Goal: Task Accomplishment & Management: Complete application form

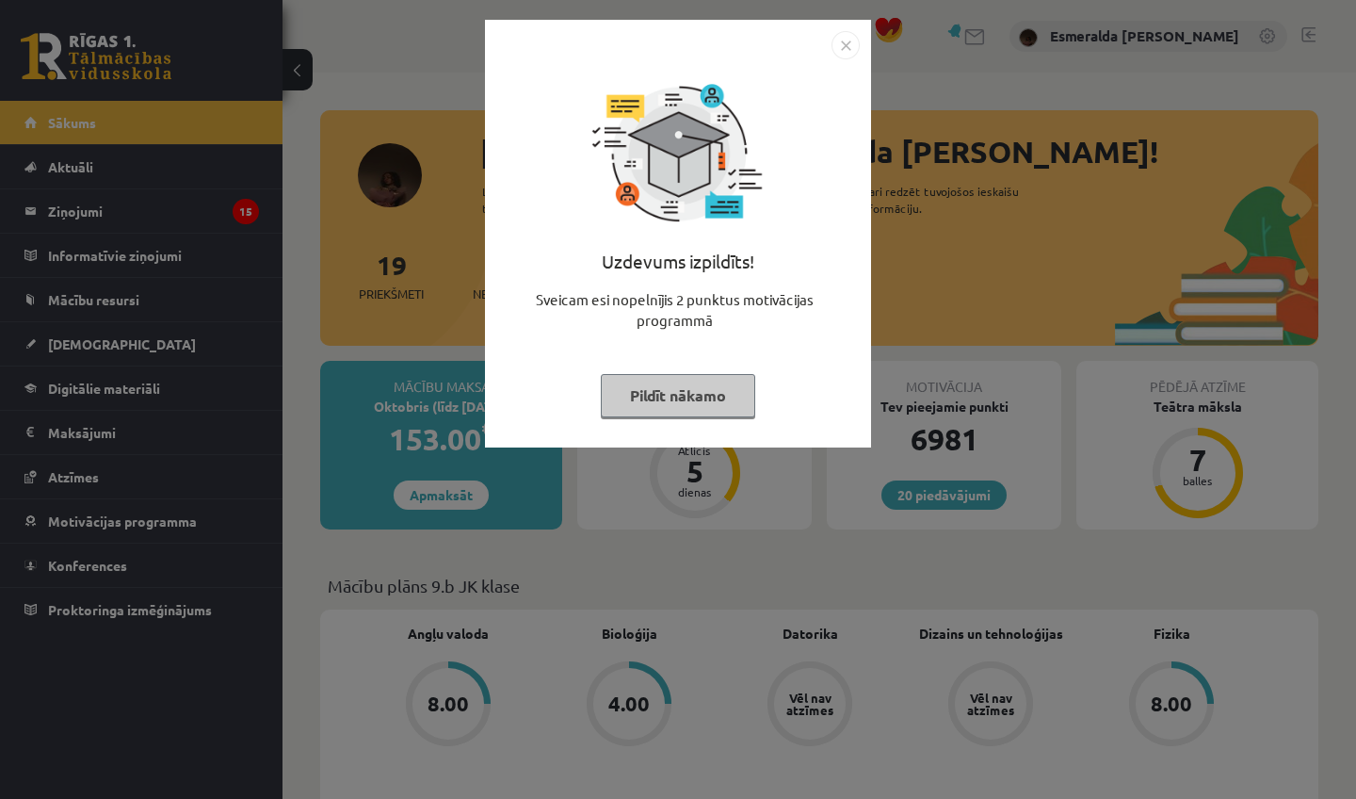
click at [689, 404] on button "Pildīt nākamo" at bounding box center [678, 395] width 154 height 43
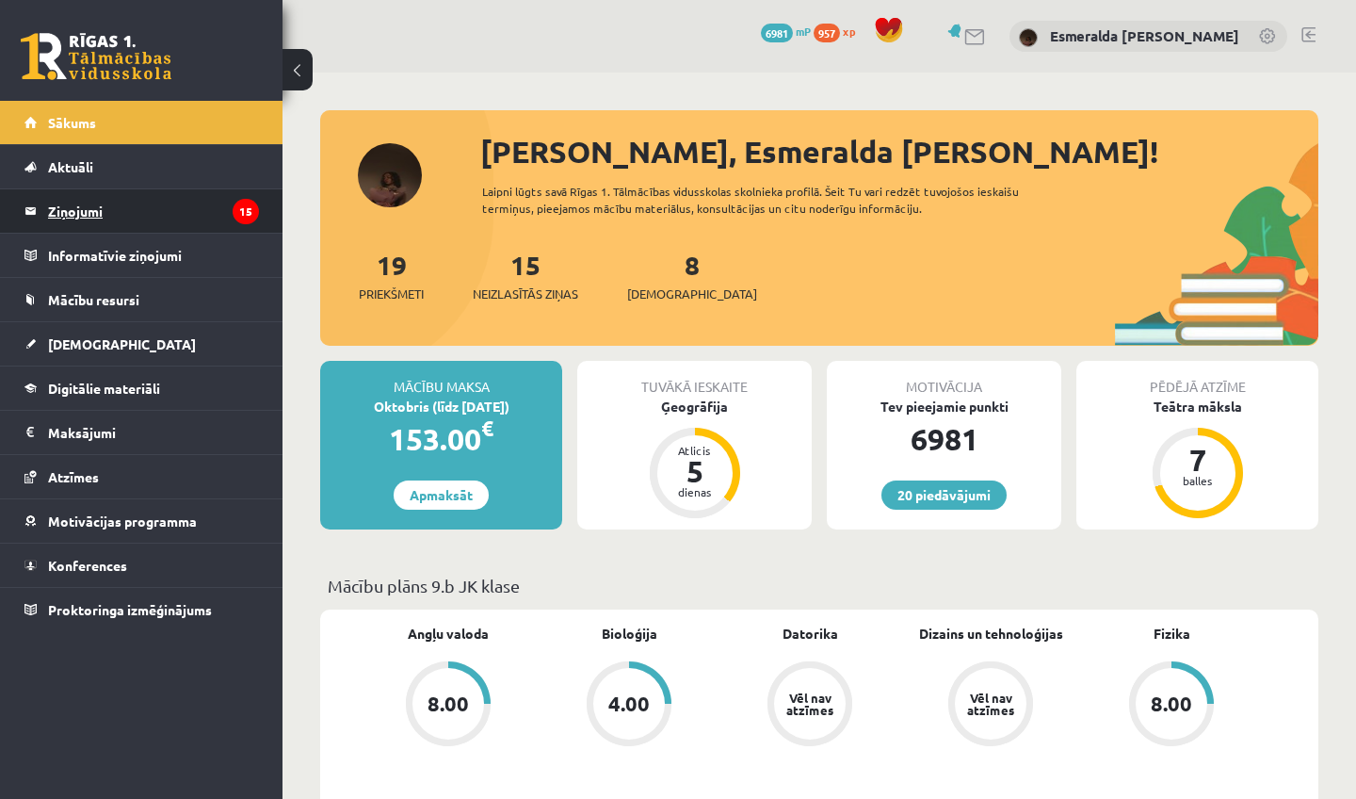
click at [181, 218] on legend "Ziņojumi 15" at bounding box center [153, 210] width 211 height 43
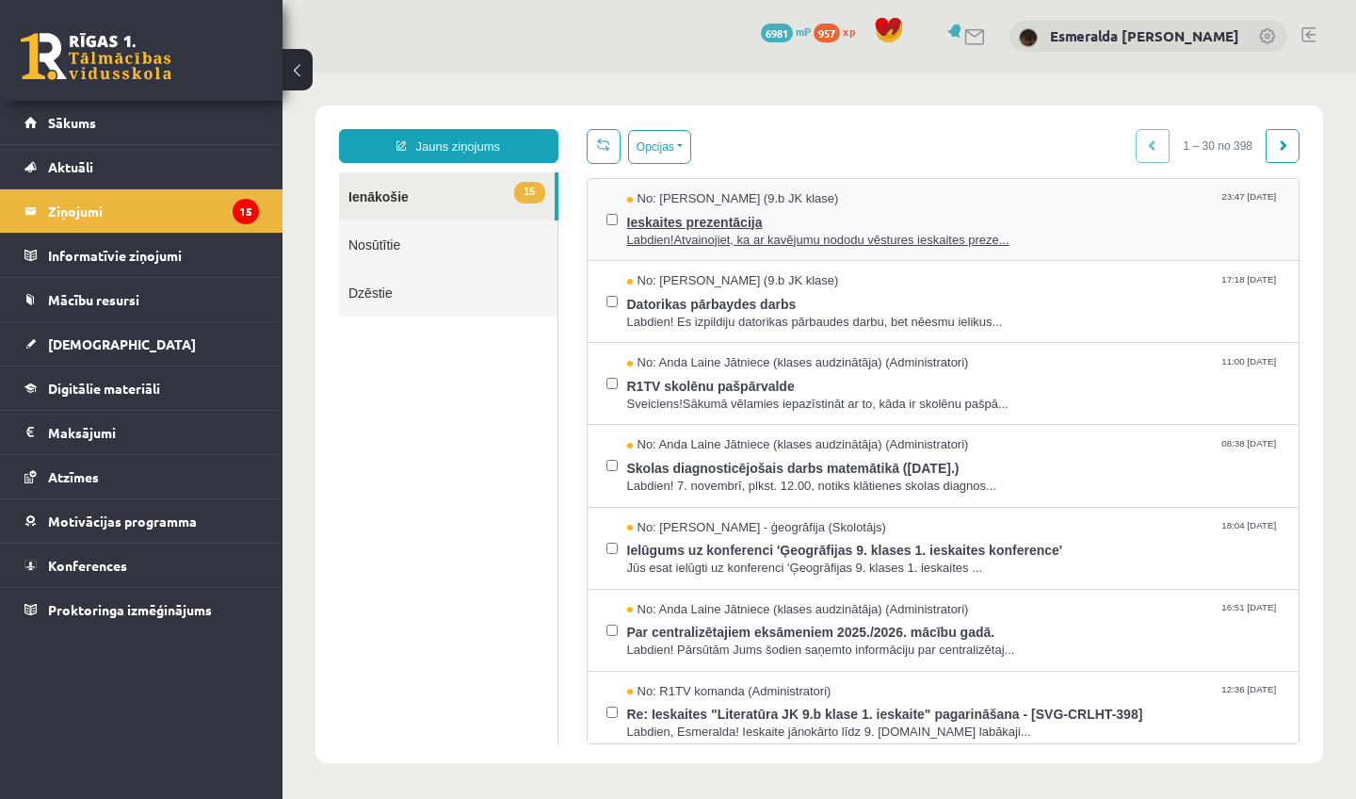
click at [928, 221] on span "Ieskaites prezentācija" at bounding box center [954, 220] width 654 height 24
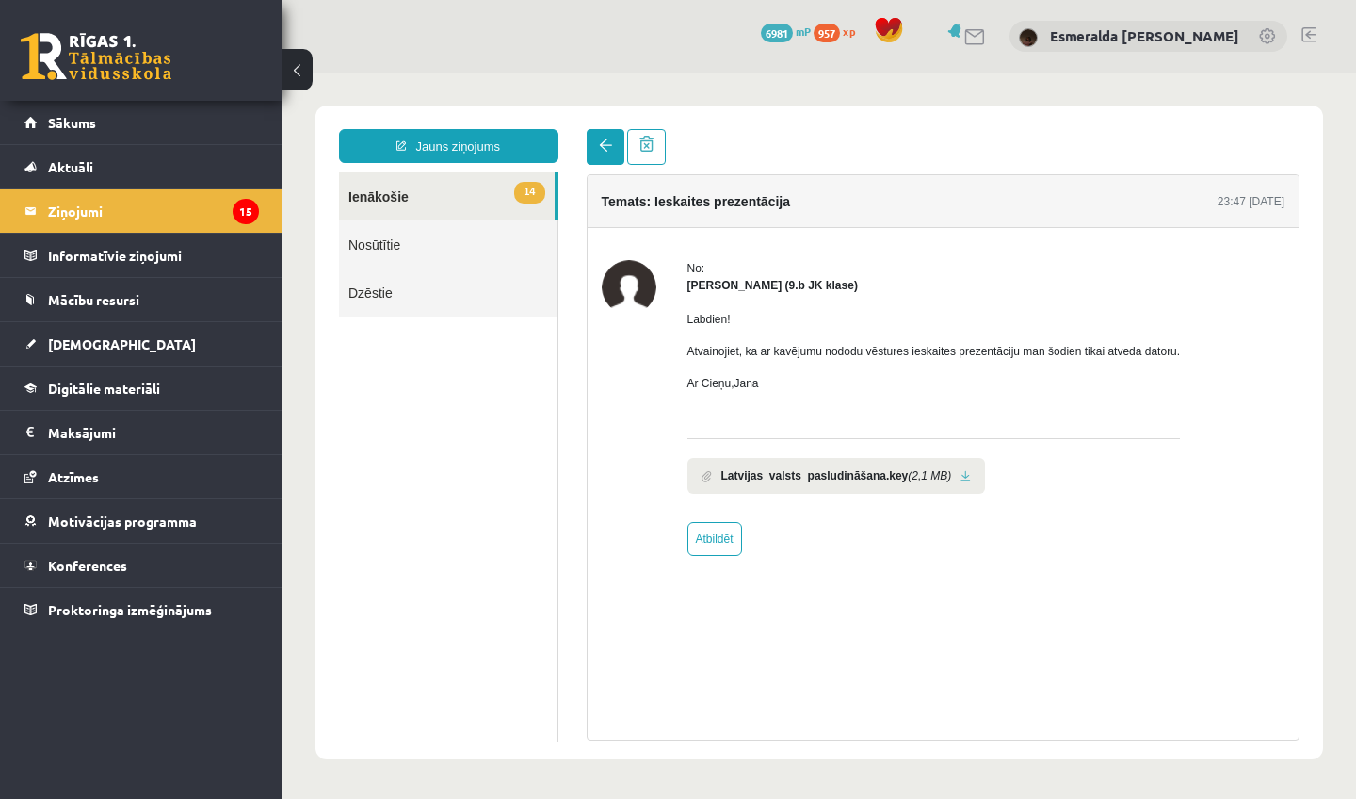
click at [606, 159] on link at bounding box center [606, 147] width 38 height 36
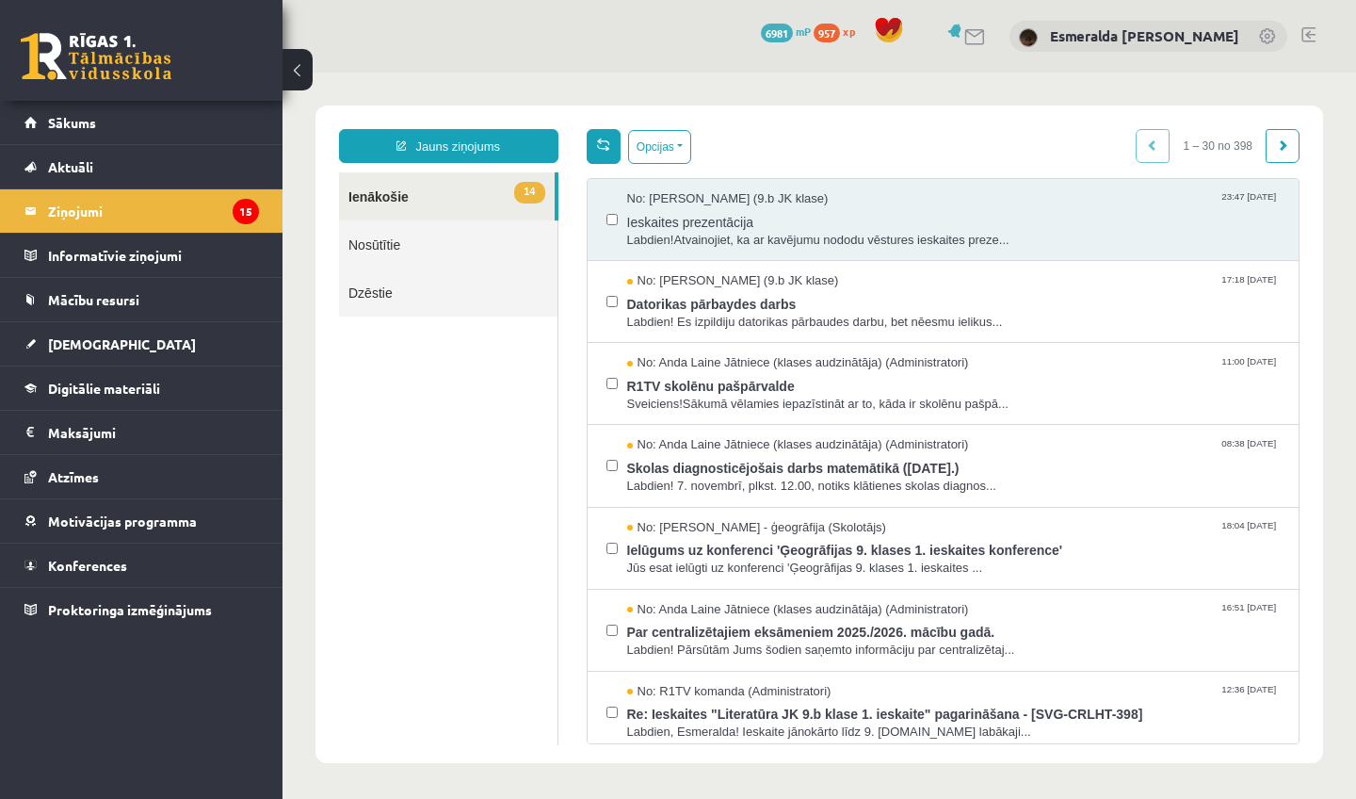
click at [606, 138] on span at bounding box center [603, 143] width 13 height 13
click at [711, 323] on span "Labdien! Es izpildiju datorikas pārbaudes darbu, bet nēesmu ielikus..." at bounding box center [954, 323] width 654 height 18
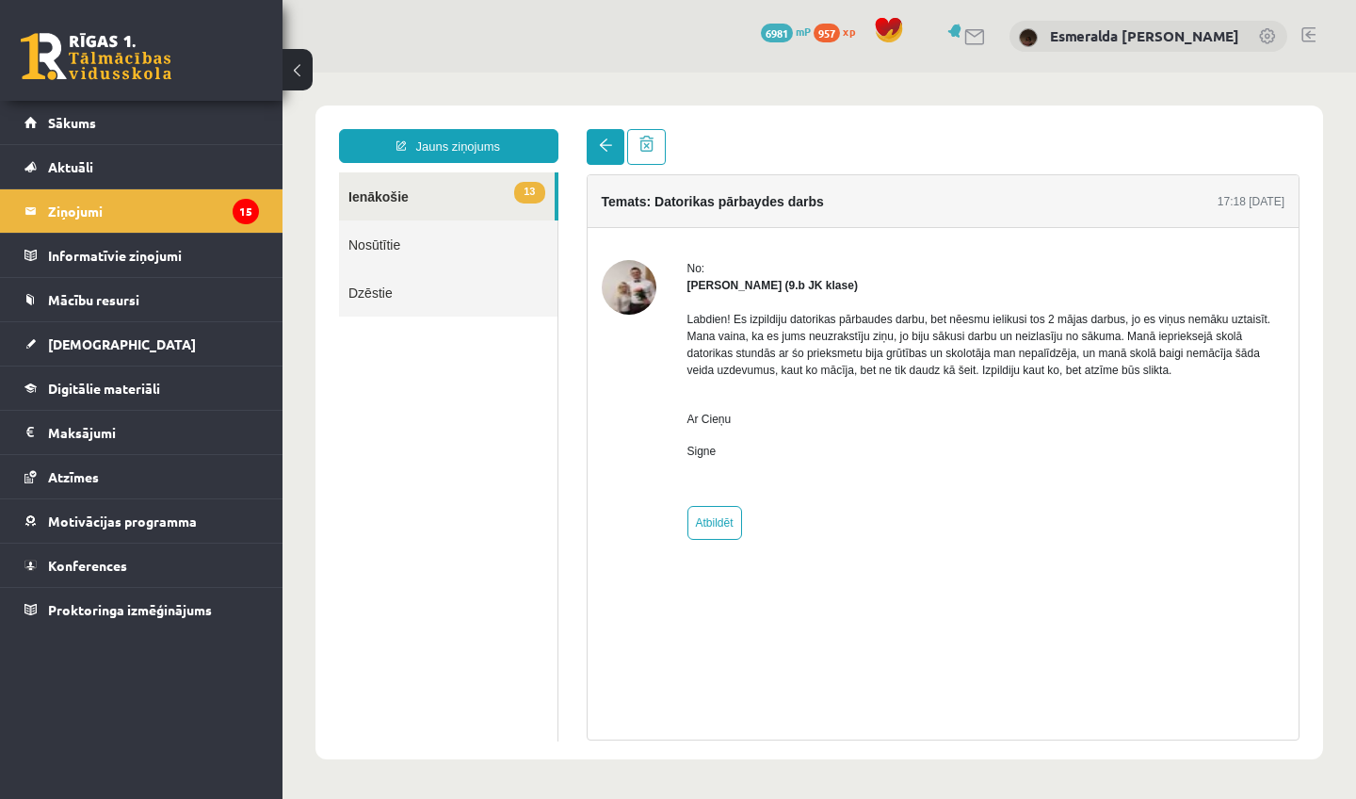
click at [606, 148] on span at bounding box center [605, 144] width 13 height 13
click at [603, 148] on span at bounding box center [605, 144] width 13 height 13
click at [604, 155] on link at bounding box center [606, 147] width 38 height 36
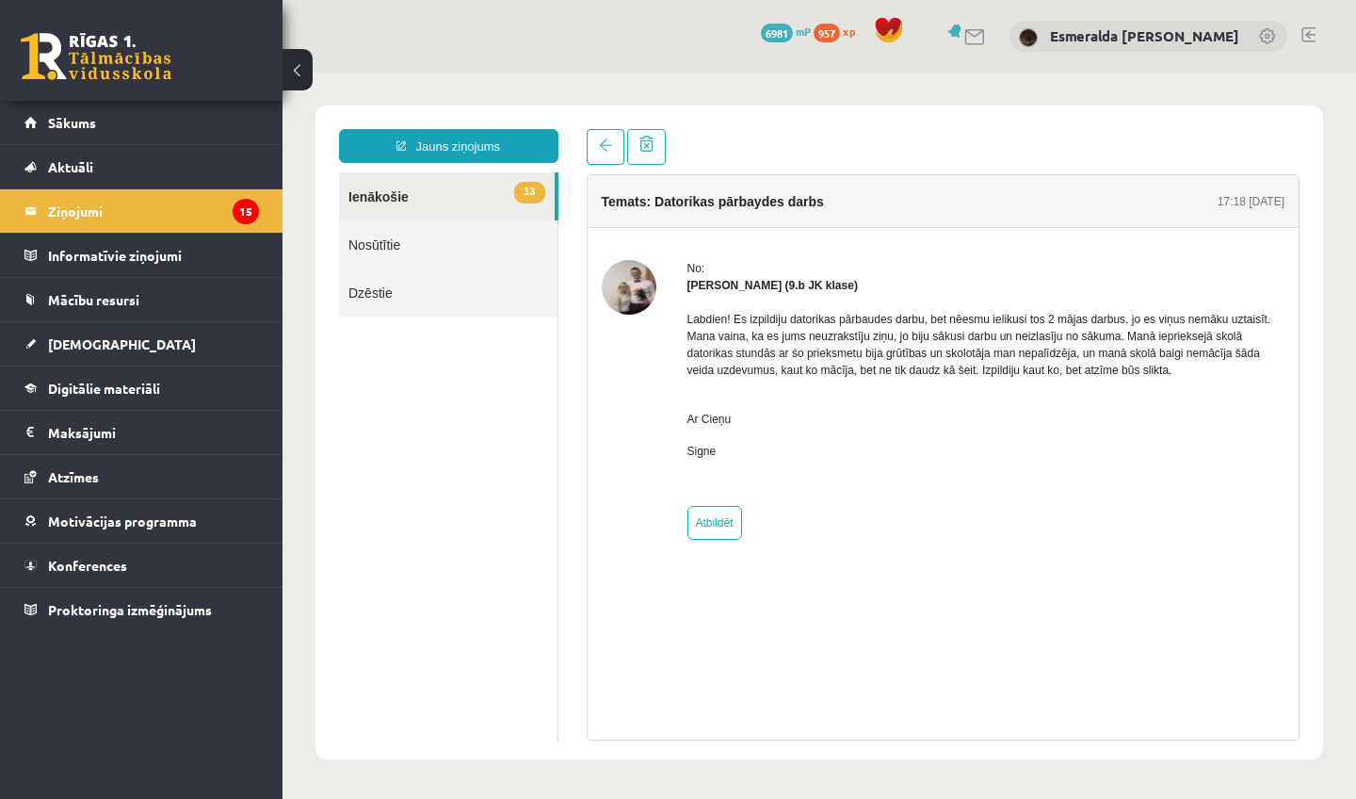
click at [432, 208] on link "13 Ienākošie" at bounding box center [447, 196] width 216 height 48
click at [158, 339] on link "[DEMOGRAPHIC_DATA]" at bounding box center [141, 343] width 234 height 43
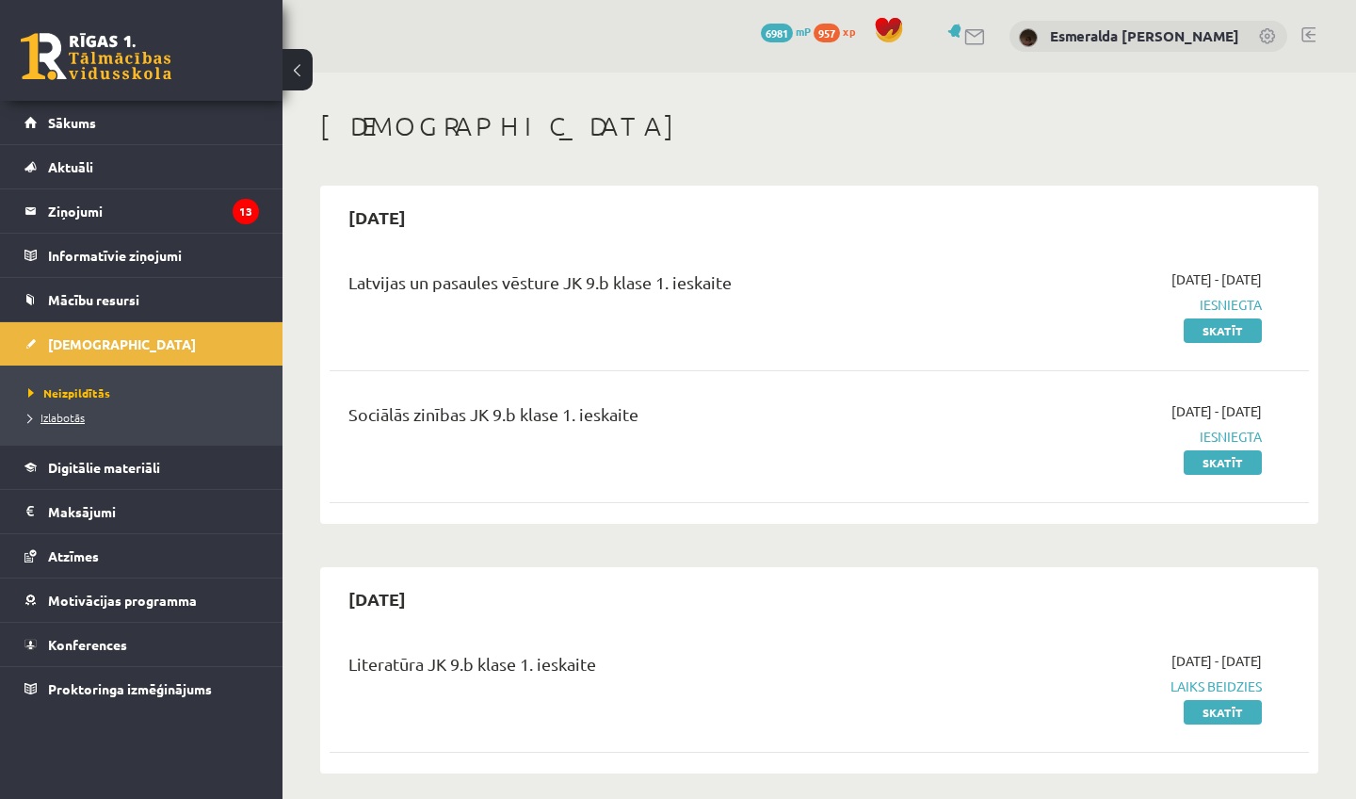
click at [70, 417] on span "Izlabotās" at bounding box center [56, 417] width 57 height 15
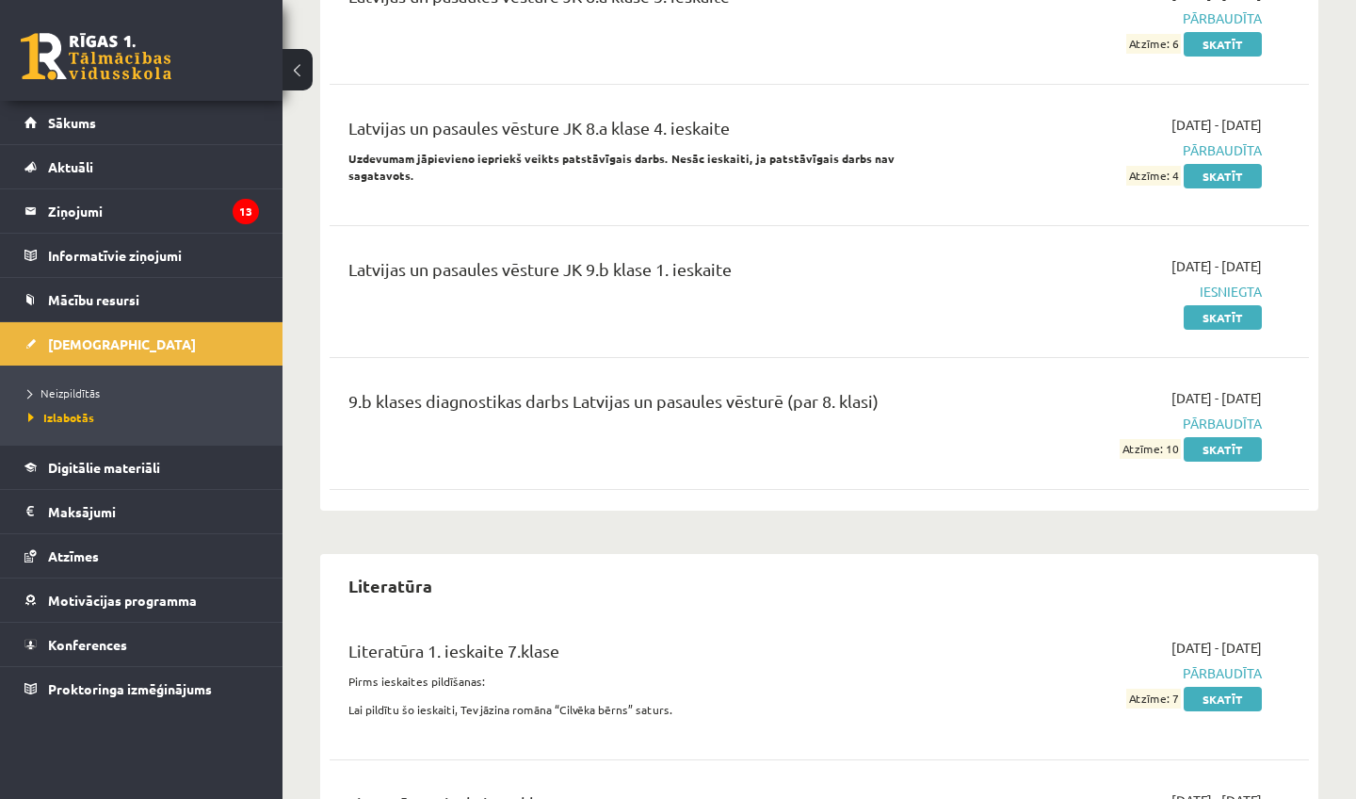
scroll to position [16341, 0]
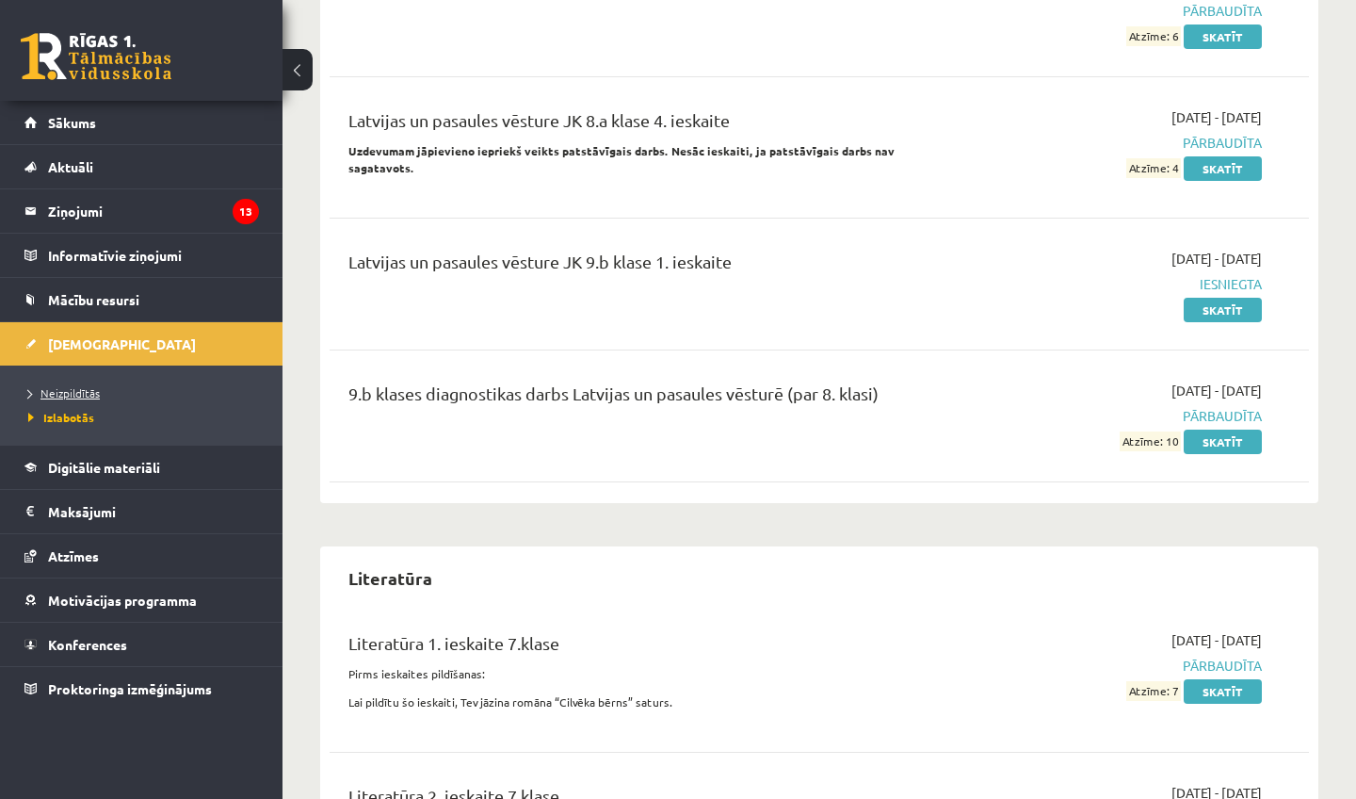
click at [73, 390] on span "Neizpildītās" at bounding box center [64, 392] width 72 height 15
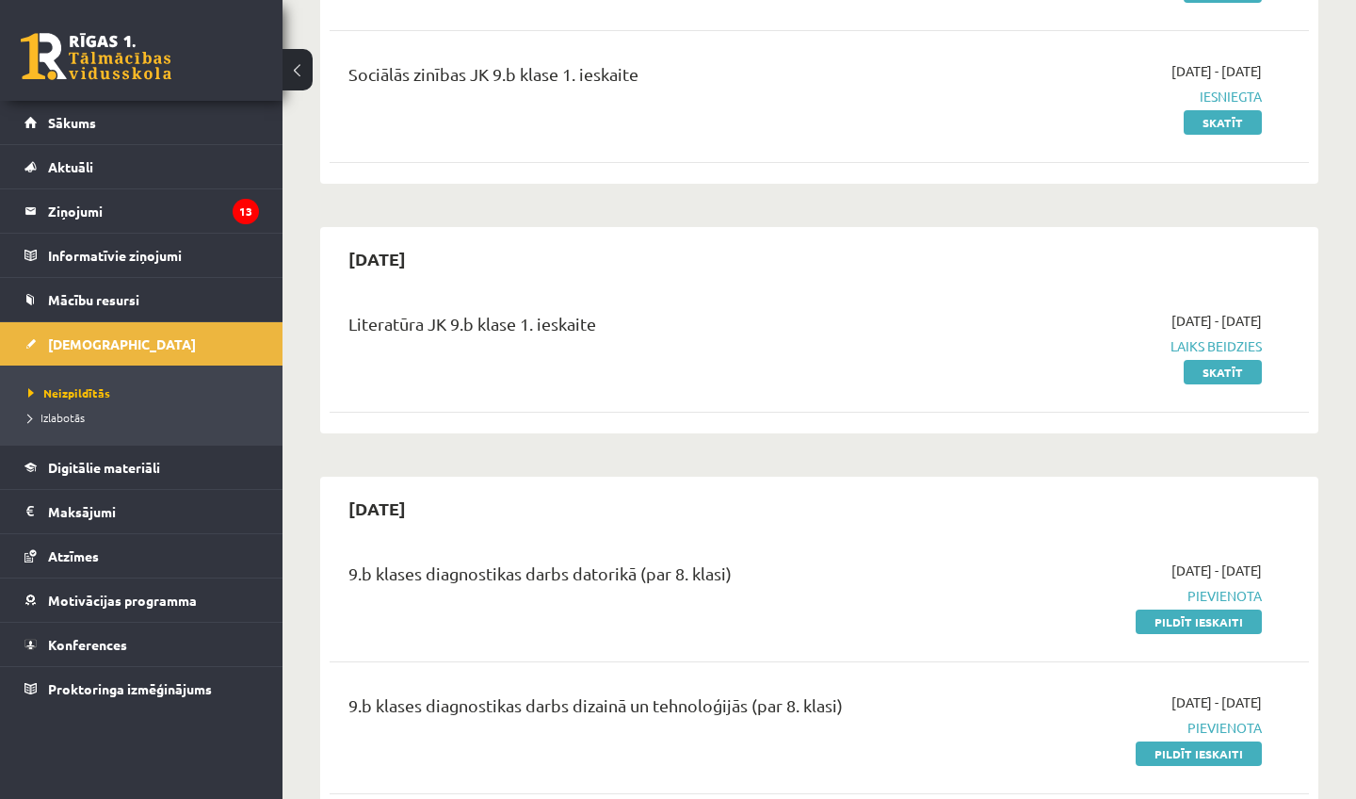
scroll to position [541, 0]
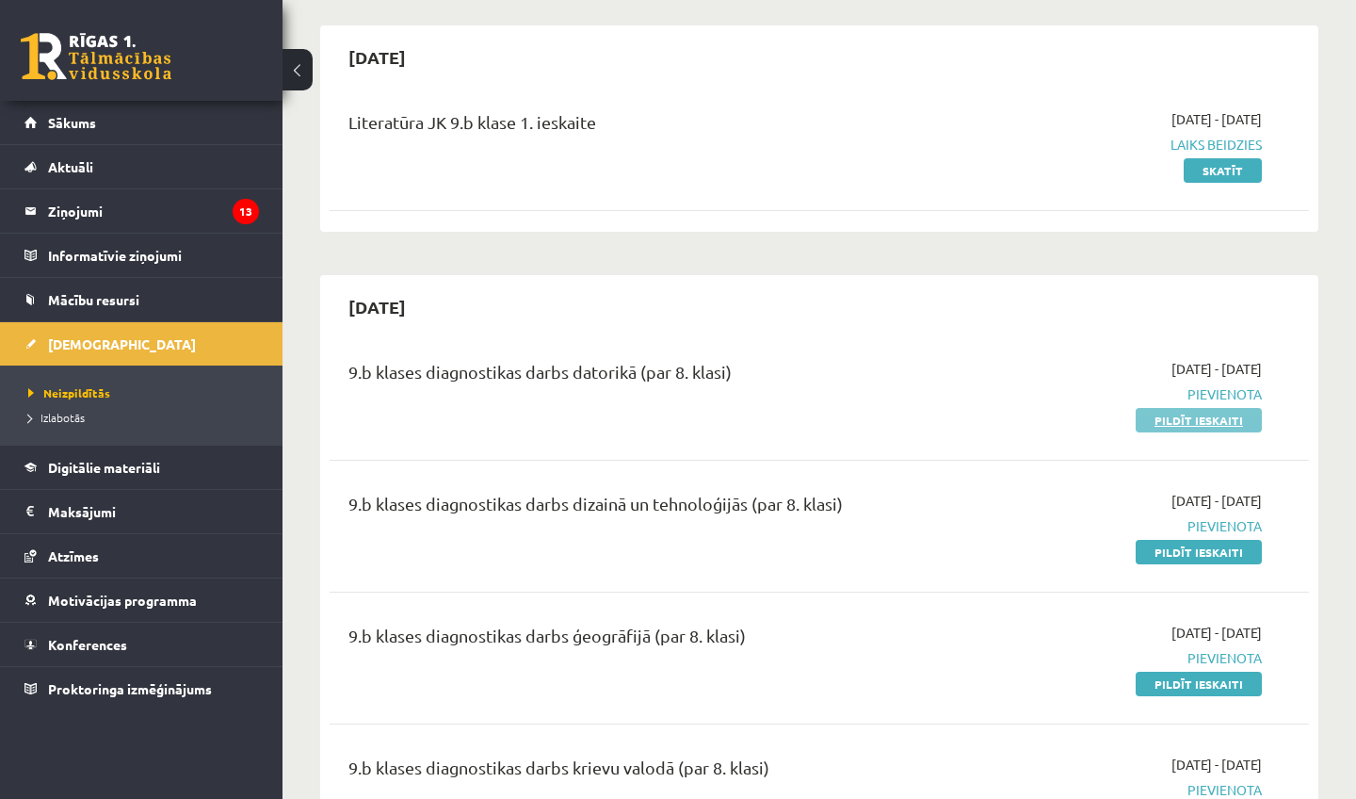
click at [1233, 418] on link "Pildīt ieskaiti" at bounding box center [1199, 420] width 126 height 24
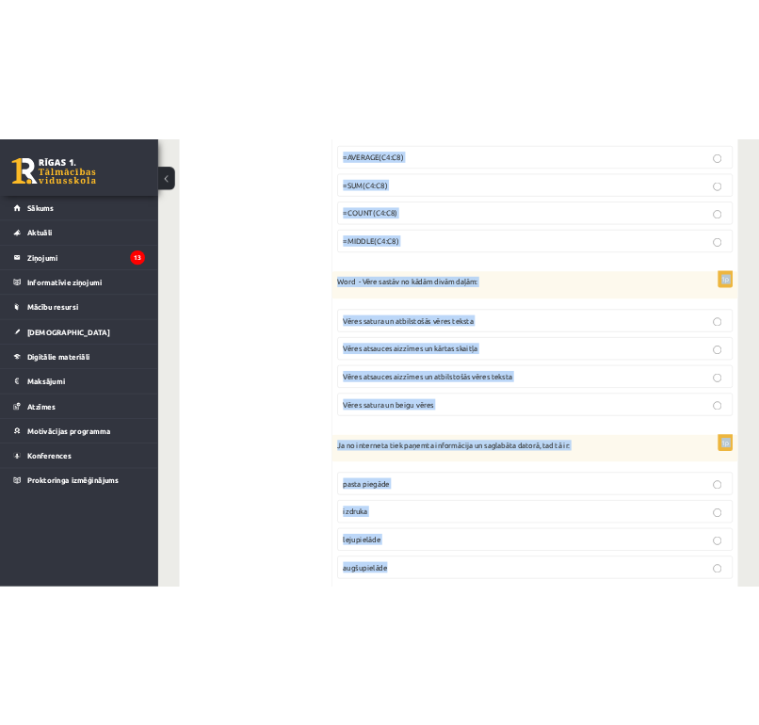
scroll to position [8579, 0]
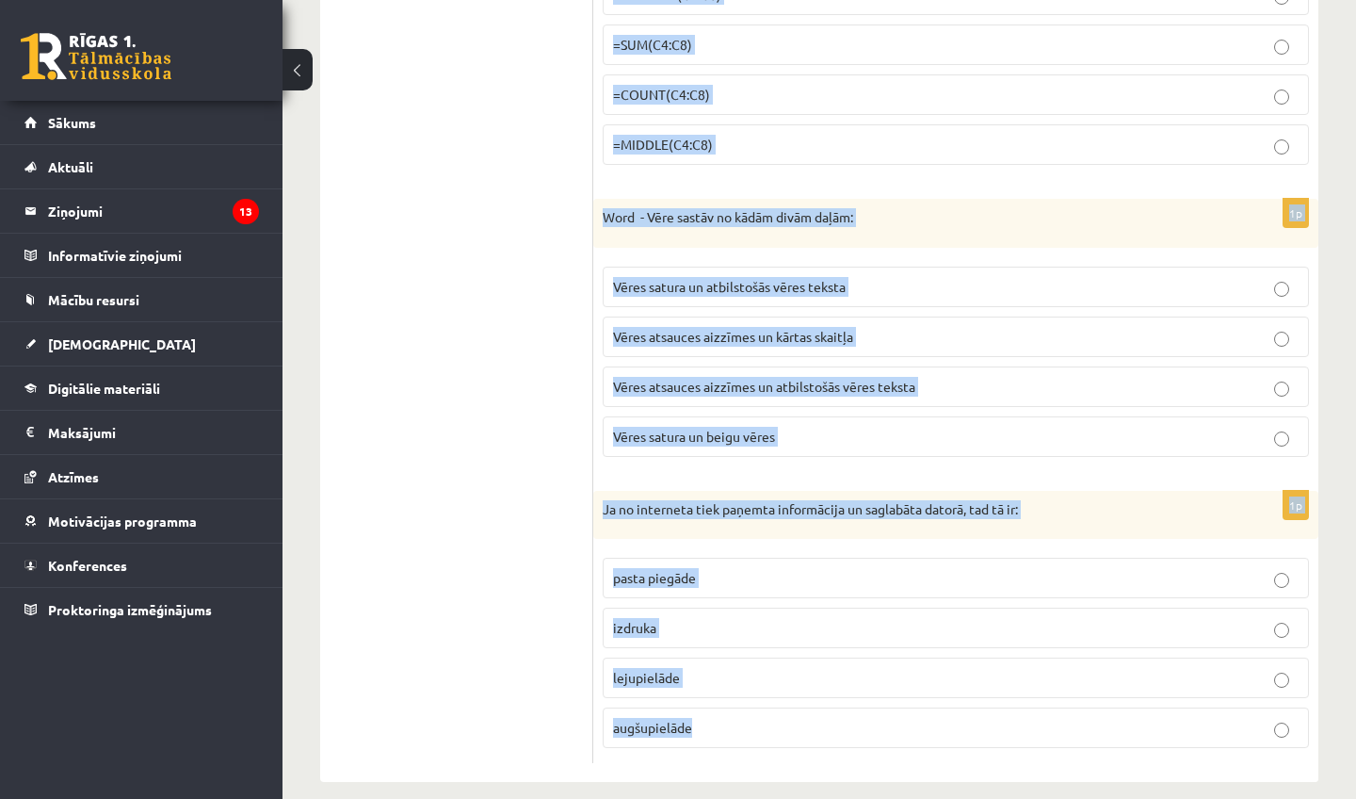
drag, startPoint x: 604, startPoint y: 367, endPoint x: 756, endPoint y: 798, distance: 456.6
copy form "Lorem ip dolorsita consectetura el seddoeius temporinci utlabo: Etdolor magnaal…"
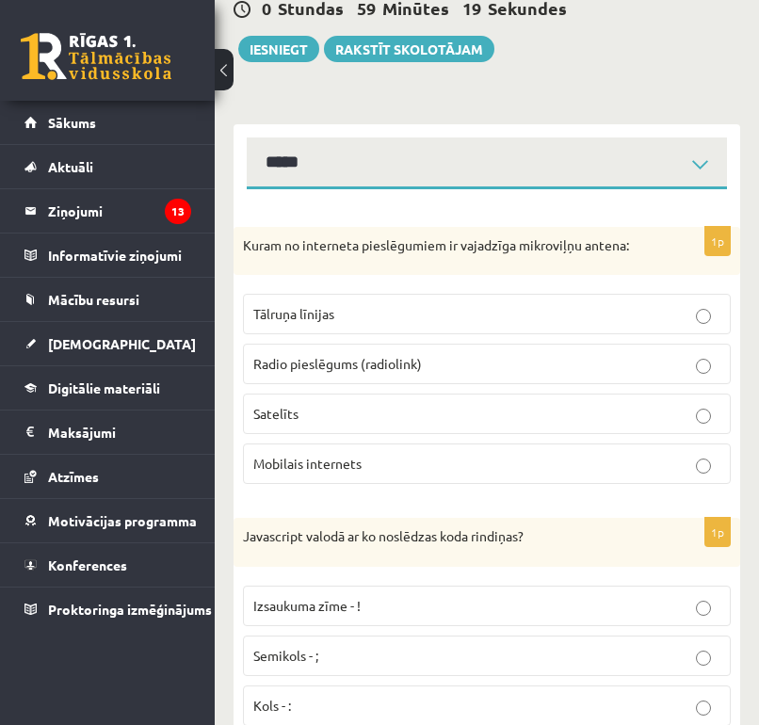
scroll to position [201, 0]
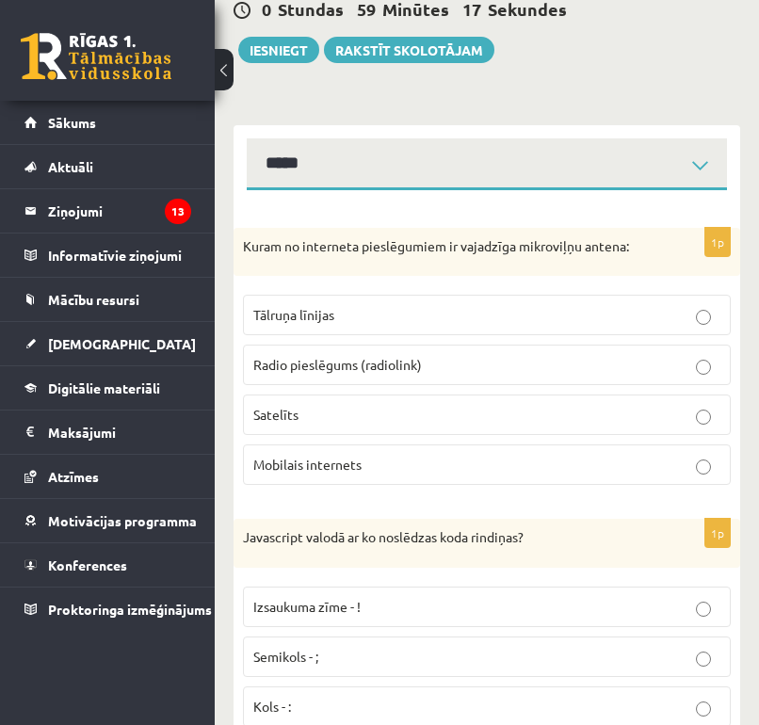
click at [524, 360] on p "Radio pieslēgums (radiolink)" at bounding box center [486, 365] width 467 height 20
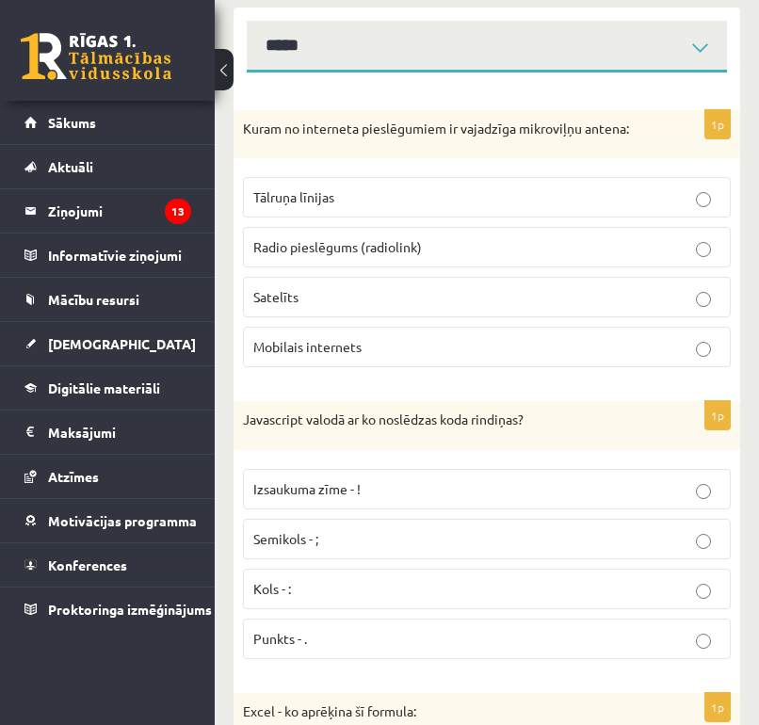
scroll to position [329, 0]
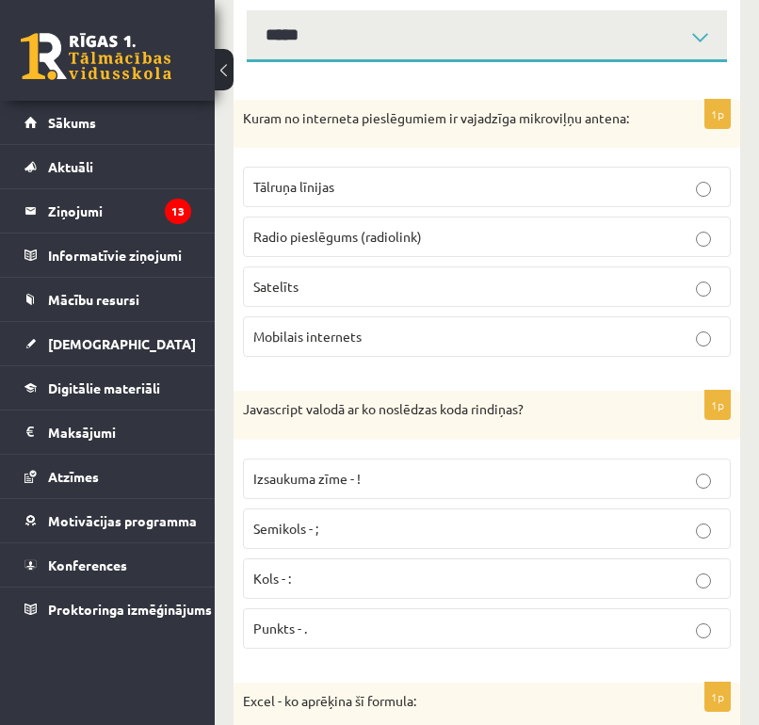
click at [523, 538] on label "Semikols - ;" at bounding box center [487, 529] width 488 height 40
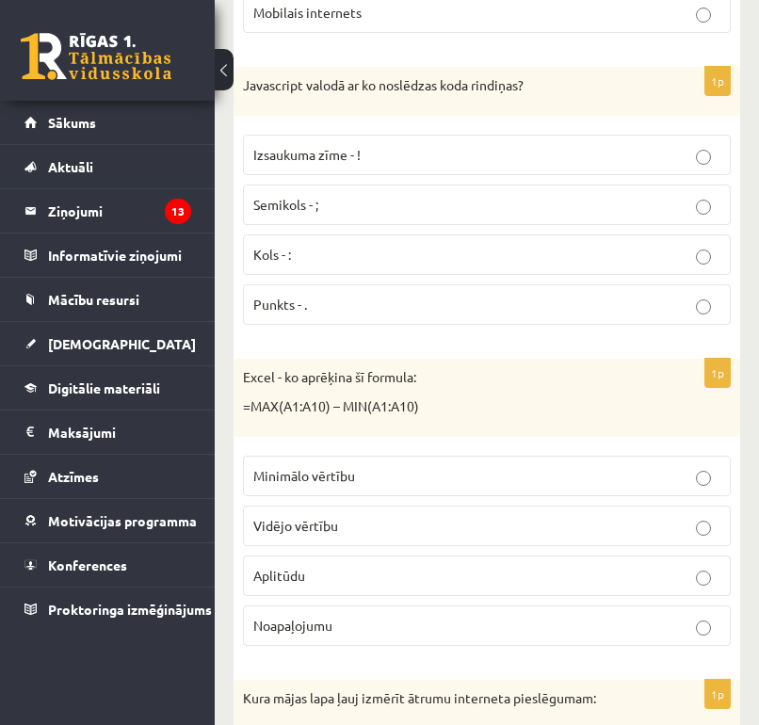
scroll to position [655, 0]
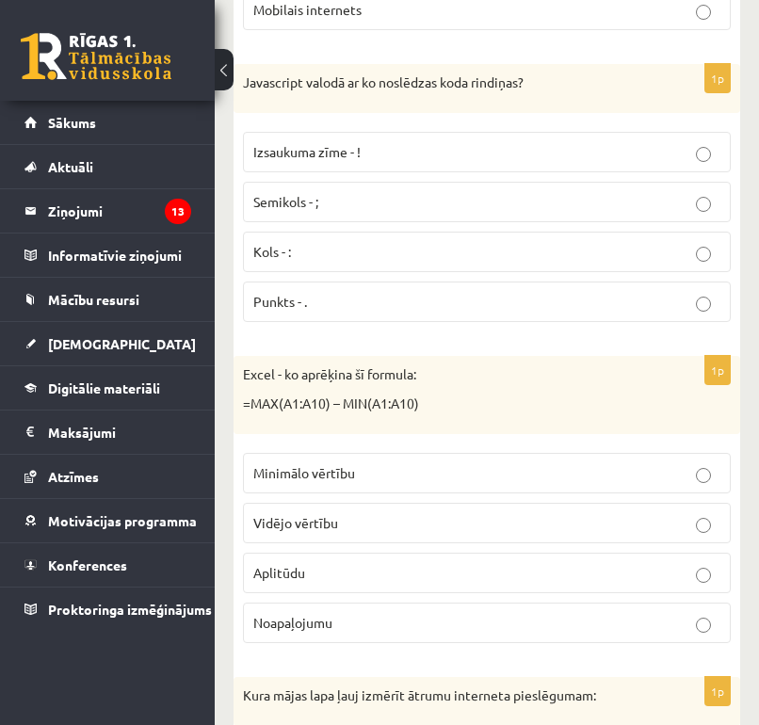
click at [529, 565] on p "Aplitūdu" at bounding box center [486, 573] width 467 height 20
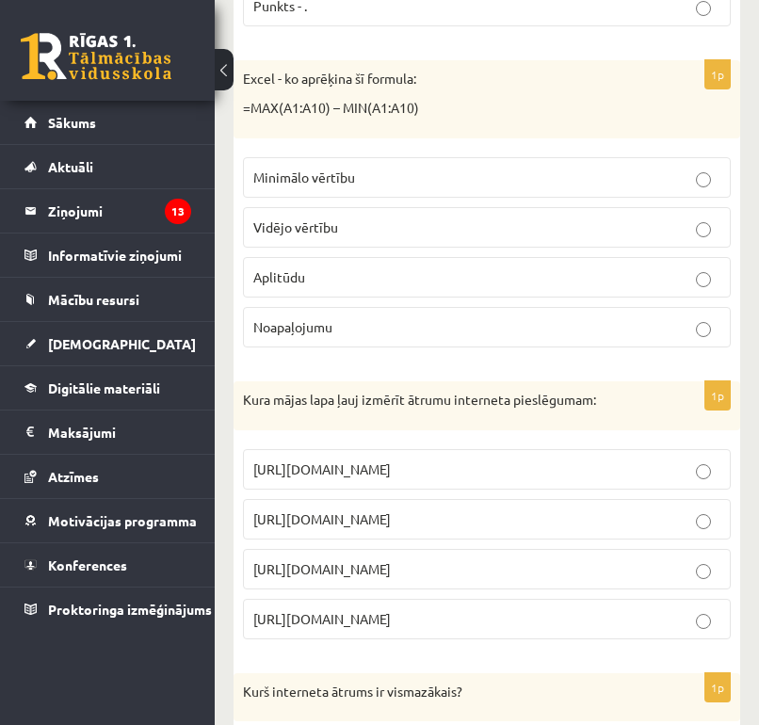
scroll to position [977, 0]
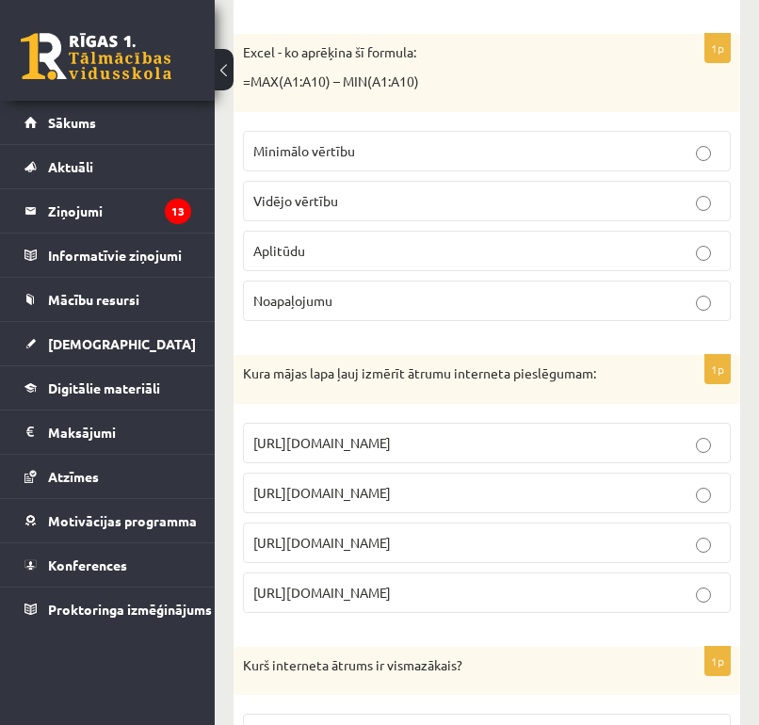
click at [500, 491] on p "https://www.speedtest.net" at bounding box center [486, 493] width 467 height 20
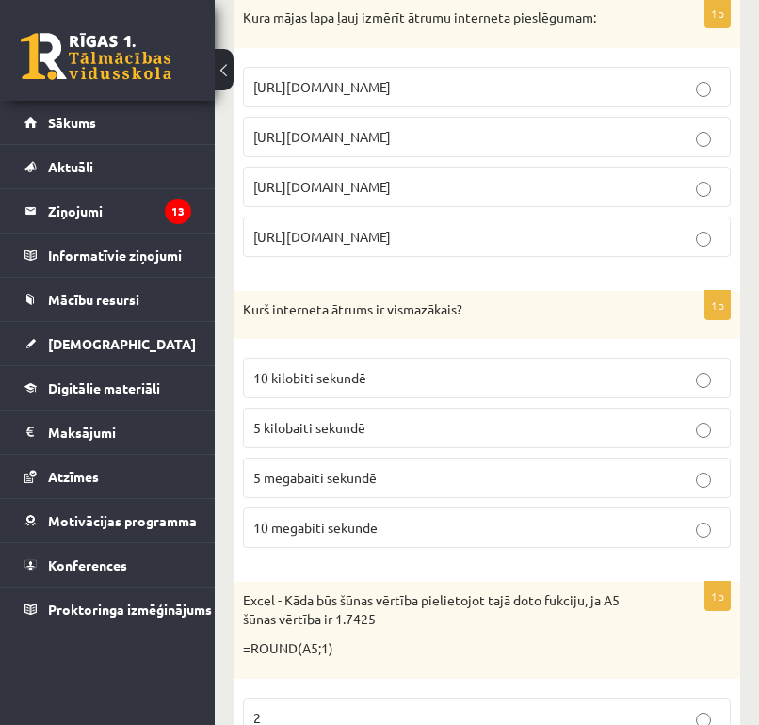
scroll to position [1336, 0]
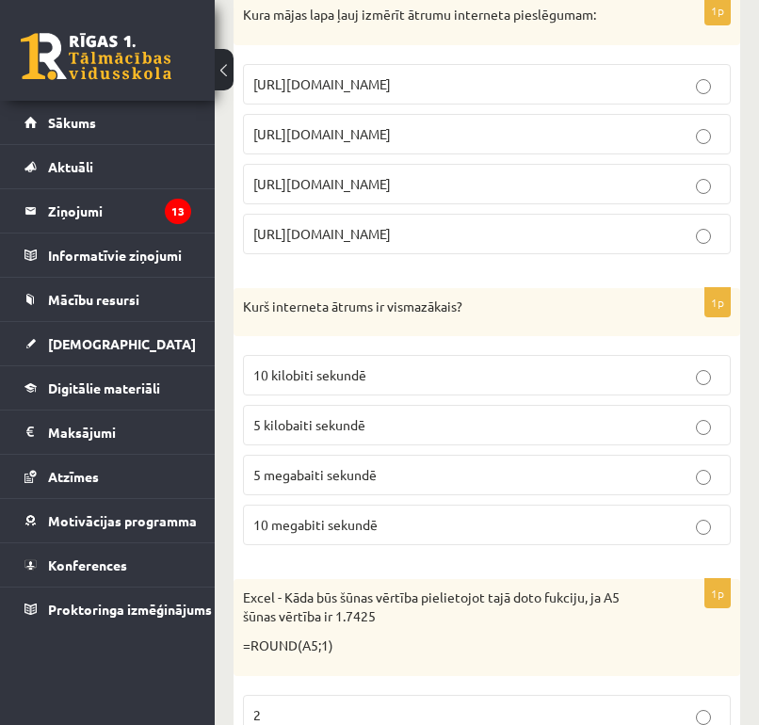
click at [476, 415] on p "5 kilobaiti sekundē" at bounding box center [486, 425] width 467 height 20
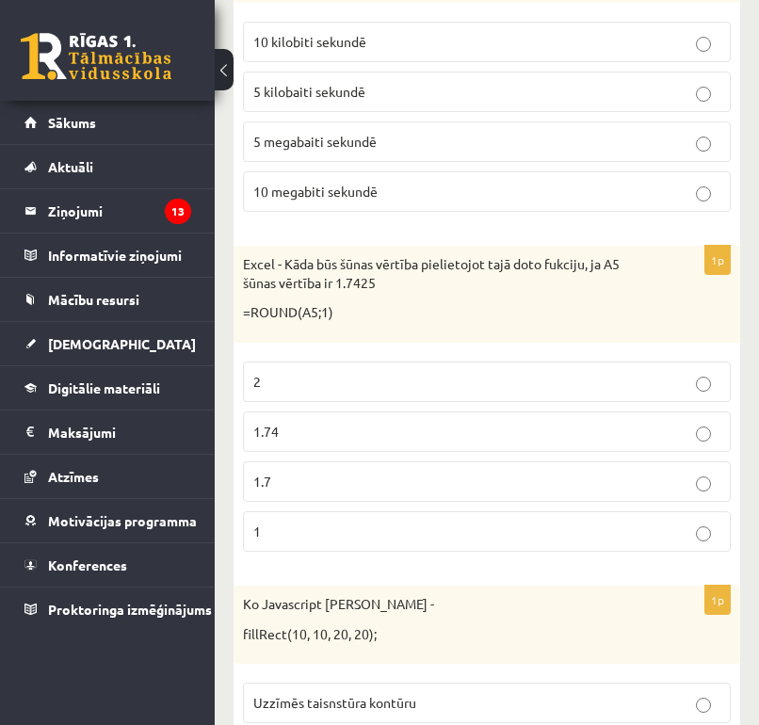
scroll to position [1677, 0]
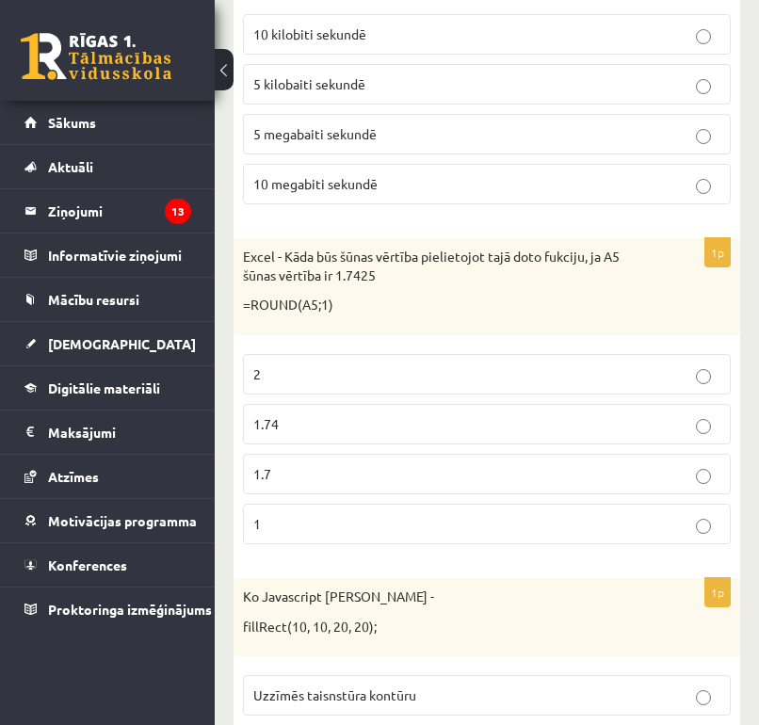
click at [472, 464] on p "1.7" at bounding box center [486, 474] width 467 height 20
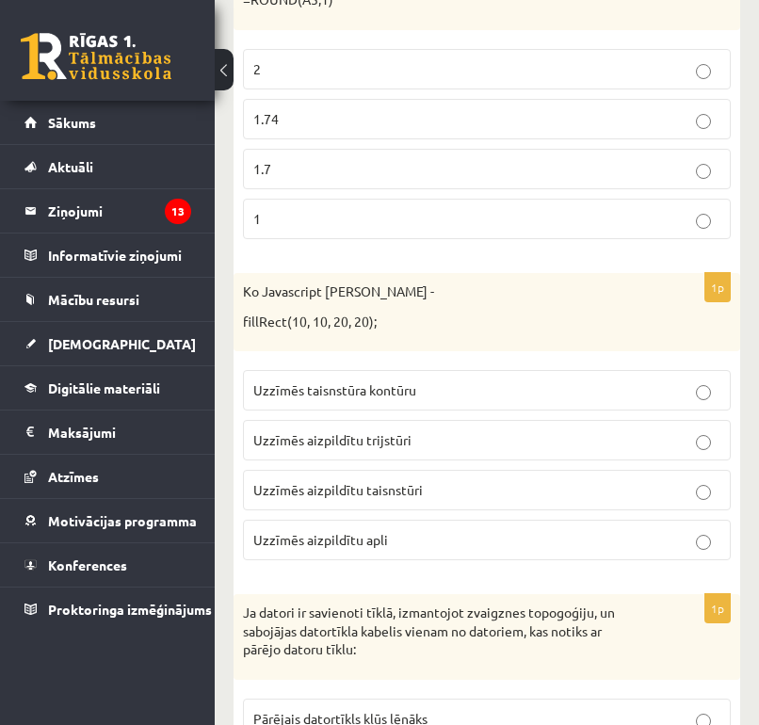
scroll to position [1989, 0]
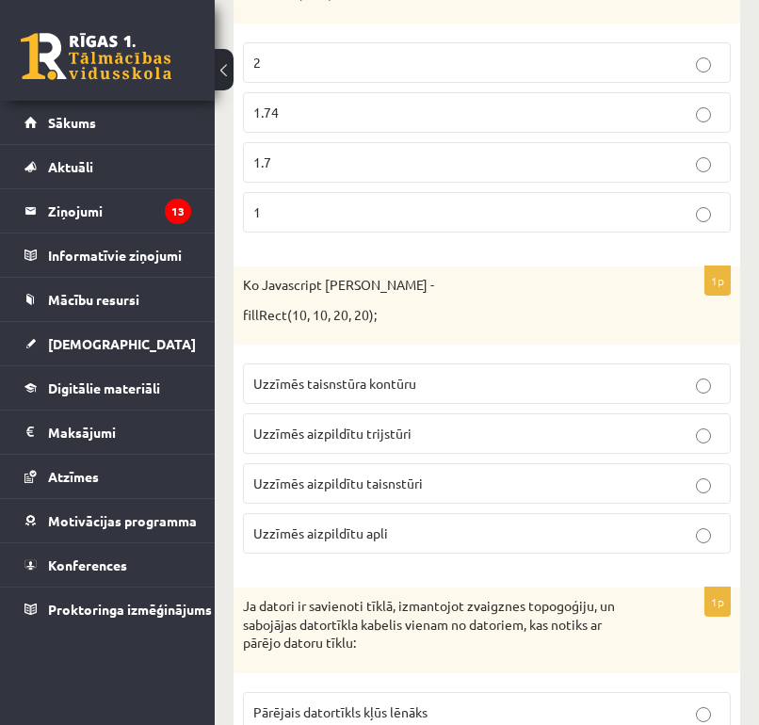
click at [446, 475] on p "Uzzīmēs aizpildītu taisnstūri" at bounding box center [486, 484] width 467 height 20
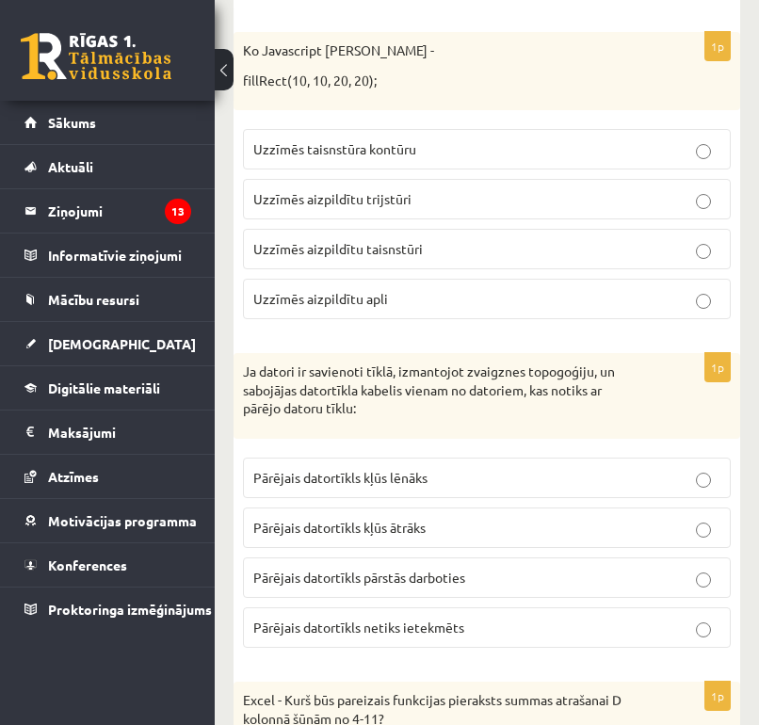
scroll to position [2224, 0]
click at [509, 617] on p "Pārējais datortīkls netiks ietekmēts" at bounding box center [486, 627] width 467 height 20
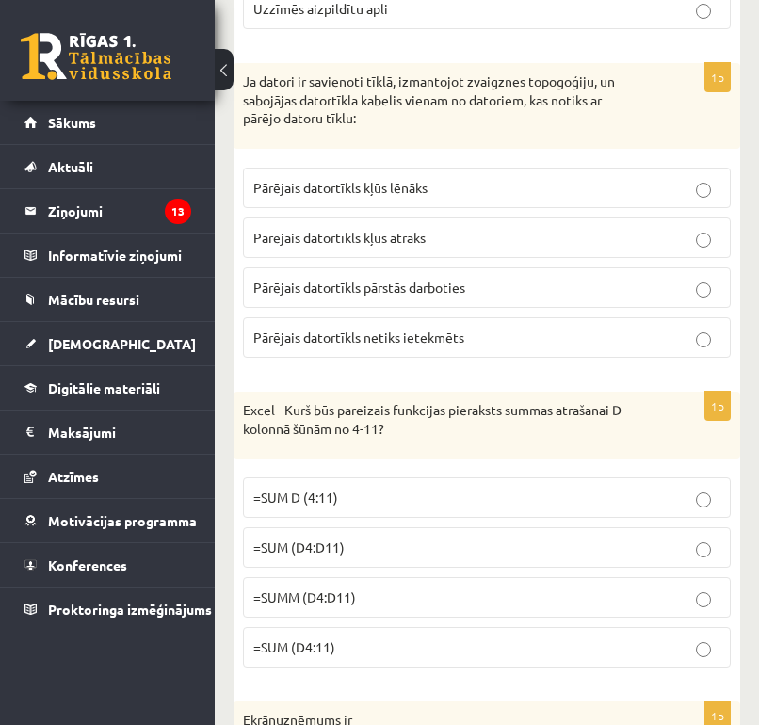
scroll to position [2514, 0]
click at [466, 544] on p "=SUM (D4:D11)" at bounding box center [486, 547] width 467 height 20
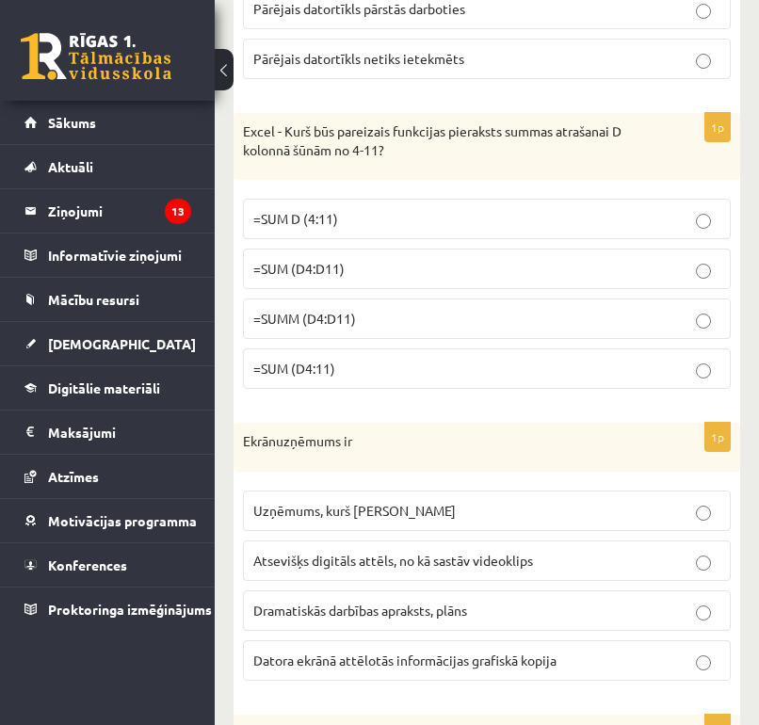
scroll to position [2793, 0]
click at [464, 651] on span "Datora ekrānā attēlotās informācijas grafiskā kopija" at bounding box center [404, 659] width 303 height 17
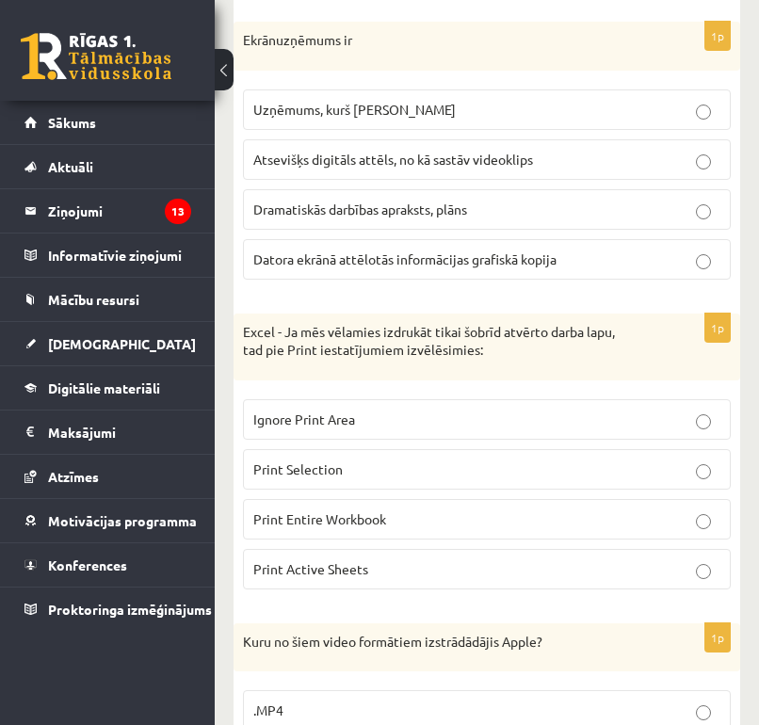
scroll to position [3195, 0]
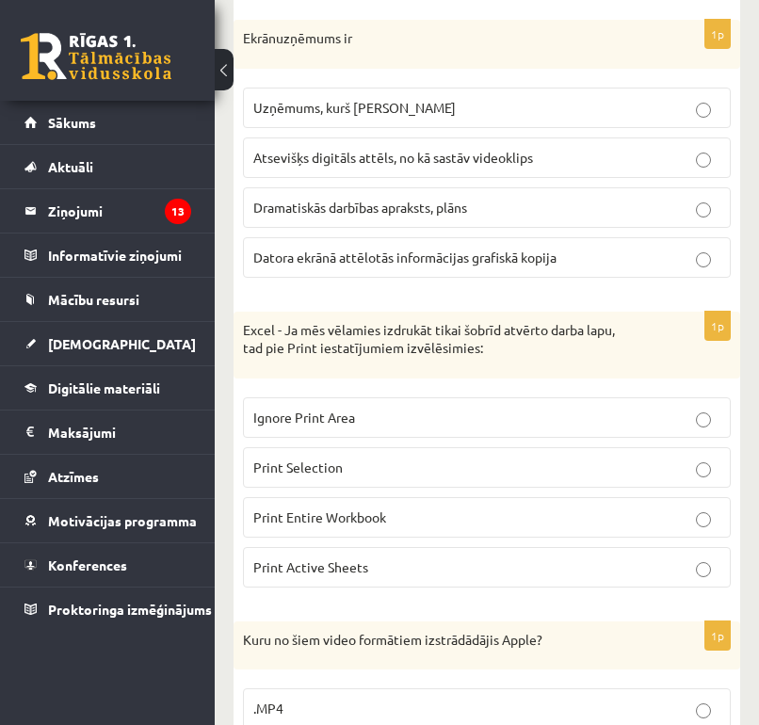
click at [432, 560] on p "Print Active Sheets" at bounding box center [486, 567] width 467 height 20
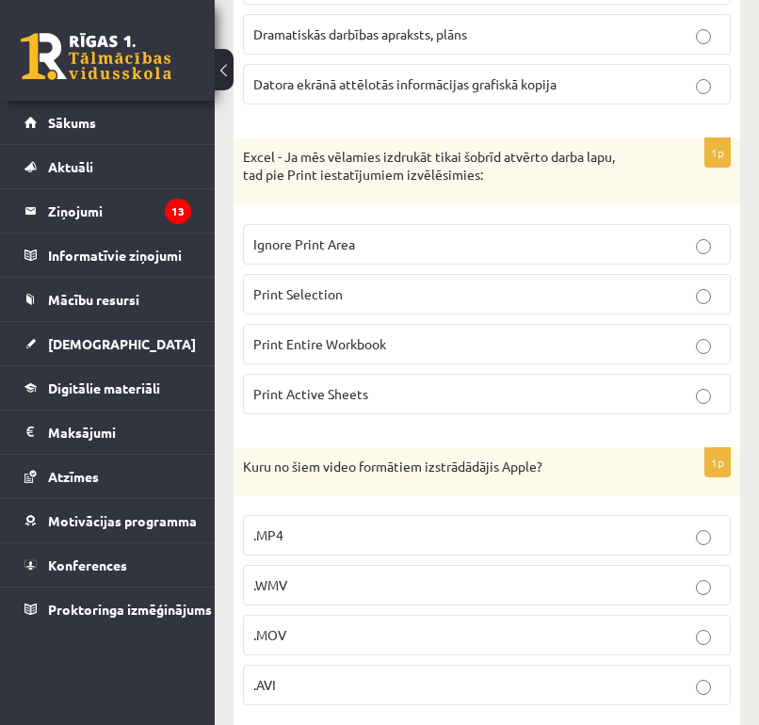
scroll to position [3433, 0]
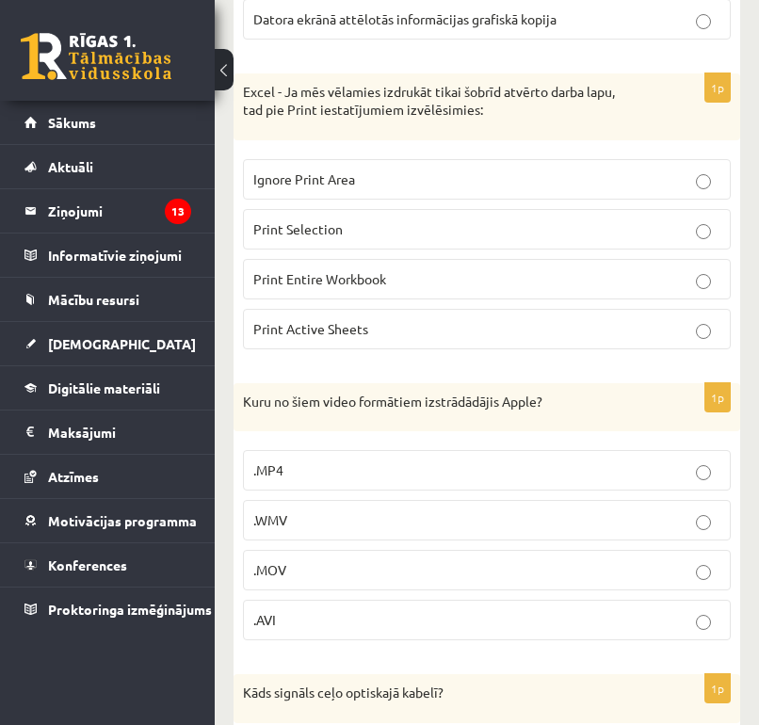
click at [503, 550] on label ".MOV" at bounding box center [487, 570] width 488 height 40
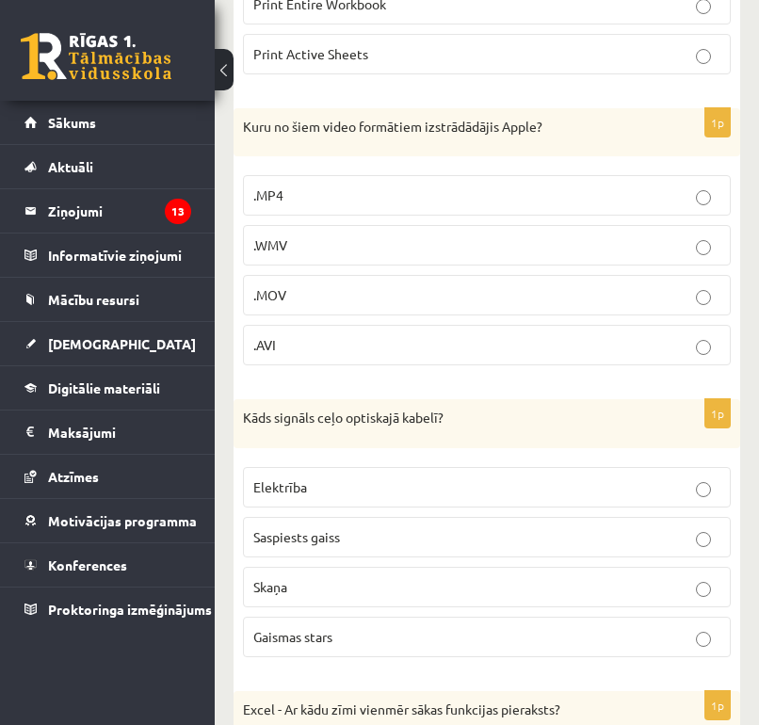
scroll to position [3724, 0]
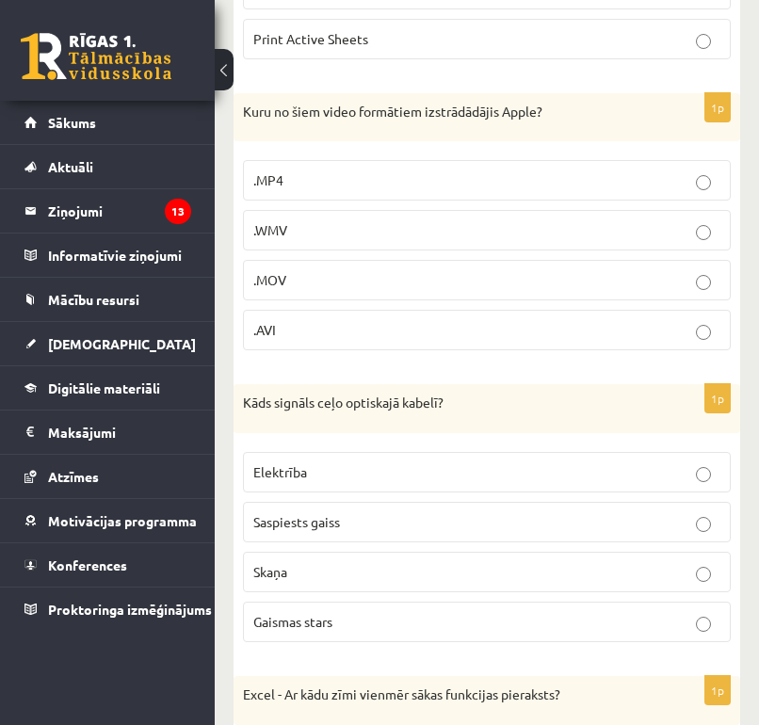
click at [460, 612] on p "Gaismas stars" at bounding box center [486, 622] width 467 height 20
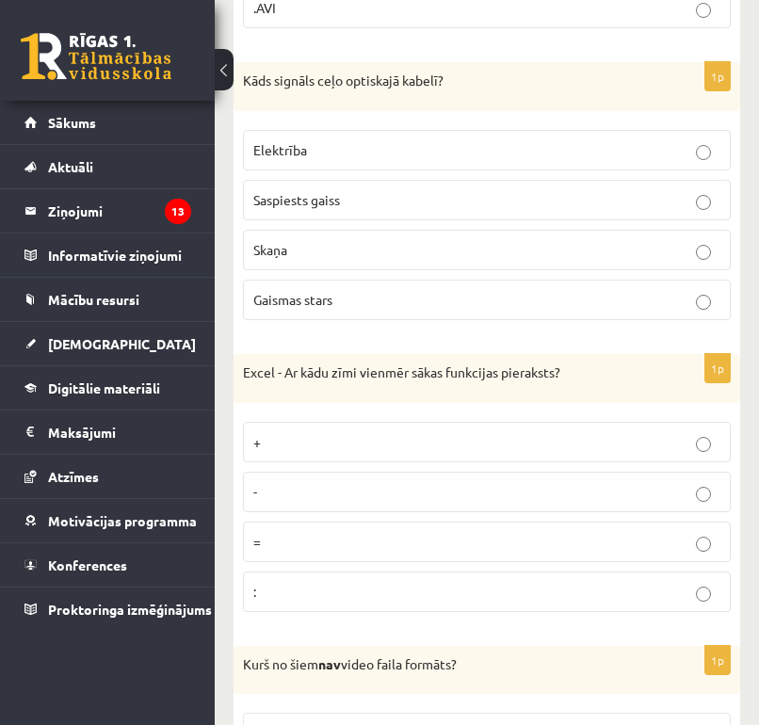
scroll to position [4054, 0]
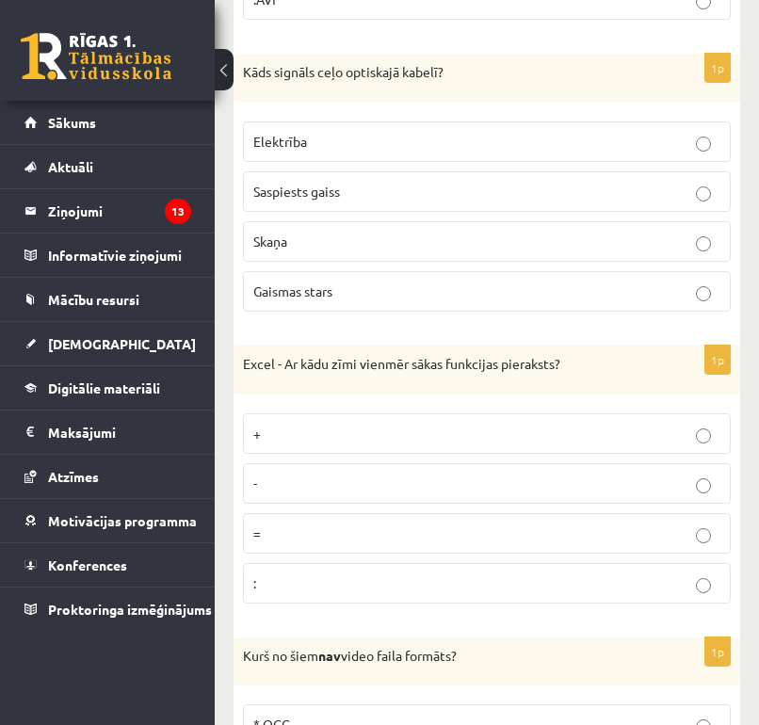
click at [631, 513] on label "=" at bounding box center [487, 533] width 488 height 40
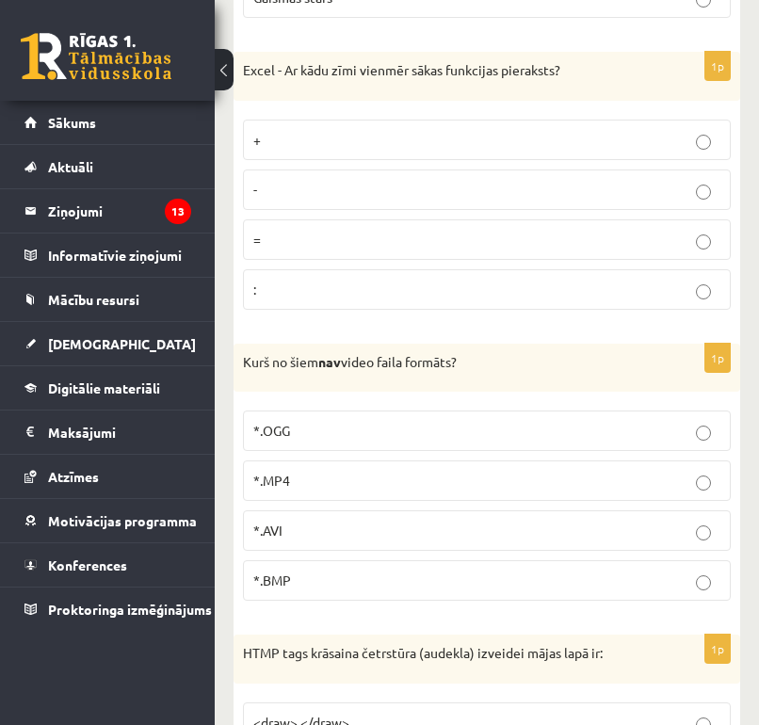
scroll to position [4348, 0]
click at [428, 560] on label "*.BMP" at bounding box center [487, 580] width 488 height 40
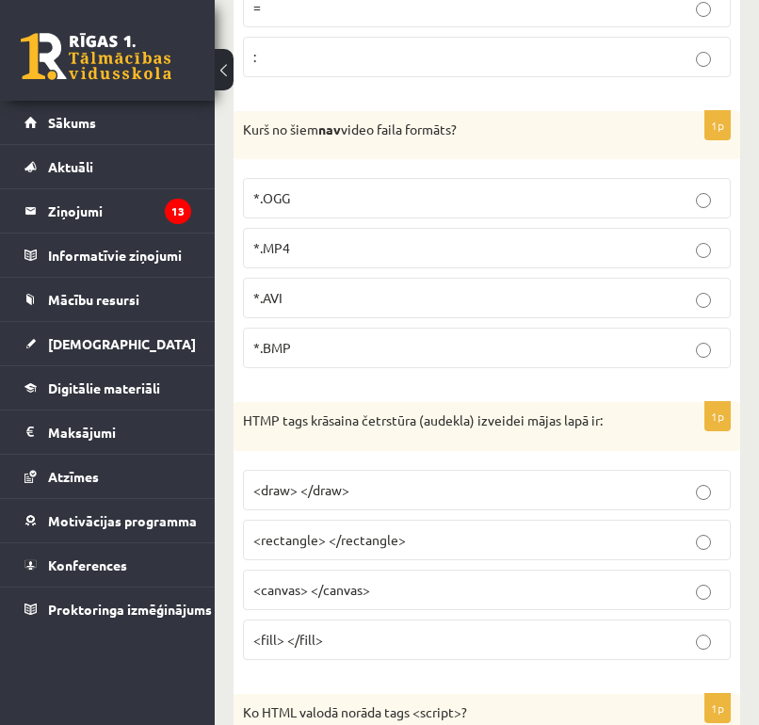
click at [431, 580] on p "<canvas> </canvas>" at bounding box center [486, 590] width 467 height 20
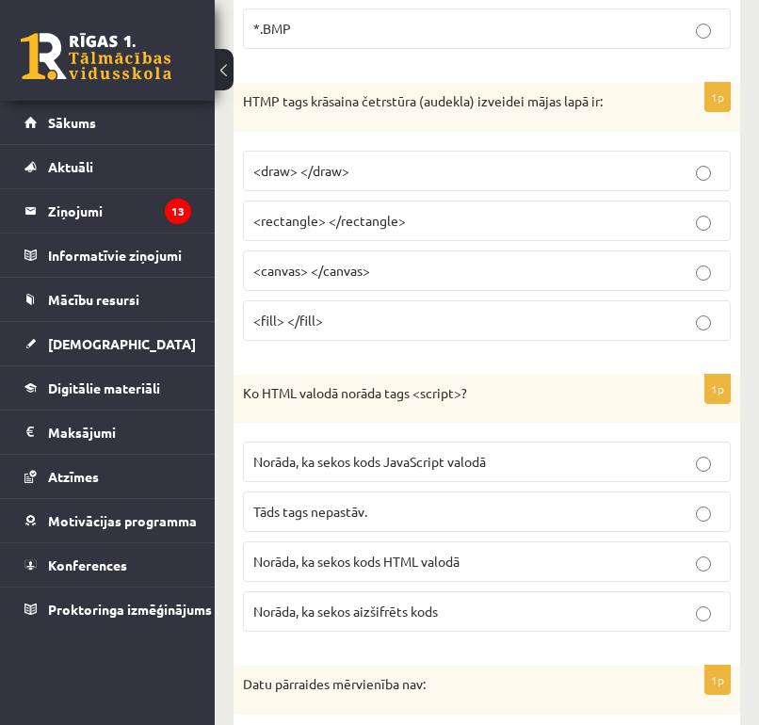
scroll to position [4913, 0]
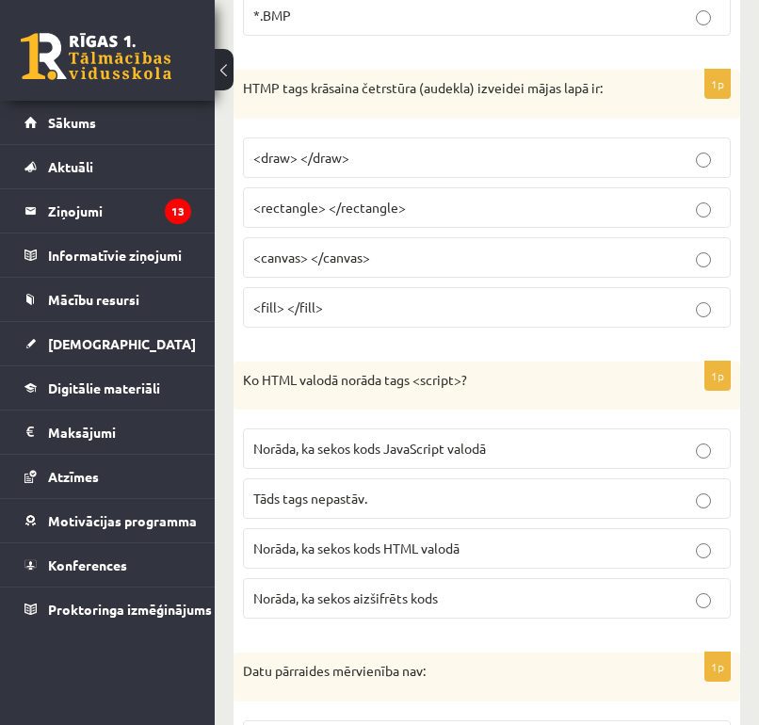
click at [504, 439] on p "Norāda, ka sekos kods JavaScript valodā" at bounding box center [486, 449] width 467 height 20
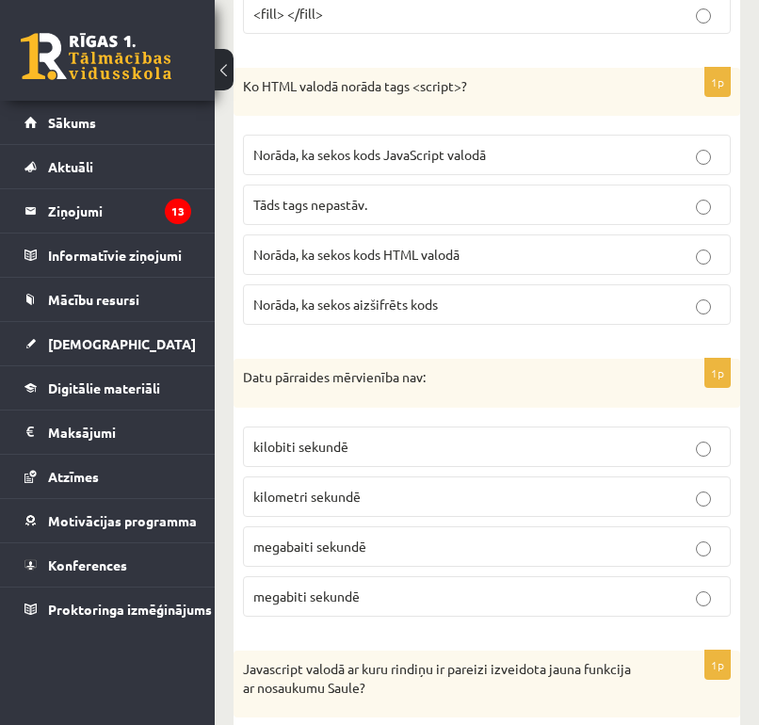
scroll to position [5227, 0]
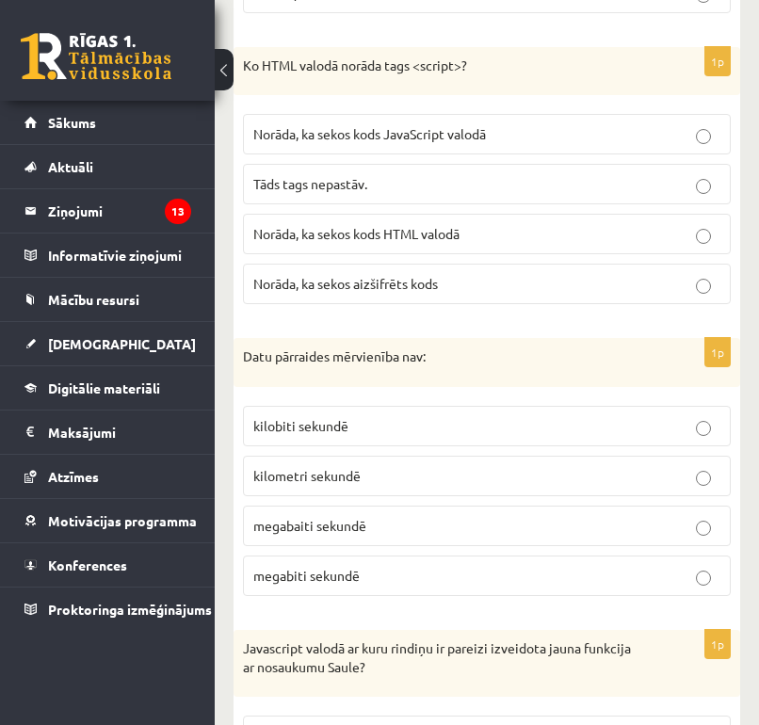
click at [537, 466] on p "kilometri sekundē" at bounding box center [486, 476] width 467 height 20
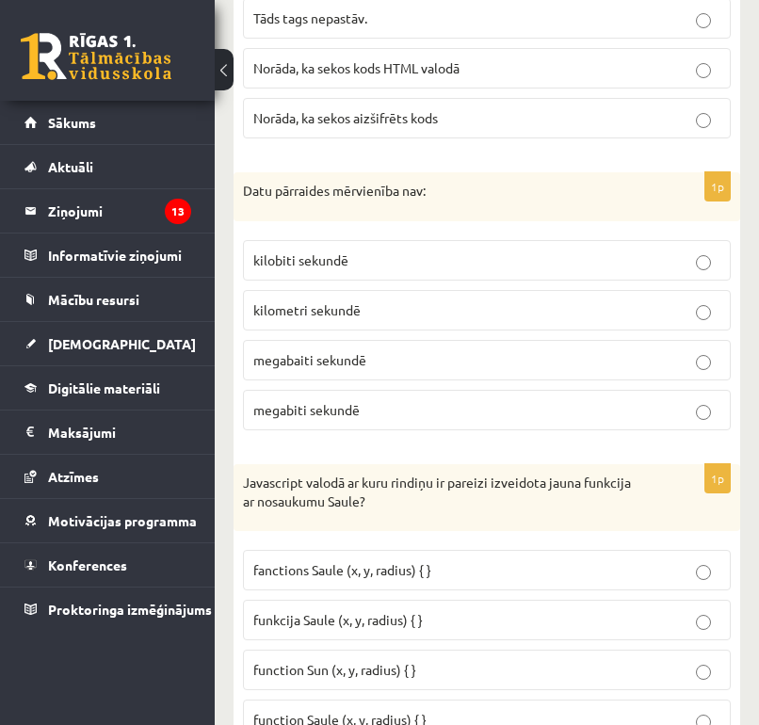
scroll to position [5378, 0]
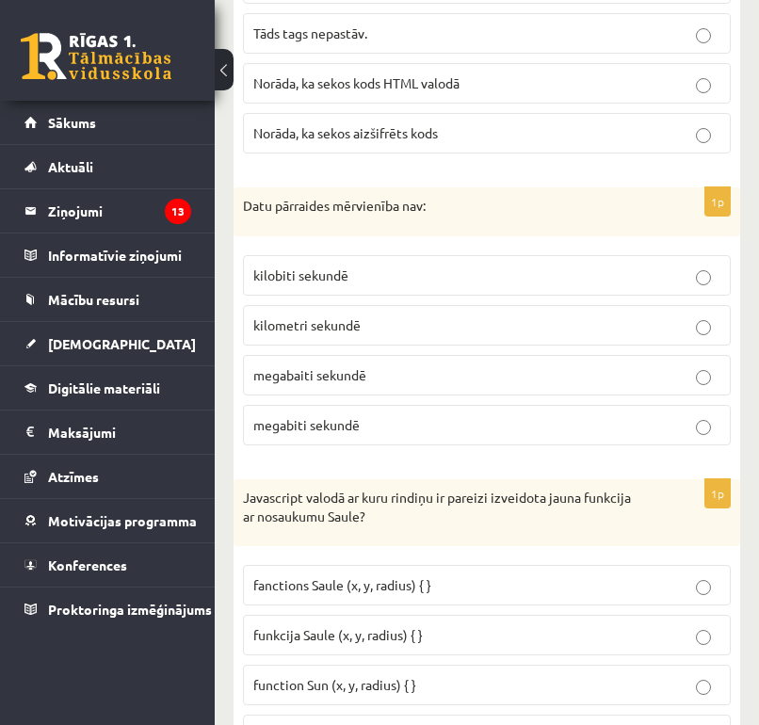
click at [268, 197] on p "Datu pārraides mērvienība nav:" at bounding box center [440, 206] width 394 height 19
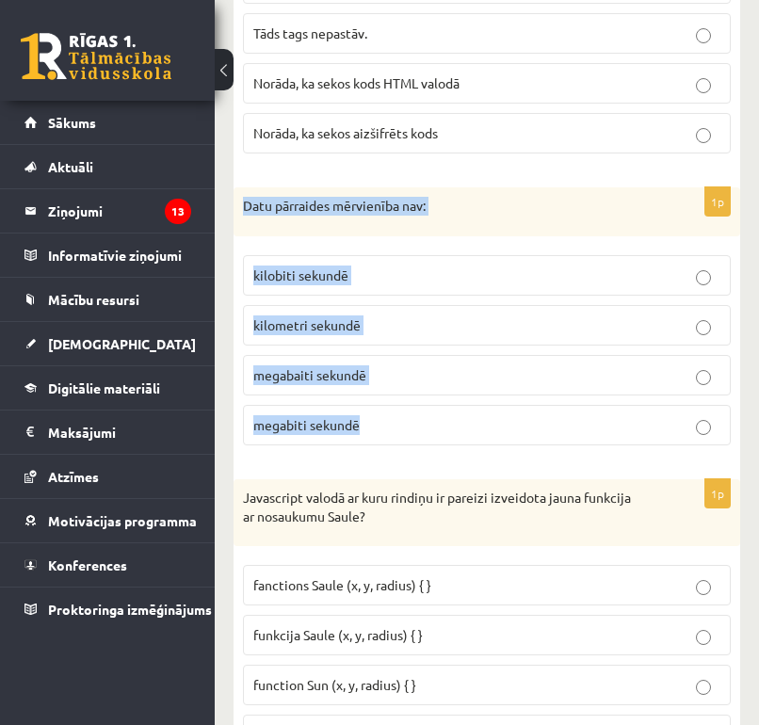
drag, startPoint x: 236, startPoint y: 189, endPoint x: 403, endPoint y: 424, distance: 287.7
click at [403, 424] on div "1p Datu pārraides mērvienība nav: kilobiti sekundē kilometri sekundē megabaiti …" at bounding box center [487, 323] width 507 height 273
copy div "Datu pārraides mērvienība nav: kilobiti sekundē kilometri sekundē megabaiti sek…"
click at [390, 420] on label "megabiti sekundē" at bounding box center [487, 425] width 488 height 40
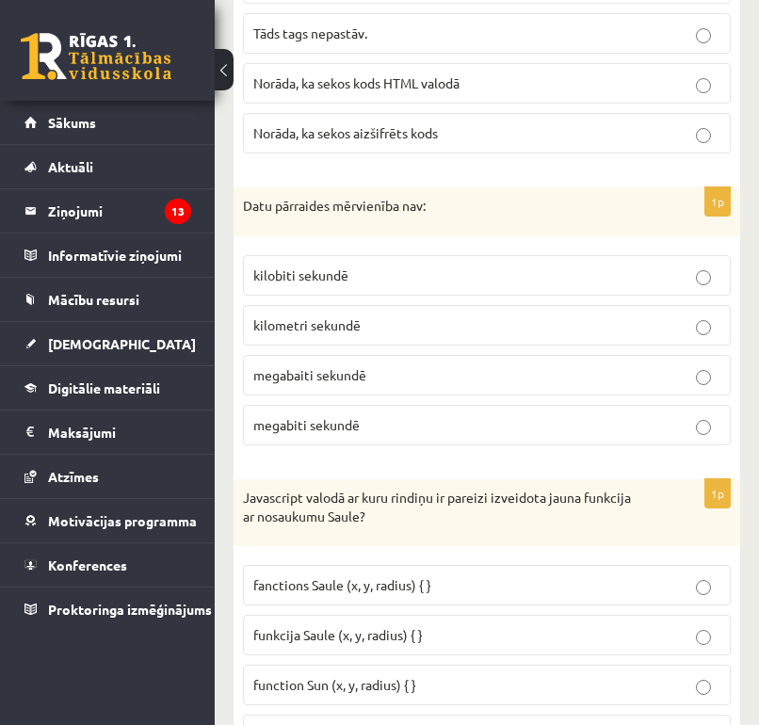
click at [390, 420] on label "megabiti sekundē" at bounding box center [487, 425] width 488 height 40
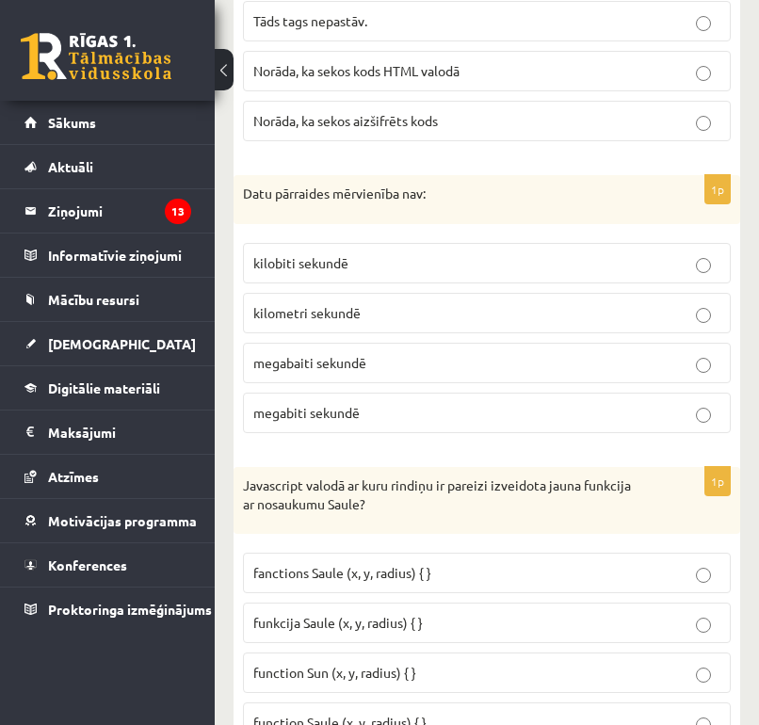
scroll to position [5391, 0]
click at [646, 302] on p "kilometri sekundē" at bounding box center [486, 312] width 467 height 20
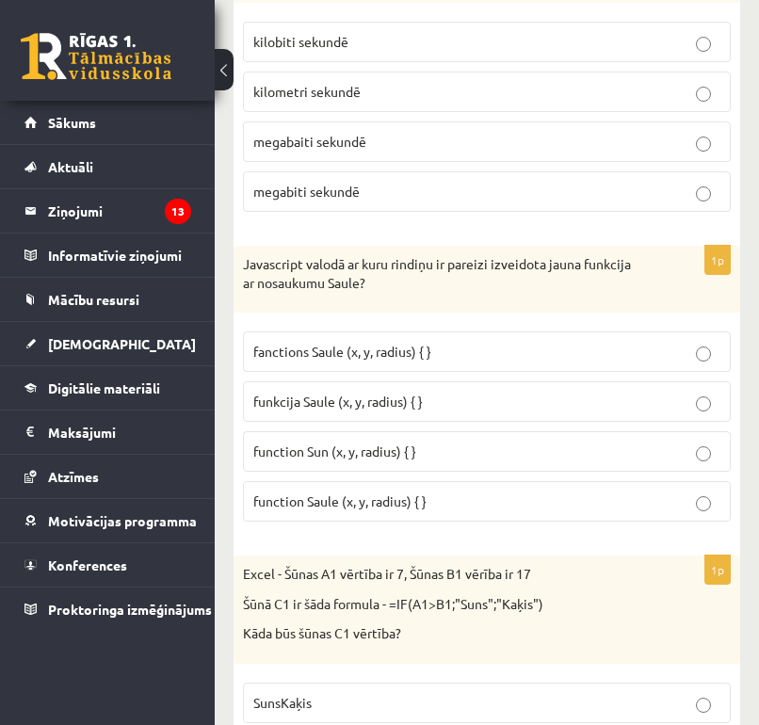
scroll to position [5613, 0]
click at [444, 491] on p "function Saule (x, y, radius) { }" at bounding box center [486, 501] width 467 height 20
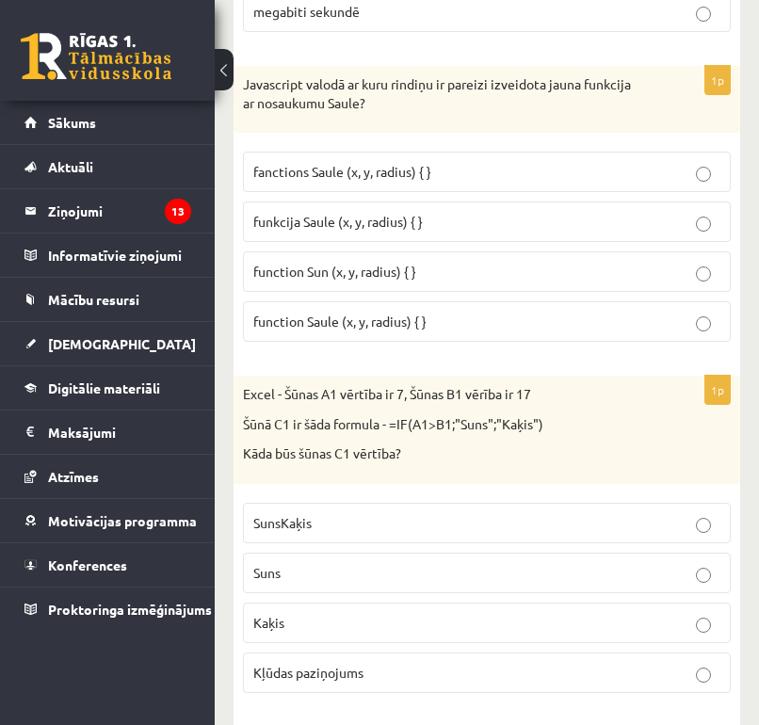
scroll to position [5808, 0]
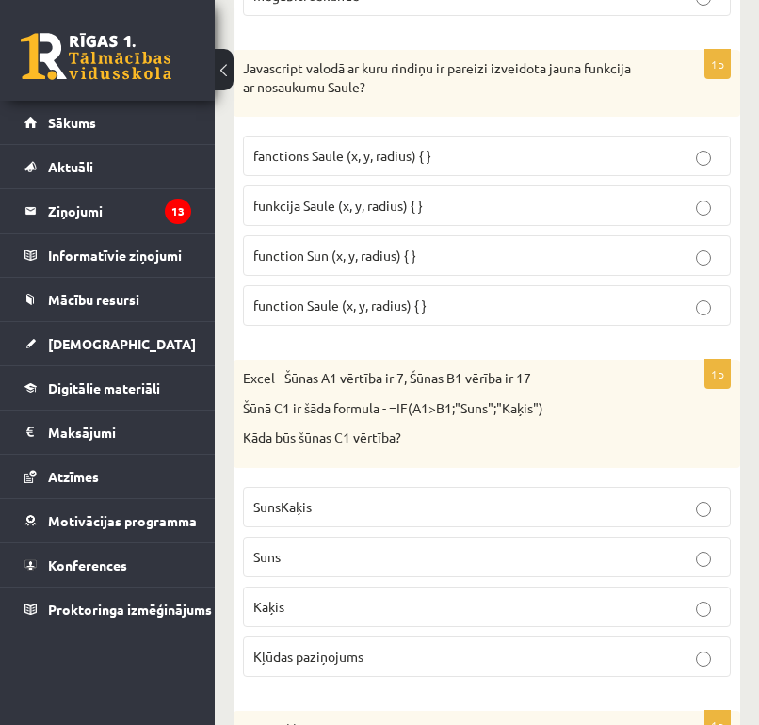
click at [398, 597] on p "Kaķis" at bounding box center [486, 607] width 467 height 20
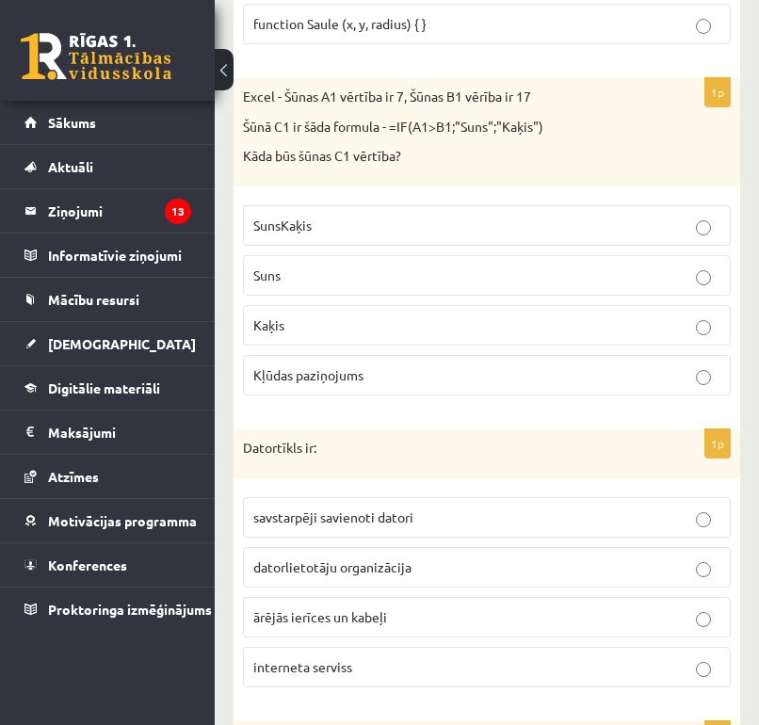
scroll to position [6121, 0]
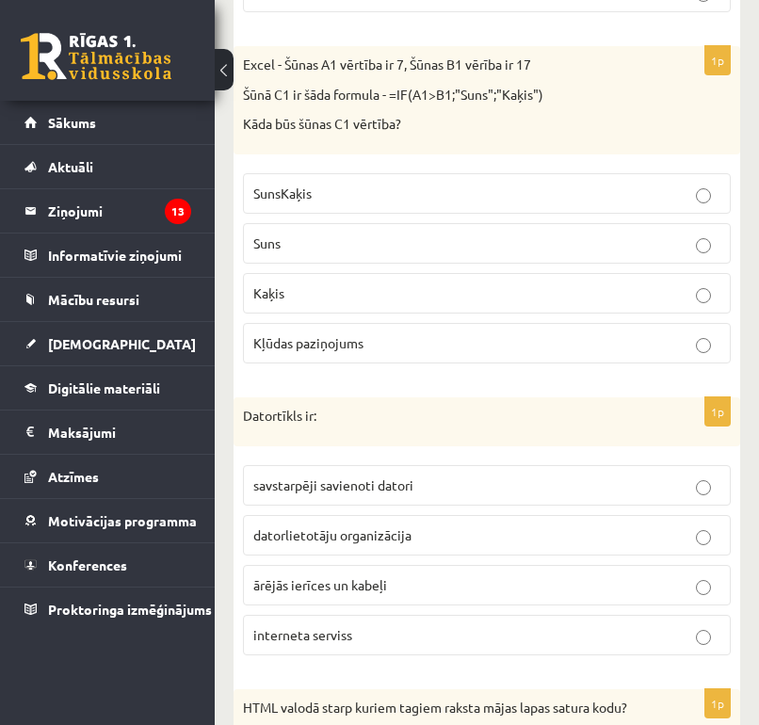
click at [426, 476] on p "savstarpēji savienoti datori" at bounding box center [486, 486] width 467 height 20
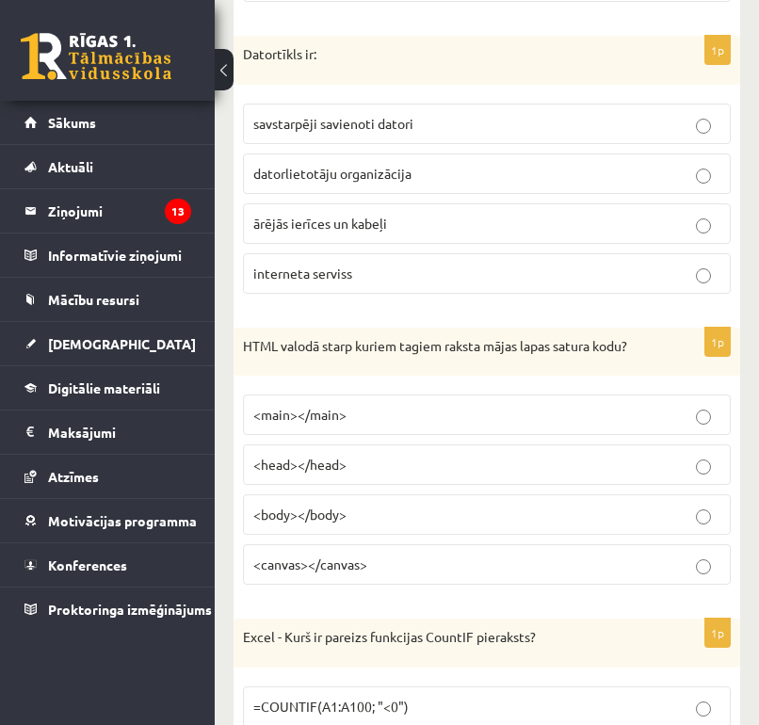
scroll to position [6498, 0]
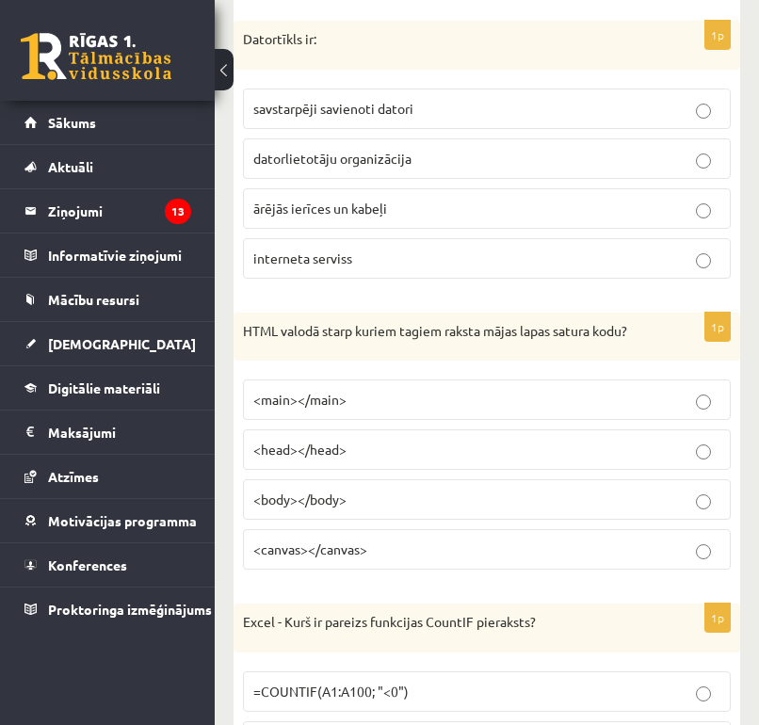
click at [408, 490] on p "<body></body>" at bounding box center [486, 500] width 467 height 20
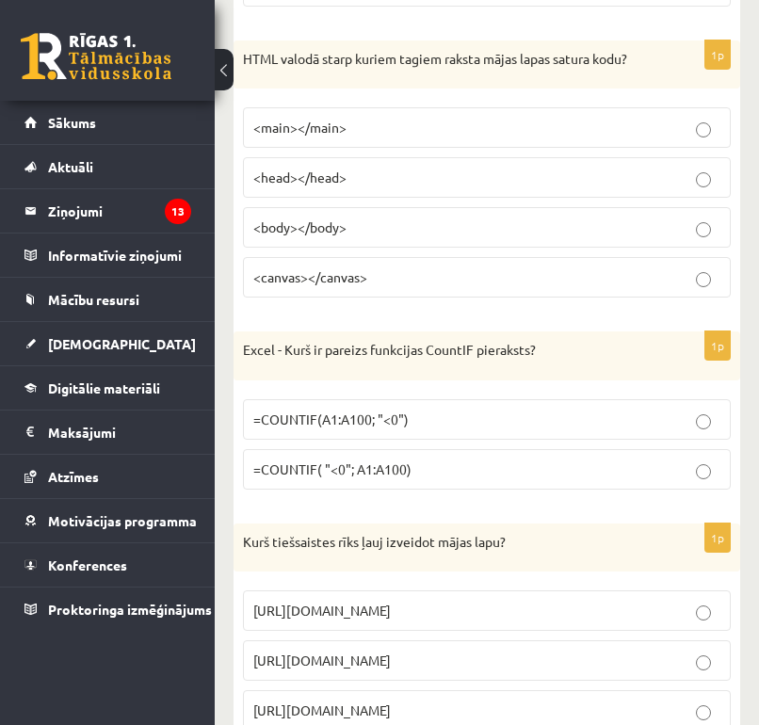
scroll to position [6790, 0]
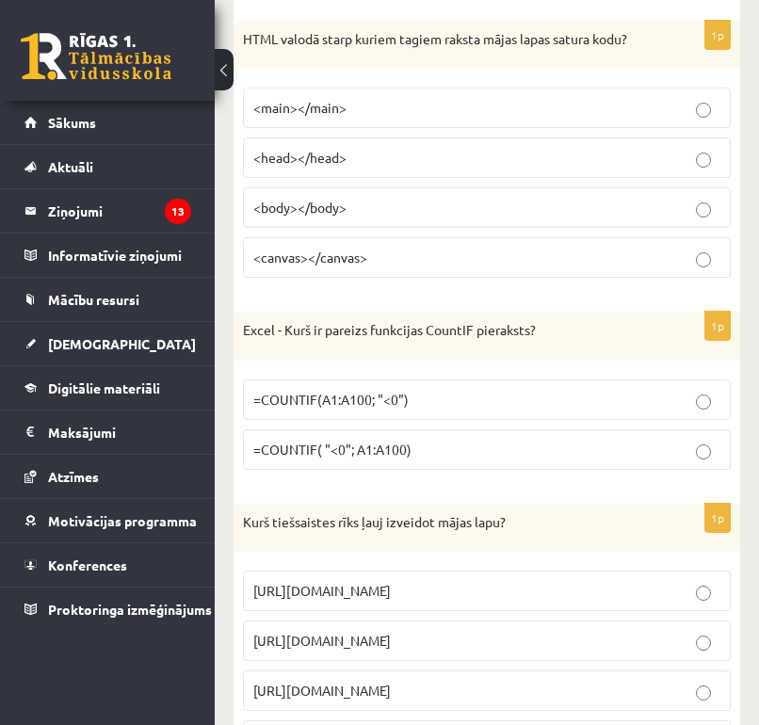
click at [558, 390] on p "=COUNTIF(A1:A100; "<0")" at bounding box center [486, 400] width 467 height 20
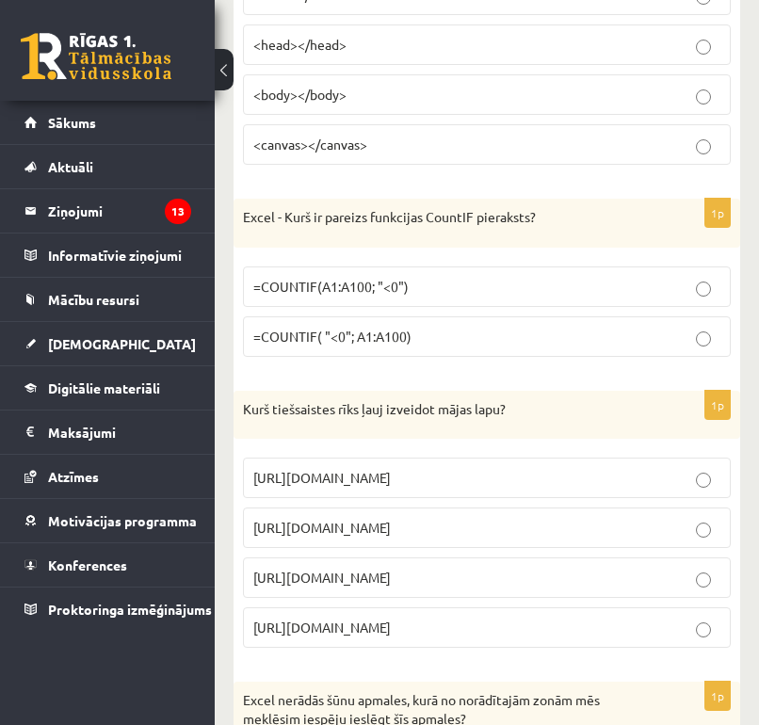
scroll to position [6904, 0]
click at [428, 567] on p "https://www.mozello.lv" at bounding box center [486, 577] width 467 height 20
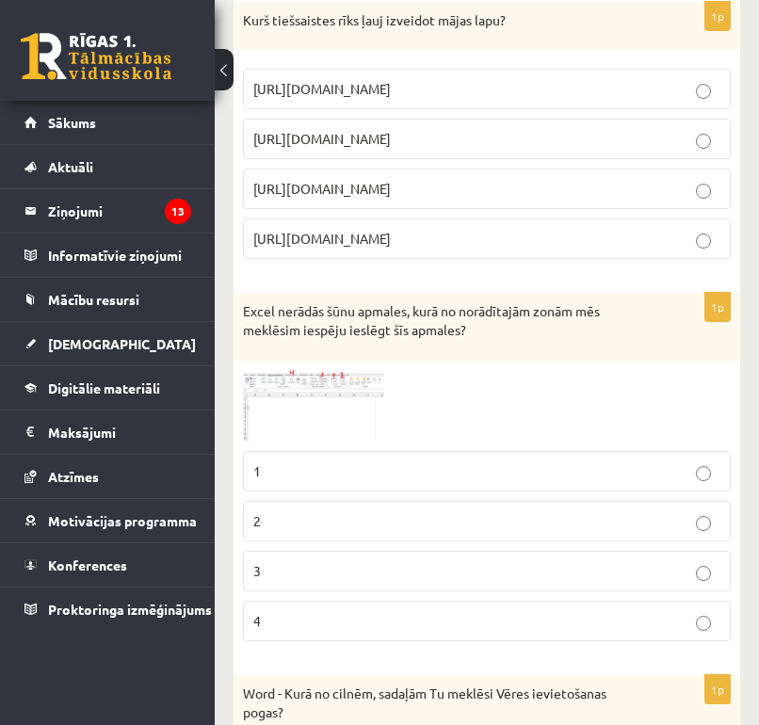
scroll to position [7309, 0]
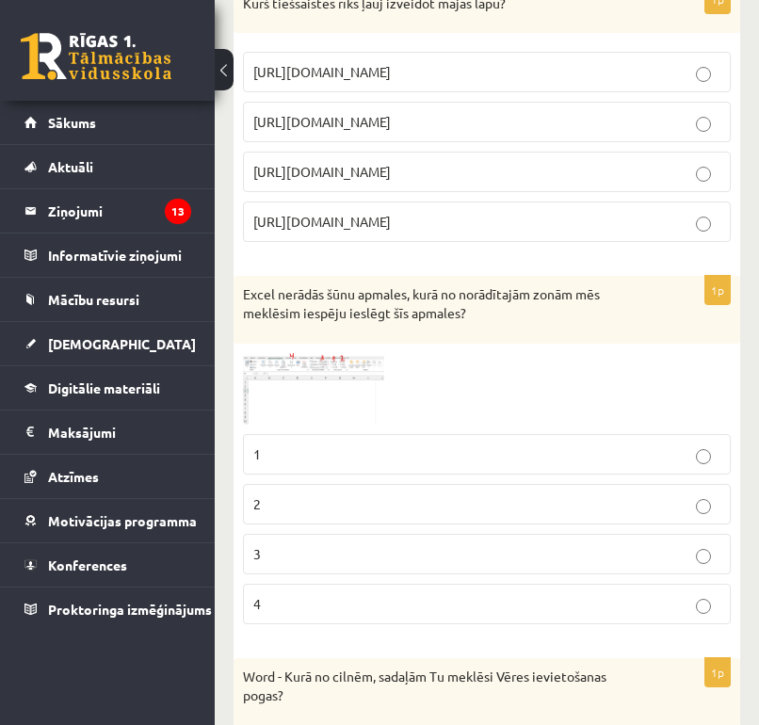
click at [424, 544] on p "3" at bounding box center [486, 554] width 467 height 20
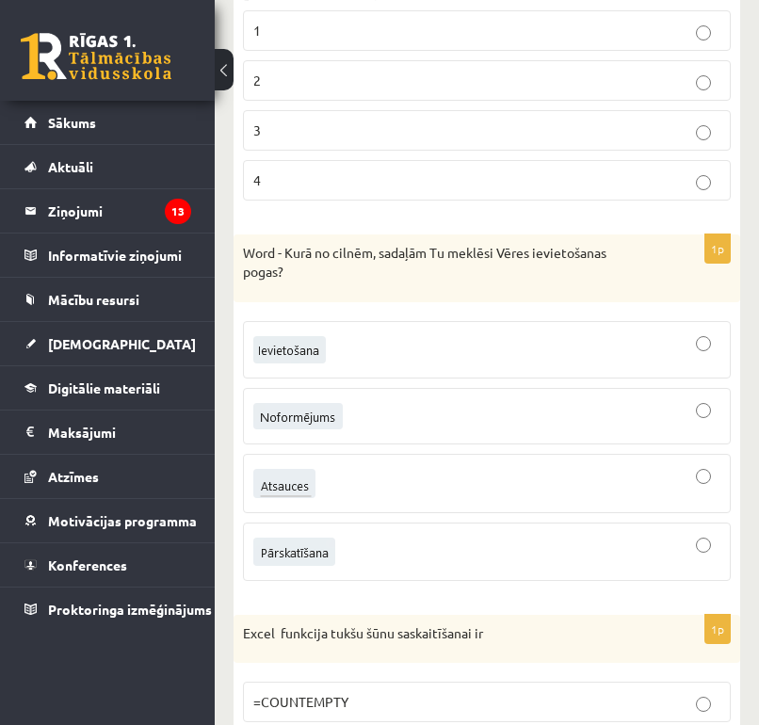
scroll to position [7387, 0]
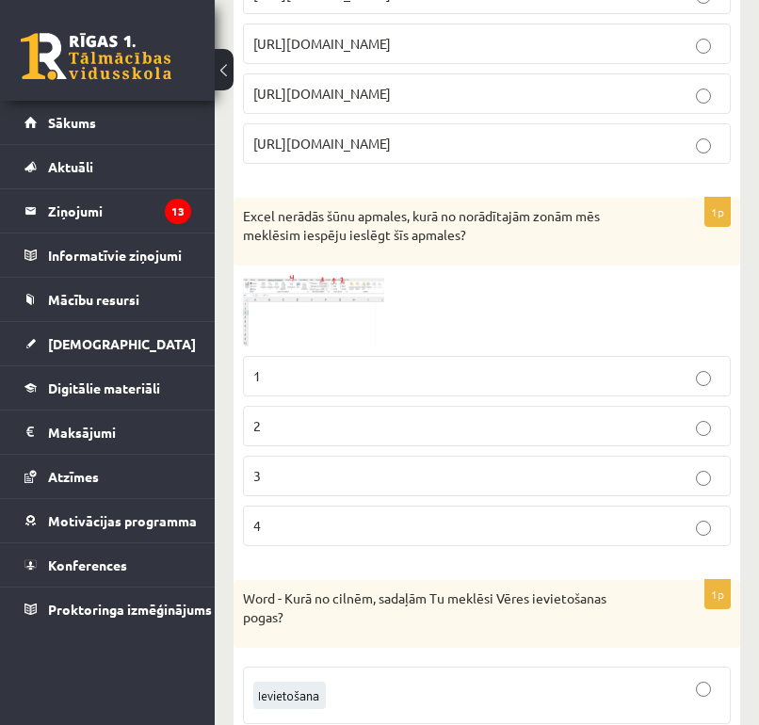
click at [341, 275] on img at bounding box center [313, 311] width 141 height 73
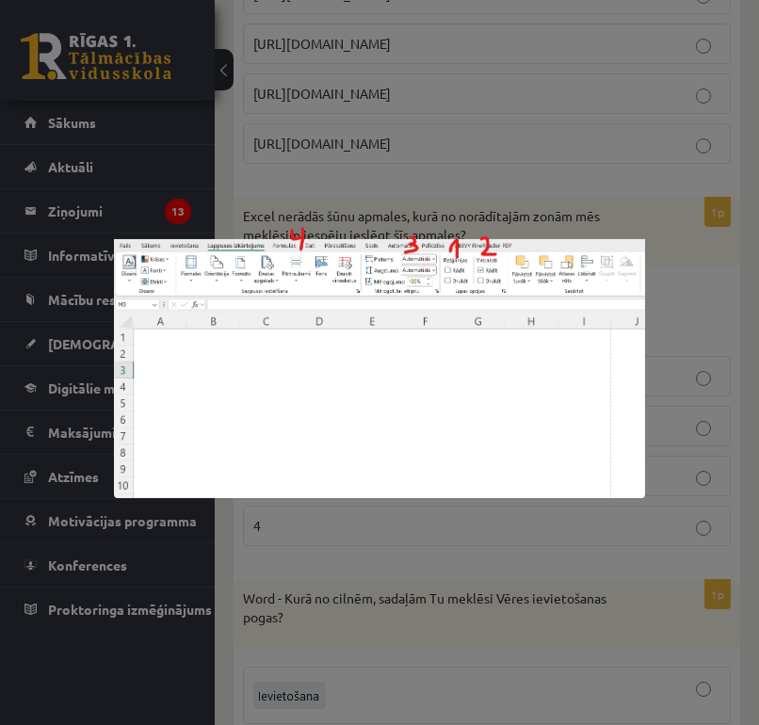
click at [620, 180] on div at bounding box center [379, 362] width 759 height 725
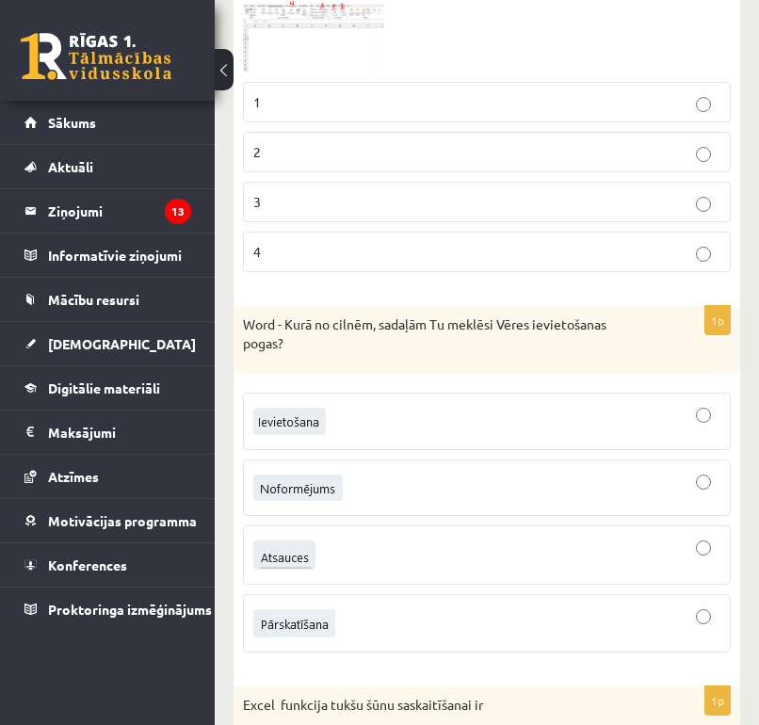
scroll to position [7701, 0]
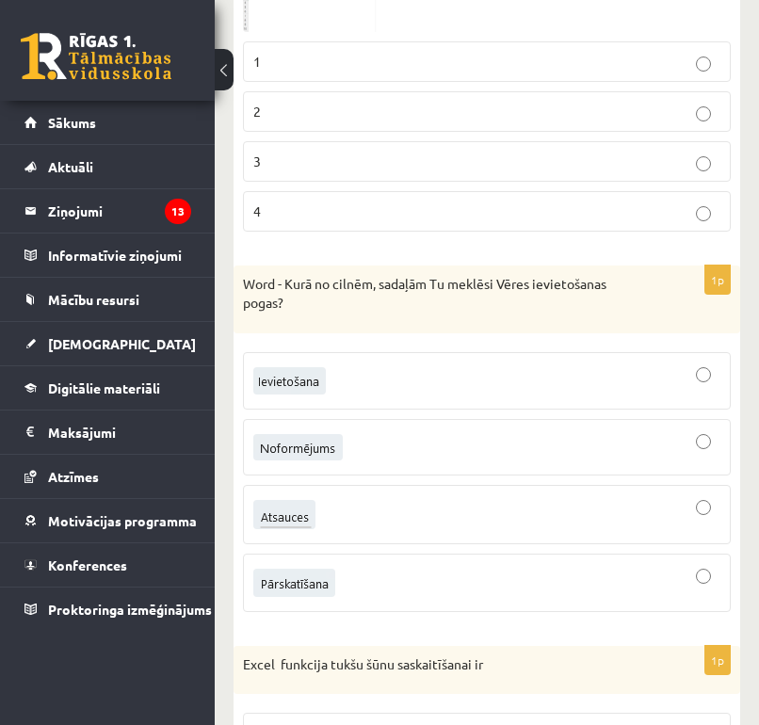
click at [602, 495] on div at bounding box center [486, 514] width 467 height 39
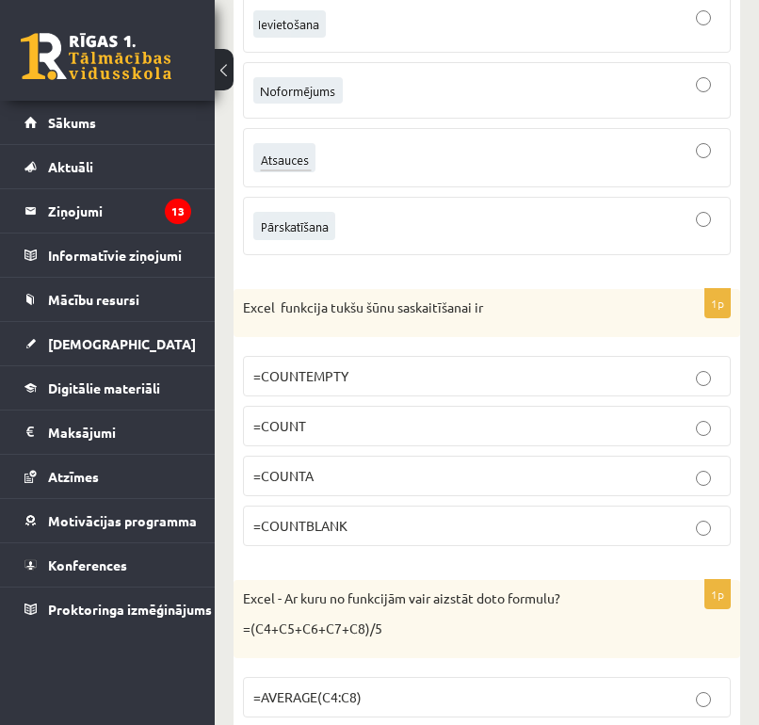
scroll to position [8059, 0]
click at [486, 514] on label "=COUNTBLANK" at bounding box center [487, 525] width 488 height 40
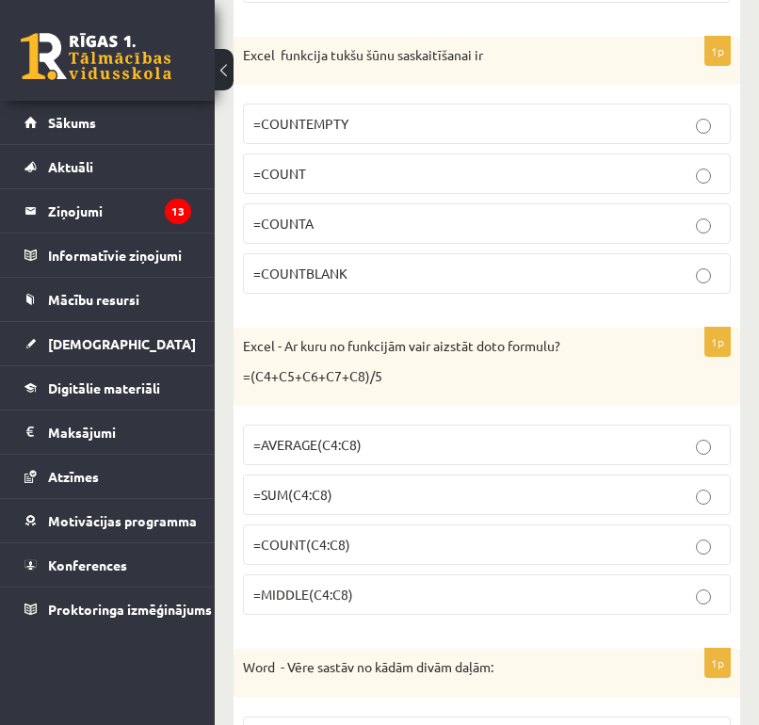
scroll to position [8313, 0]
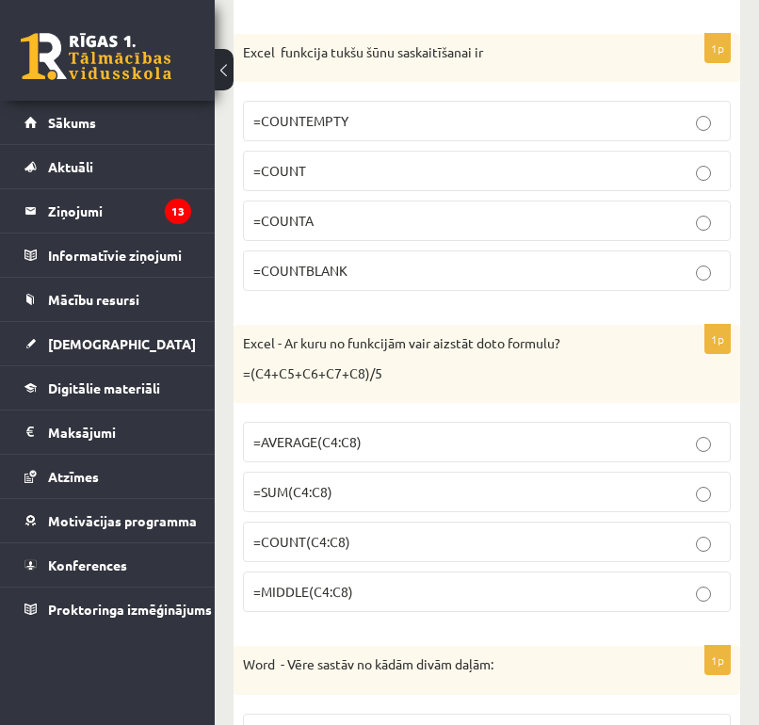
click at [457, 432] on p "=AVERAGE(C4:C8)" at bounding box center [486, 442] width 467 height 20
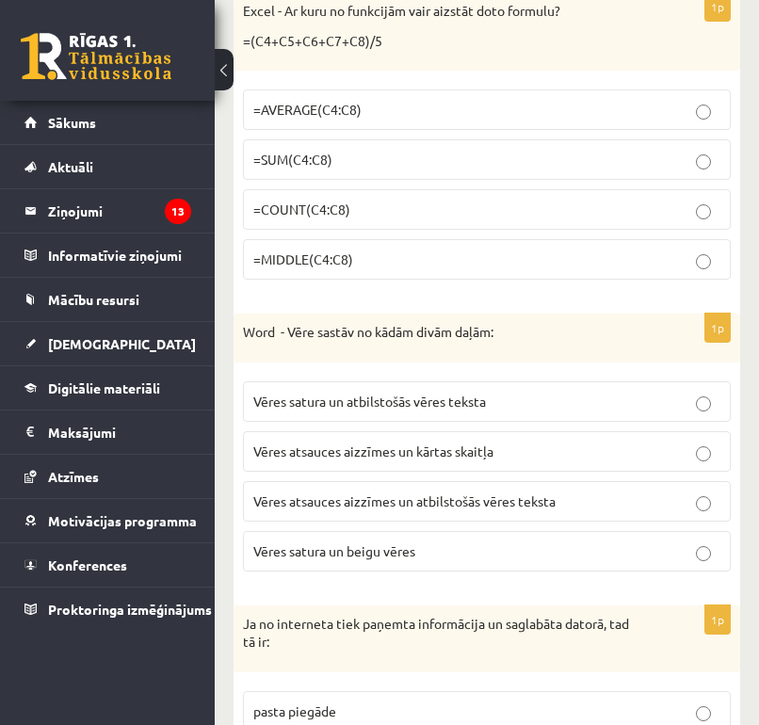
scroll to position [8750, 0]
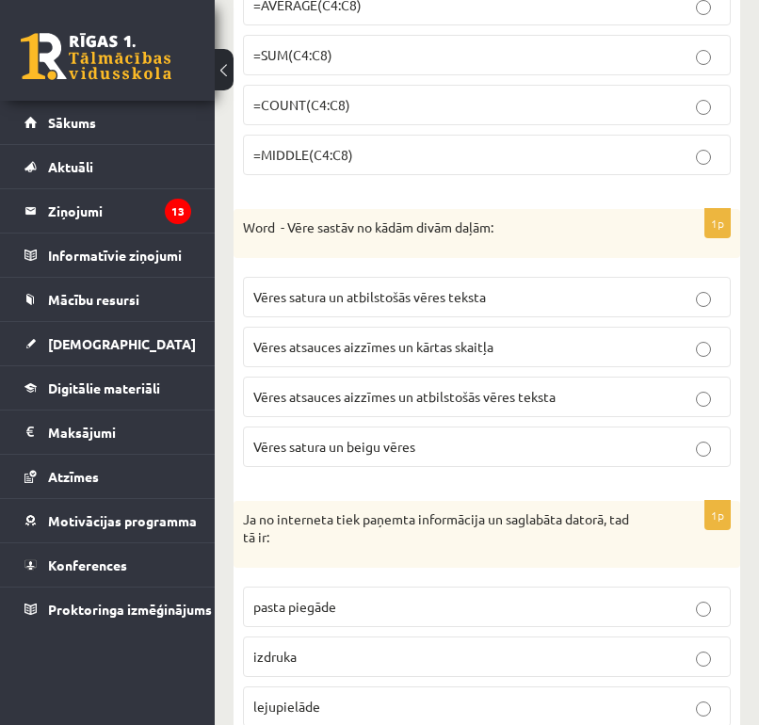
click at [617, 387] on p "Vēres atsauces aizzīmes un atbilstošās vēres teksta" at bounding box center [486, 397] width 467 height 20
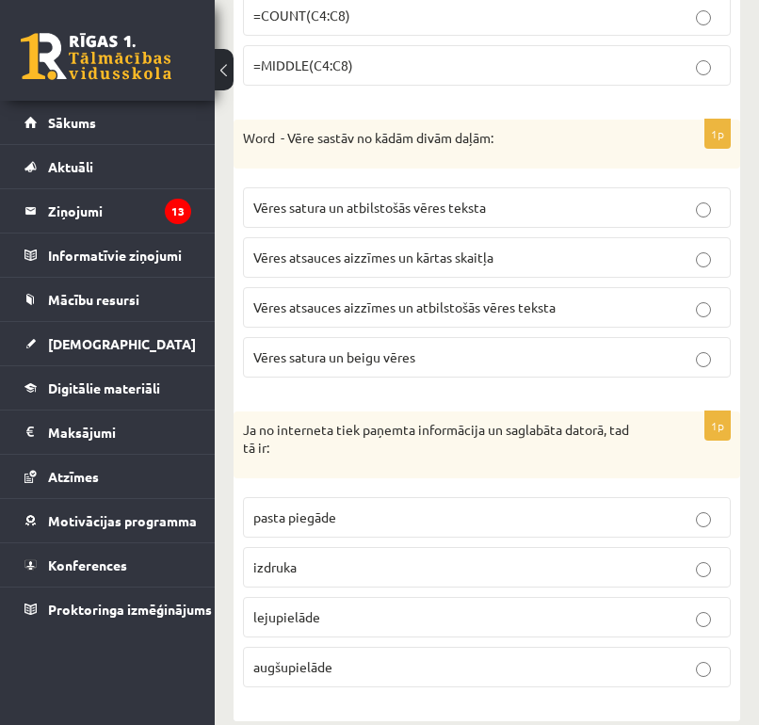
scroll to position [8839, 0]
click at [551, 608] on p "lejupielāde" at bounding box center [486, 618] width 467 height 20
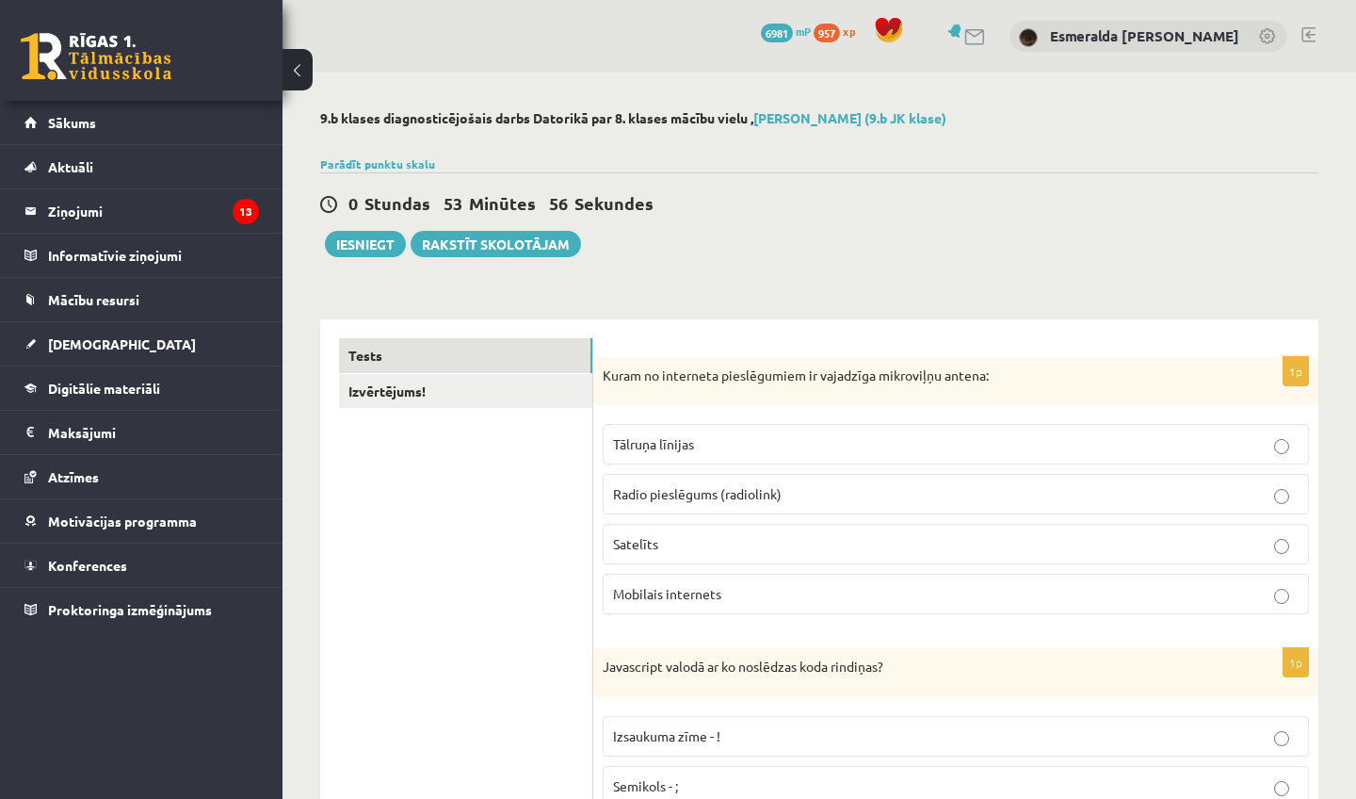
scroll to position [0, 0]
click at [512, 380] on link "Izvērtējums!" at bounding box center [465, 391] width 253 height 35
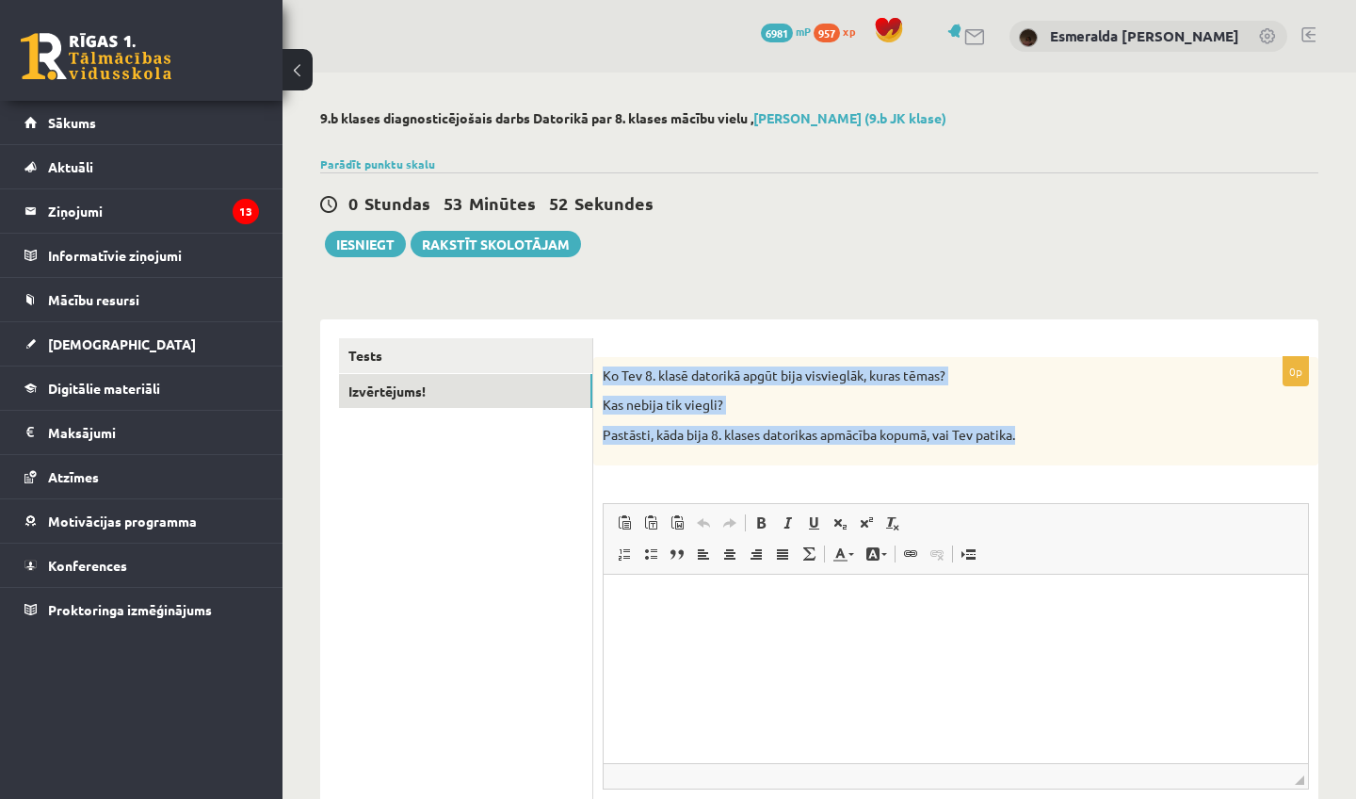
drag, startPoint x: 603, startPoint y: 371, endPoint x: 1021, endPoint y: 442, distance: 424.0
click at [1021, 442] on div "Ko Tev 8. klasē datorikā apgūt bija visvieglāk, kuras tēmas? Kas nebija tik vie…" at bounding box center [955, 411] width 725 height 108
copy div "Ko Tev 8. klasē datorikā apgūt bija visvieglāk, kuras tēmas? Kas nebija tik vie…"
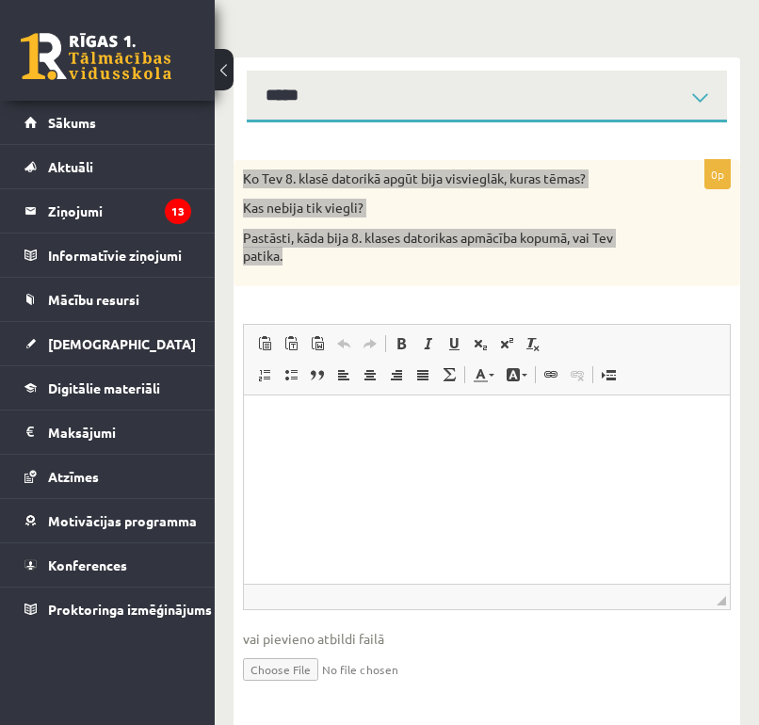
scroll to position [291, 0]
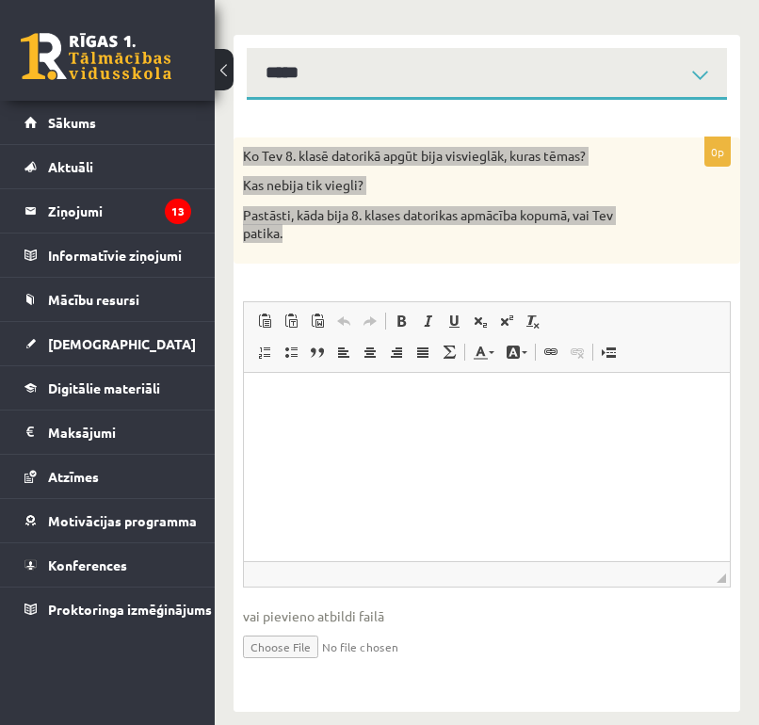
click at [468, 429] on html at bounding box center [487, 400] width 486 height 57
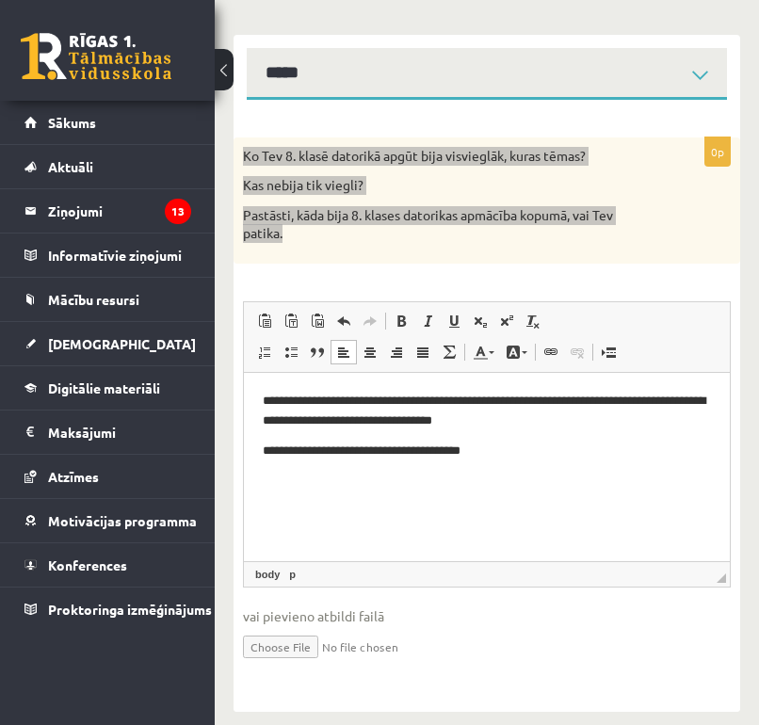
click at [347, 449] on p "**********" at bounding box center [487, 450] width 448 height 19
click at [500, 447] on p "**********" at bounding box center [487, 450] width 448 height 19
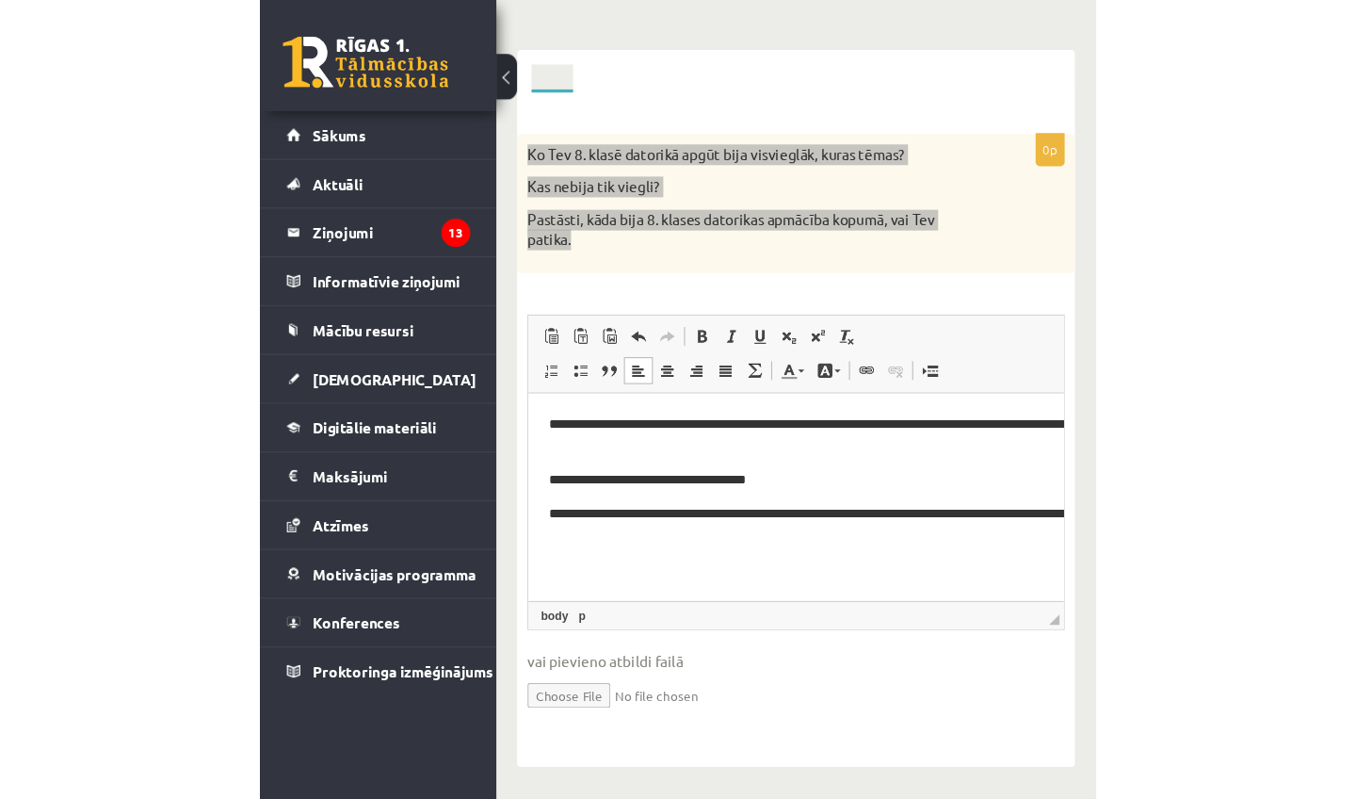
scroll to position [151, 0]
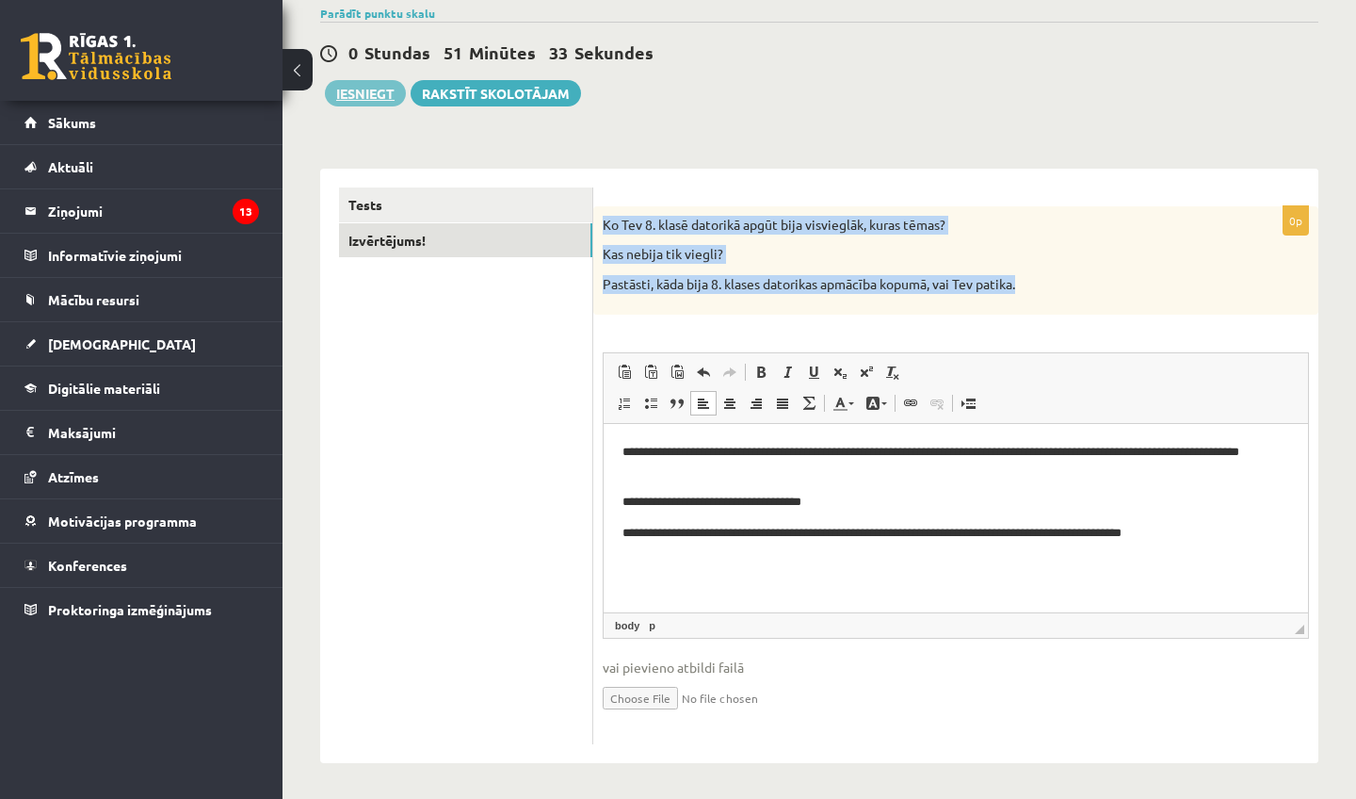
click at [385, 101] on button "Iesniegt" at bounding box center [365, 93] width 81 height 26
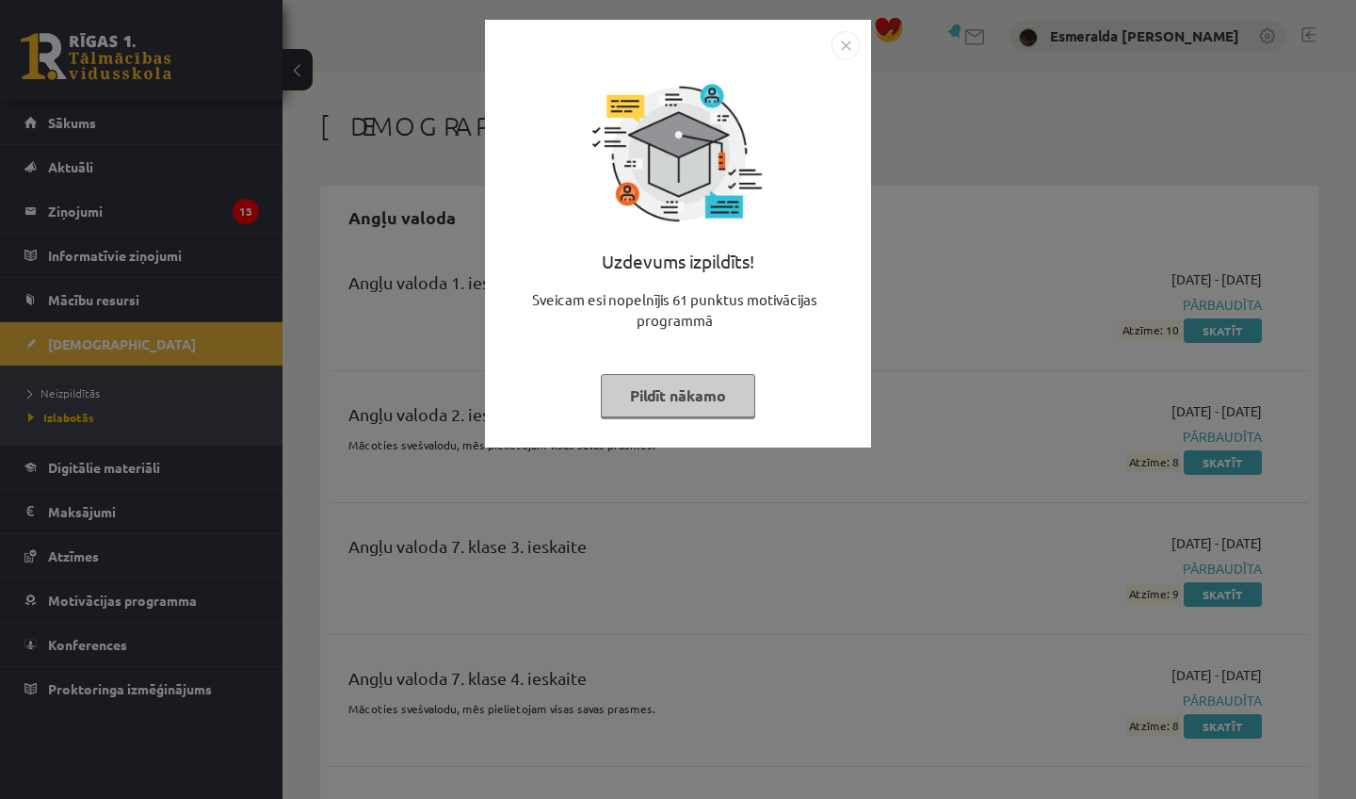
click at [717, 393] on button "Pildīt nākamo" at bounding box center [678, 395] width 154 height 43
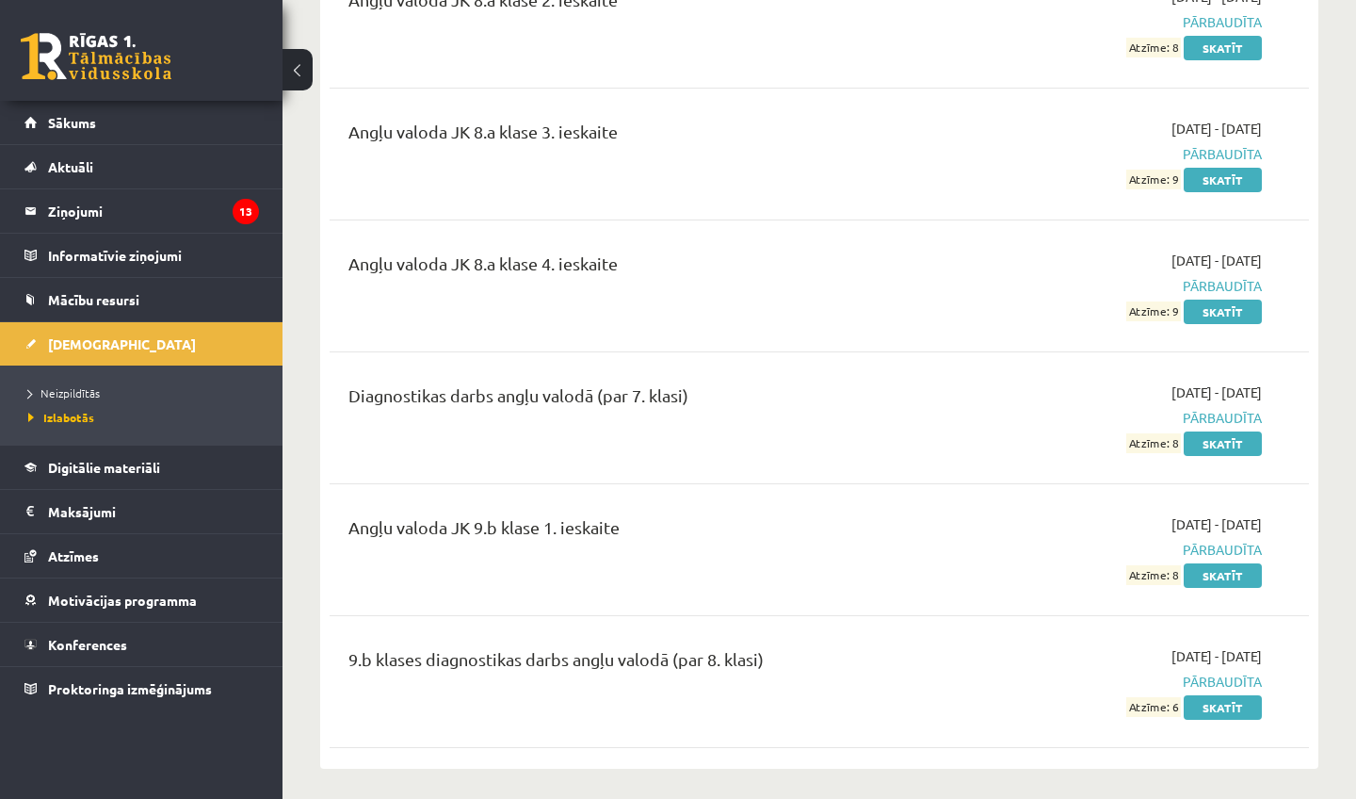
scroll to position [1011, 0]
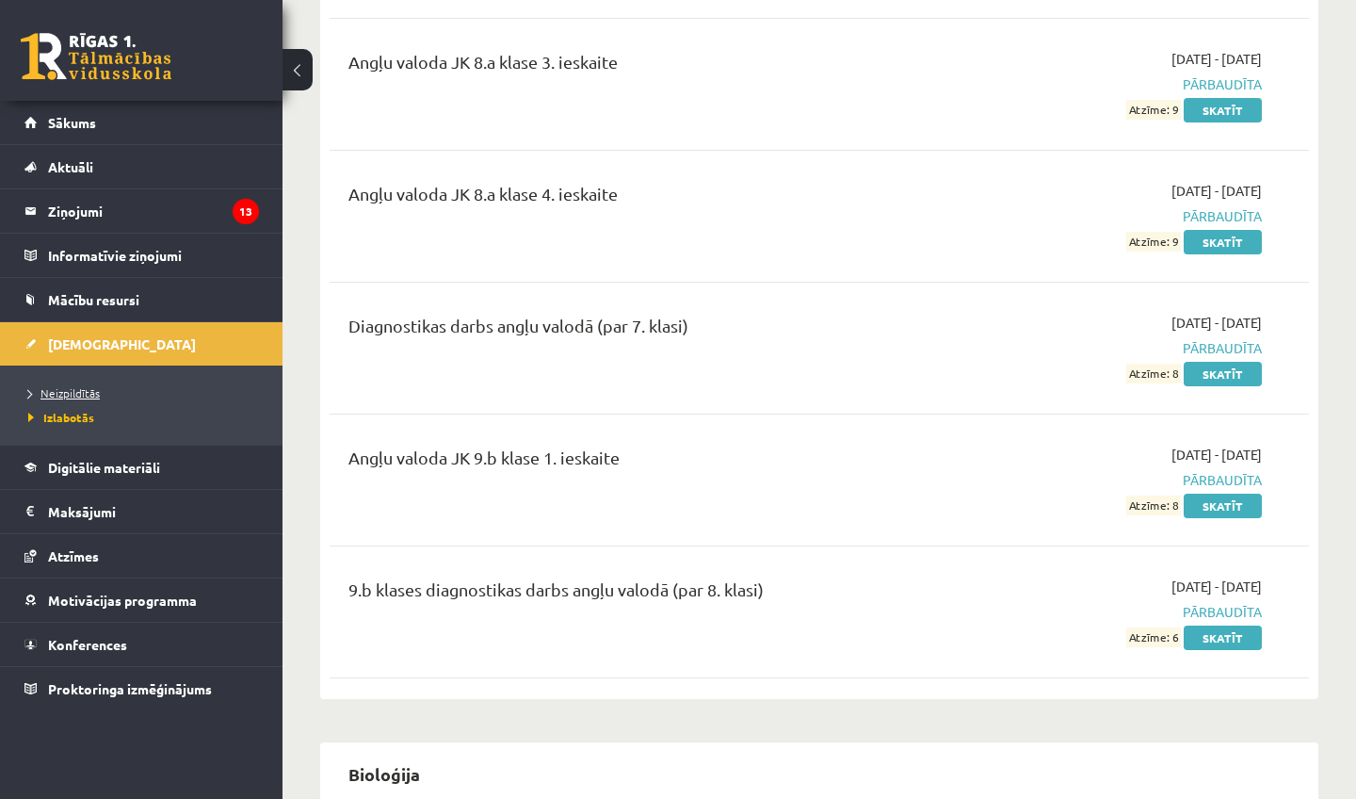
click at [79, 392] on span "Neizpildītās" at bounding box center [64, 392] width 72 height 15
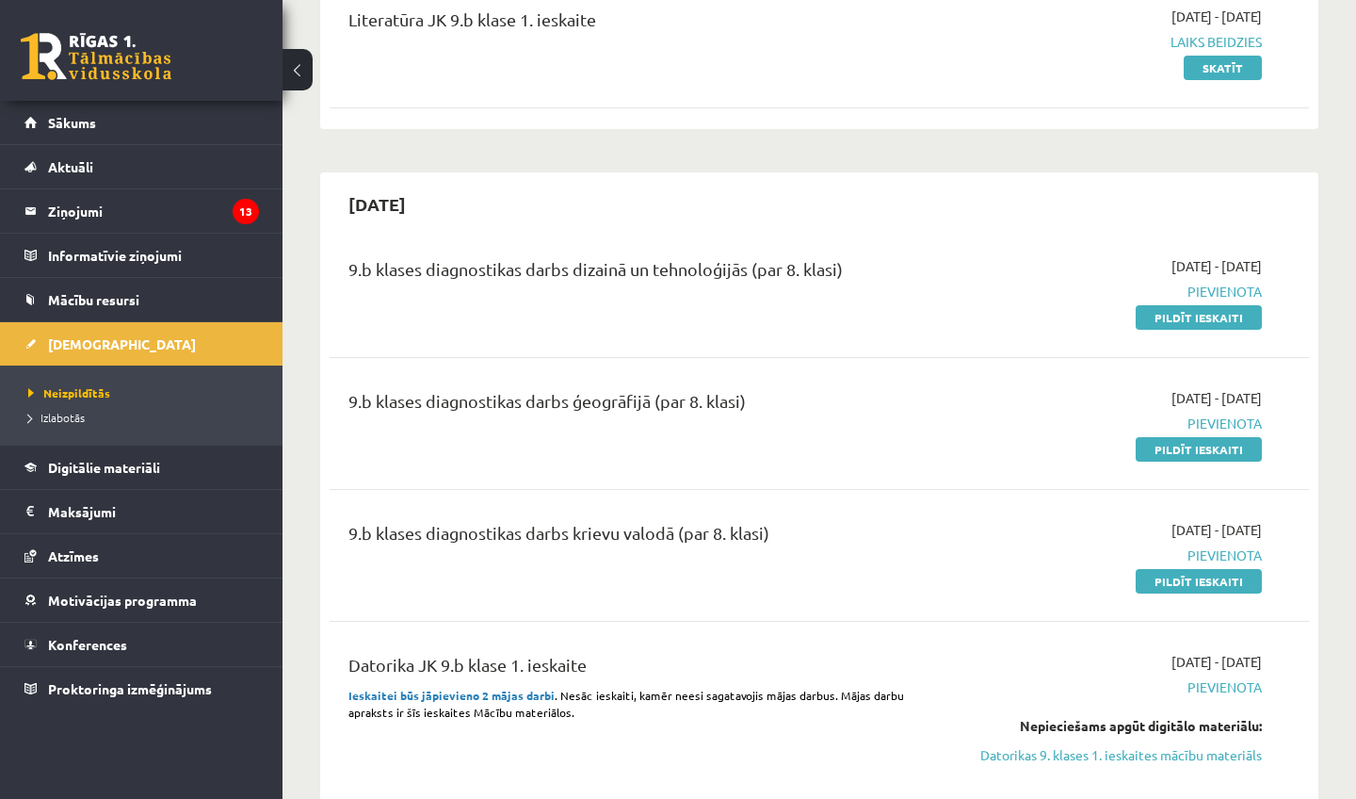
scroll to position [756, 0]
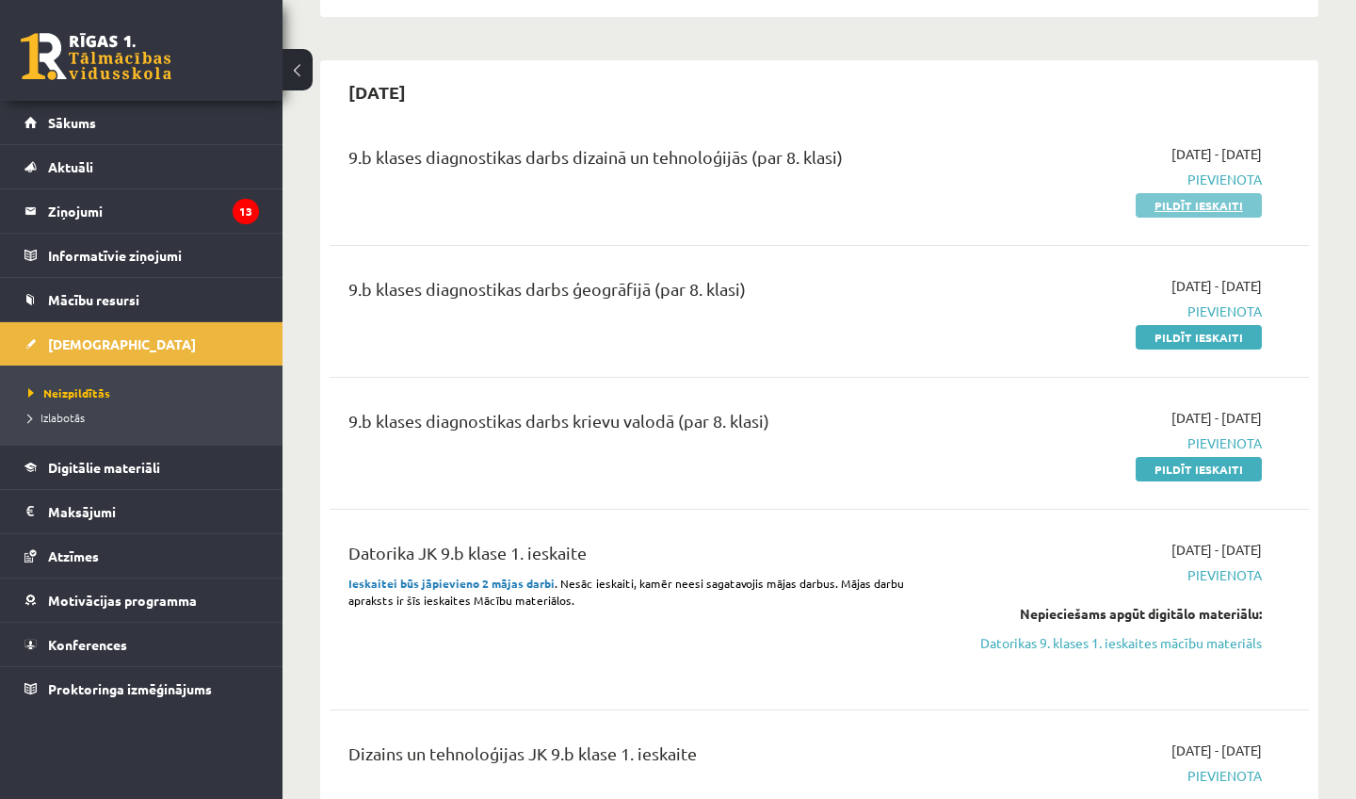
click at [1173, 203] on link "Pildīt ieskaiti" at bounding box center [1199, 205] width 126 height 24
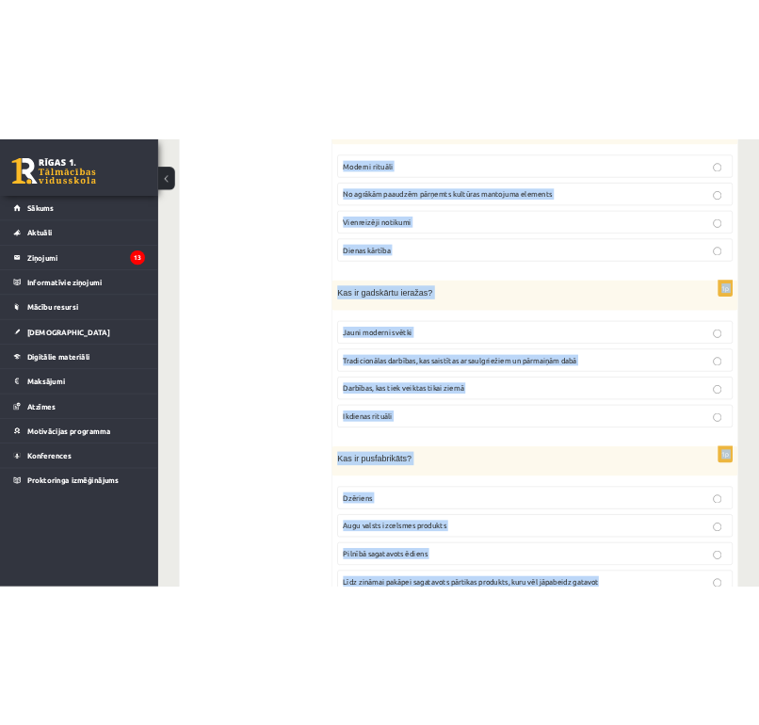
scroll to position [8449, 0]
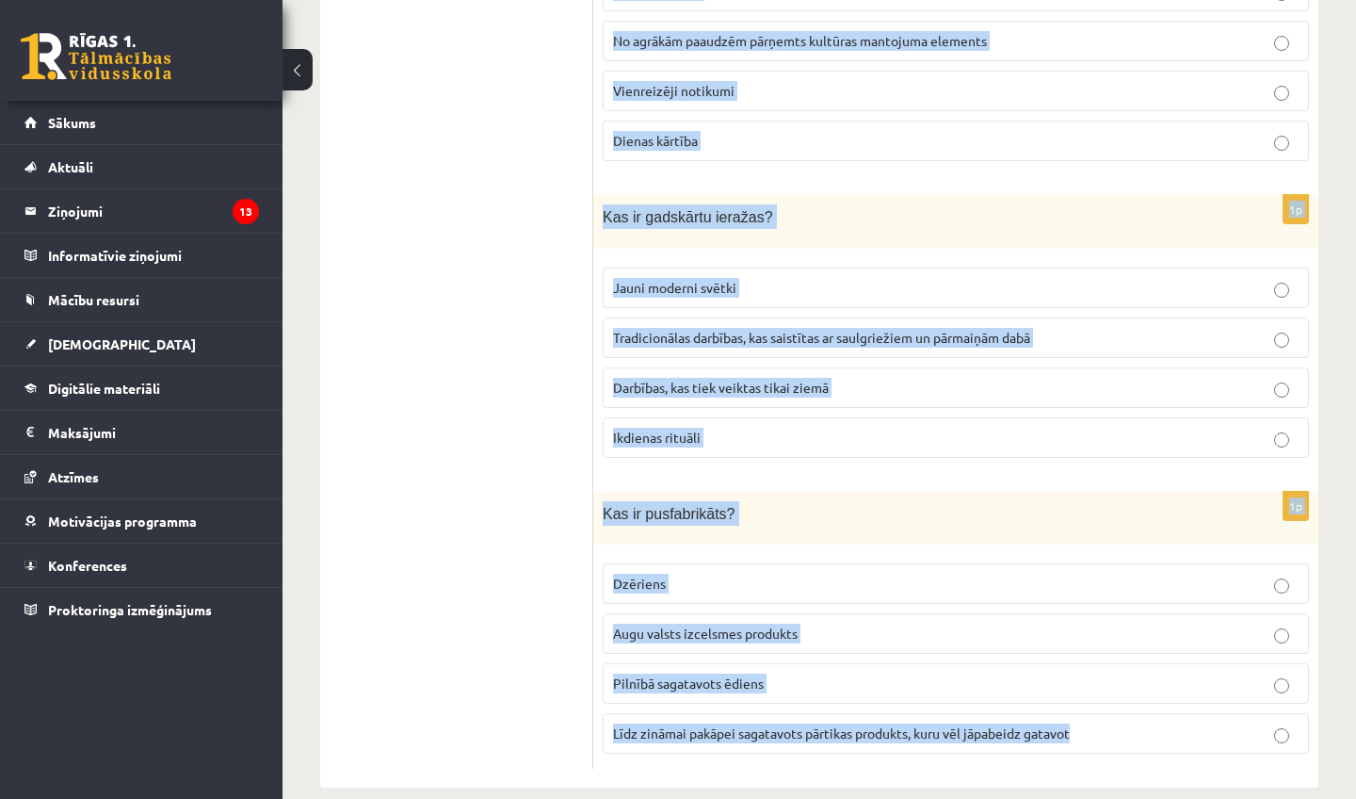
drag, startPoint x: 606, startPoint y: 257, endPoint x: 635, endPoint y: 798, distance: 541.3
copy form "Kas ir biezpiens? Augu valsts izcelsmes produkts Skābpiena dzēriens Piena produ…"
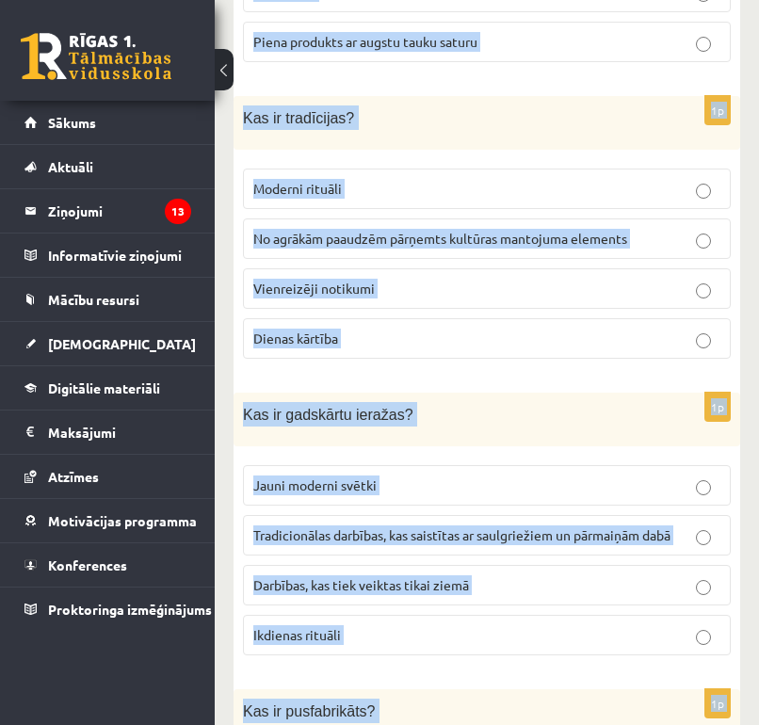
click at [233, 73] on button at bounding box center [224, 69] width 19 height 41
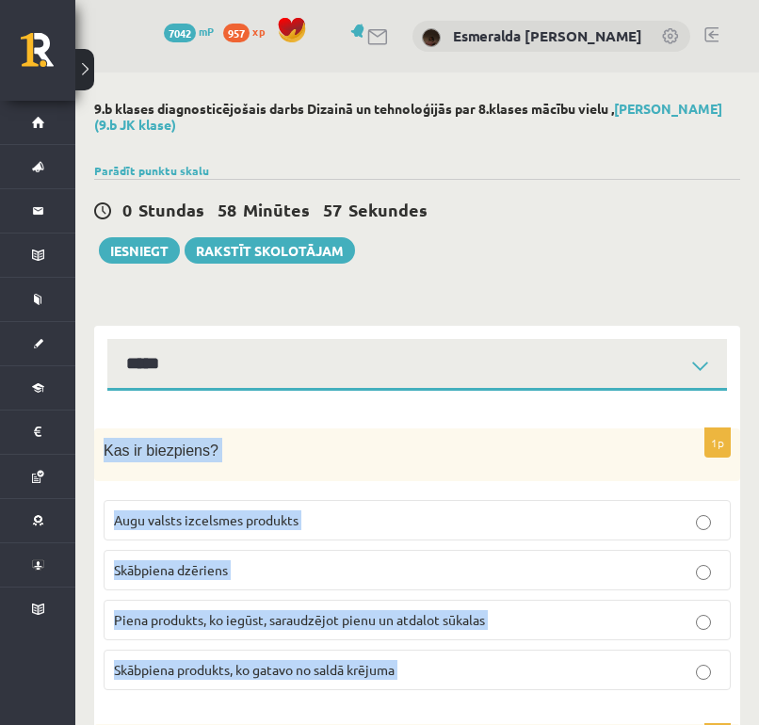
scroll to position [0, 0]
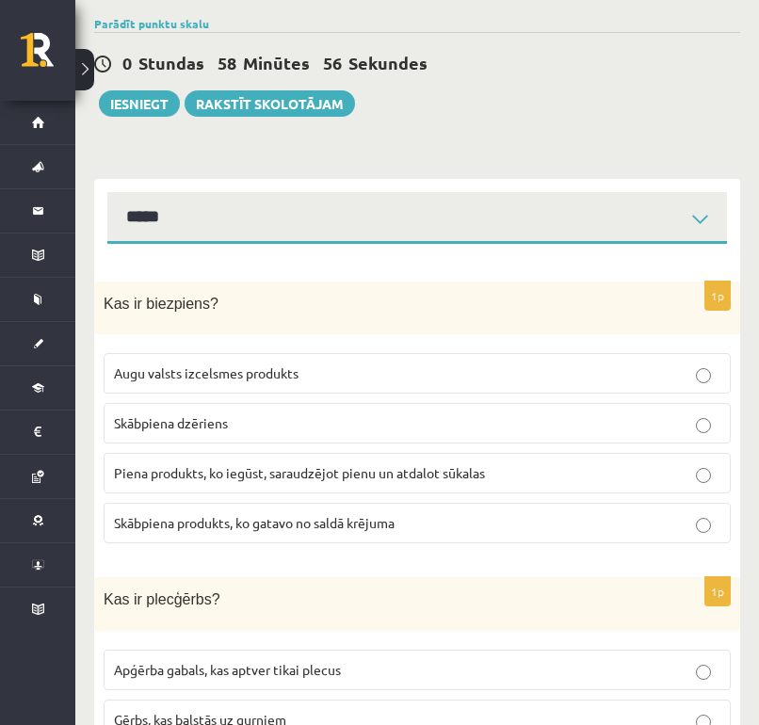
scroll to position [153, 0]
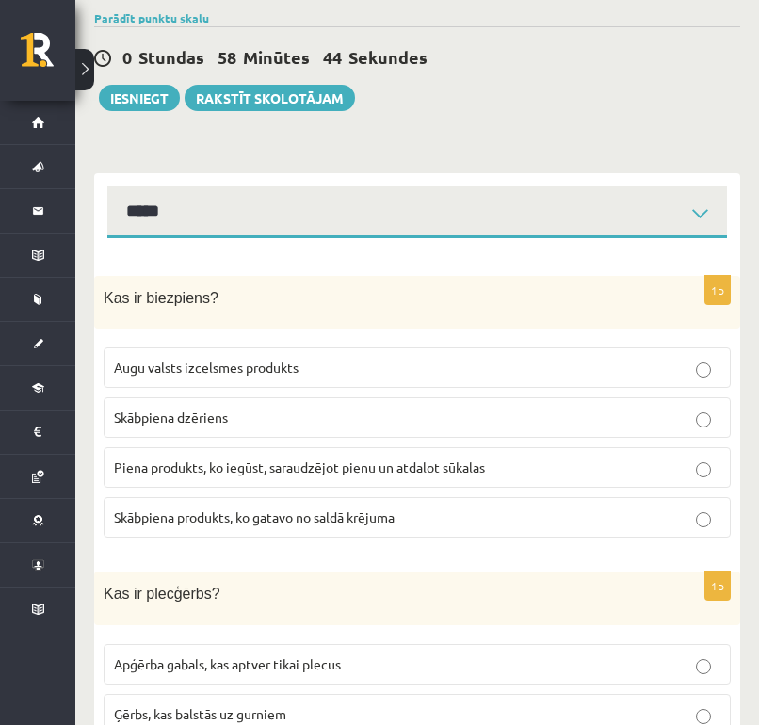
click at [410, 459] on span "Piena produkts, ko iegūst, saraudzējot pienu un atdalot sūkalas" at bounding box center [299, 467] width 371 height 17
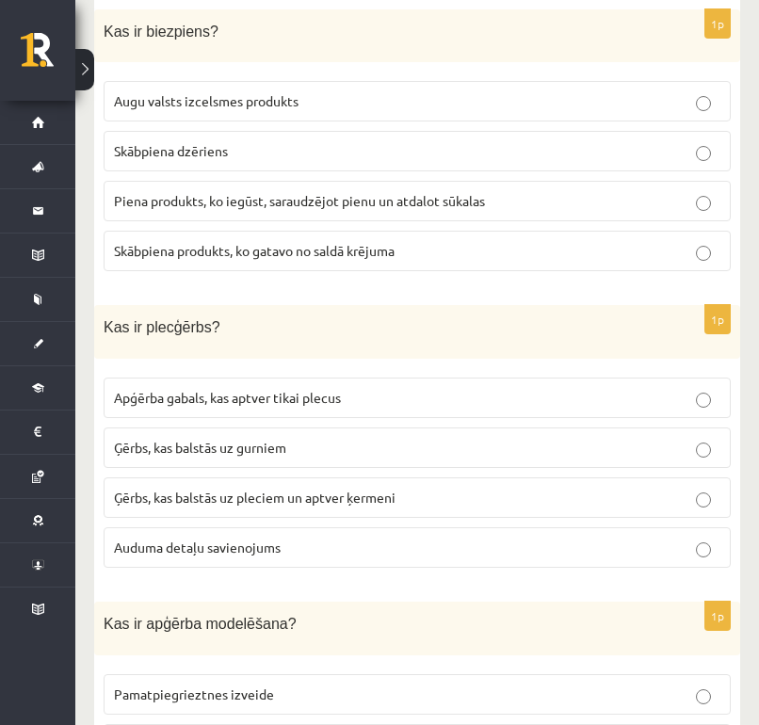
scroll to position [429, 0]
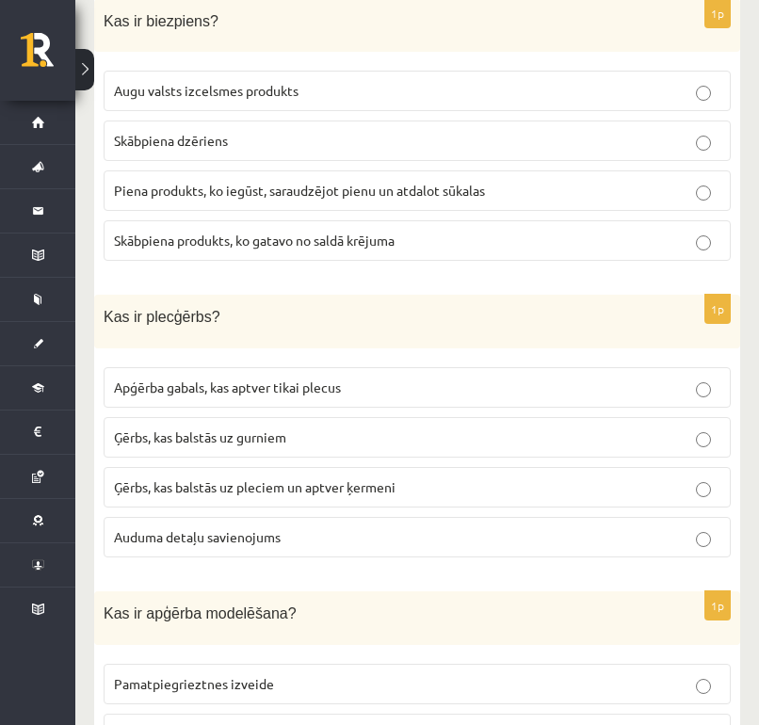
click at [410, 493] on p "Ģērbs, kas balstās uz pleciem un aptver ķermeni" at bounding box center [417, 487] width 606 height 20
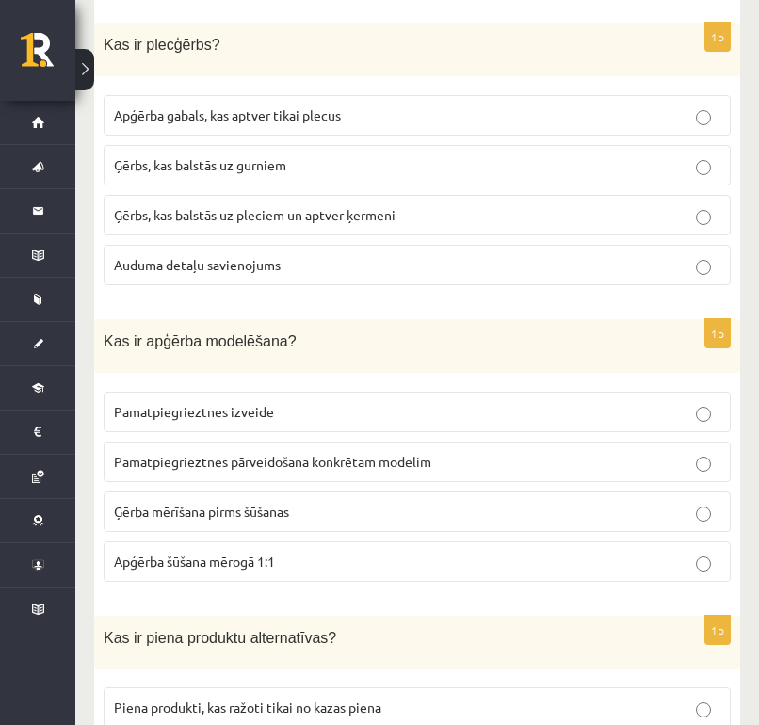
scroll to position [704, 0]
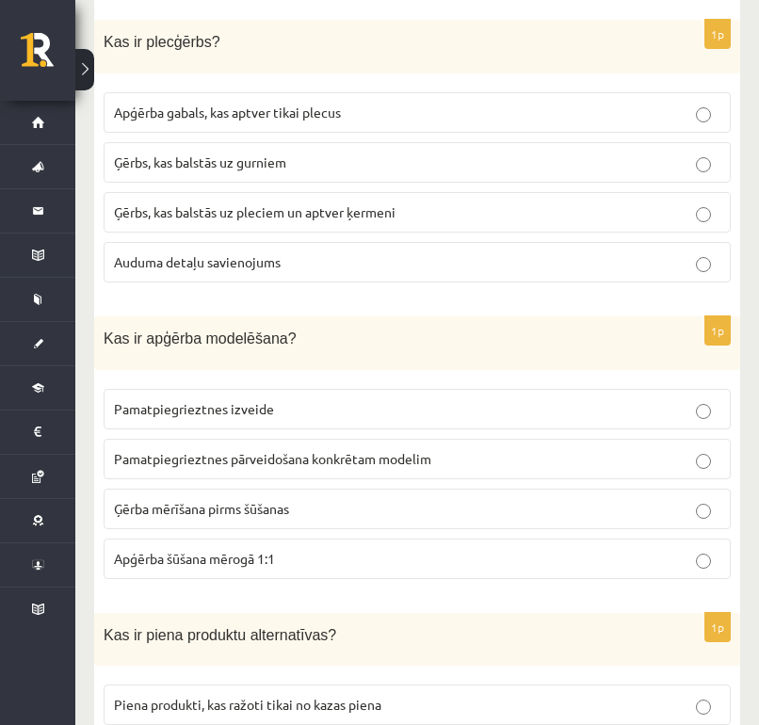
click at [408, 443] on label "Pamatpiegrieztnes pārveidošana konkrētam modelim" at bounding box center [417, 459] width 627 height 40
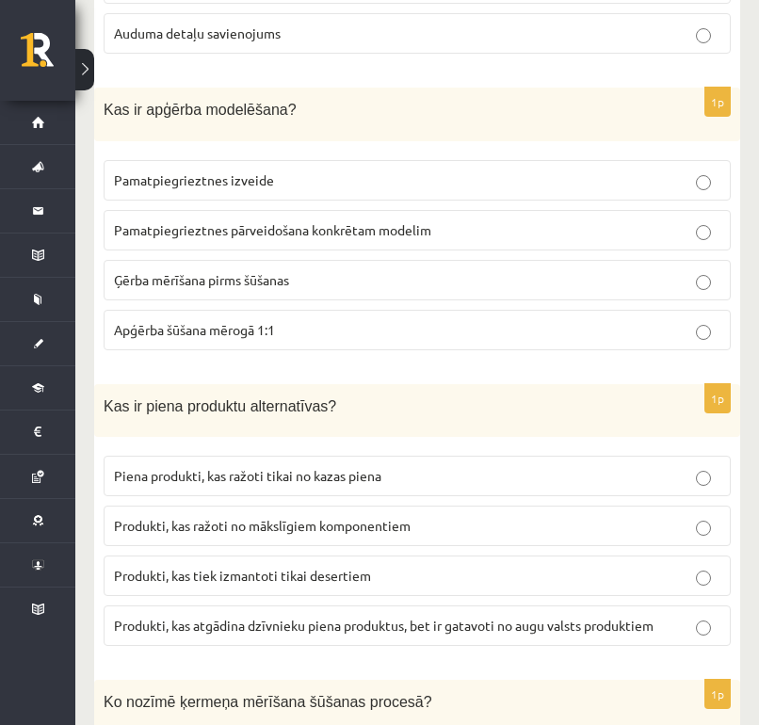
scroll to position [945, 0]
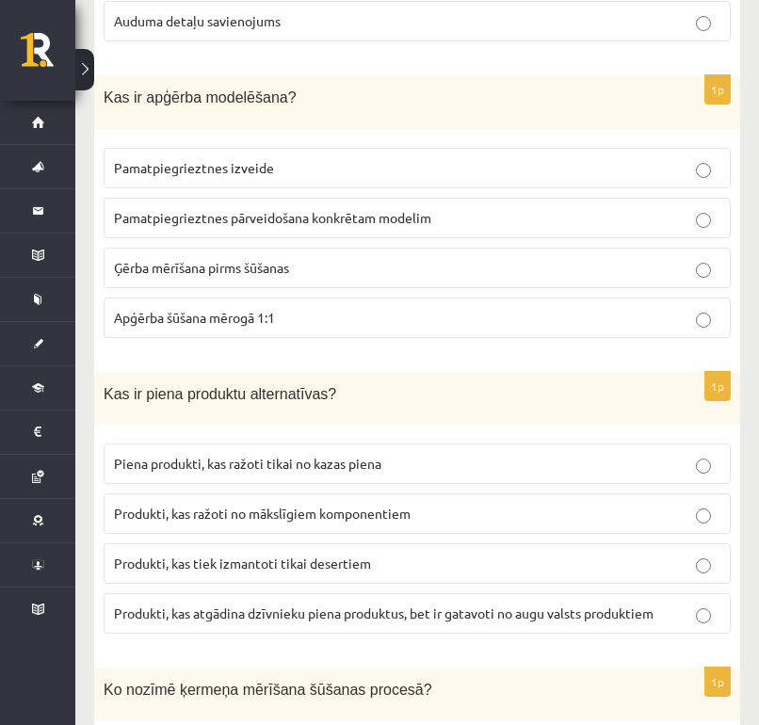
click at [401, 612] on span "Produkti, kas atgādina dzīvnieku piena produktus, bet ir gatavoti no augu valst…" at bounding box center [384, 613] width 540 height 17
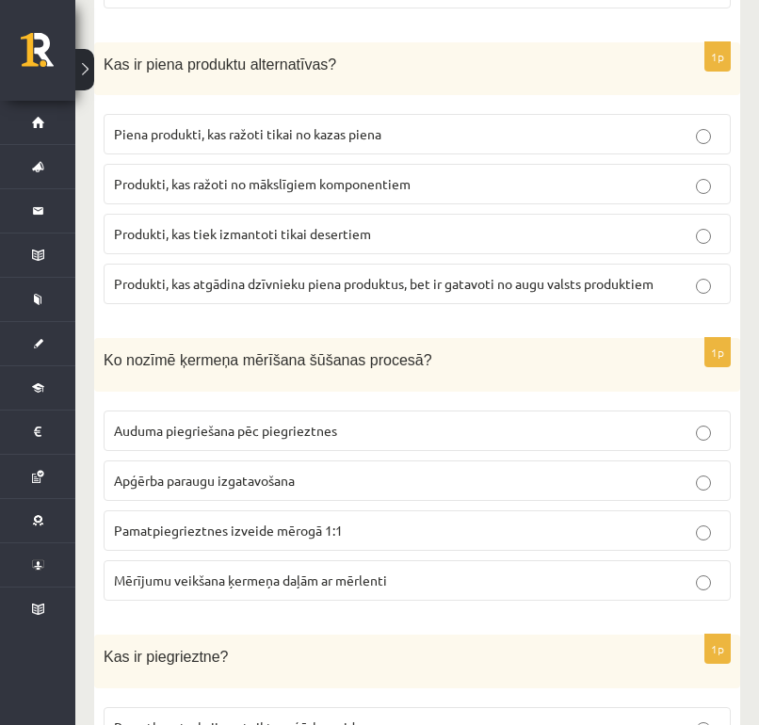
scroll to position [1282, 0]
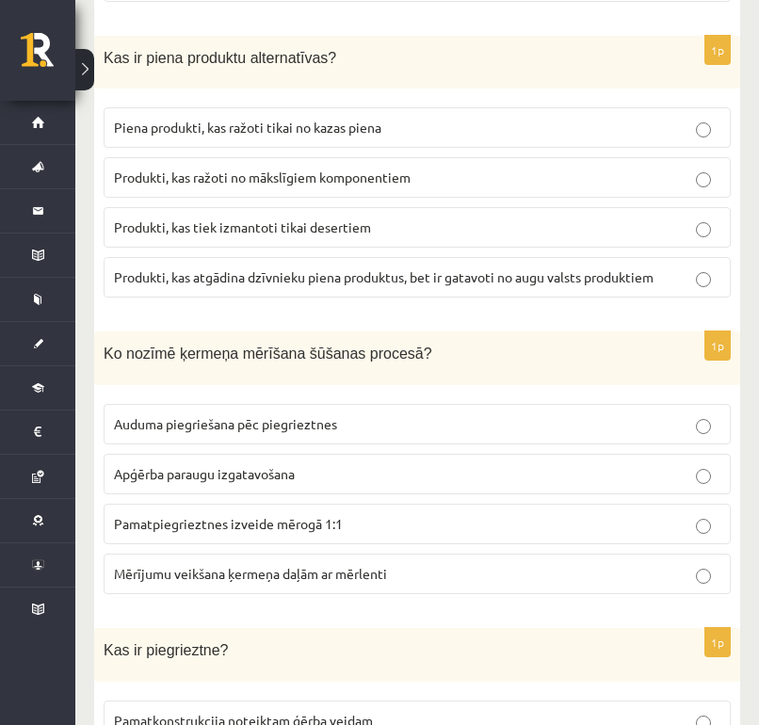
click at [357, 567] on span "Mērījumu veikšana ķermeņa daļām ar mērlenti" at bounding box center [250, 573] width 273 height 17
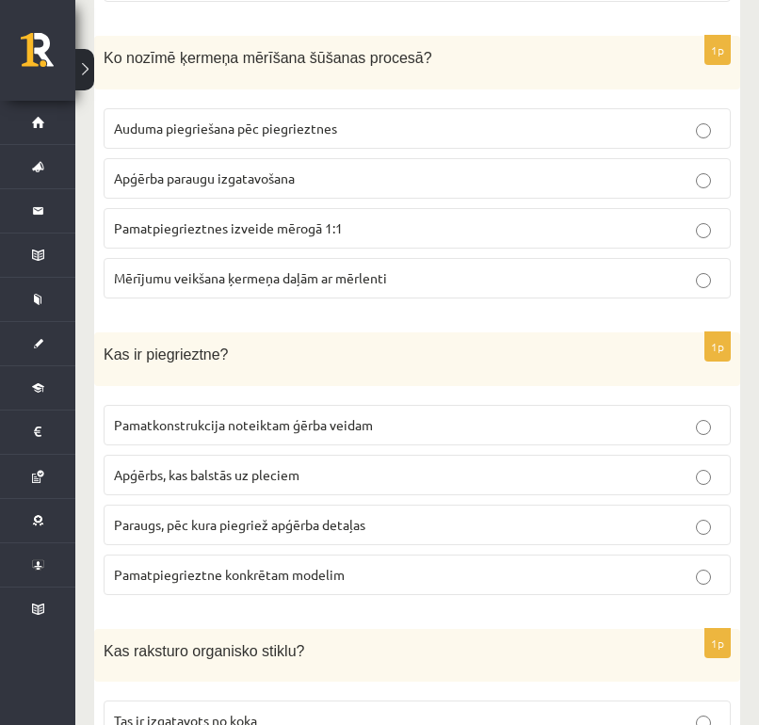
scroll to position [1580, 0]
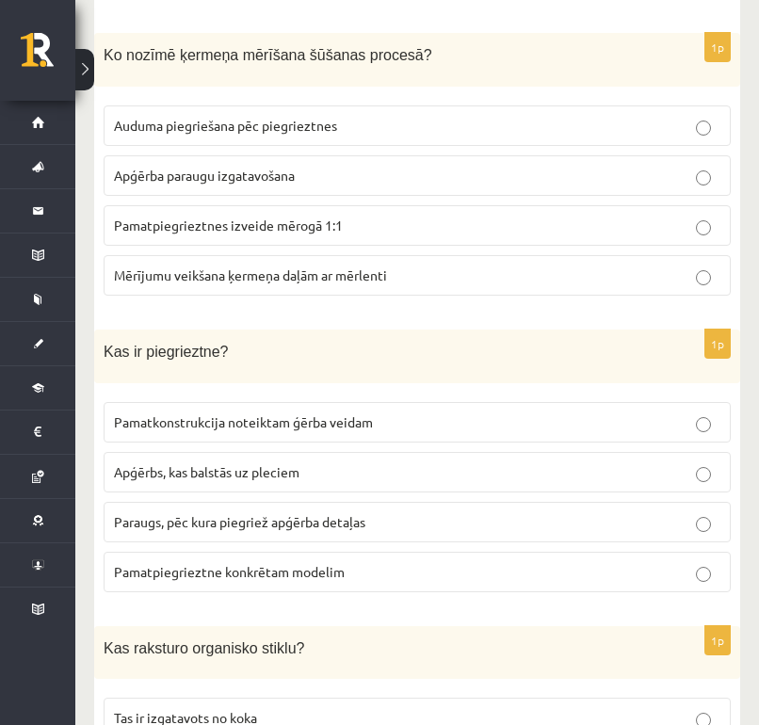
click at [335, 518] on span "Paraugs, pēc kura piegriež apģērba detaļas" at bounding box center [239, 521] width 251 height 17
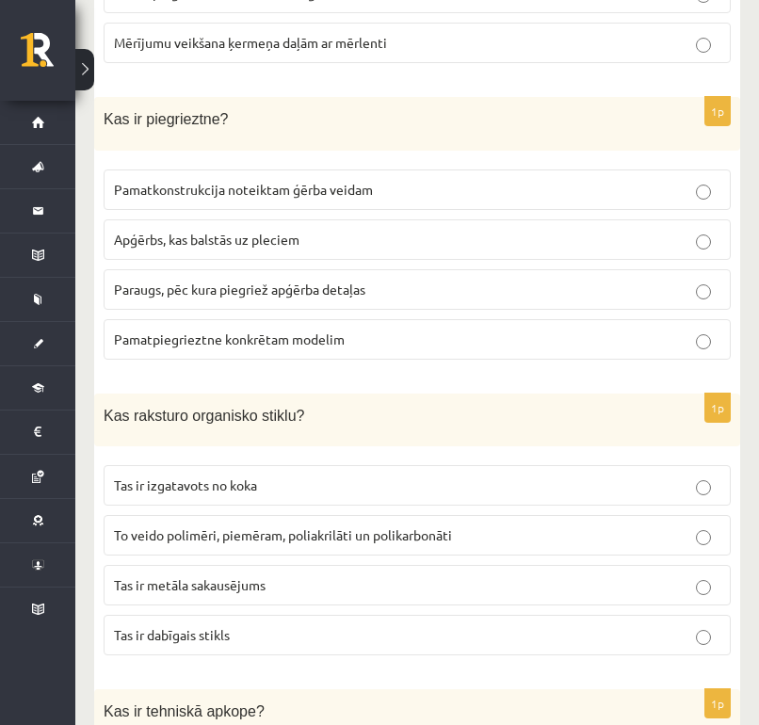
scroll to position [1815, 0]
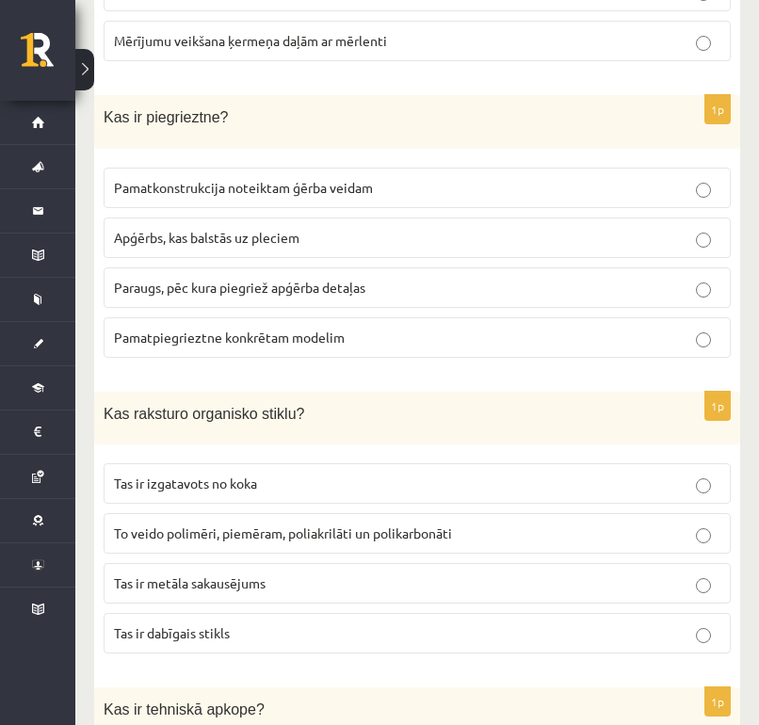
click at [461, 524] on p "To veido polimēri, piemēram, poliakrilāti un polikarbonāti" at bounding box center [417, 534] width 606 height 20
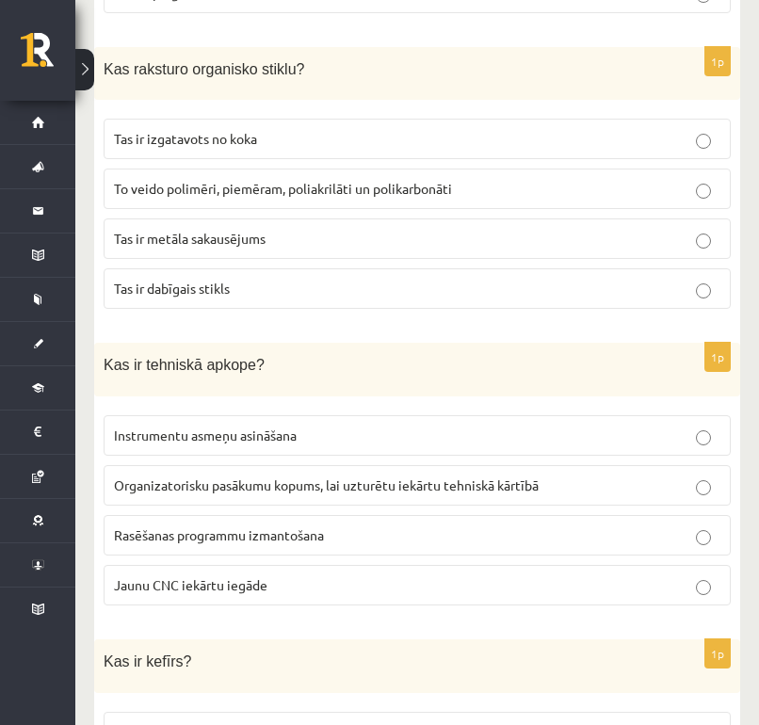
scroll to position [2161, 0]
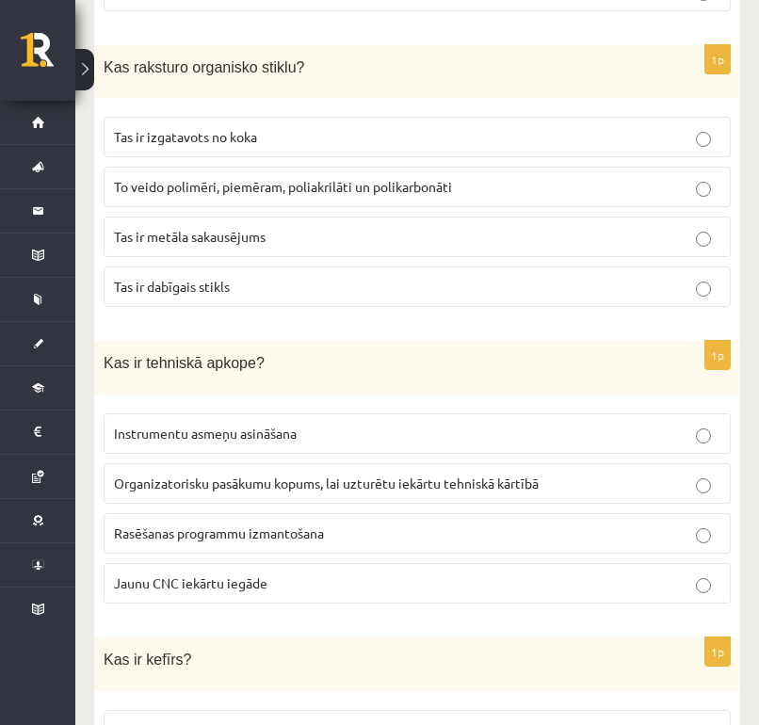
click at [403, 479] on span "Organizatorisku pasākumu kopums, lai uzturētu iekārtu tehniskā kārtībā" at bounding box center [326, 483] width 425 height 17
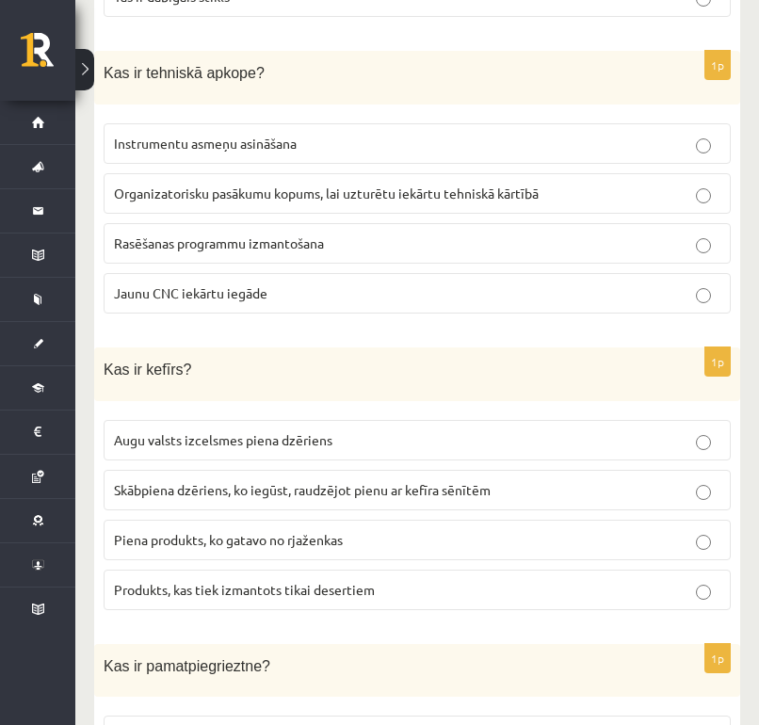
scroll to position [2467, 0]
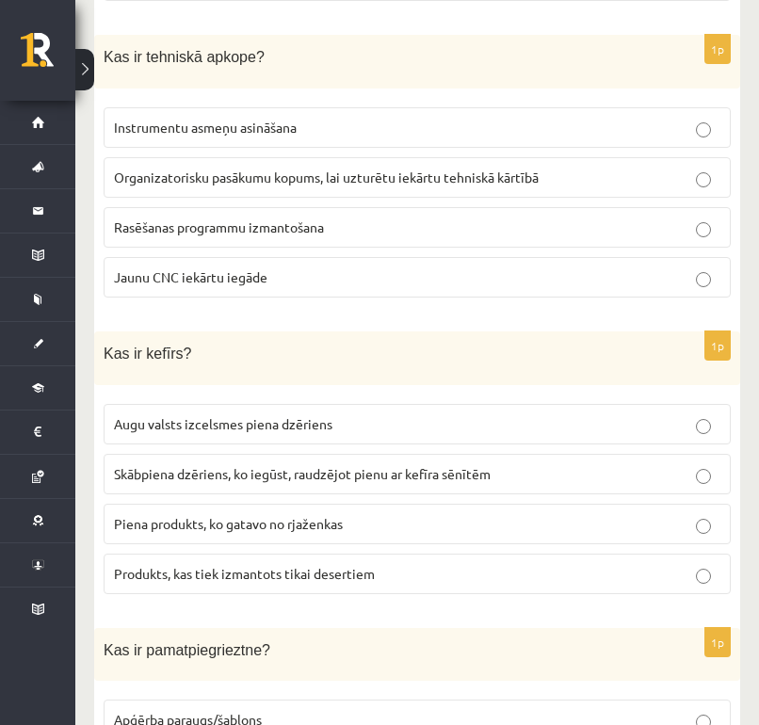
click at [402, 471] on span "Skābpiena dzēriens, ko iegūst, raudzējot pienu ar kefīra sēnītēm" at bounding box center [302, 473] width 377 height 17
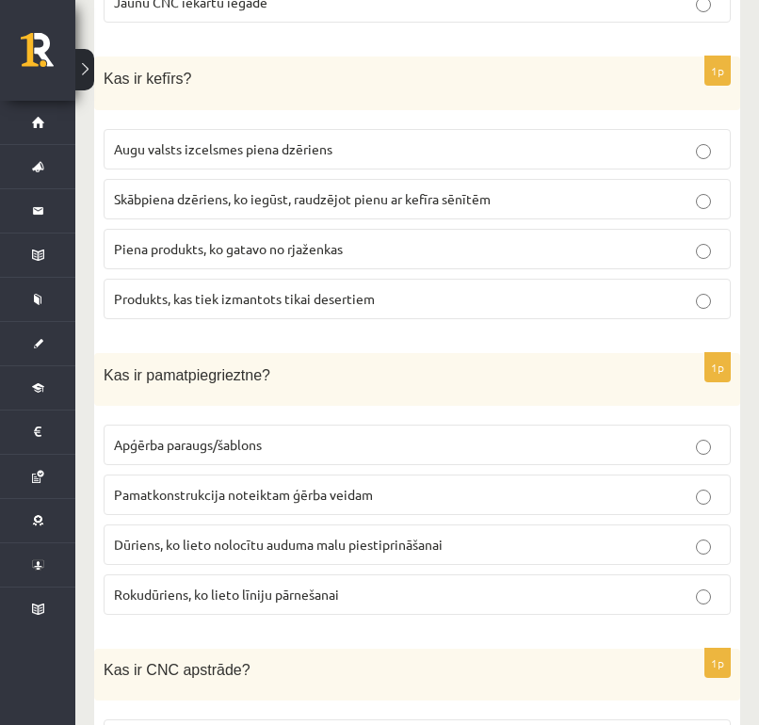
scroll to position [2746, 0]
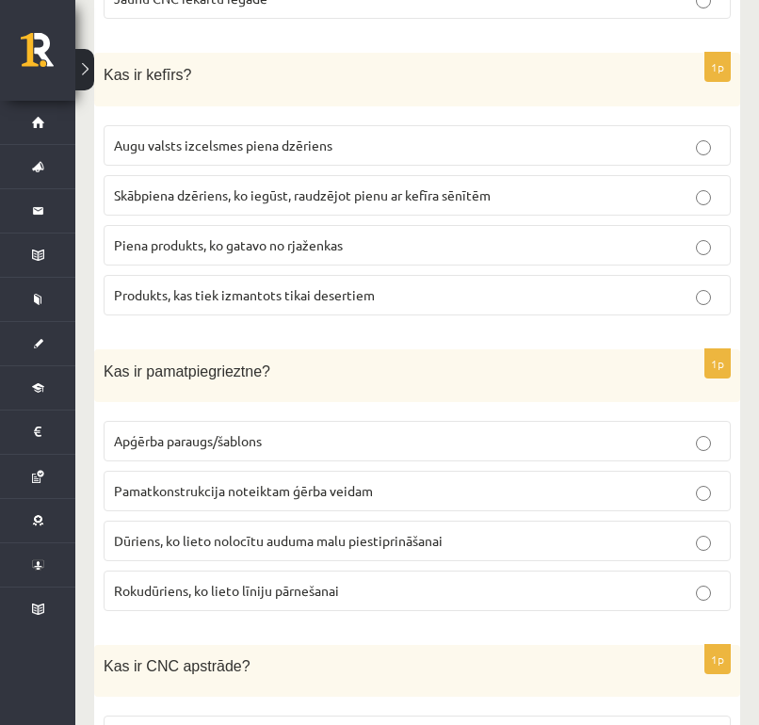
click at [384, 481] on p "Pamatkonstrukcija noteiktam ģērba veidam" at bounding box center [417, 491] width 606 height 20
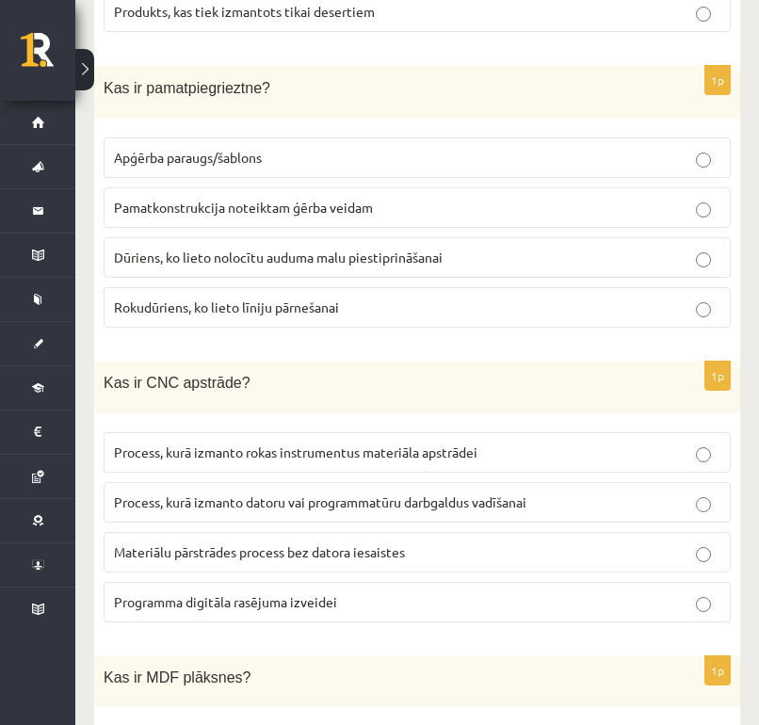
scroll to position [3033, 0]
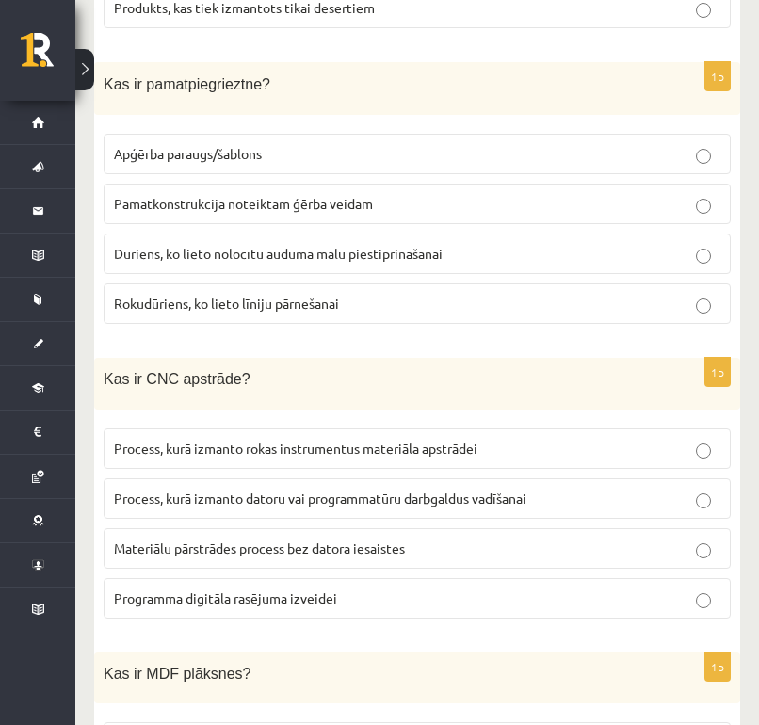
click at [316, 590] on span "Programma digitāla rasējuma izveidei" at bounding box center [225, 598] width 223 height 17
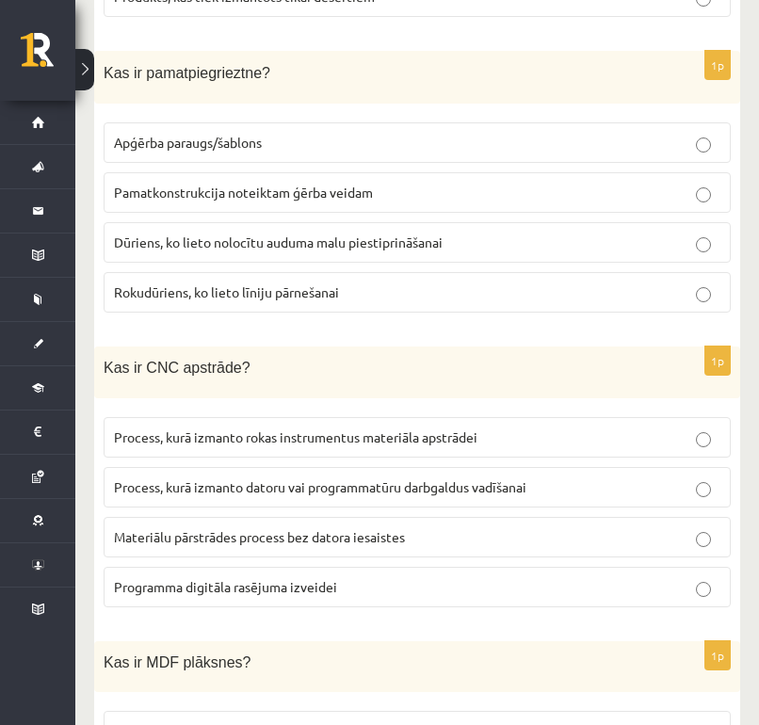
scroll to position [3044, 0]
click at [354, 483] on span "Process, kurā izmanto datoru vai programmatūru darbgaldus vadīšanai" at bounding box center [320, 487] width 412 height 17
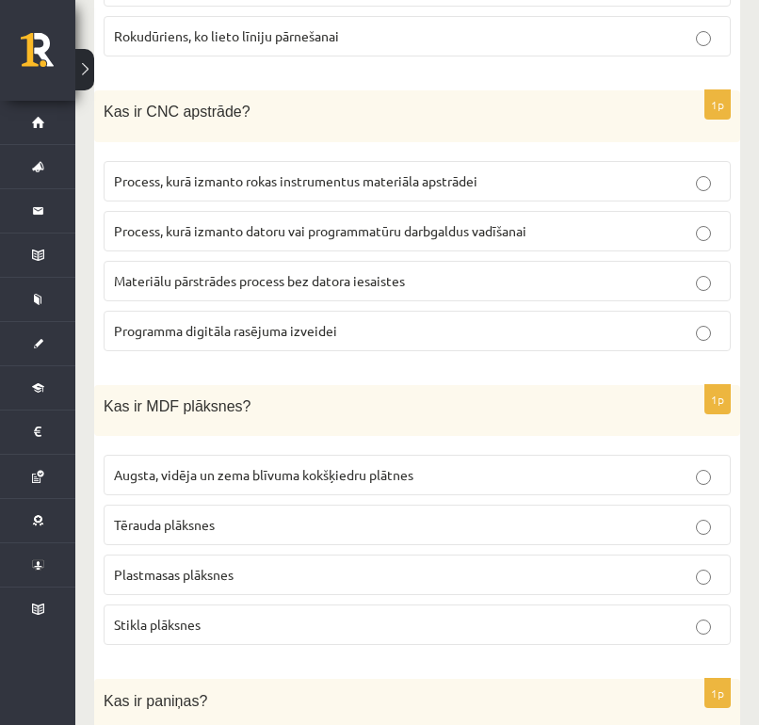
scroll to position [3339, 0]
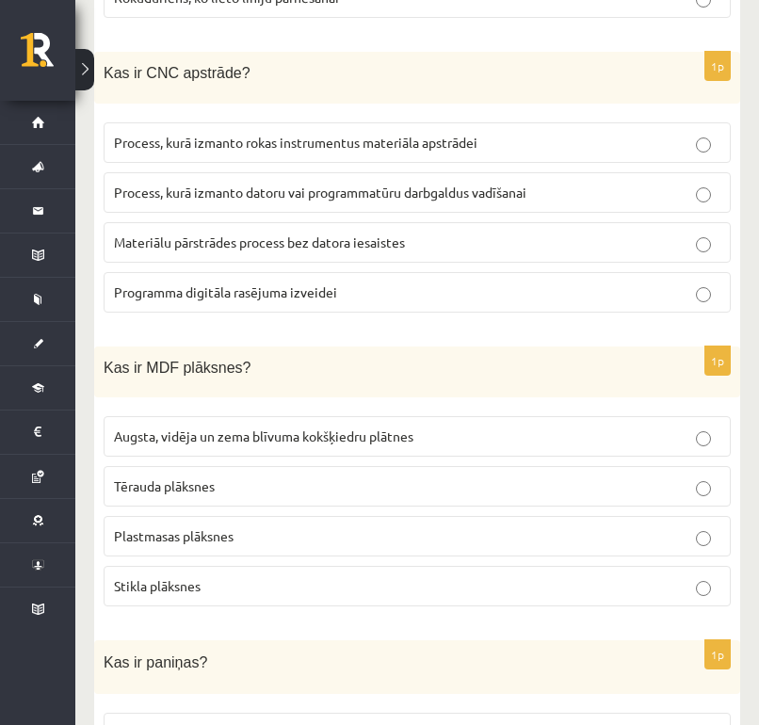
click at [493, 428] on p "Augsta, vidēja un zema blīvuma kokšķiedru plātnes" at bounding box center [417, 437] width 606 height 20
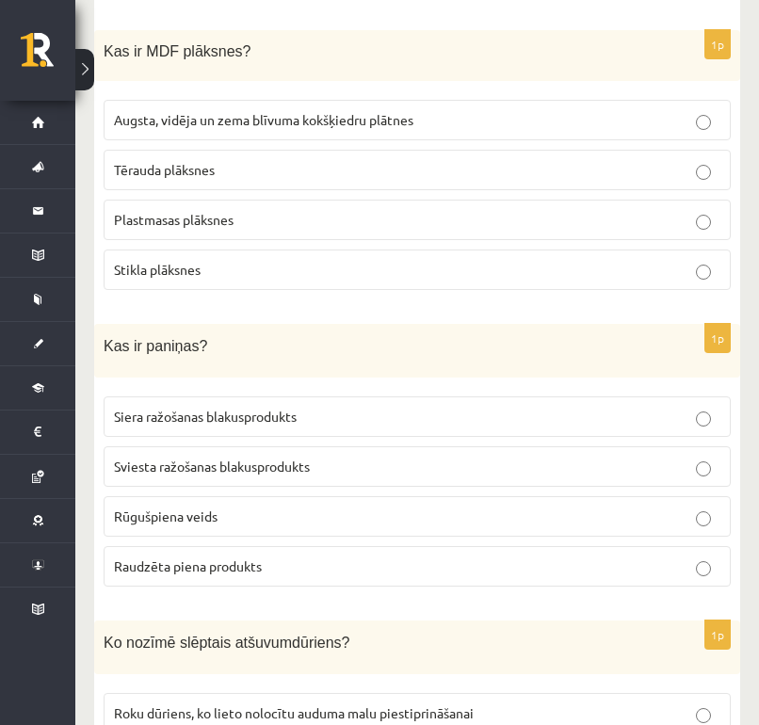
scroll to position [3657, 0]
click at [355, 460] on p "Sviesta ražošanas blakusprodukts" at bounding box center [417, 466] width 606 height 20
click at [352, 506] on p "Rūgušpiena veids" at bounding box center [417, 516] width 606 height 20
click at [332, 556] on p "Raudzēta piena produkts" at bounding box center [417, 566] width 606 height 20
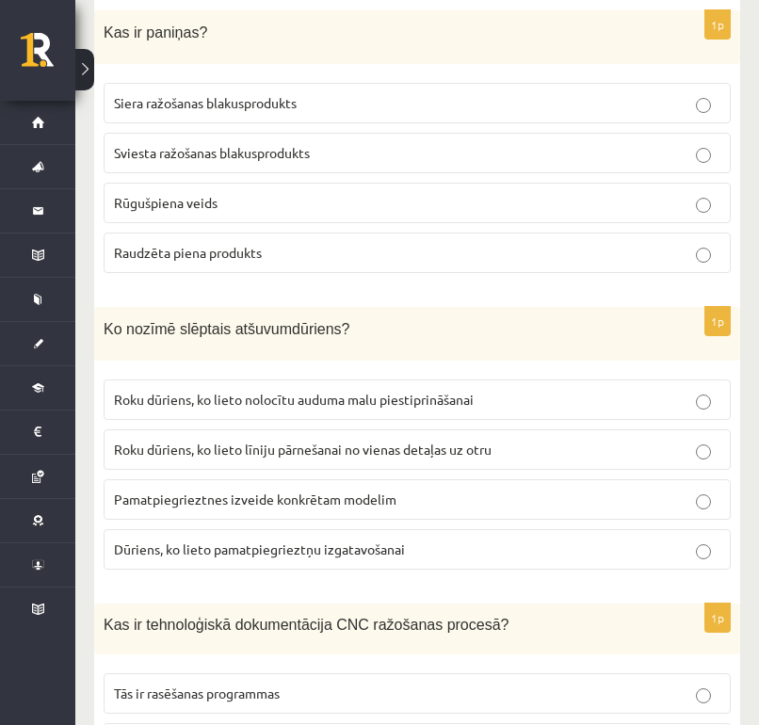
scroll to position [3970, 0]
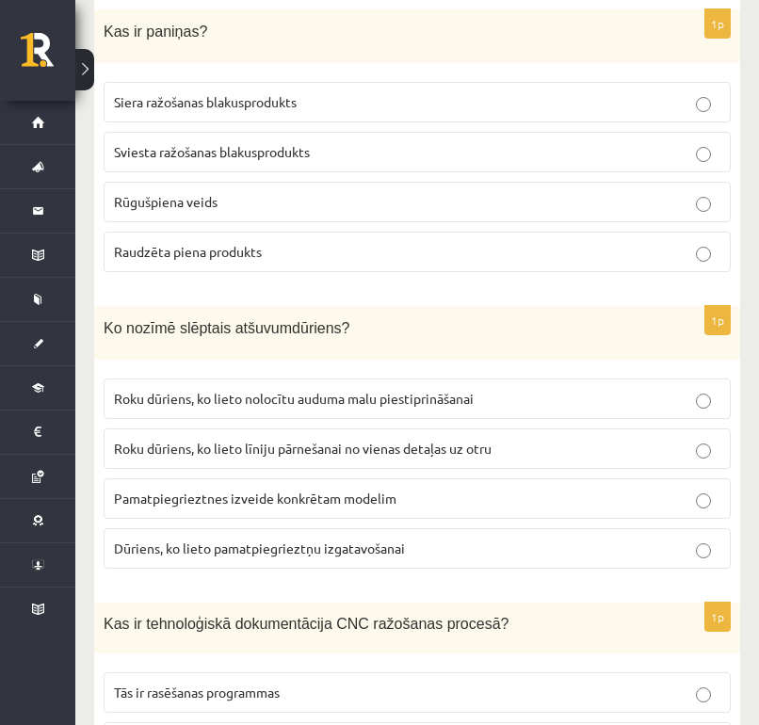
click at [347, 401] on label "Roku dūriens, ko lieto nolocītu auduma malu piestiprināšanai" at bounding box center [417, 399] width 627 height 40
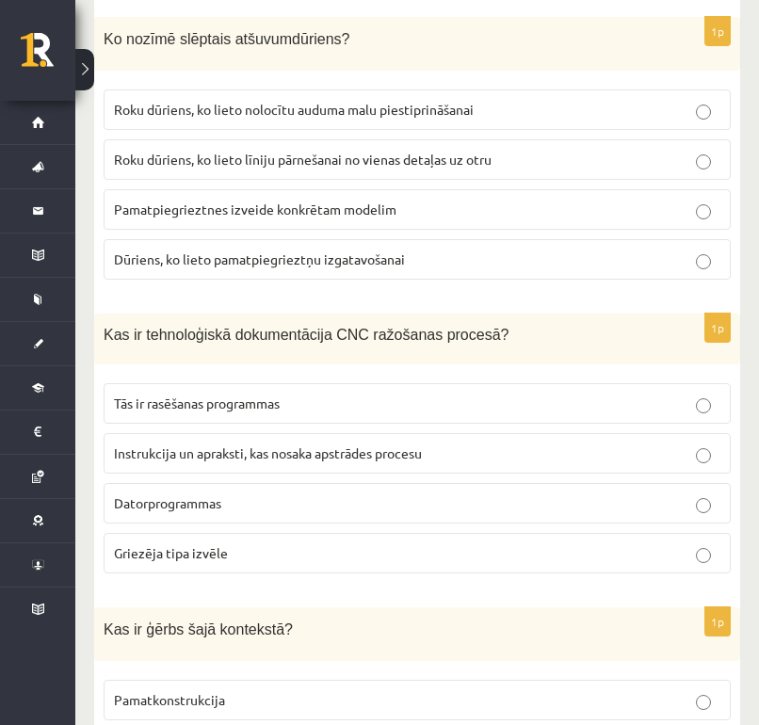
scroll to position [4260, 0]
click at [420, 444] on span "Instrukcija un apraksti, kas nosaka apstrādes procesu" at bounding box center [268, 452] width 308 height 17
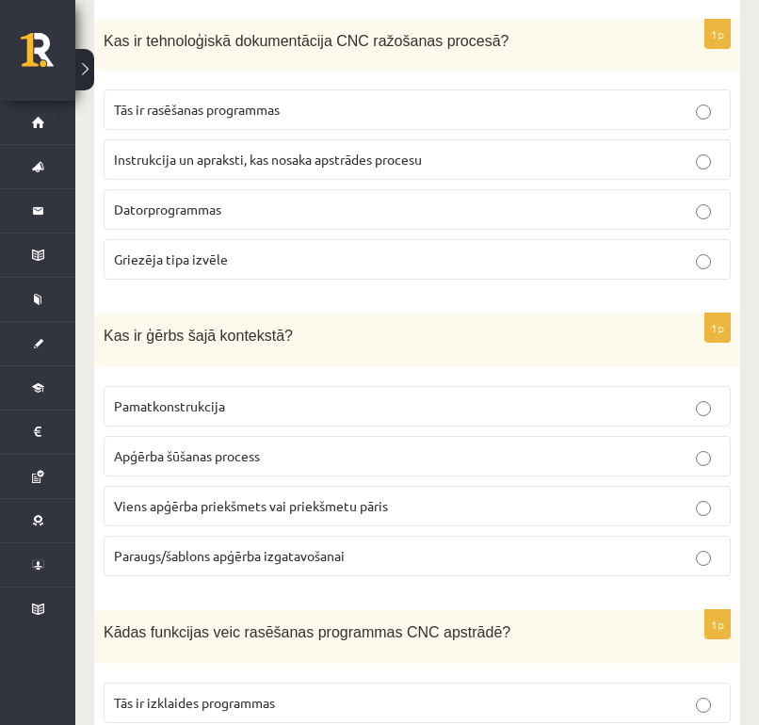
scroll to position [4565, 0]
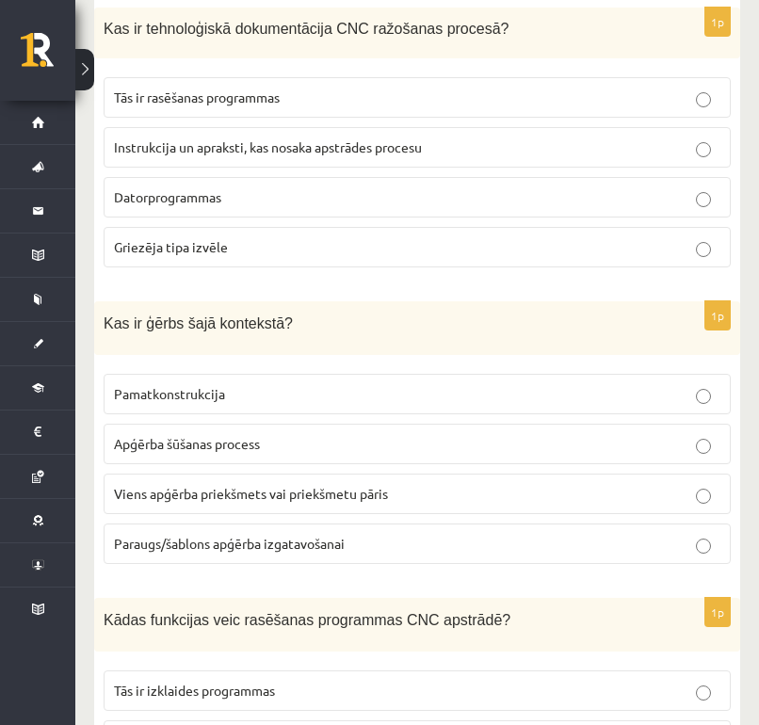
click at [414, 491] on label "Viens apģērba priekšmets vai priekšmetu pāris" at bounding box center [417, 494] width 627 height 40
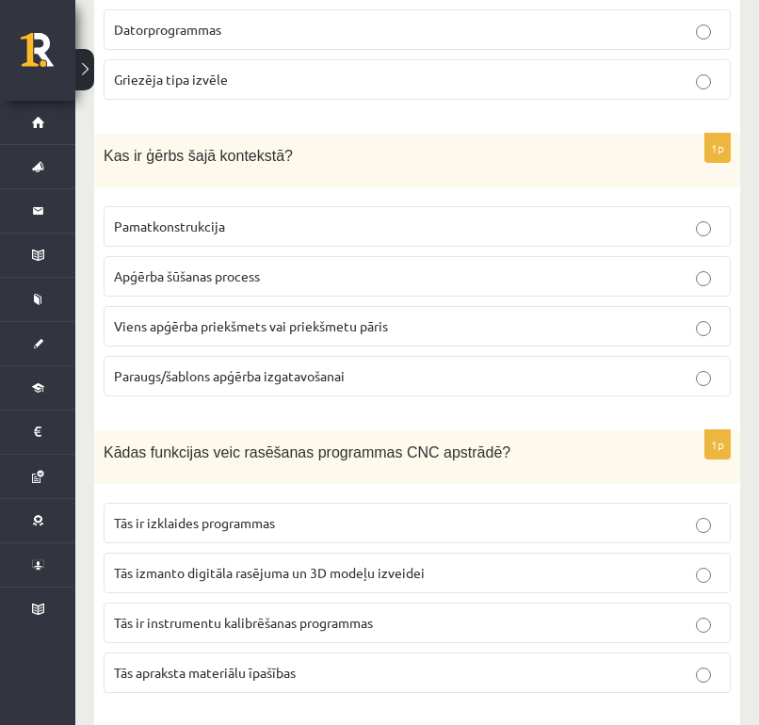
scroll to position [4736, 0]
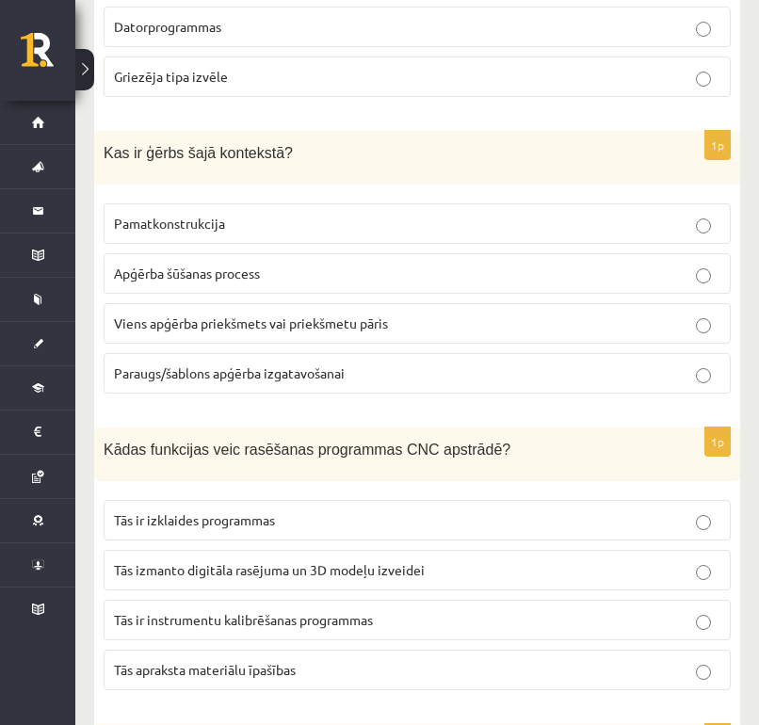
click at [430, 560] on p "Tās izmanto digitāla rasējuma un 3D modeļu izveidei" at bounding box center [417, 570] width 606 height 20
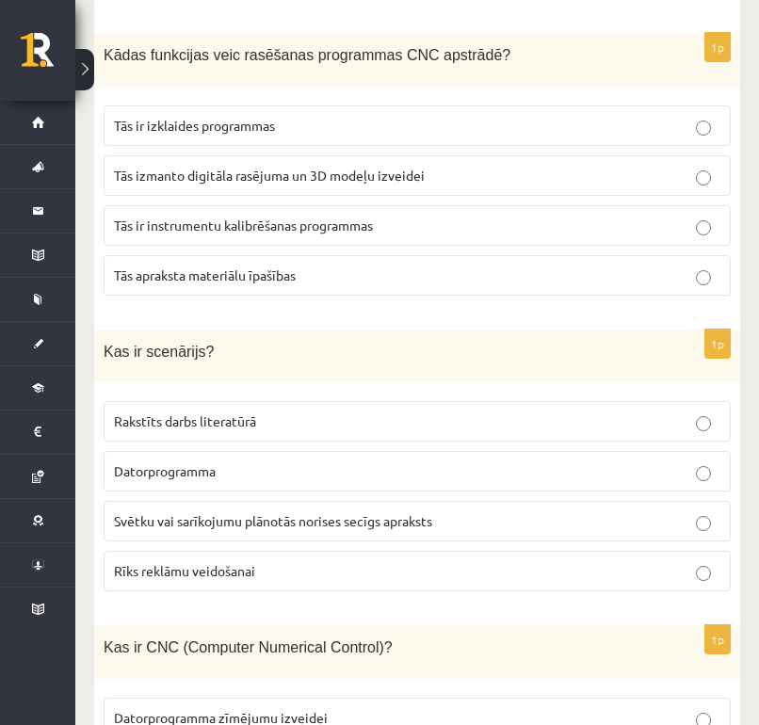
scroll to position [5145, 0]
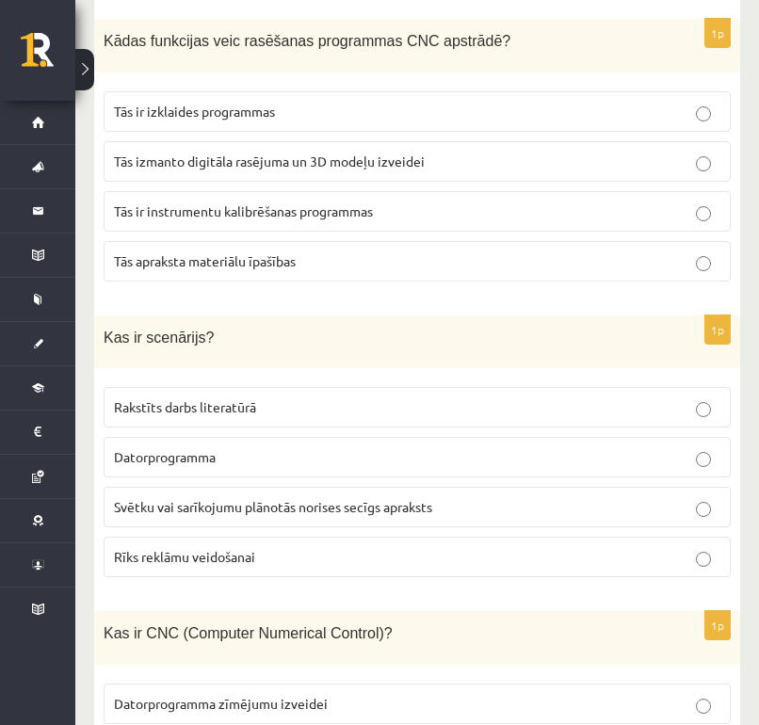
click at [361, 498] on span "Svētku vai sarīkojumu plānotās norises secīgs apraksts" at bounding box center [273, 506] width 318 height 17
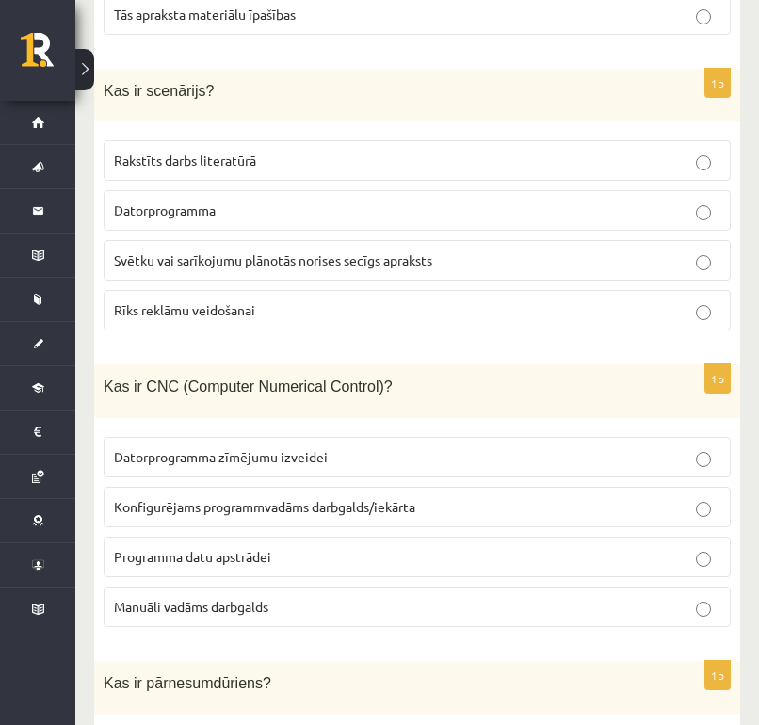
scroll to position [5418, 0]
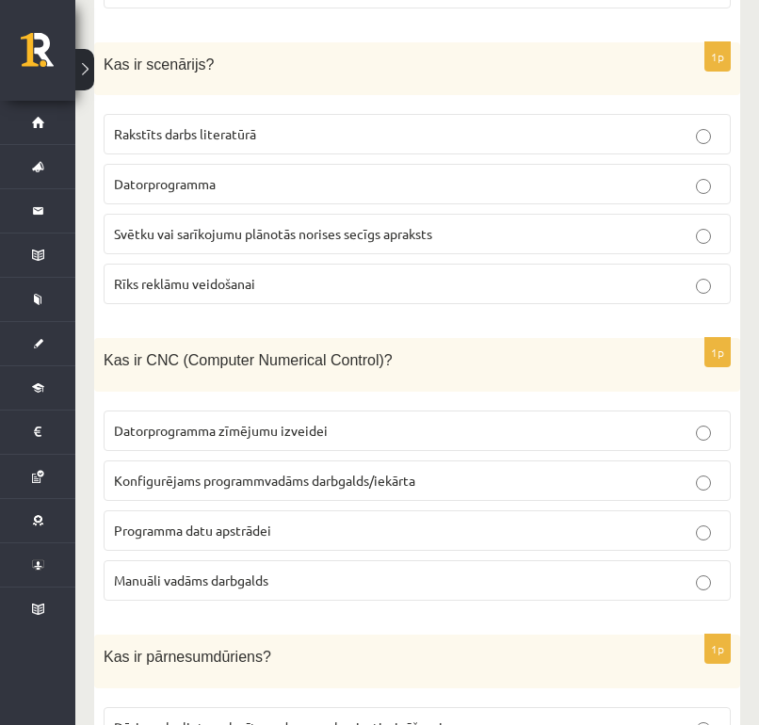
click at [318, 473] on p "Konfigurējams programmvadāms darbgalds/iekārta" at bounding box center [417, 481] width 606 height 20
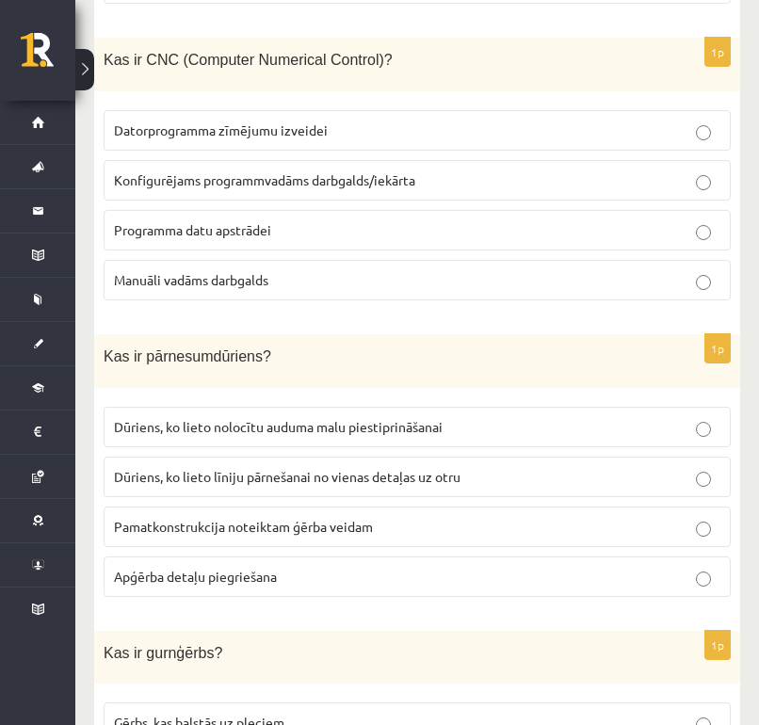
scroll to position [5719, 0]
click at [331, 467] on span "Dūriens, ko lieto līniju pārnešanai no vienas detaļas uz otru" at bounding box center [287, 475] width 347 height 17
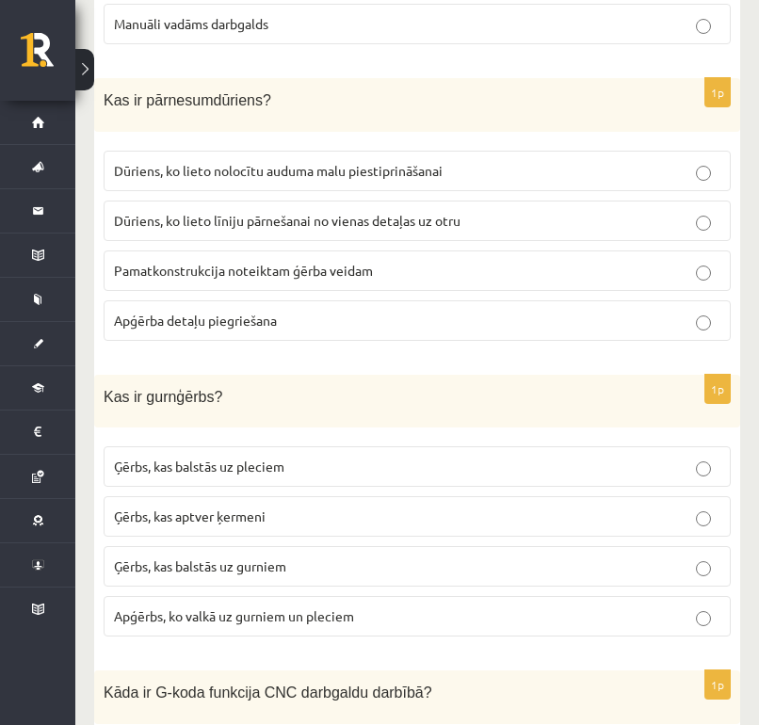
scroll to position [5978, 0]
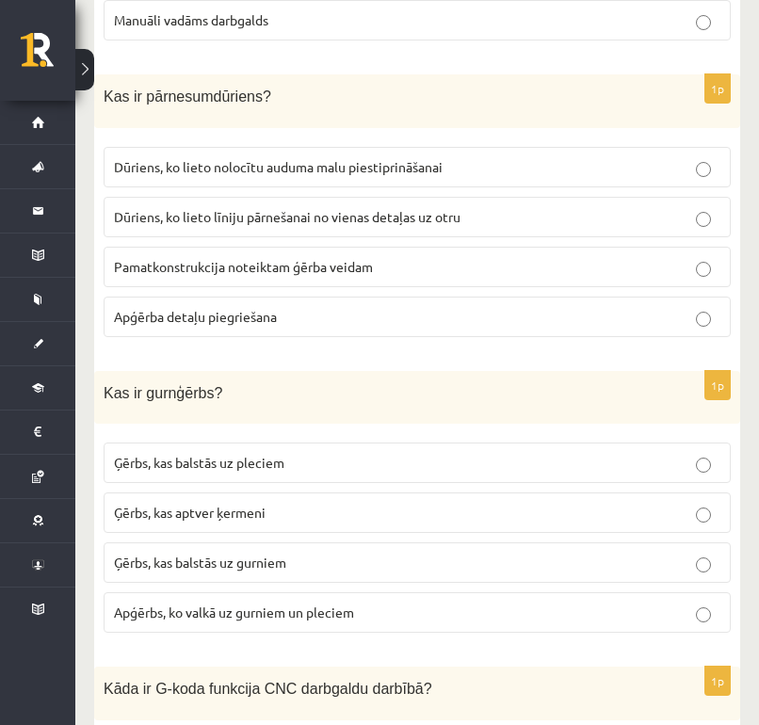
click at [323, 553] on p "Ģērbs, kas balstās uz gurniem" at bounding box center [417, 563] width 606 height 20
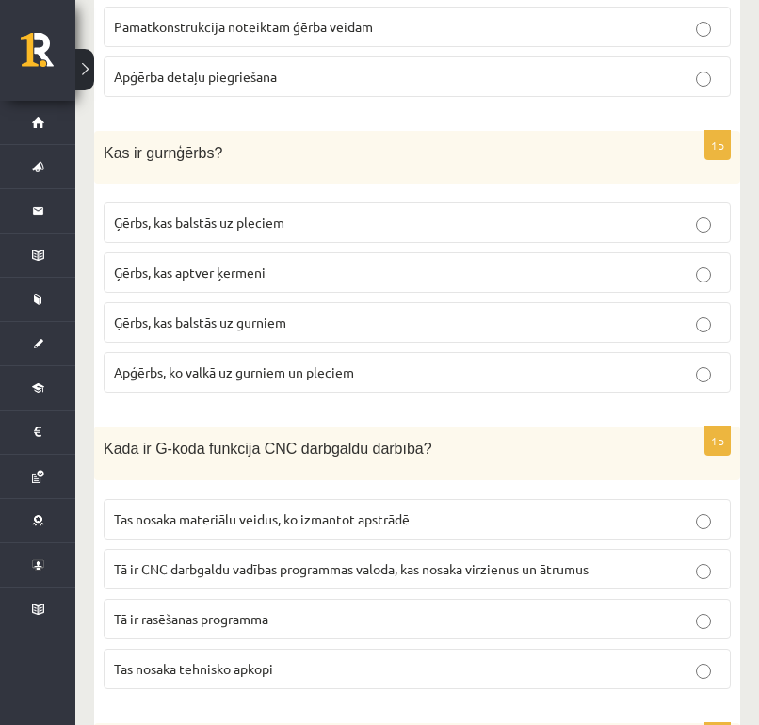
scroll to position [6219, 0]
click at [326, 559] on span "Tā ir CNC darbgaldu vadības programmas valoda, kas nosaka virzienus un ātrumus" at bounding box center [351, 567] width 475 height 17
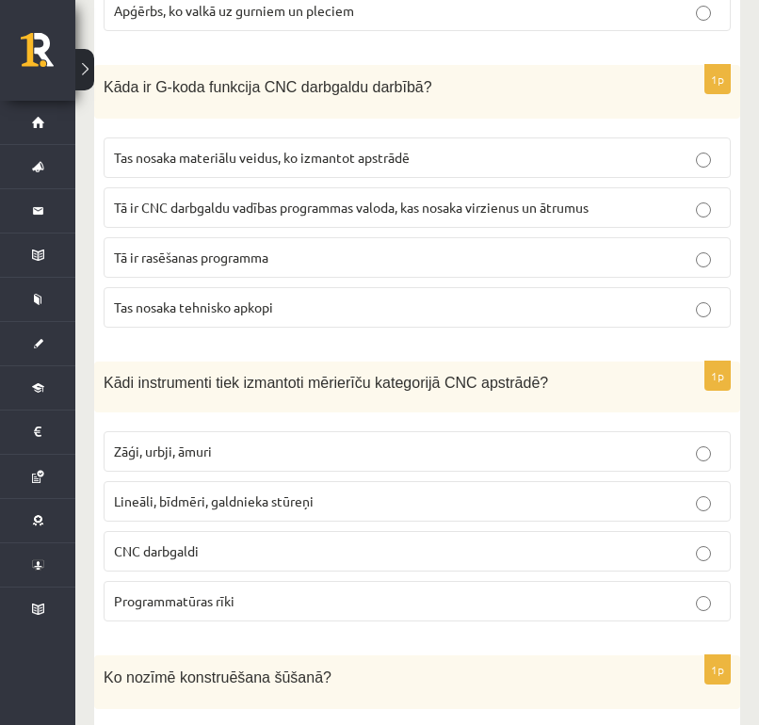
scroll to position [6594, 0]
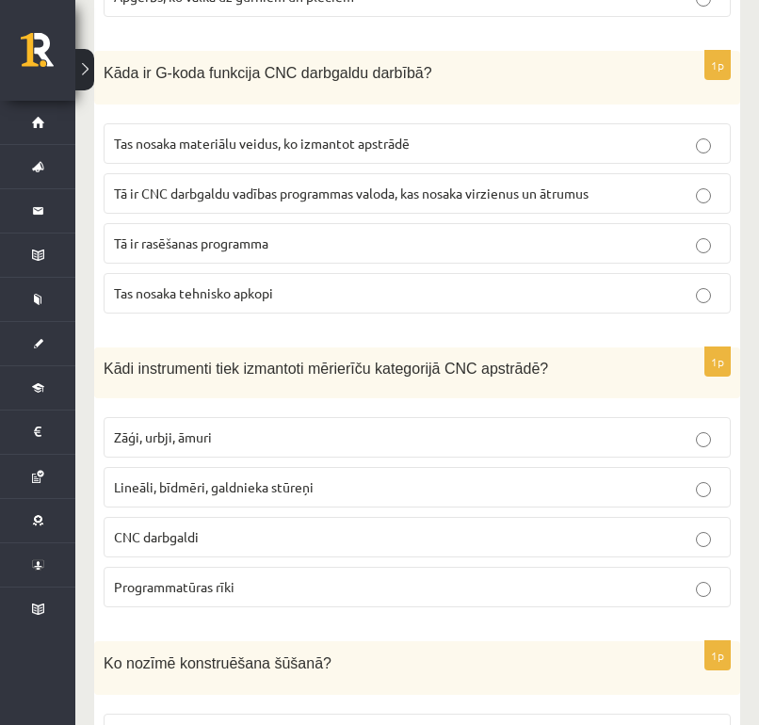
click at [445, 477] on p "Lineāli, bīdmēri, galdnieka stūreņi" at bounding box center [417, 487] width 606 height 20
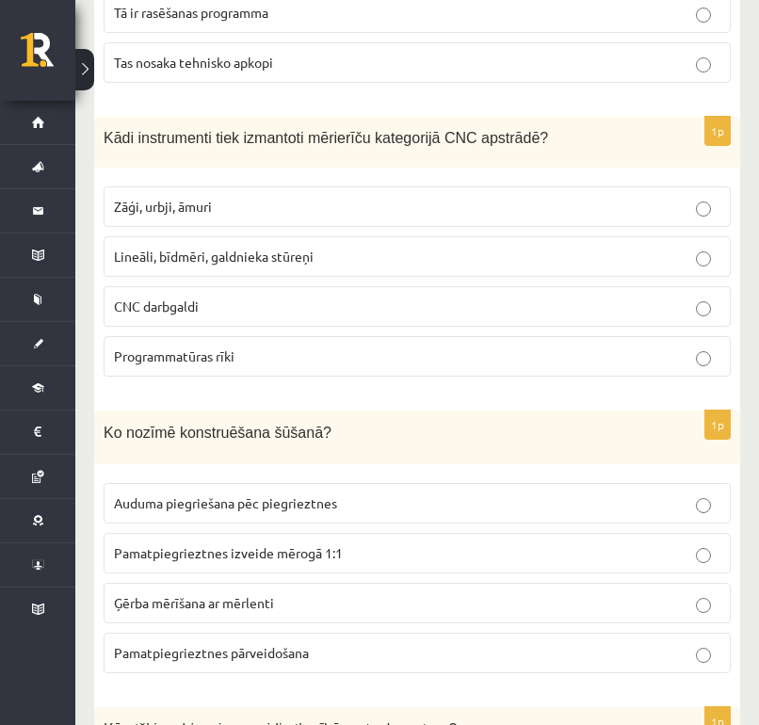
scroll to position [6832, 0]
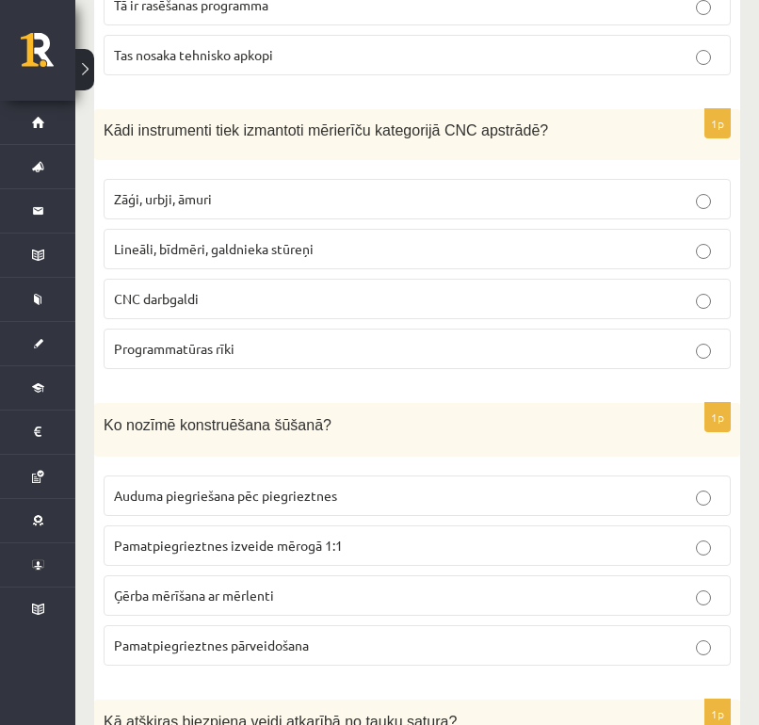
click at [376, 537] on label "Pamatpiegrieztnes izveide mērogā 1:1" at bounding box center [417, 545] width 627 height 40
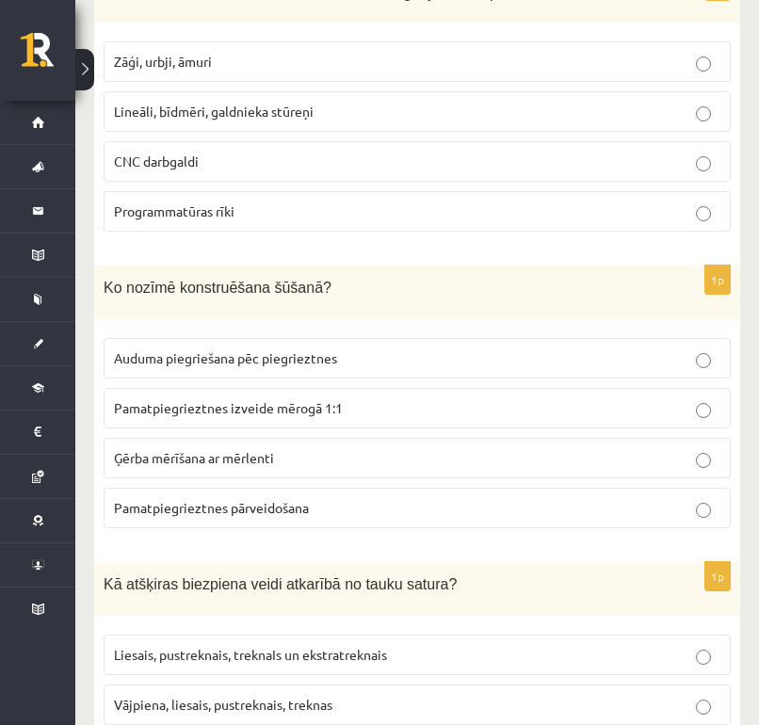
scroll to position [7207, 0]
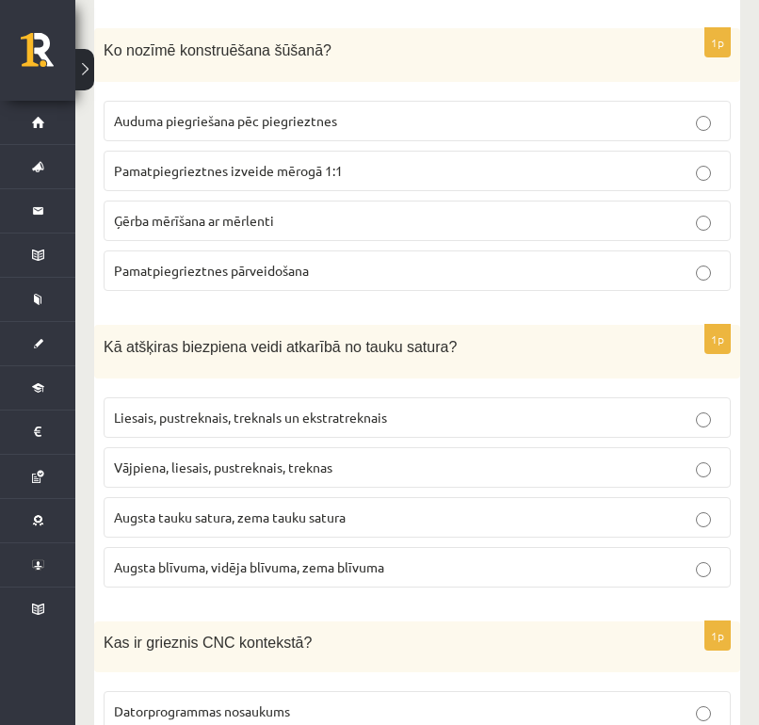
click at [360, 458] on p "Vājpiena, liesais, pustreknais, treknas" at bounding box center [417, 468] width 606 height 20
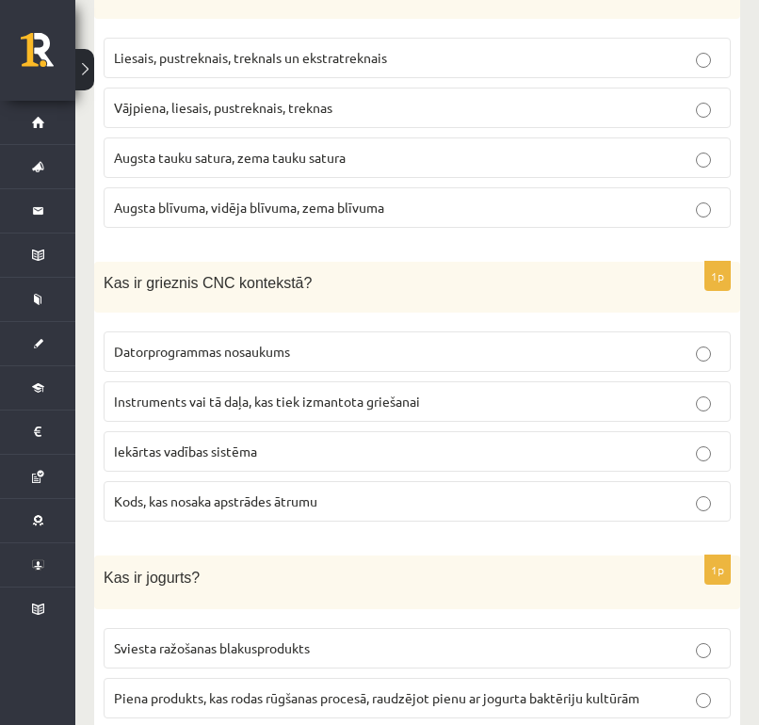
scroll to position [7576, 0]
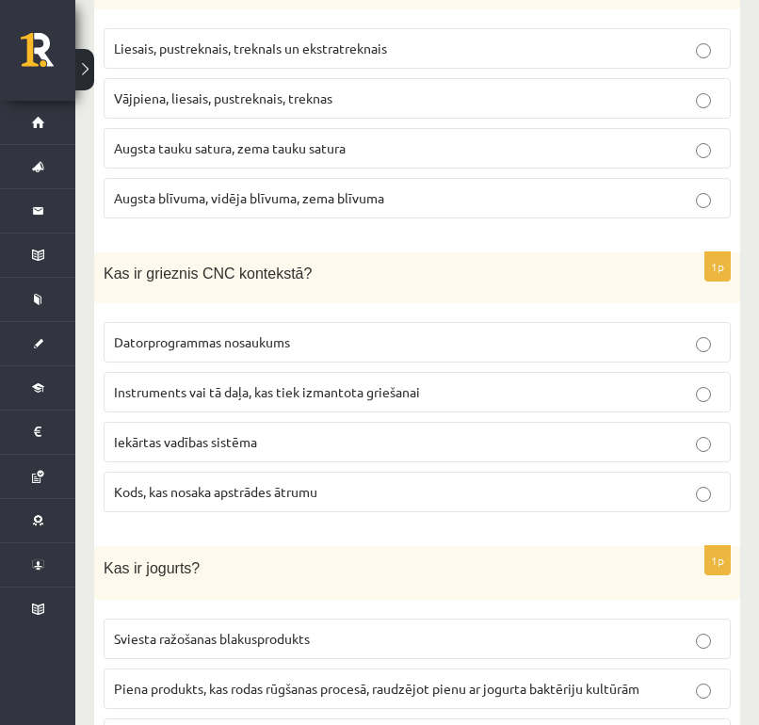
click at [335, 382] on p "Instruments vai tā daļa, kas tiek izmantota griešanai" at bounding box center [417, 392] width 606 height 20
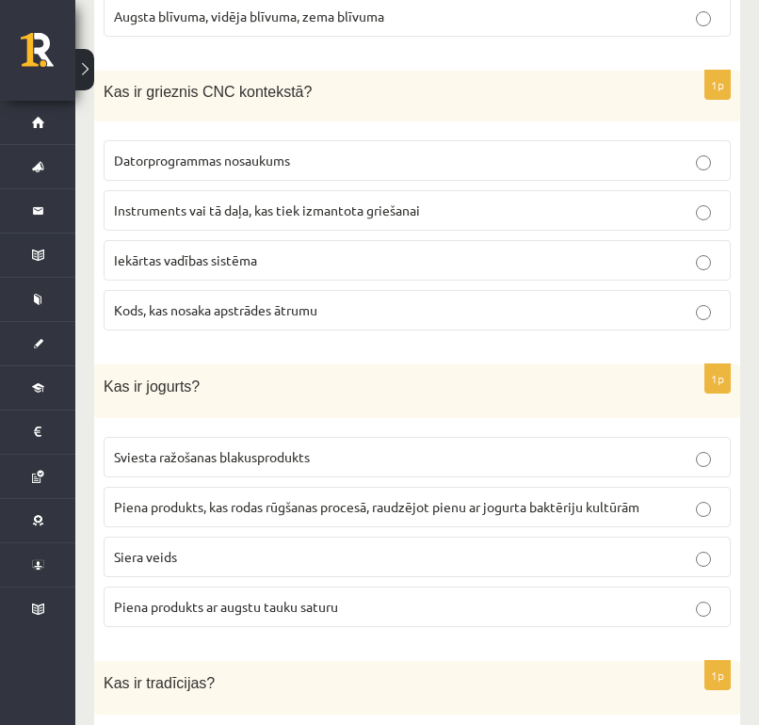
scroll to position [7814, 0]
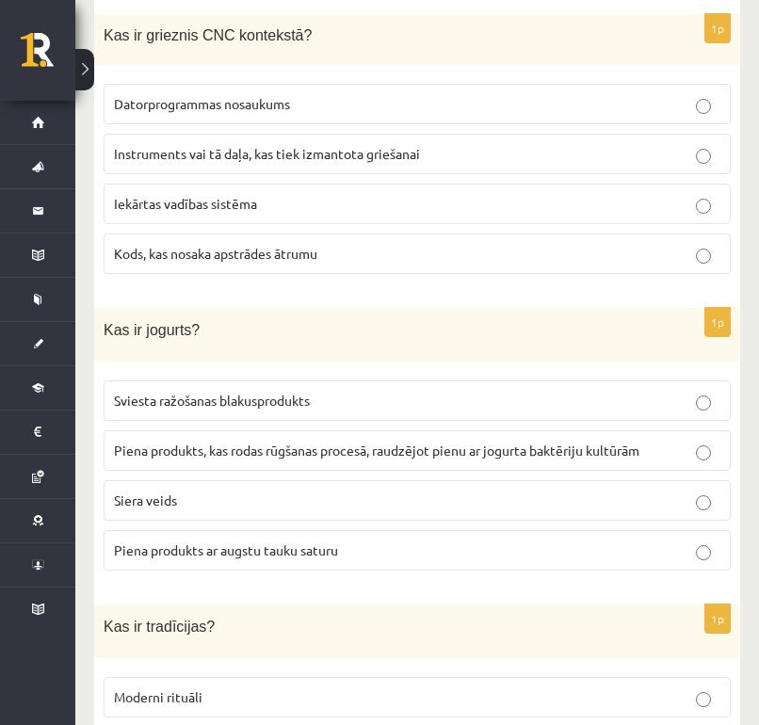
click at [328, 442] on span "Piena produkts, kas rodas rūgšanas procesā, raudzējot pienu ar jogurta baktērij…" at bounding box center [376, 450] width 525 height 17
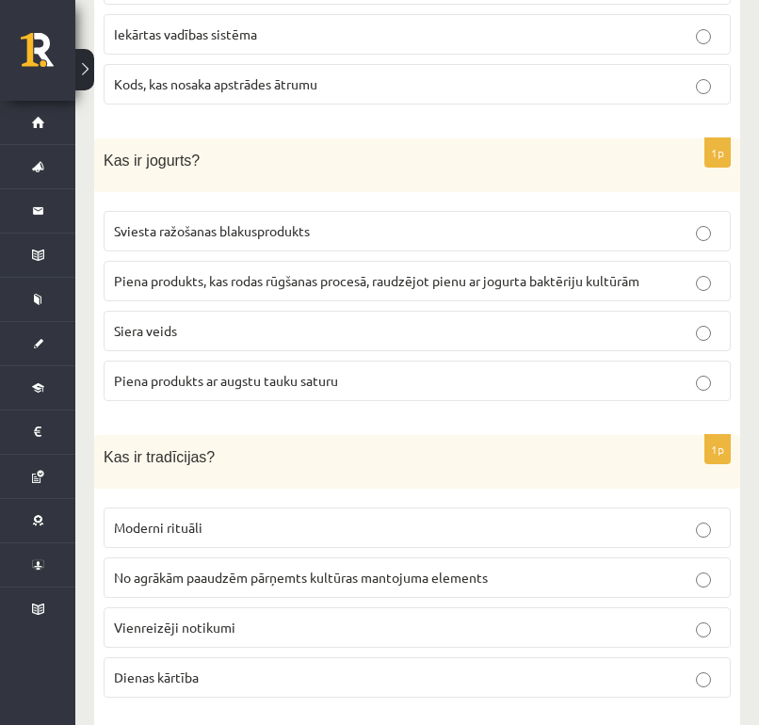
scroll to position [8053, 0]
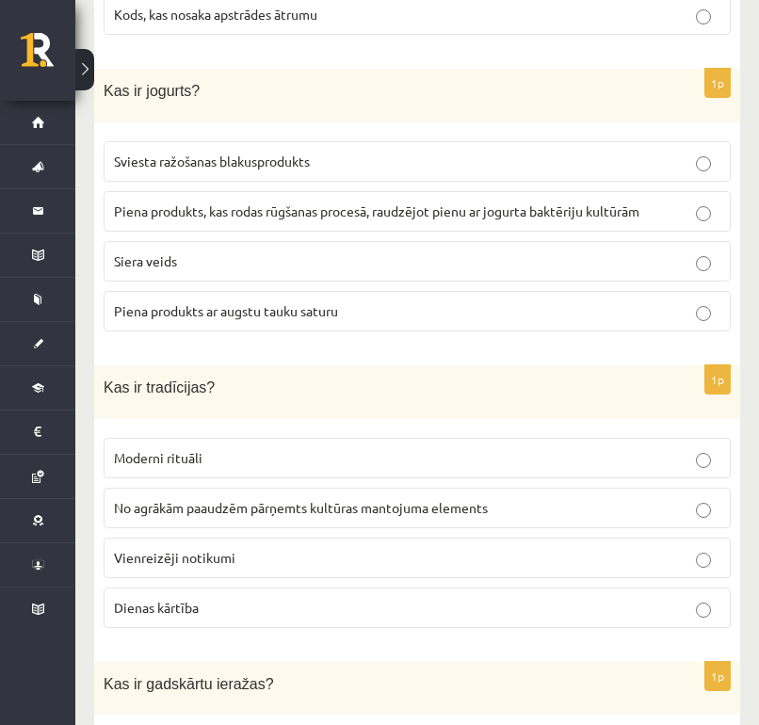
click at [330, 488] on label "No agrākām paaudzēm pārņemts kultūras mantojuma elements" at bounding box center [417, 508] width 627 height 40
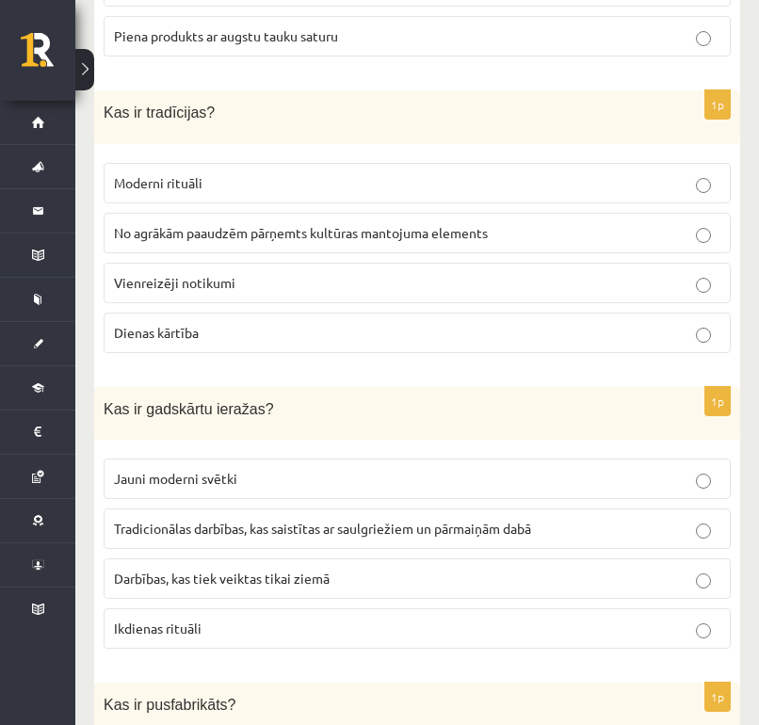
scroll to position [8330, 0]
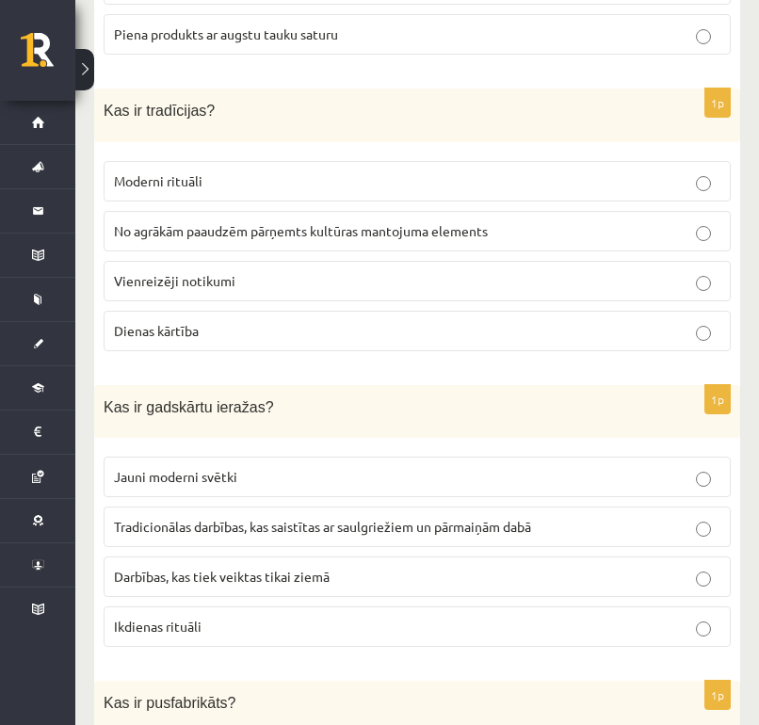
click at [341, 518] on span "Tradicionālas darbības, kas saistītas ar saulgriežiem un pārmaiņām dabā" at bounding box center [322, 526] width 417 height 17
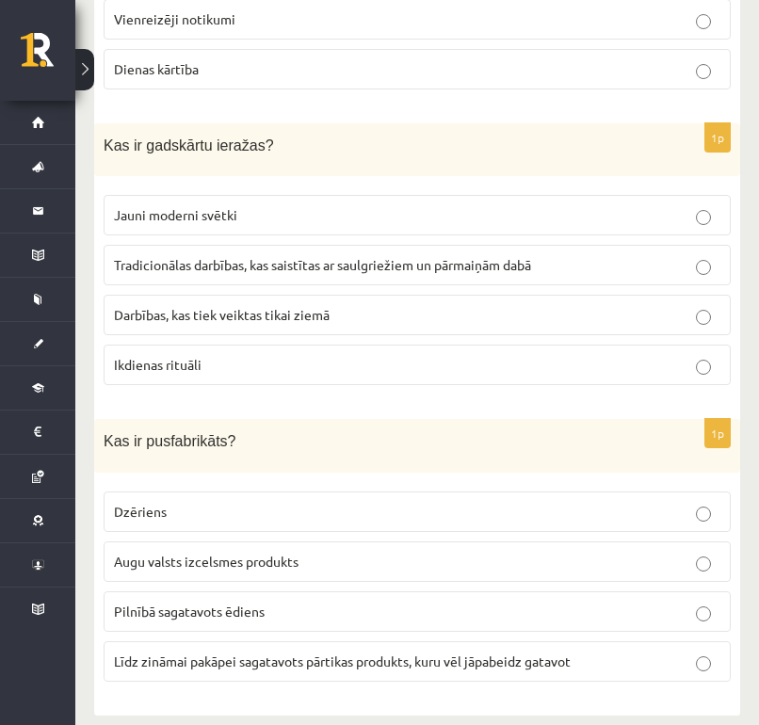
scroll to position [8584, 0]
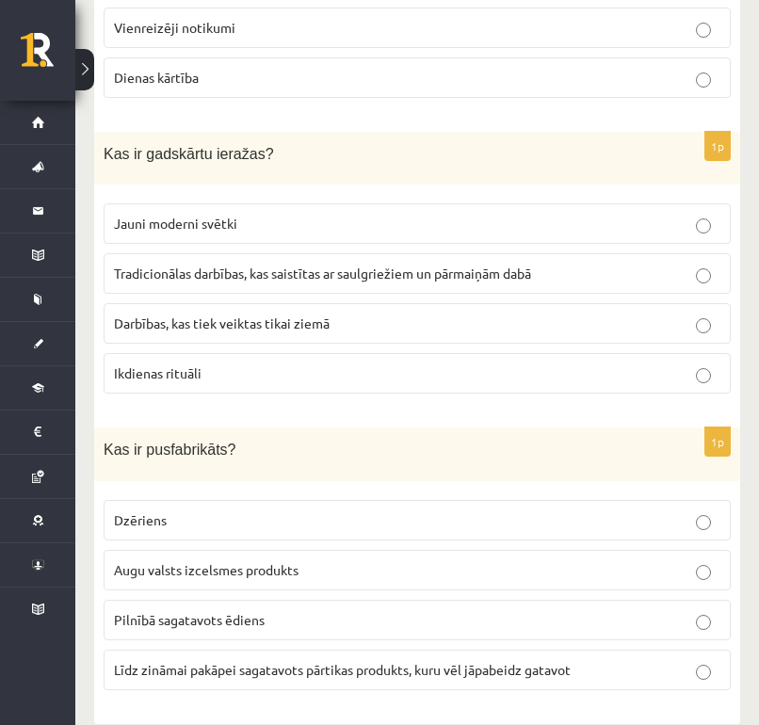
click at [321, 654] on label "Līdz zināmai pakāpei sagatavots pārtikas produkts, kuru vēl jāpabeidz gatavot" at bounding box center [417, 670] width 627 height 40
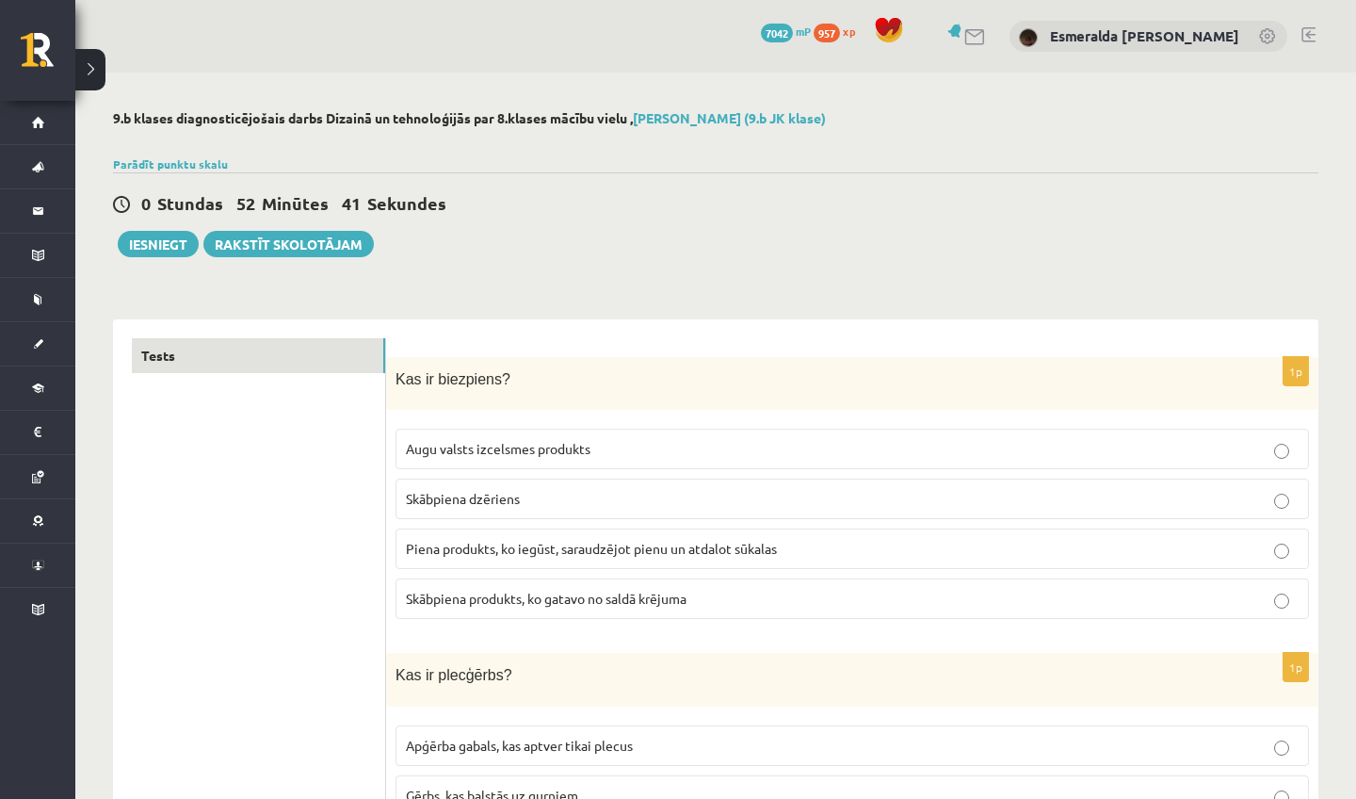
scroll to position [0, 0]
click at [170, 236] on button "Iesniegt" at bounding box center [158, 244] width 81 height 26
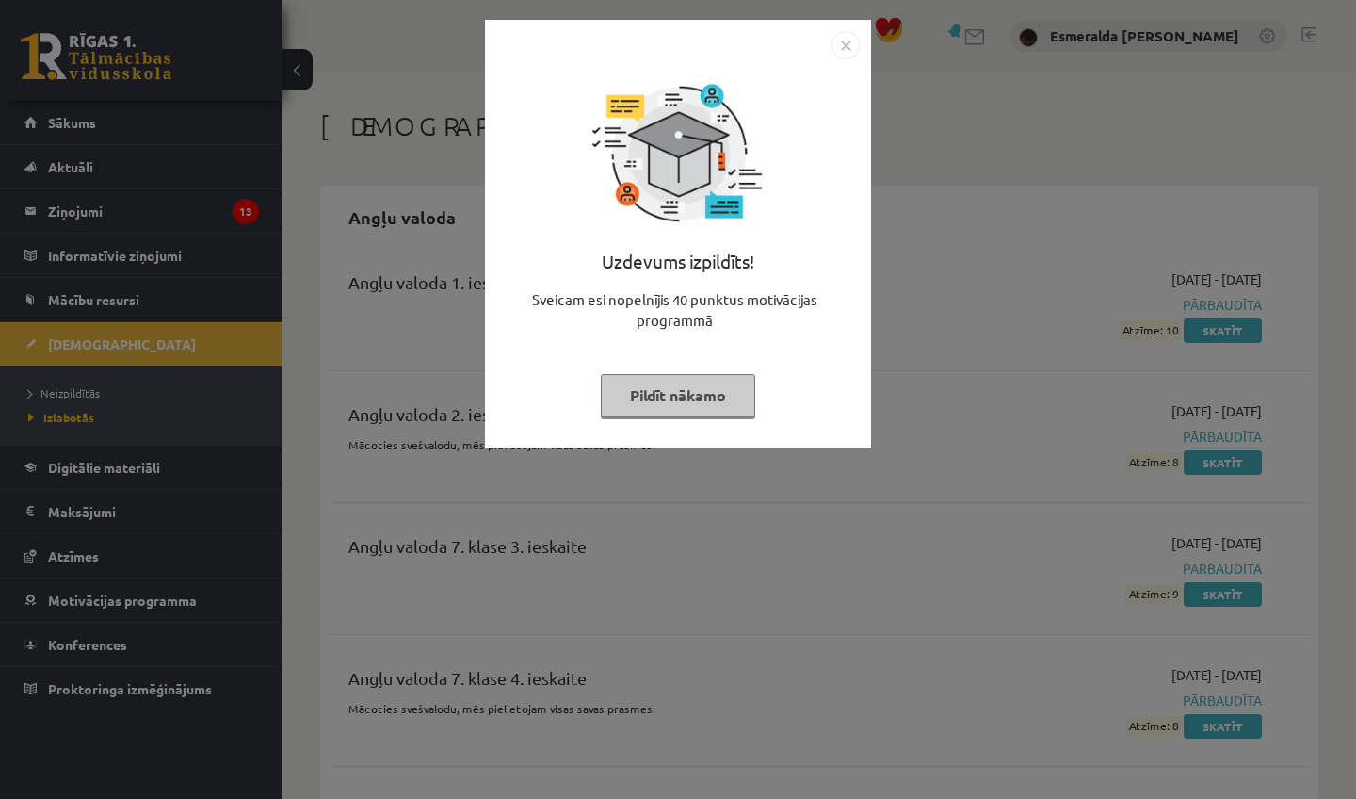
click at [730, 392] on button "Pildīt nākamo" at bounding box center [678, 395] width 154 height 43
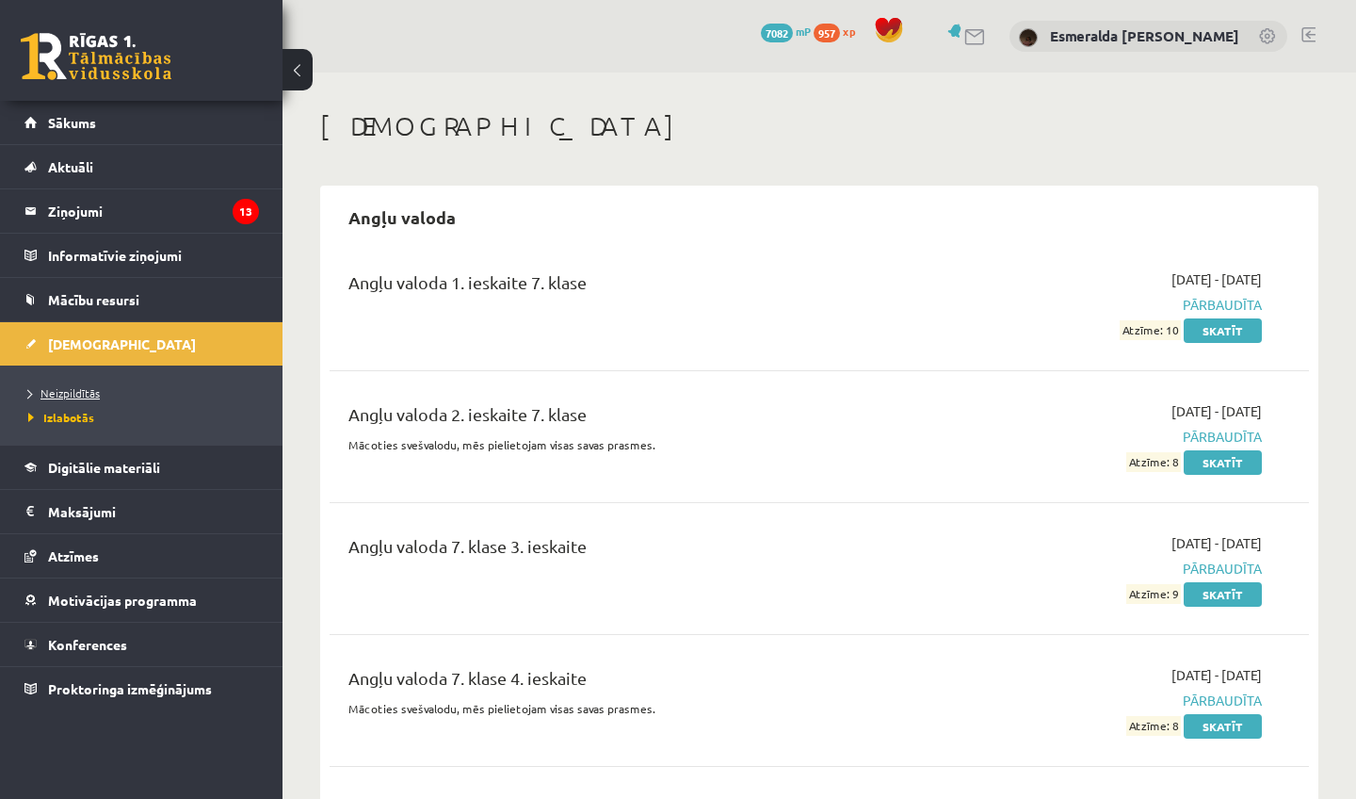
click at [119, 393] on link "Neizpildītās" at bounding box center [145, 392] width 235 height 17
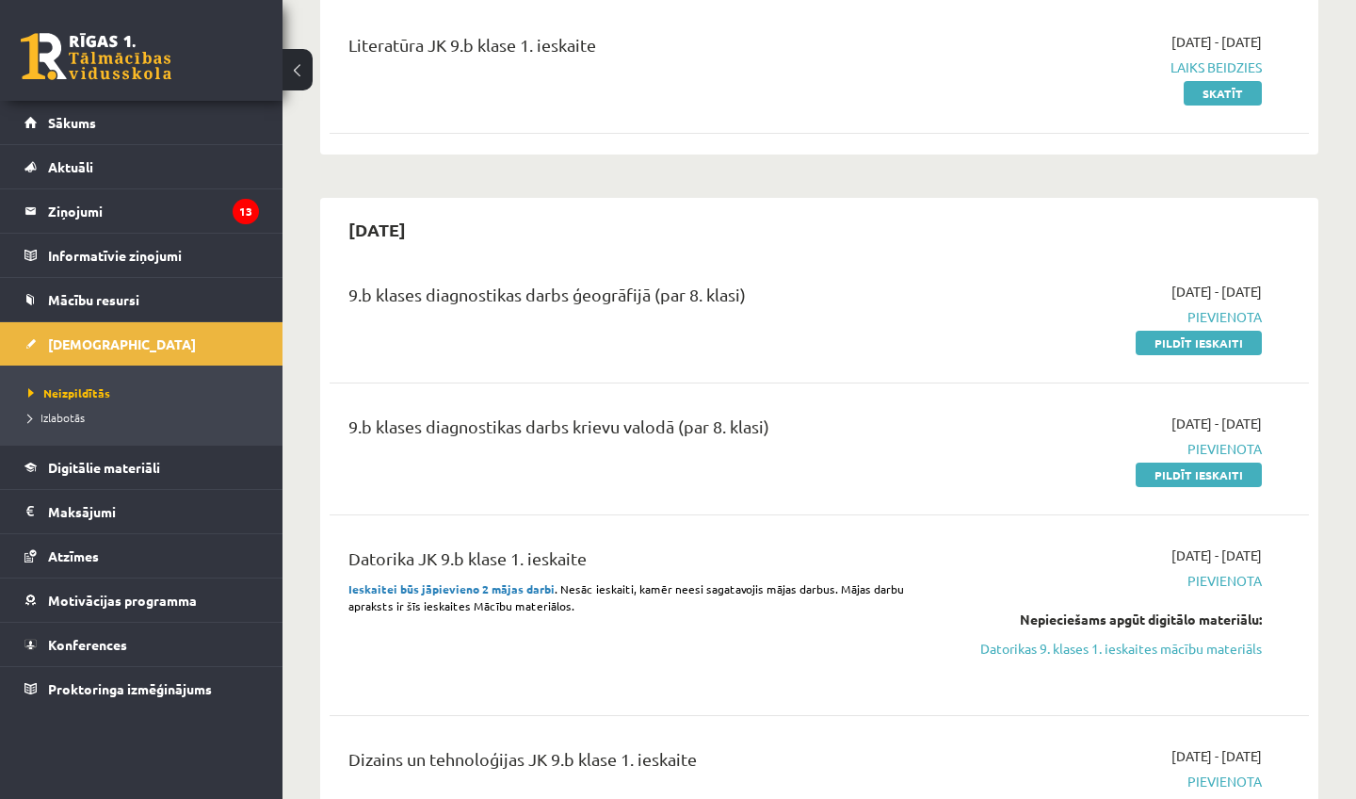
scroll to position [634, 0]
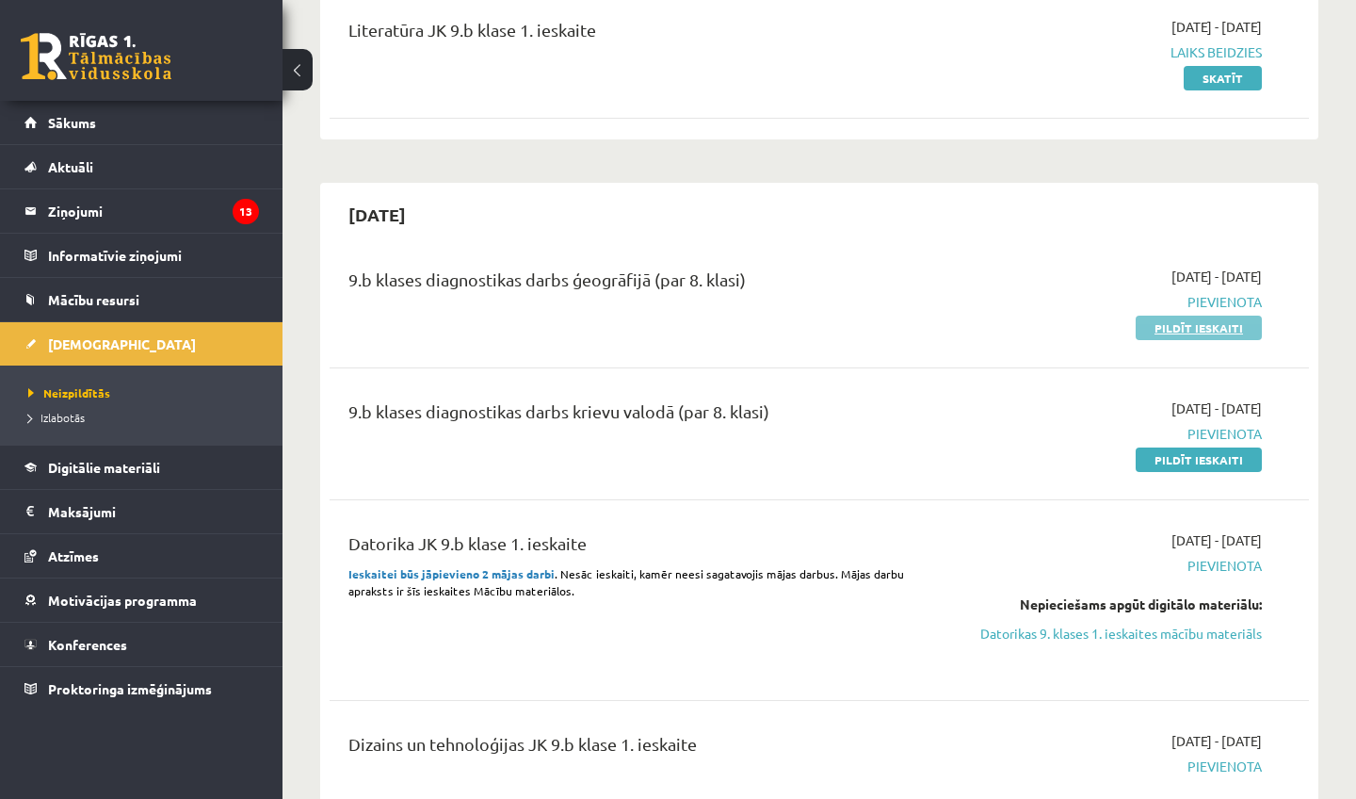
click at [1171, 326] on link "Pildīt ieskaiti" at bounding box center [1199, 327] width 126 height 24
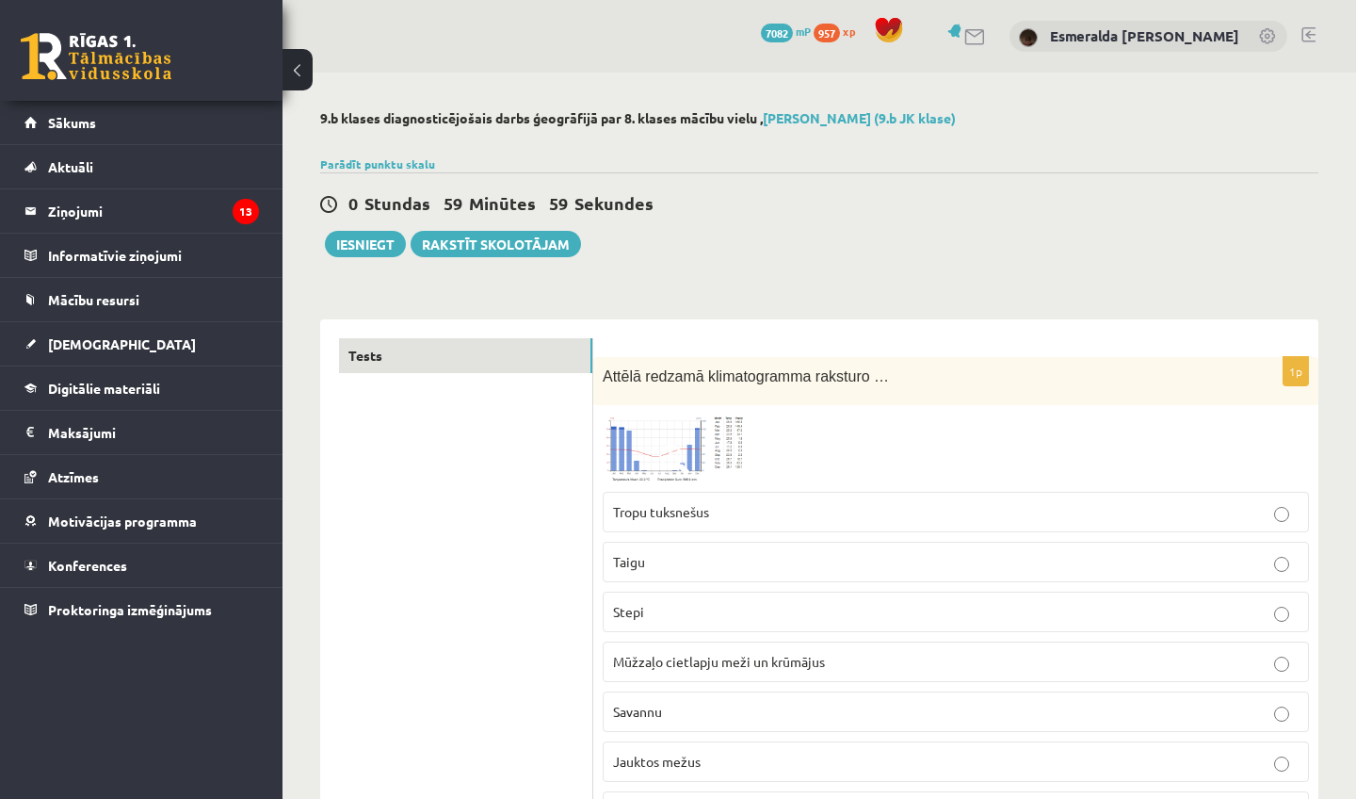
click at [665, 427] on img at bounding box center [673, 448] width 141 height 68
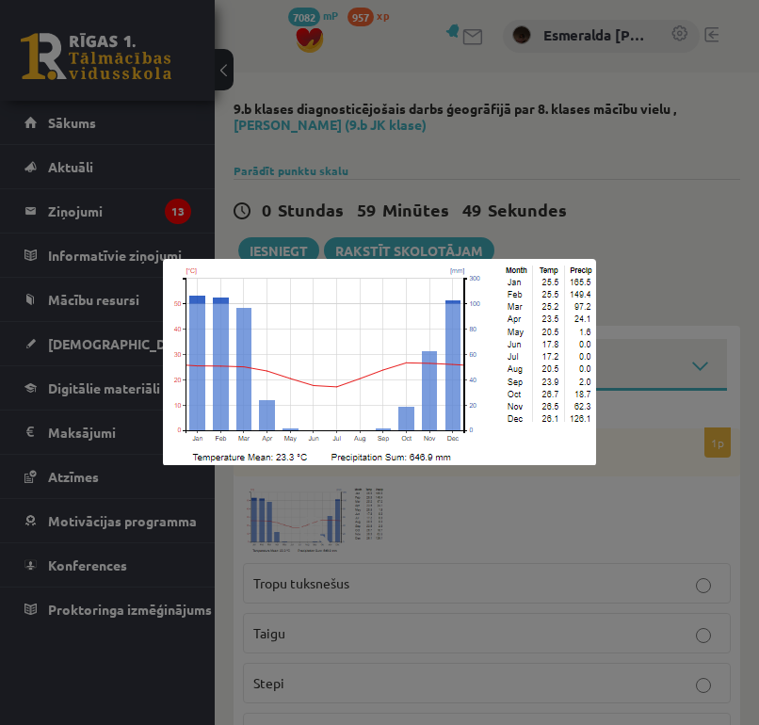
click at [564, 485] on div at bounding box center [379, 362] width 759 height 725
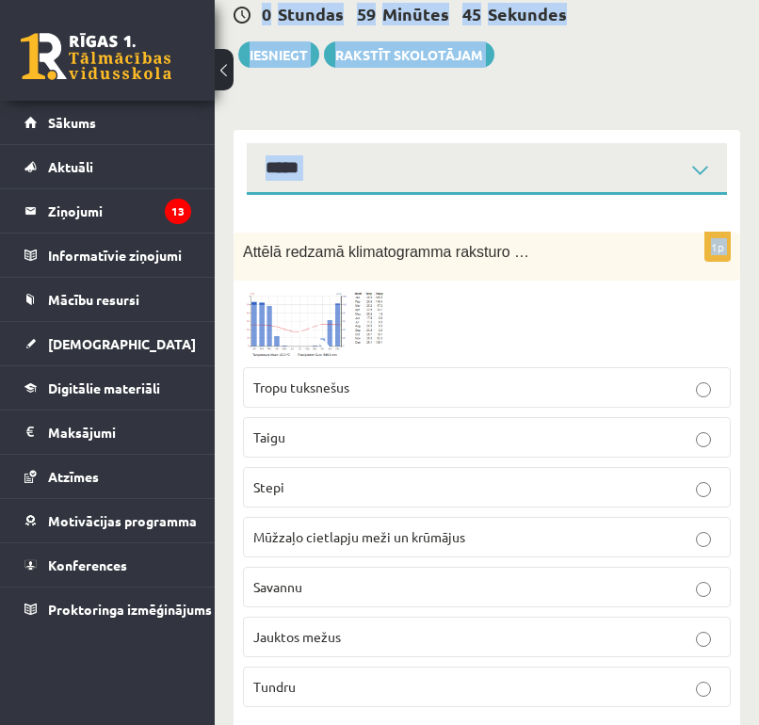
scroll to position [202, 0]
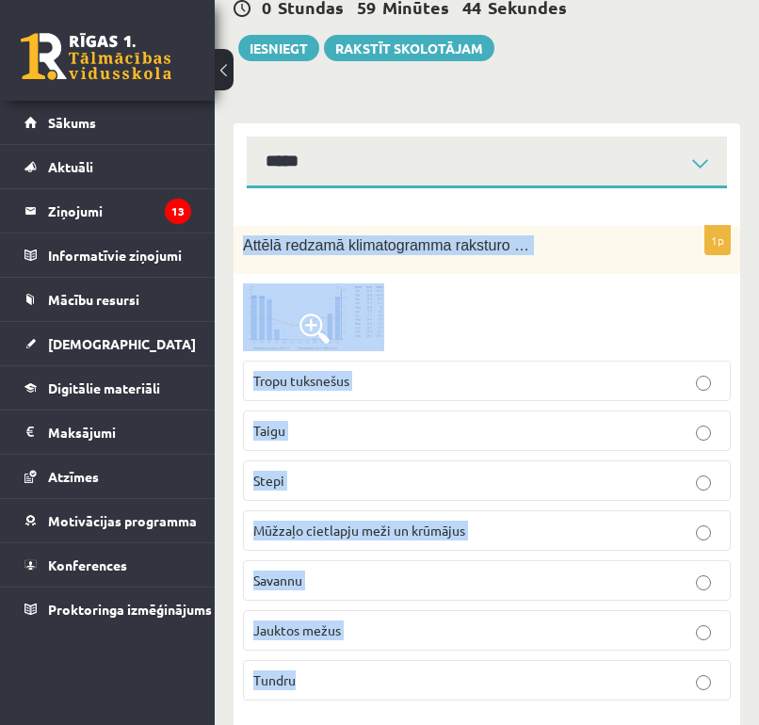
drag, startPoint x: 245, startPoint y: 294, endPoint x: 476, endPoint y: 674, distance: 444.9
click at [476, 674] on div "1p Attēlā redzamā klimatogramma raksturo … Tropu tuksnešus Taigu Stepi Mūžzaļo …" at bounding box center [487, 471] width 507 height 490
copy div "Attēlā redzamā klimatogramma raksturo … Tropu tuksnešus Taigu Stepi Mūžzaļo cie…"
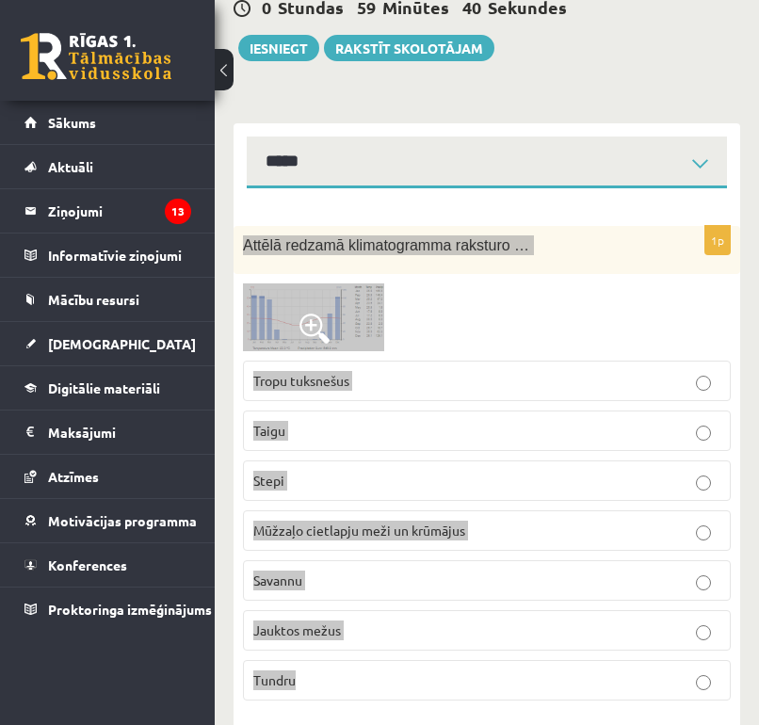
scroll to position [364, 0]
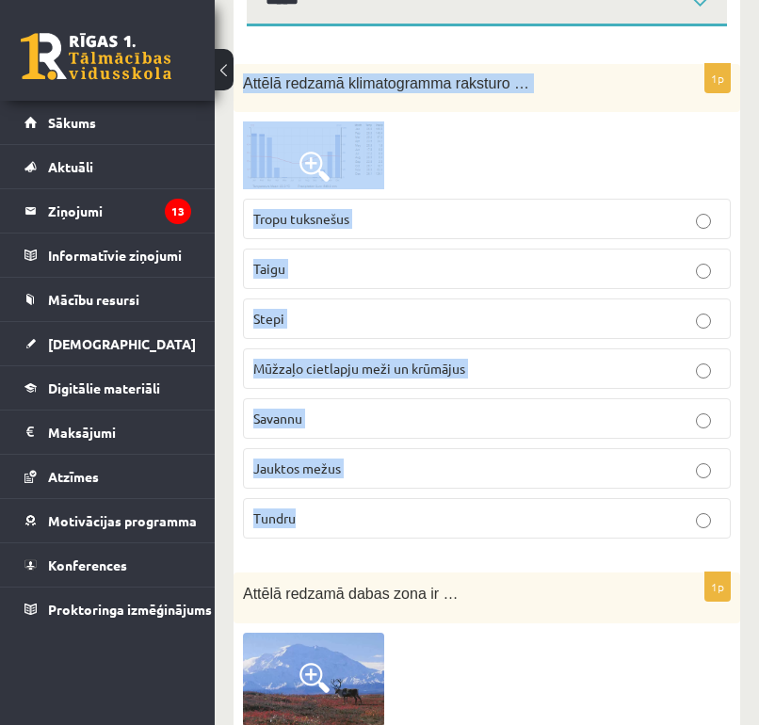
click at [431, 552] on div "1p Attēlā redzamā klimatogramma raksturo … Tropu tuksnešus Taigu Stepi Mūžzaļo …" at bounding box center [487, 309] width 507 height 490
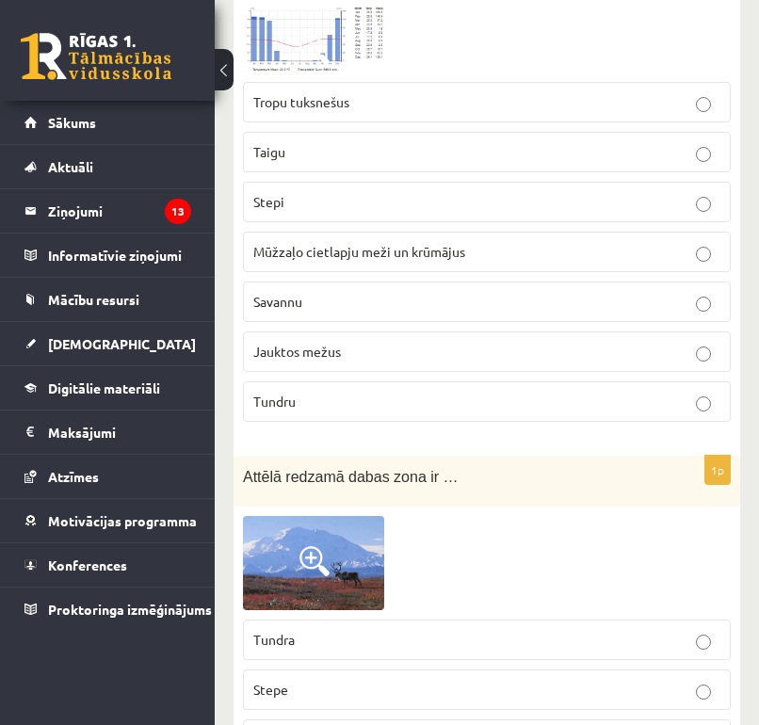
scroll to position [483, 0]
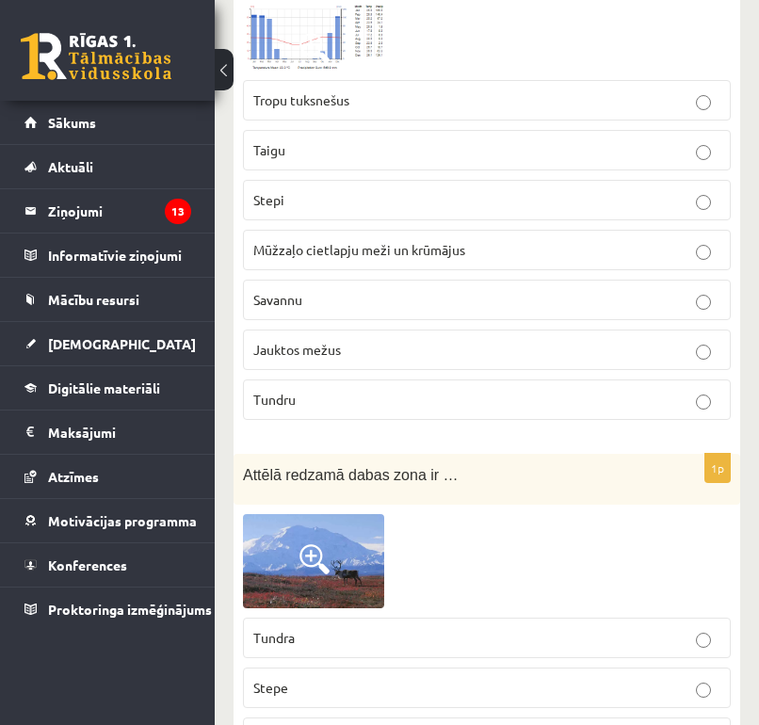
click at [464, 312] on label "Savannu" at bounding box center [487, 300] width 488 height 40
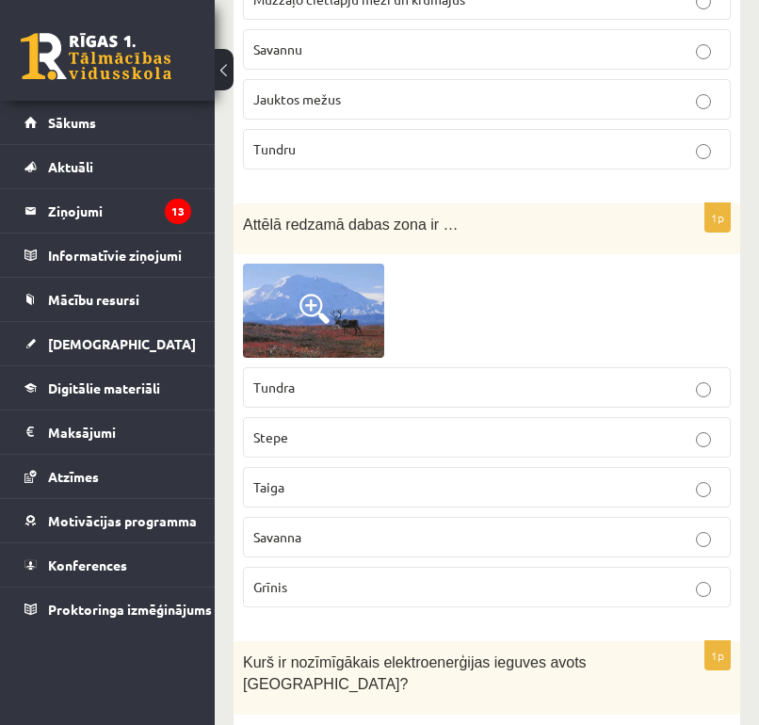
scroll to position [730, 0]
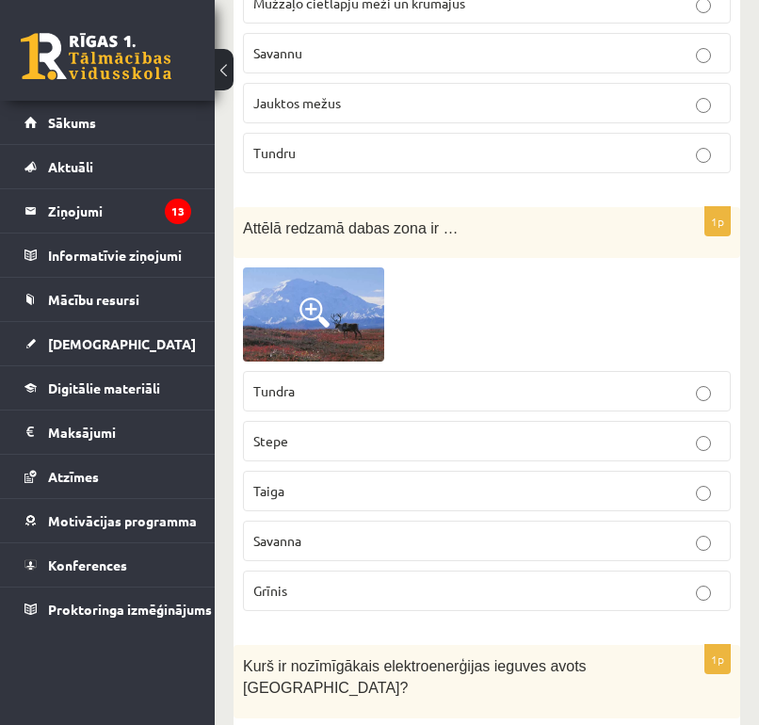
click at [485, 395] on p "Tundra" at bounding box center [486, 391] width 467 height 20
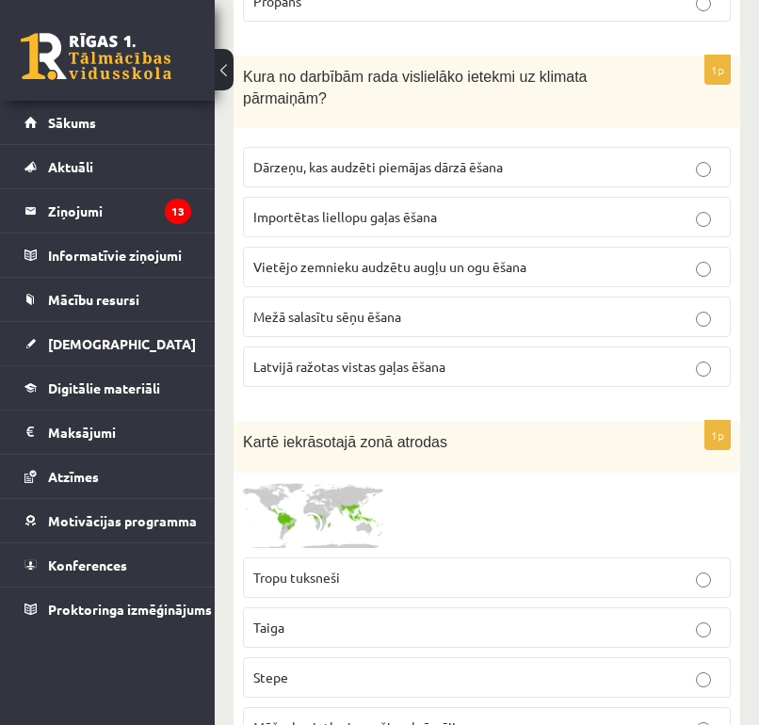
scroll to position [2508, 0]
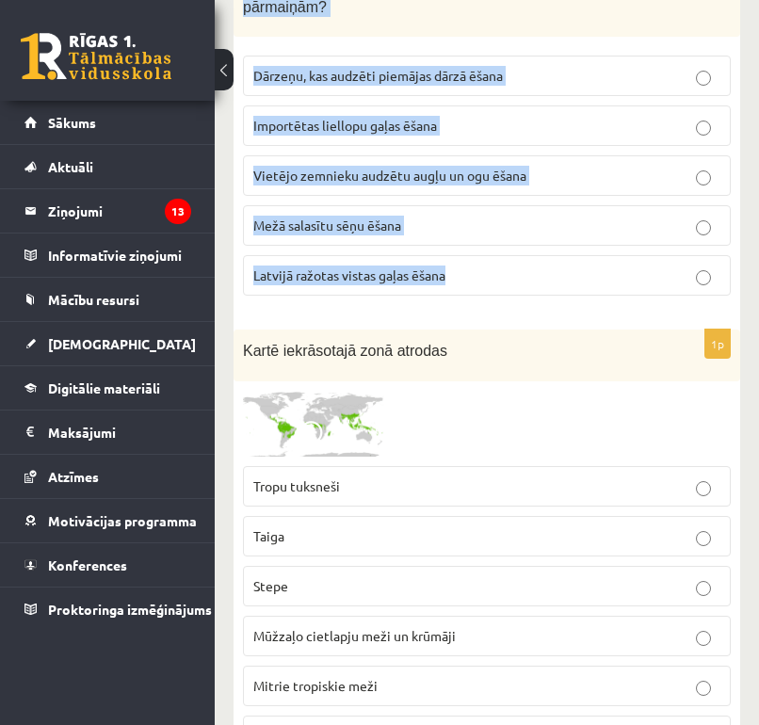
drag, startPoint x: 243, startPoint y: 250, endPoint x: 509, endPoint y: 273, distance: 267.5
copy form "Kurš ir nozīmīgākais elektroenerģijas ieguves avots Latvijā? Vēja enerģija Atom…"
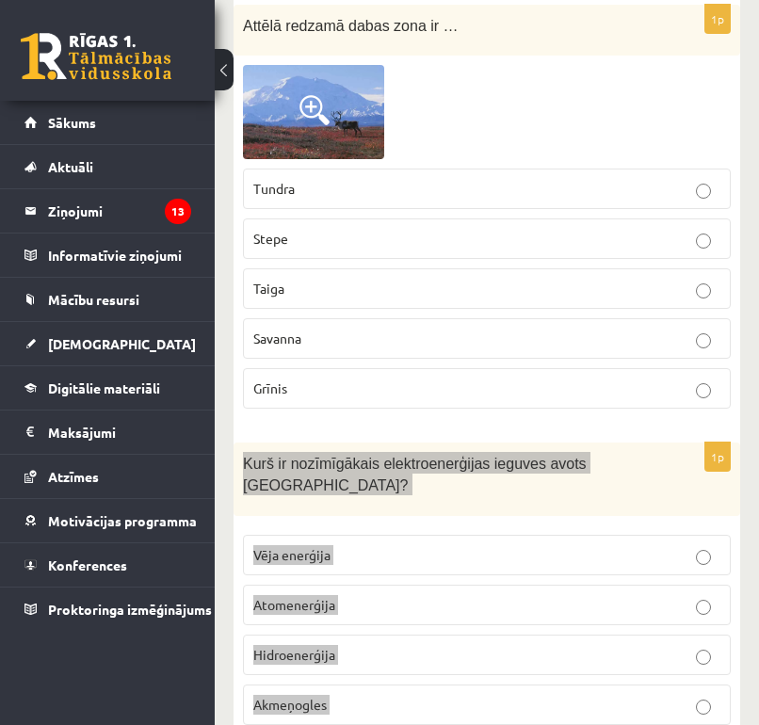
scroll to position [858, 0]
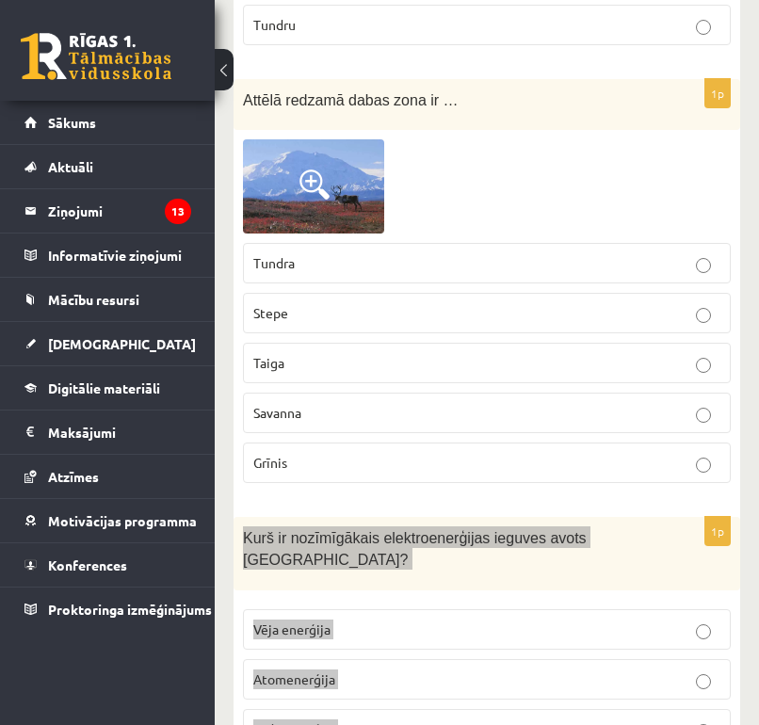
drag, startPoint x: 687, startPoint y: 400, endPoint x: 608, endPoint y: 556, distance: 173.9
click at [608, 556] on p "Kurš ir nozīmīgākais elektroenerģijas ieguves avots Latvijā?" at bounding box center [440, 547] width 394 height 42
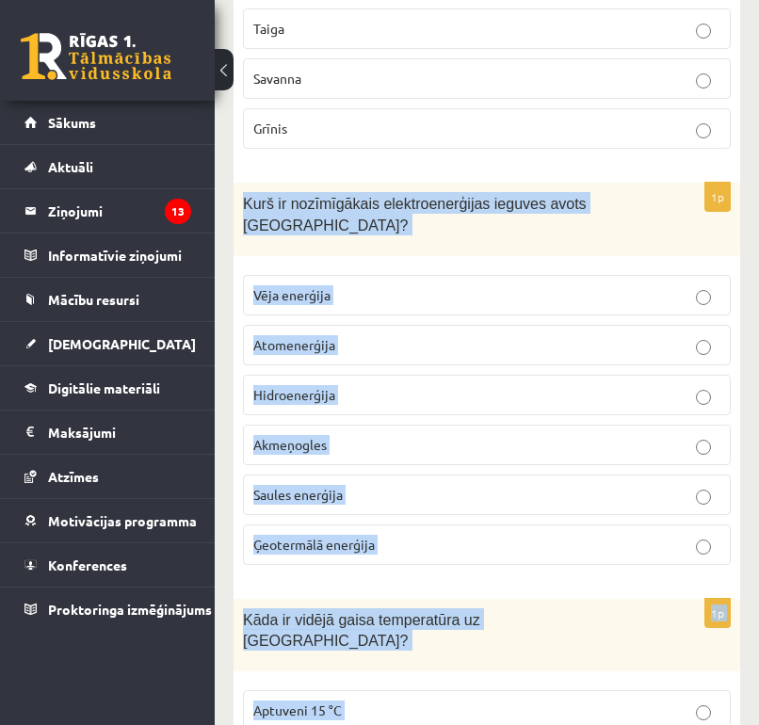
scroll to position [1244, 0]
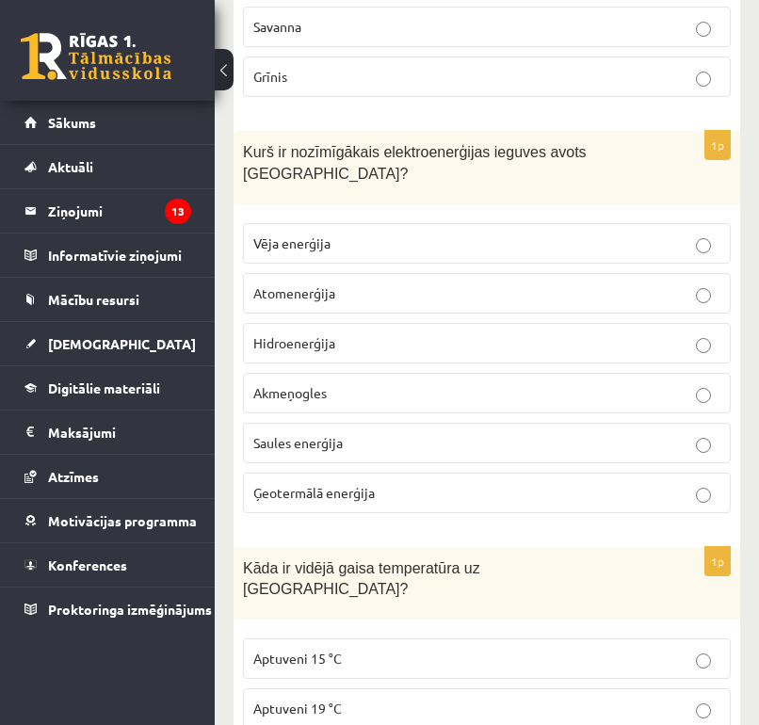
click at [659, 555] on div "Kāda ir vidējā gaisa temperatūra uz Zemes?" at bounding box center [487, 583] width 507 height 73
click at [584, 333] on p "Hidroenerģija" at bounding box center [486, 343] width 467 height 20
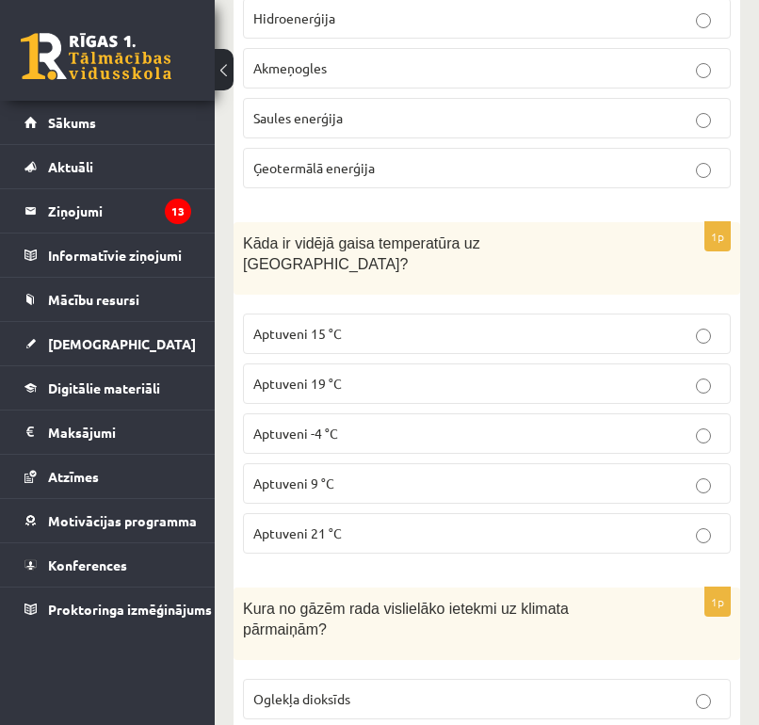
scroll to position [1573, 0]
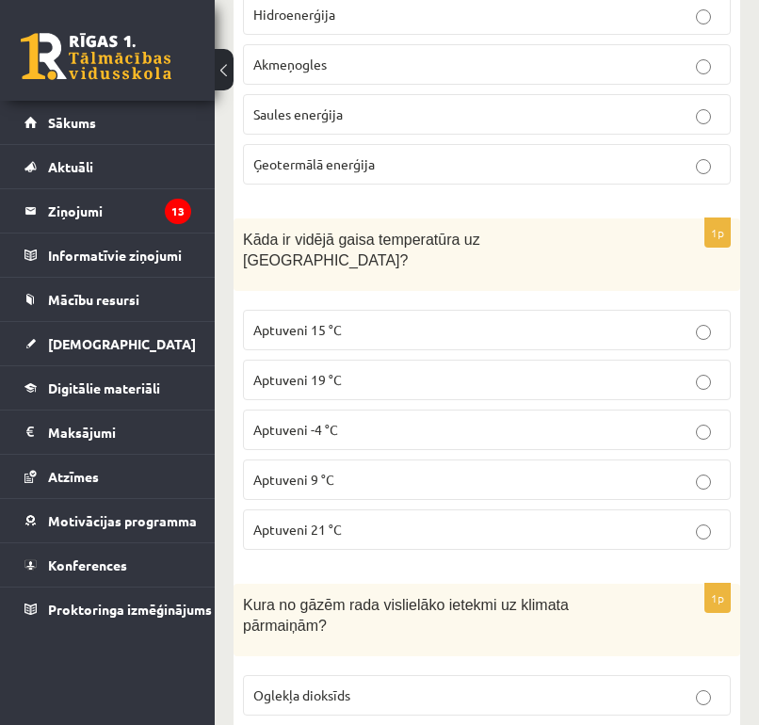
click at [510, 320] on p "Aptuveni 15 °C" at bounding box center [486, 330] width 467 height 20
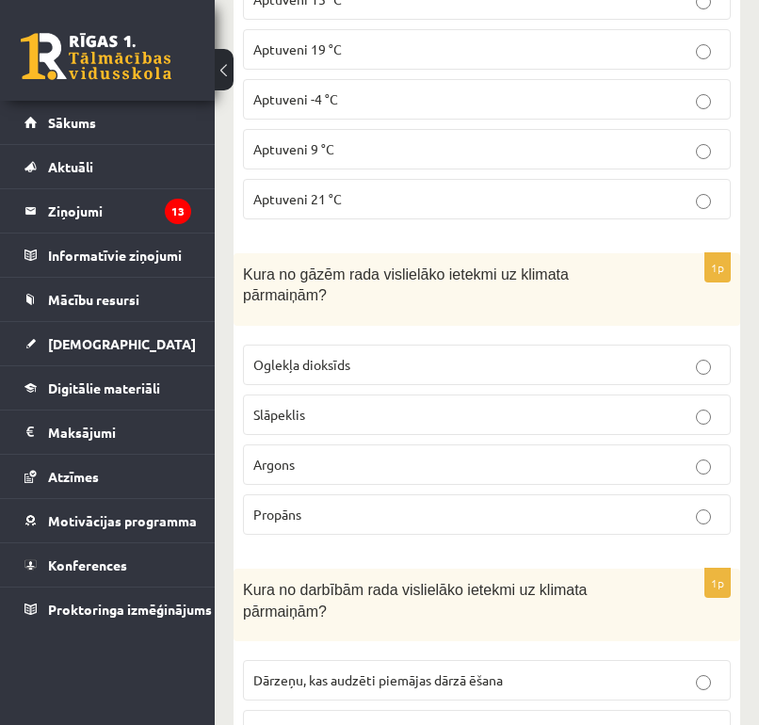
scroll to position [1950, 0]
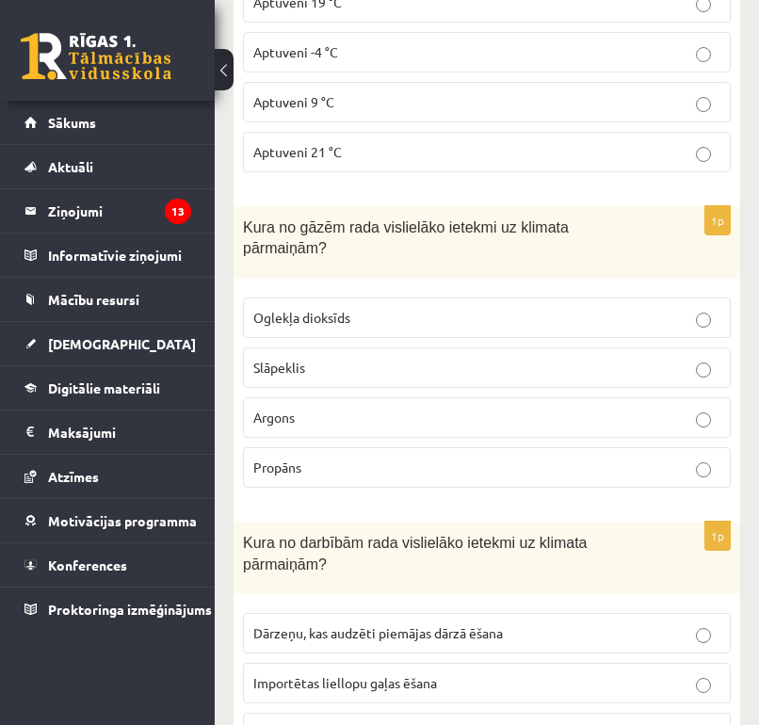
click at [498, 308] on p "Oglekļa dioksīds" at bounding box center [486, 318] width 467 height 20
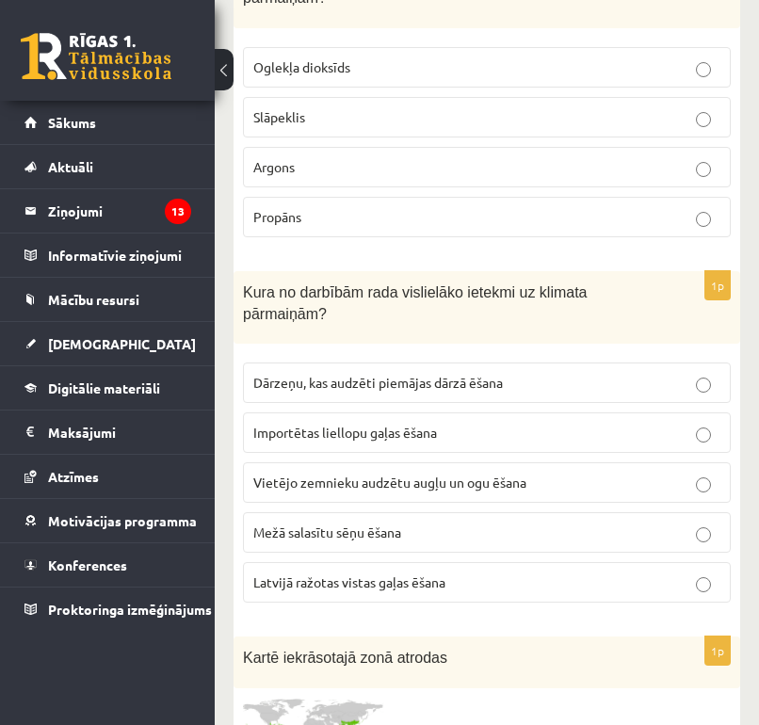
scroll to position [2204, 0]
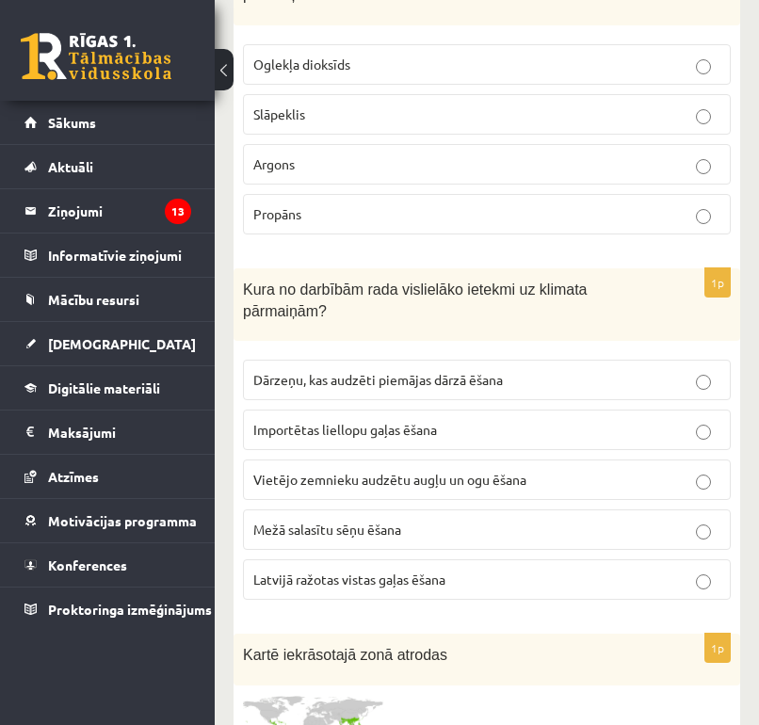
click at [459, 420] on p "Importētas liellopu gaļas ēšana" at bounding box center [486, 430] width 467 height 20
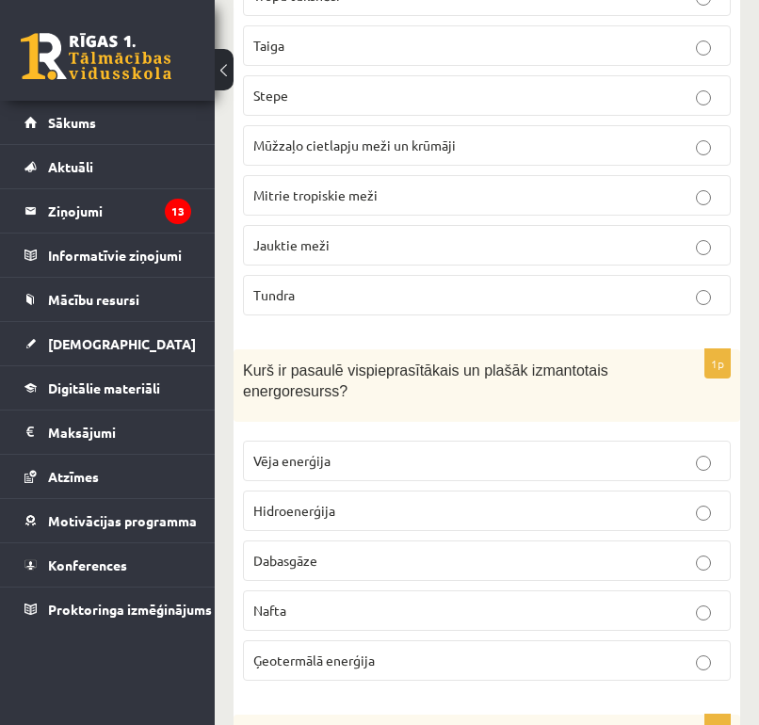
scroll to position [2981, 0]
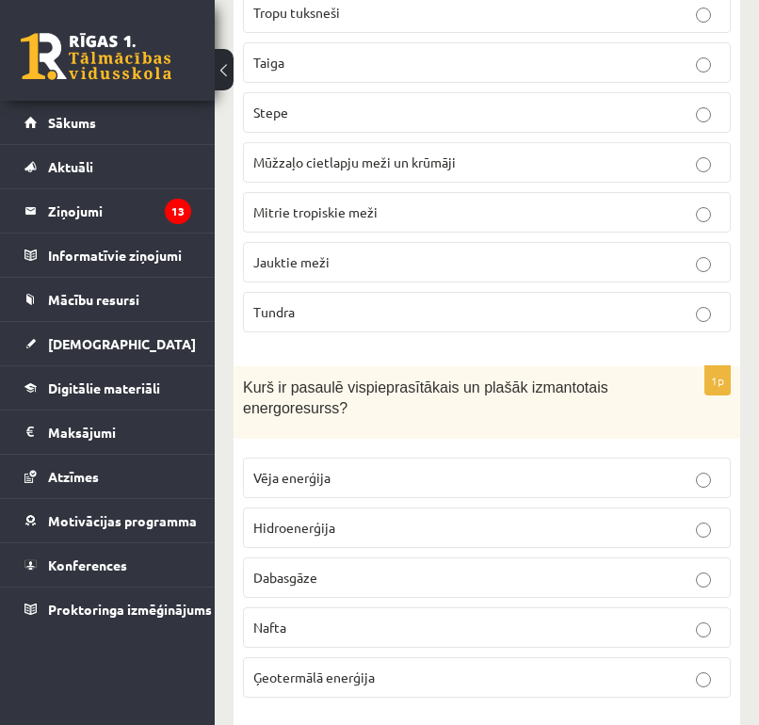
click at [380, 202] on p "Mitrie tropiskie meži" at bounding box center [486, 212] width 467 height 20
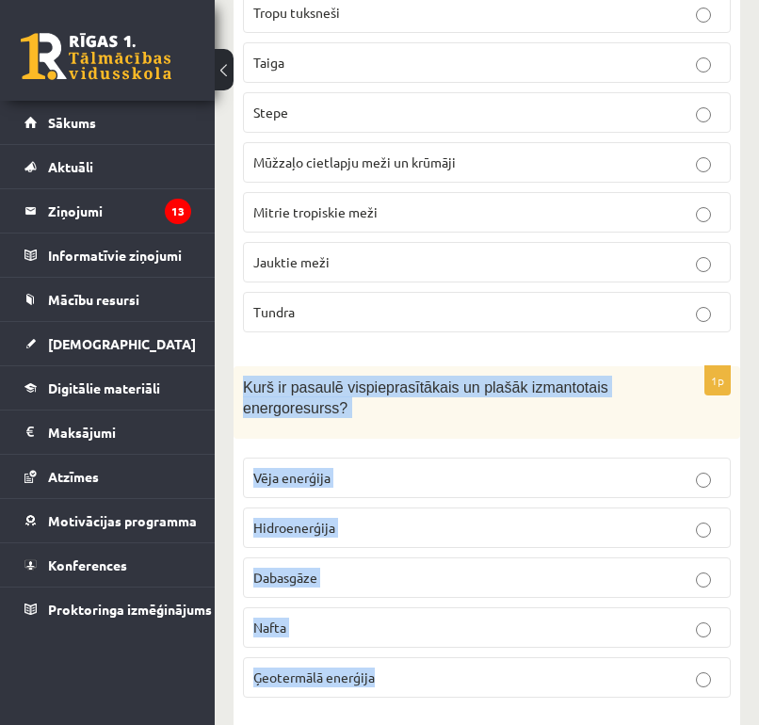
drag, startPoint x: 244, startPoint y: 352, endPoint x: 443, endPoint y: 653, distance: 360.2
click at [443, 653] on div "1p Kurš ir pasaulē vispieprasītākais un plašāk izmantotais energoresurss? Vēja …" at bounding box center [487, 539] width 507 height 347
copy div "Kurš ir pasaulē vispieprasītākais un plašāk izmantotais energoresurss? Vēja ene…"
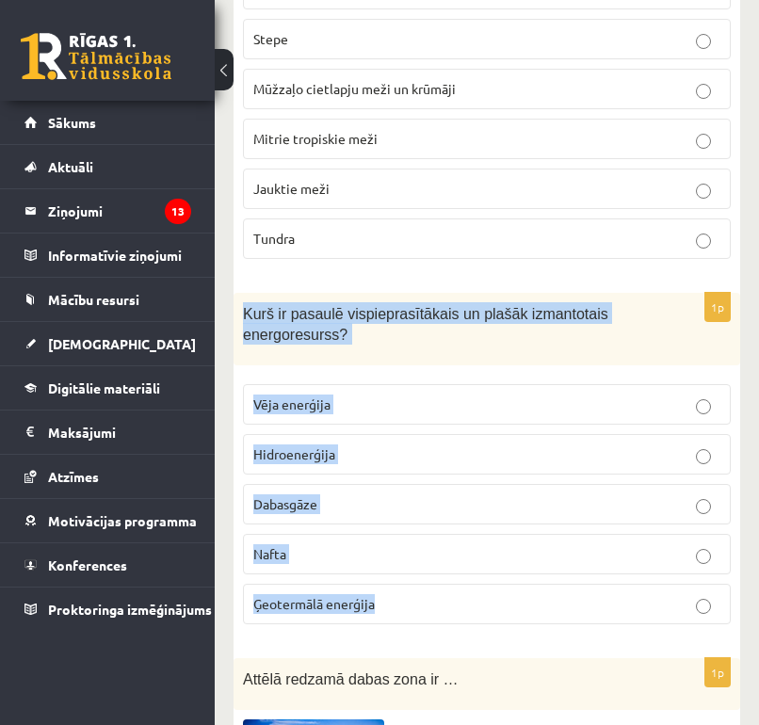
scroll to position [3107, 0]
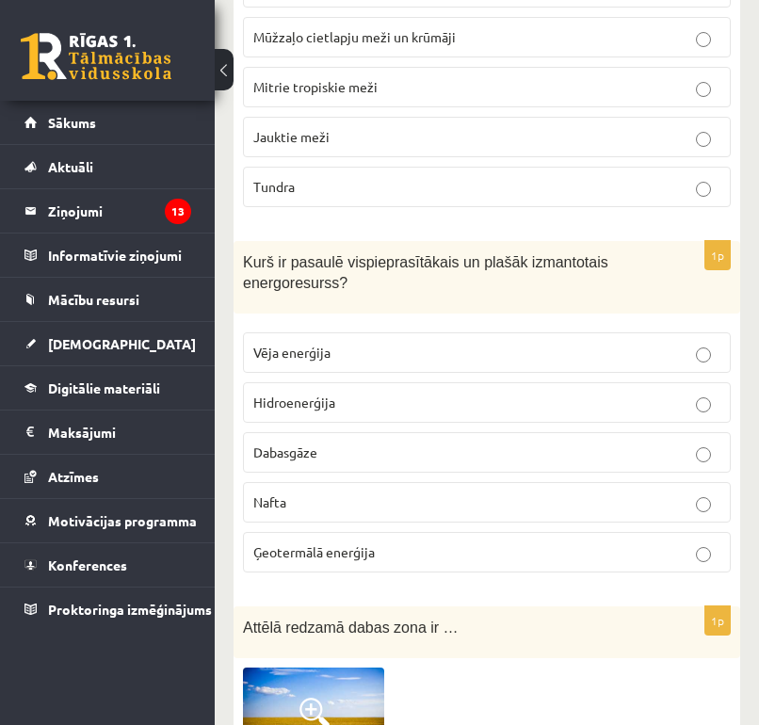
click at [622, 606] on div "Attēlā redzamā dabas zona ir …" at bounding box center [487, 632] width 507 height 52
click at [476, 493] on p "Nafta" at bounding box center [486, 503] width 467 height 20
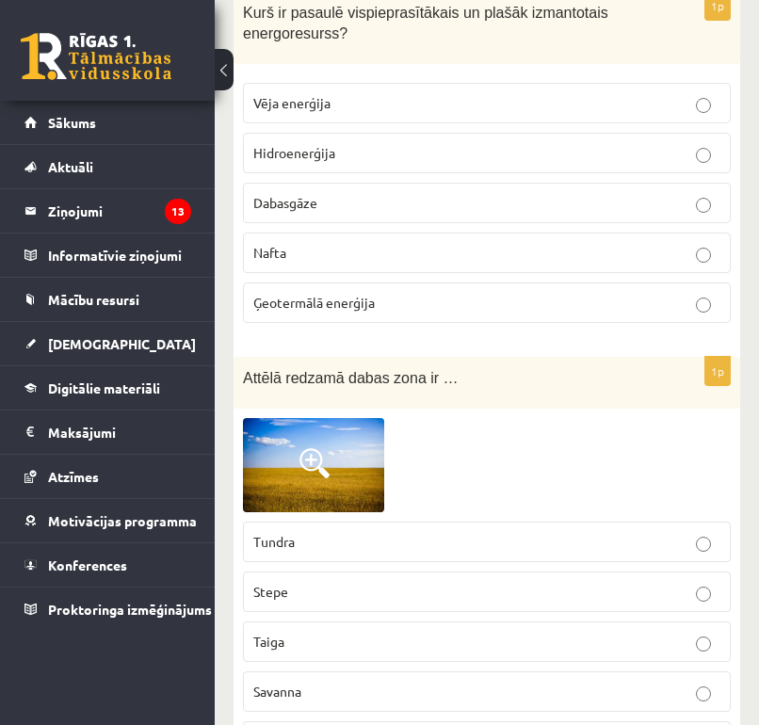
scroll to position [3468, 0]
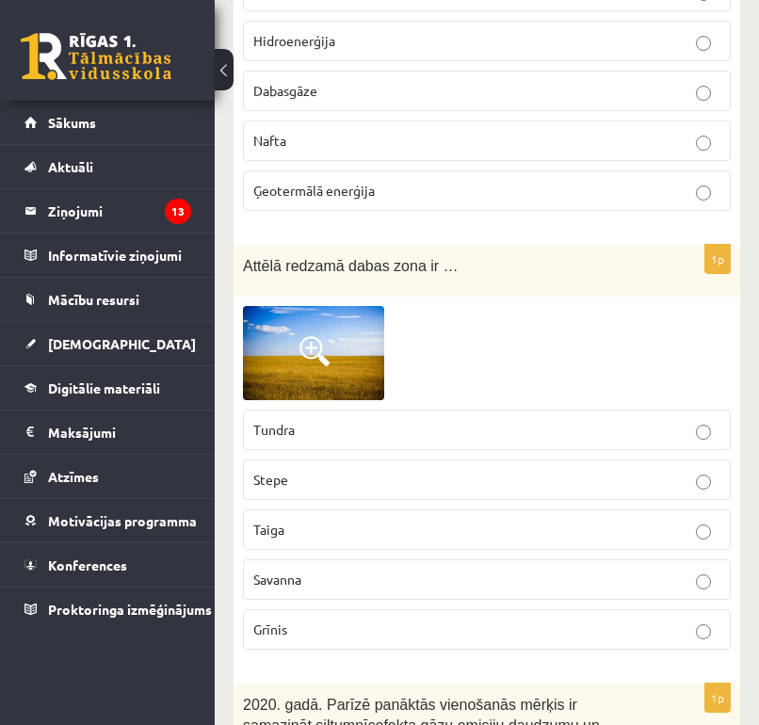
click at [571, 470] on p "Stepe" at bounding box center [486, 480] width 467 height 20
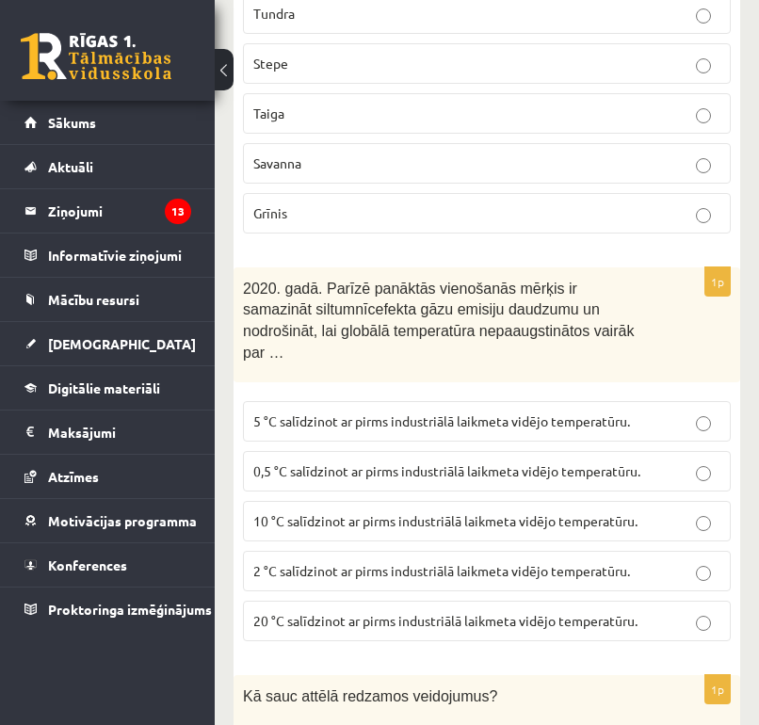
scroll to position [3944, 0]
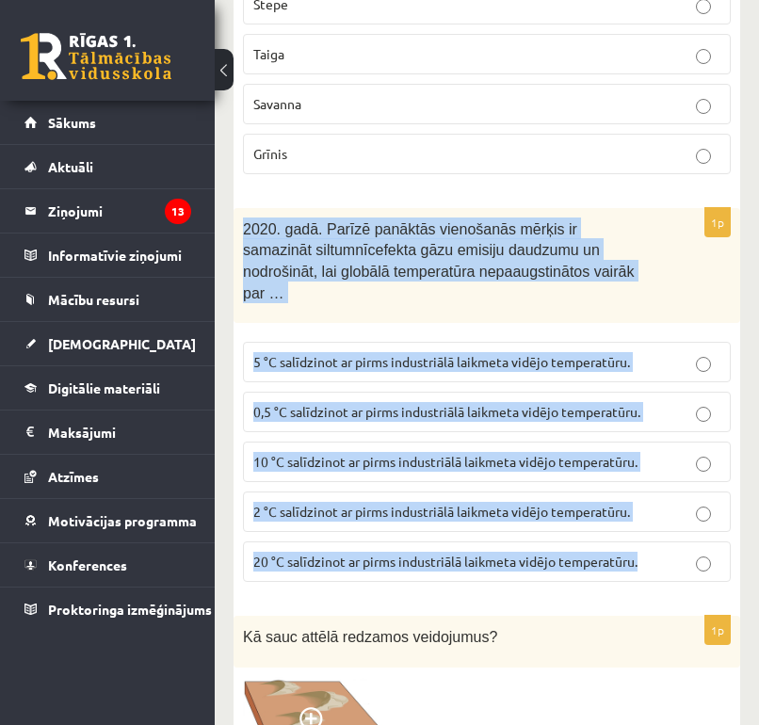
drag, startPoint x: 241, startPoint y: 193, endPoint x: 631, endPoint y: 550, distance: 528.6
click at [631, 550] on div "1p 2020. gadā. Parīzē panāktās vienošanās mērķis ir samazināt siltumnīcefekta g…" at bounding box center [487, 402] width 507 height 389
copy div "2020. gadā. Parīzē panāktās vienošanās mērķis ir samazināt siltumnīcefekta gāzu…"
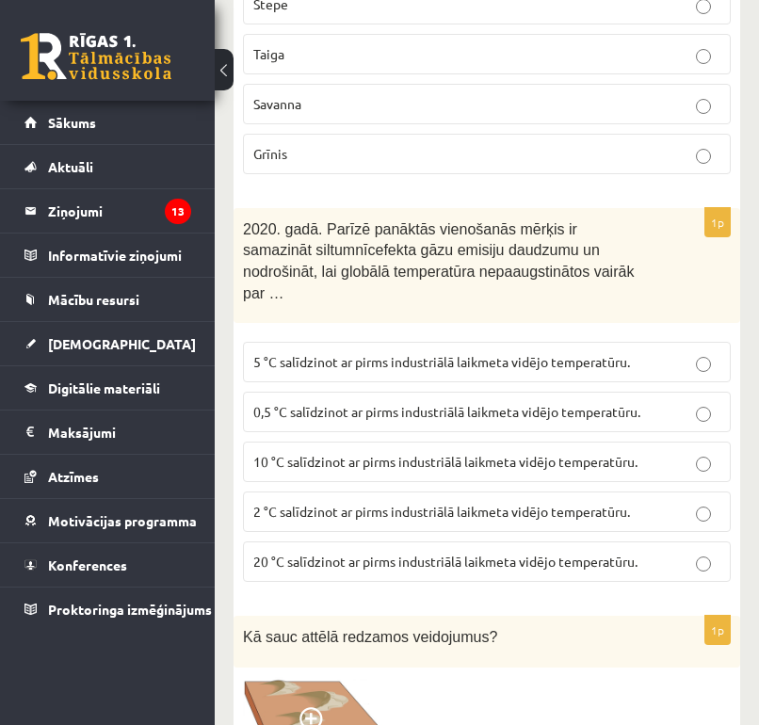
click at [620, 564] on div "1p 2020. gadā. Parīzē panāktās vienošanās mērķis ir samazināt siltumnīcefekta g…" at bounding box center [487, 402] width 507 height 389
click at [473, 503] on span "2 °C salīdzinot ar pirms industriālā laikmeta vidējo temperatūru." at bounding box center [441, 511] width 377 height 17
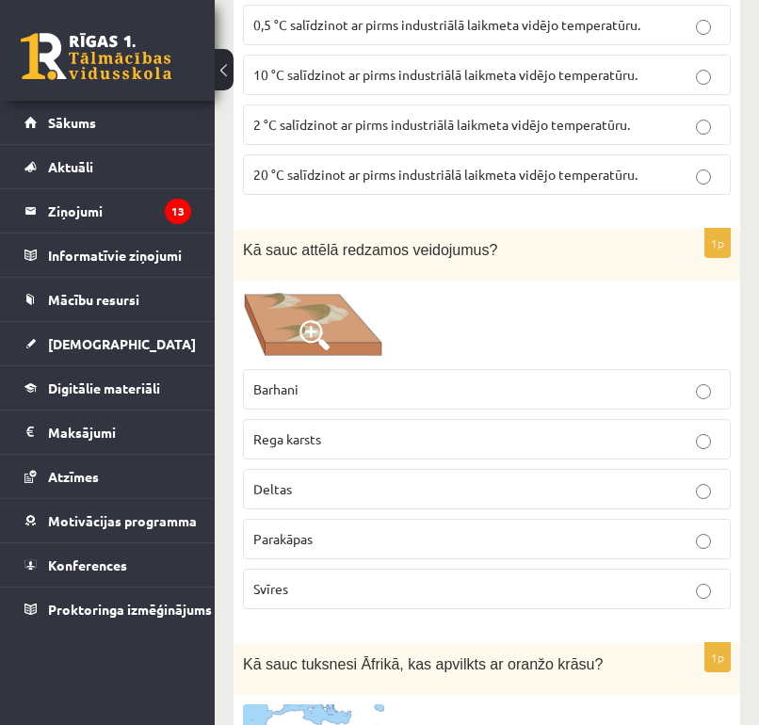
scroll to position [4324, 0]
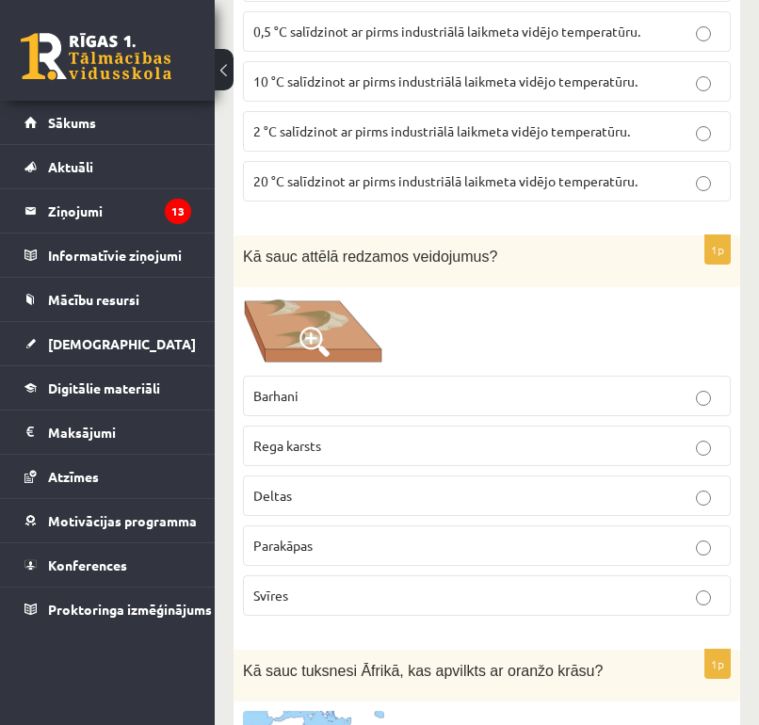
click at [405, 386] on p "Barhani" at bounding box center [486, 396] width 467 height 20
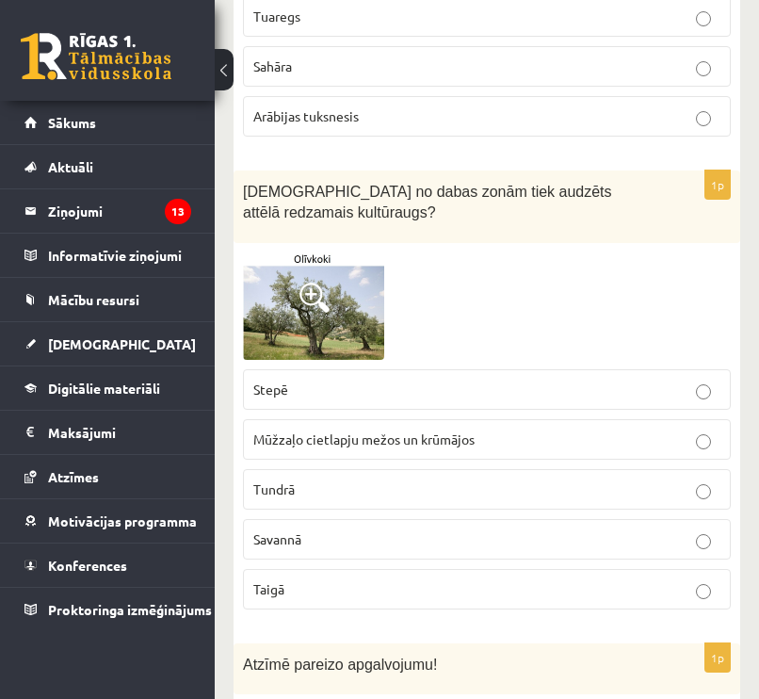
scroll to position [5315, 0]
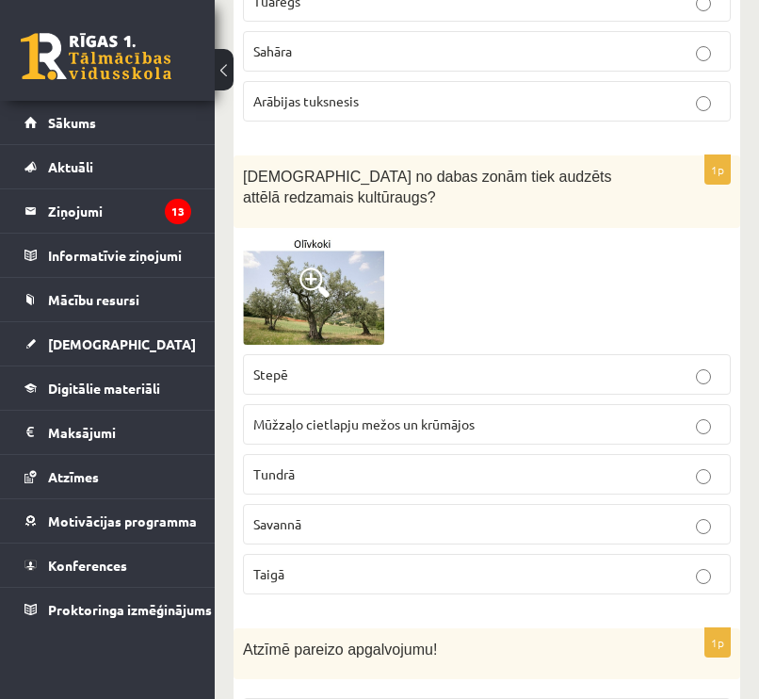
click at [344, 263] on img at bounding box center [313, 290] width 141 height 107
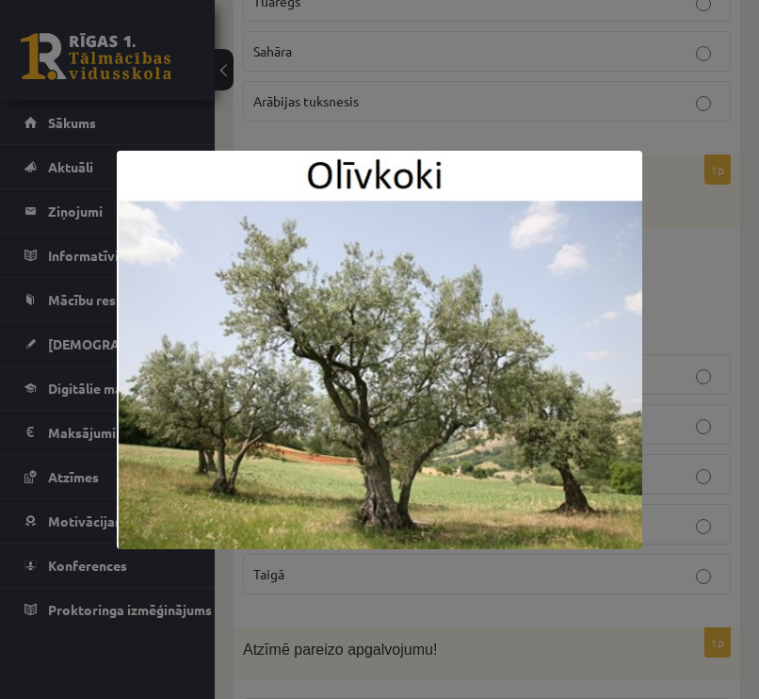
click at [684, 145] on div at bounding box center [379, 349] width 759 height 699
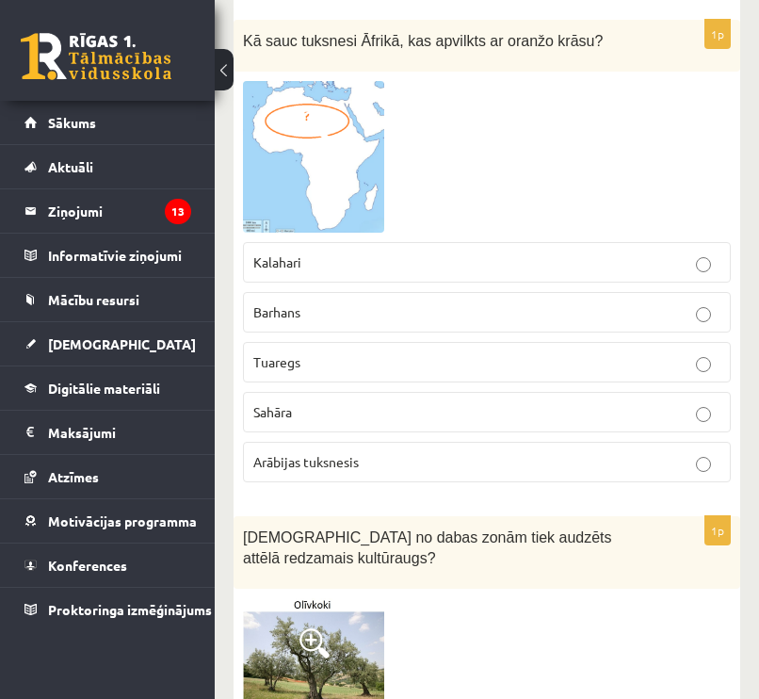
scroll to position [4824, 0]
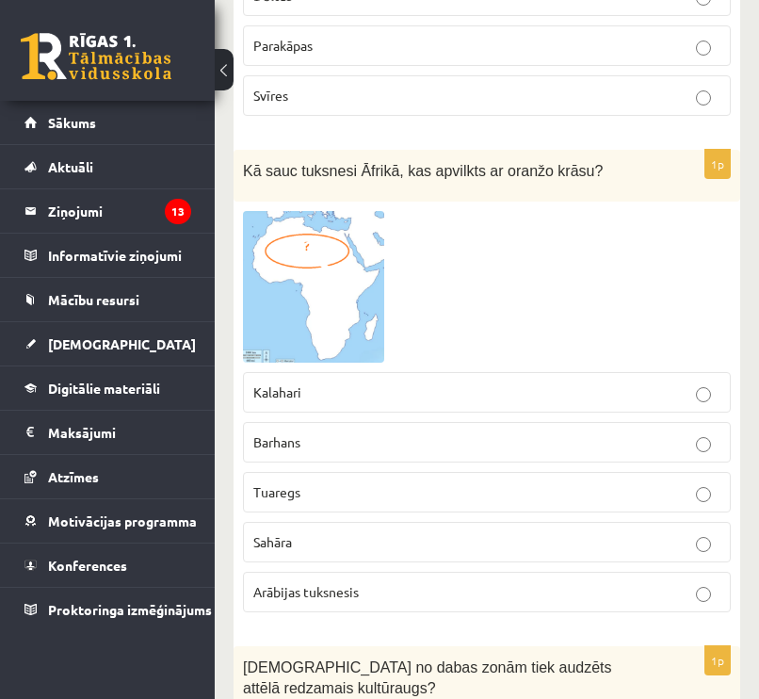
click at [624, 532] on p "Sahāra" at bounding box center [486, 542] width 467 height 20
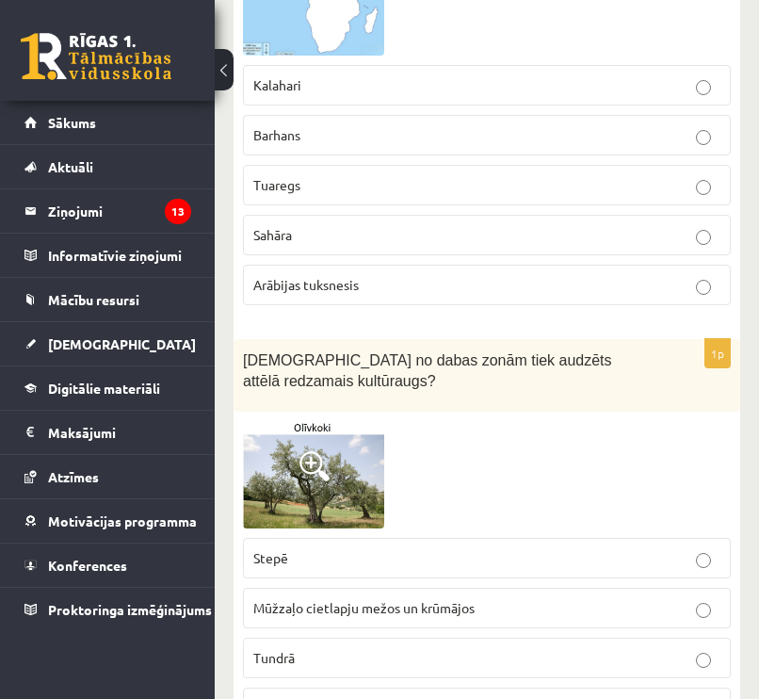
scroll to position [5386, 0]
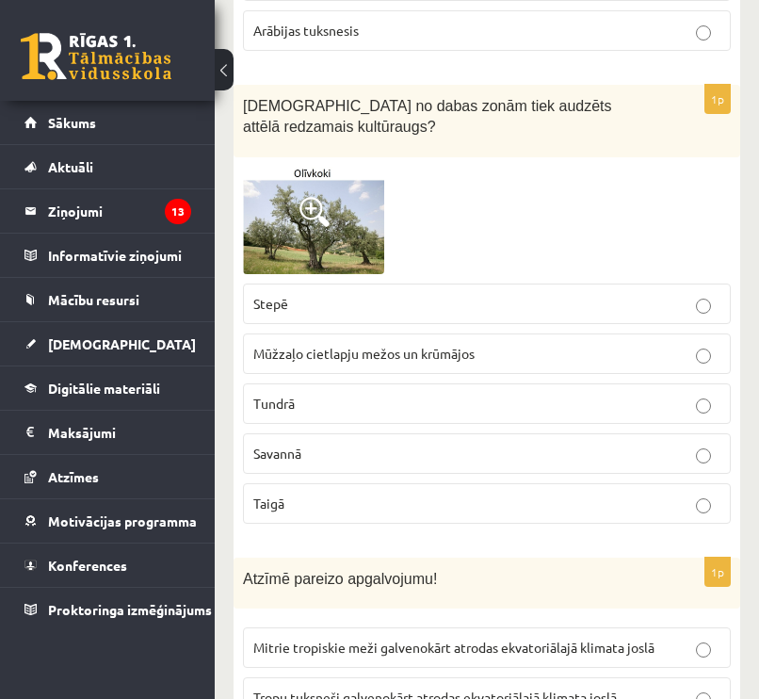
click at [644, 344] on p "Mūžzaļo cietlapju mežos un krūmājos" at bounding box center [486, 354] width 467 height 20
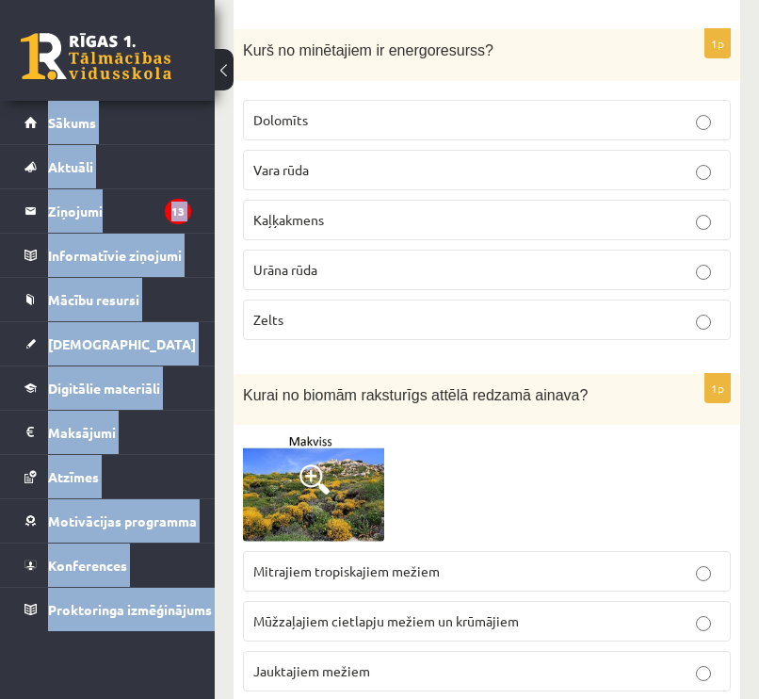
scroll to position [6248, 0]
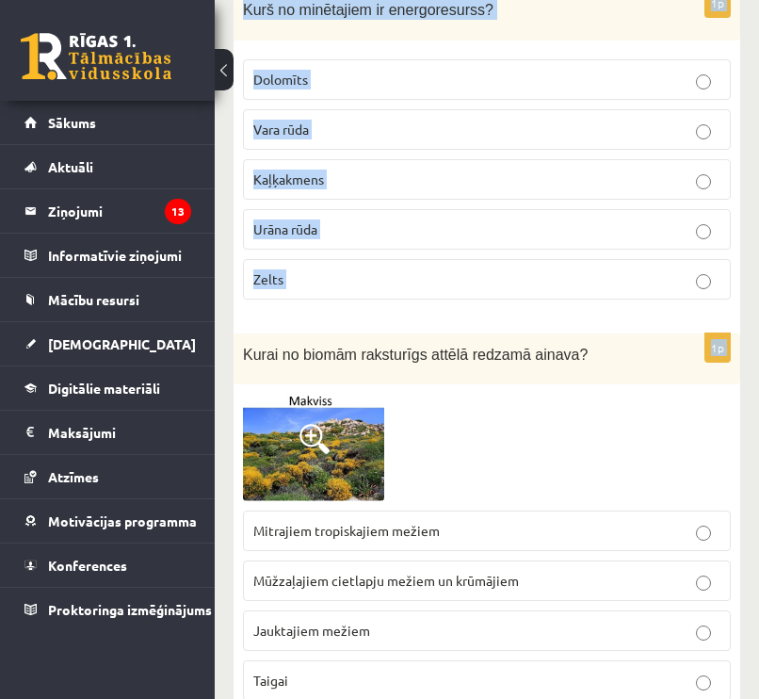
drag, startPoint x: 245, startPoint y: 228, endPoint x: 627, endPoint y: 281, distance: 386.0
click at [627, 281] on form "1p Attēlā redzamā klimatogramma raksturo … Tropu tuksnešus Taigu Stepi Mūžzaļo …" at bounding box center [486, 276] width 469 height 12230
copy form "Atzīmē pareizo apgalvojumu! Mitrie tropiskie meži galvenokārt atrodas ekvatoriā…"
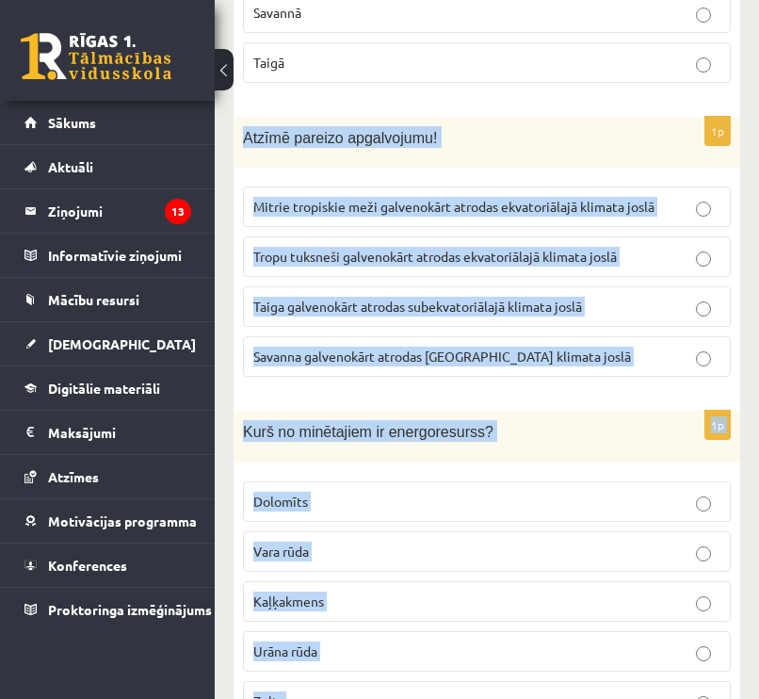
scroll to position [5765, 0]
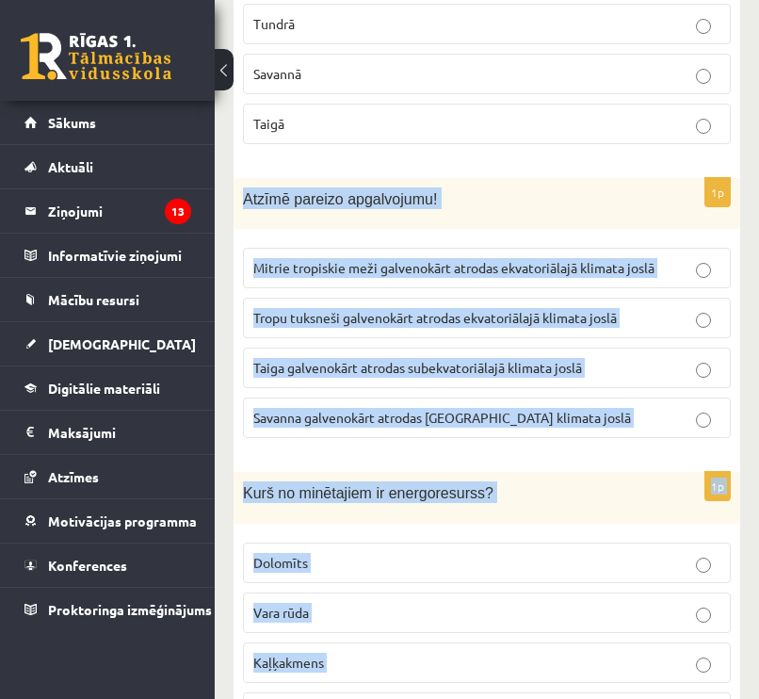
click at [592, 481] on p "Kurš no minētajiem ir energoresurss?" at bounding box center [440, 492] width 394 height 22
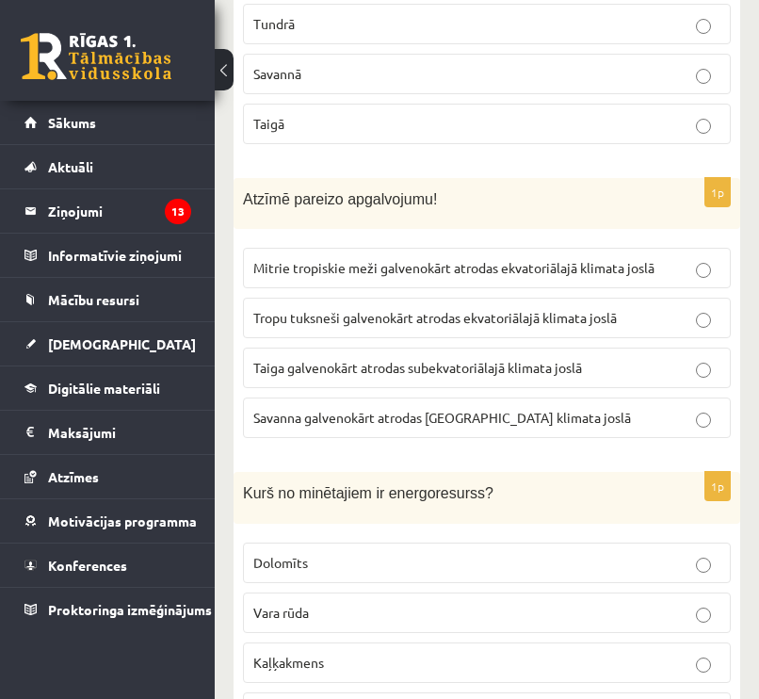
click at [543, 259] on span "Mitrie tropiskie meži galvenokārt atrodas ekvatoriālajā klimata joslā" at bounding box center [453, 267] width 401 height 17
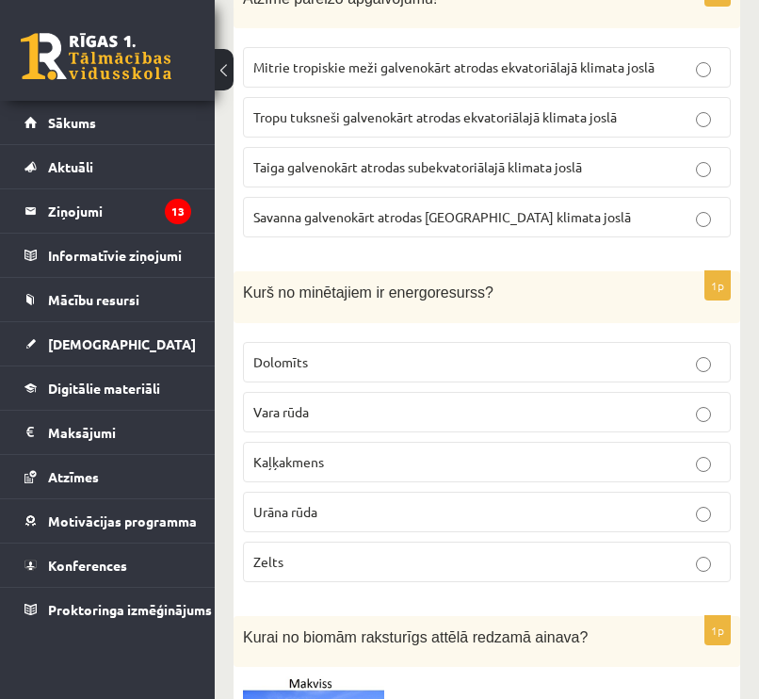
scroll to position [5986, 0]
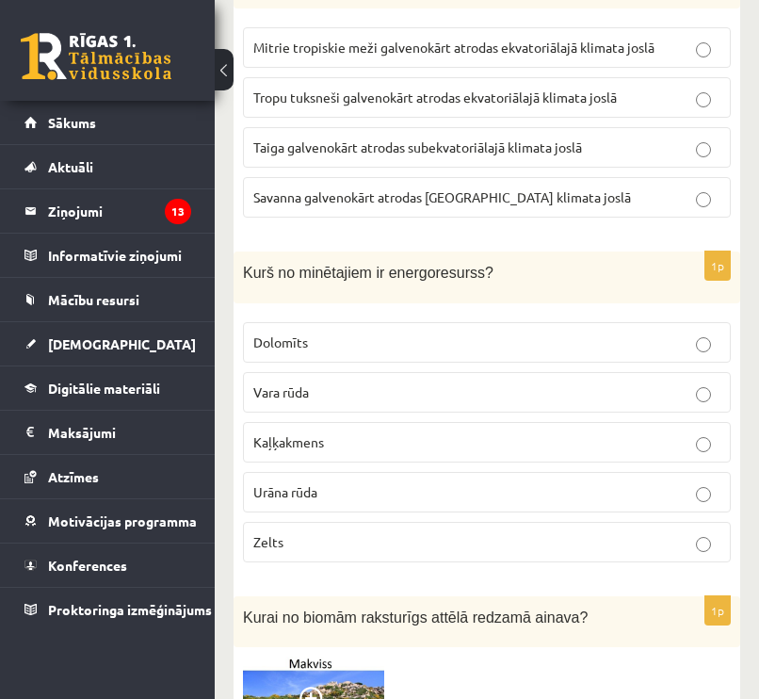
click at [426, 482] on p "Urāna rūda" at bounding box center [486, 492] width 467 height 20
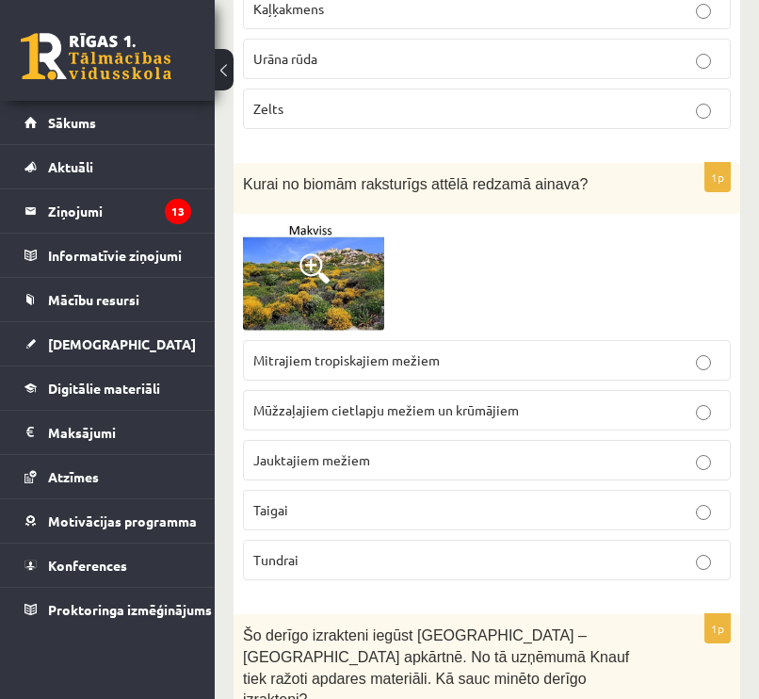
scroll to position [6419, 0]
click at [537, 400] on p "Mūžzaļajiem cietlapju mežiem un krūmājiem" at bounding box center [486, 410] width 467 height 20
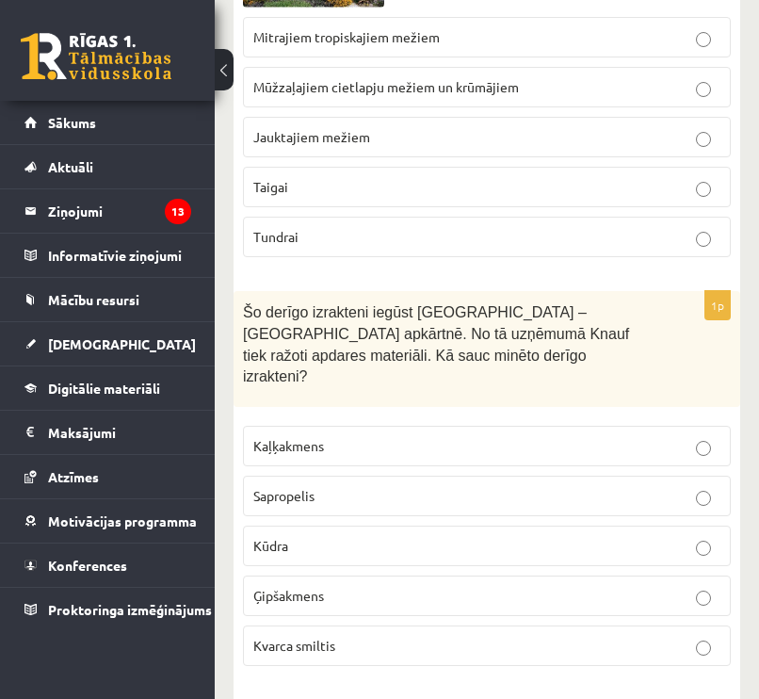
scroll to position [6873, 0]
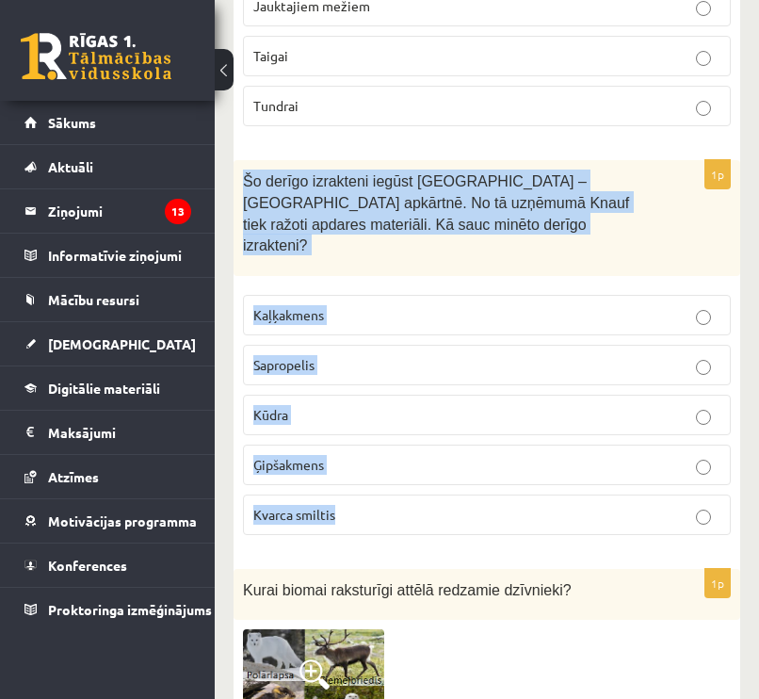
drag, startPoint x: 244, startPoint y: 140, endPoint x: 480, endPoint y: 458, distance: 395.7
click at [481, 460] on div "1p Šo derīgo izrakteni iegūst Latvijā – Salaspils apkārtnē. No tā uzņēmumā Knau…" at bounding box center [487, 354] width 507 height 389
copy div "Šo derīgo izrakteni iegūst Latvijā – Salaspils apkārtnē. No tā uzņēmumā Knauf t…"
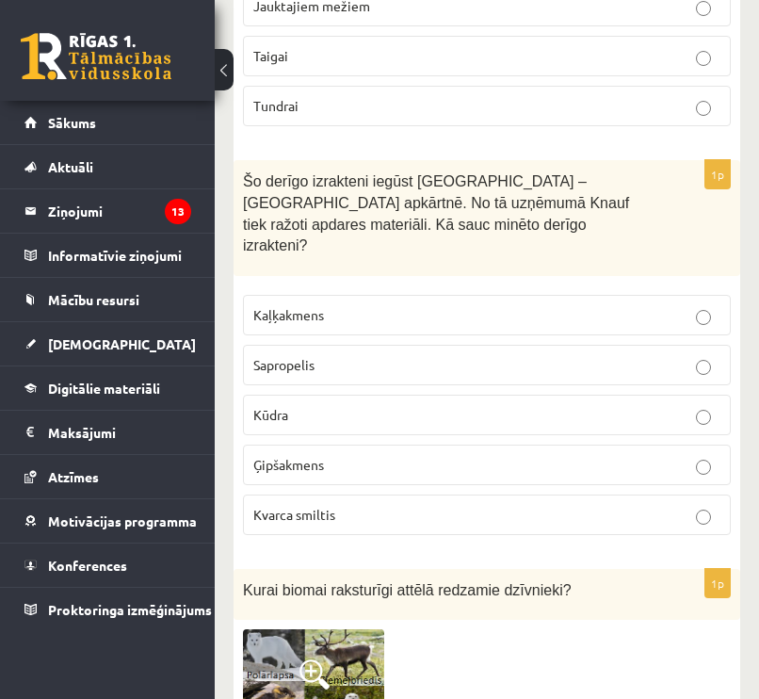
click at [658, 482] on div "1p Šo derīgo izrakteni iegūst Latvijā – Salaspils apkārtnē. No tā uzņēmumā Knau…" at bounding box center [487, 354] width 507 height 389
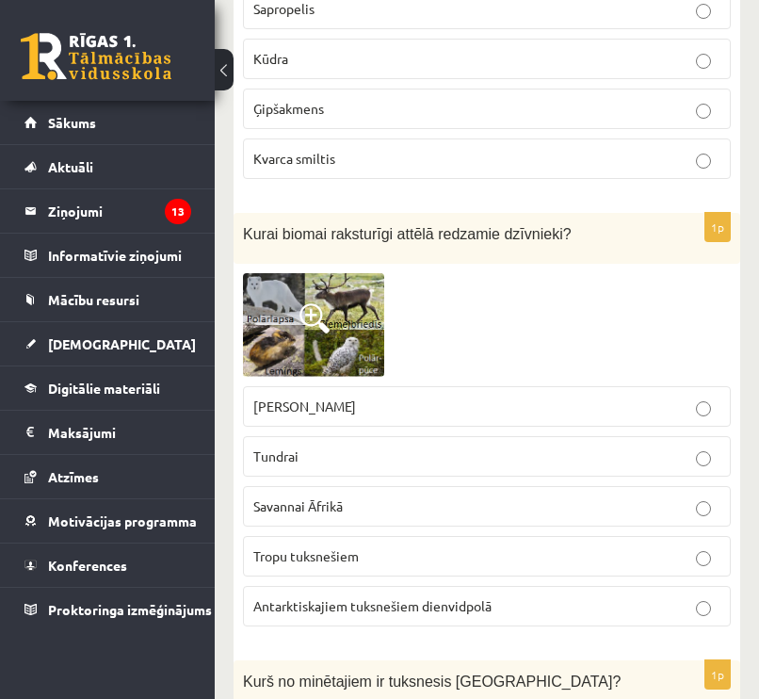
scroll to position [7230, 0]
click at [467, 445] on p "Tundrai" at bounding box center [486, 455] width 467 height 20
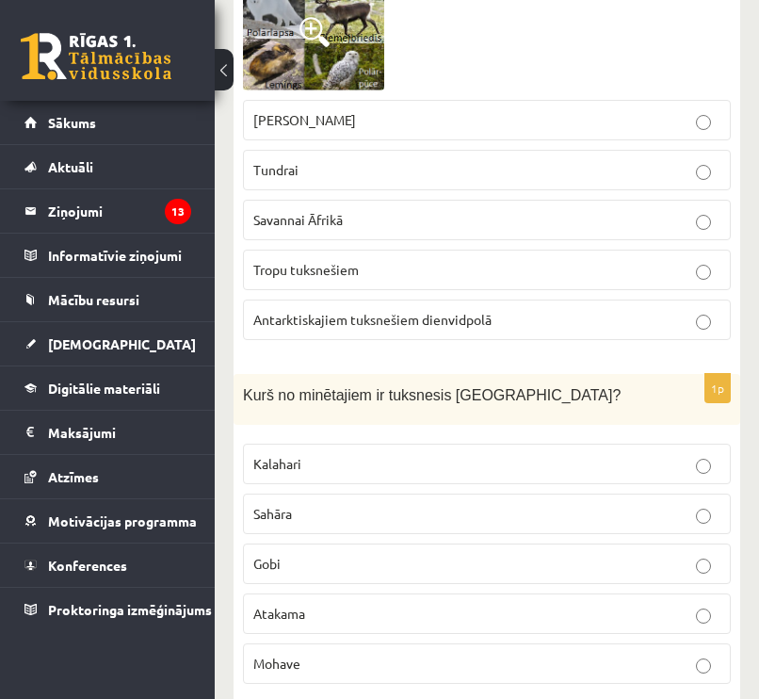
scroll to position [7563, 0]
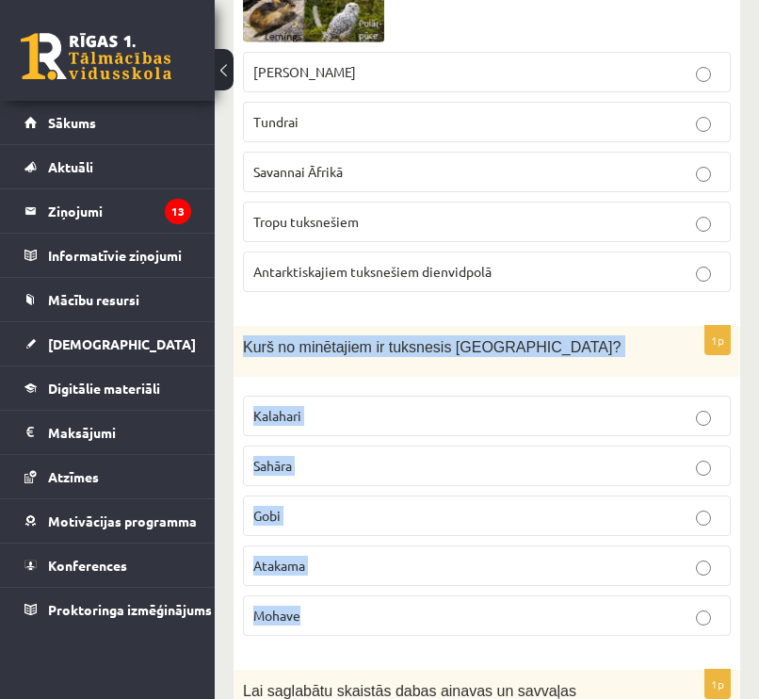
drag, startPoint x: 242, startPoint y: 280, endPoint x: 466, endPoint y: 580, distance: 374.8
click at [466, 580] on div "1p Kurš no minētajiem ir tuksnesis Āzijā? Kalahari Sahāra Gobi Atakama Mohave" at bounding box center [487, 489] width 507 height 326
copy div "Kurš no minētajiem ir tuksnesis Āzijā? Kalahari Sahāra Gobi Atakama Mohave"
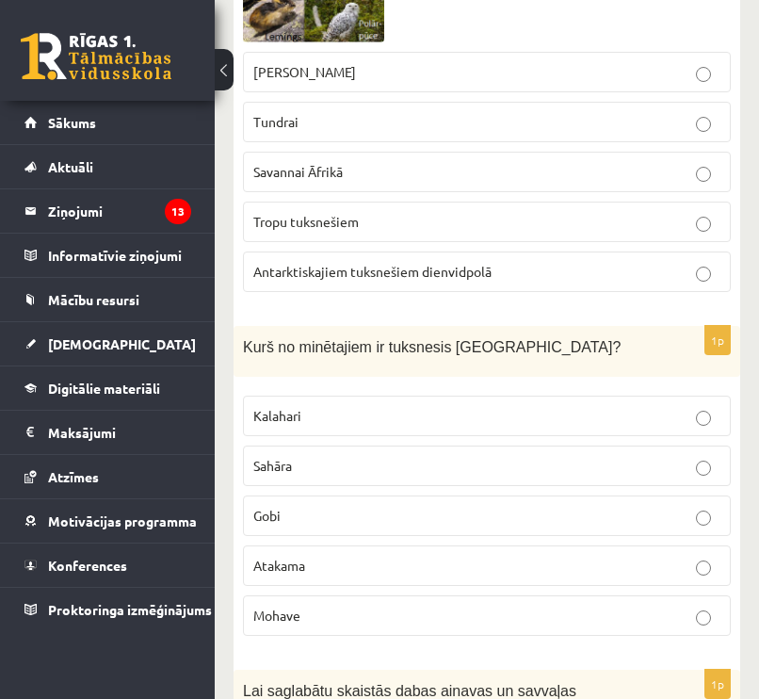
click at [607, 326] on div "Kurš no minētajiem ir tuksnesis Āzijā?" at bounding box center [487, 352] width 507 height 52
click at [413, 506] on p "Gobi" at bounding box center [486, 516] width 467 height 20
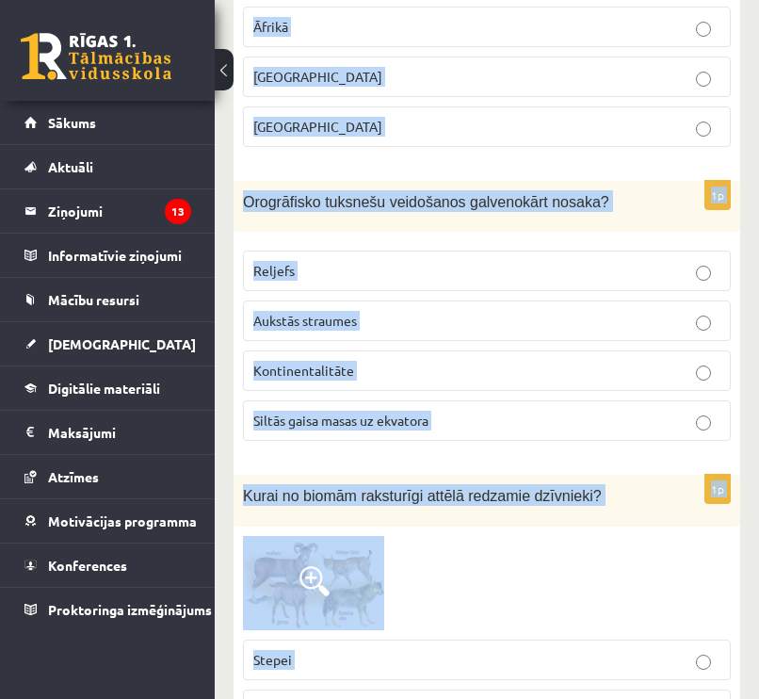
scroll to position [8866, 0]
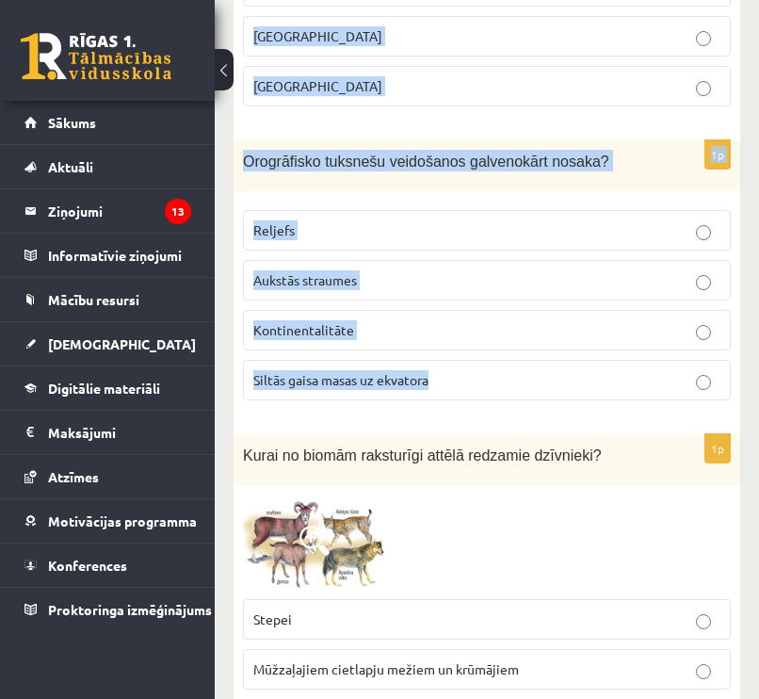
drag, startPoint x: 241, startPoint y: 157, endPoint x: 629, endPoint y: 340, distance: 428.8
copy form "Lai saglabātu skaistās dabas ainavas un savvaļas dzīvniekus, Āfrikā ir izveidot…"
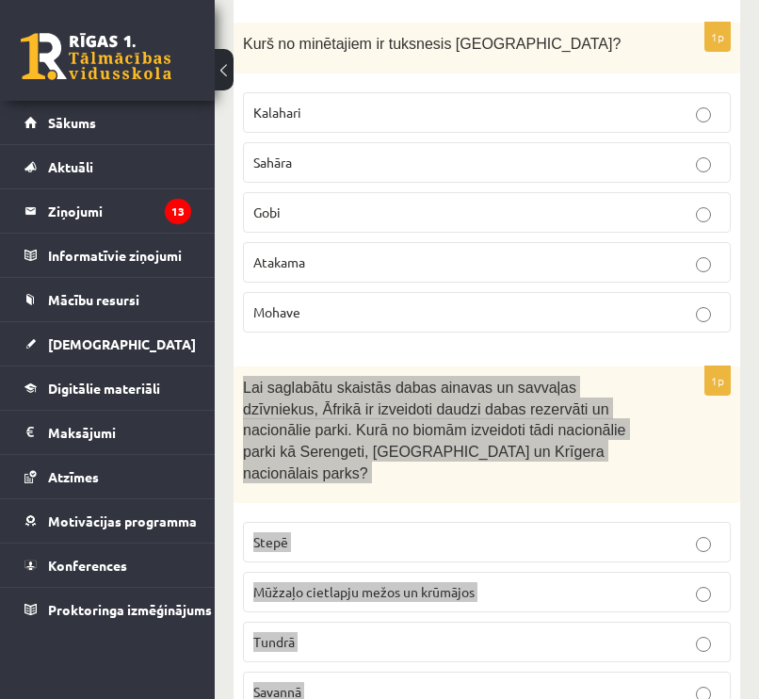
scroll to position [8077, 0]
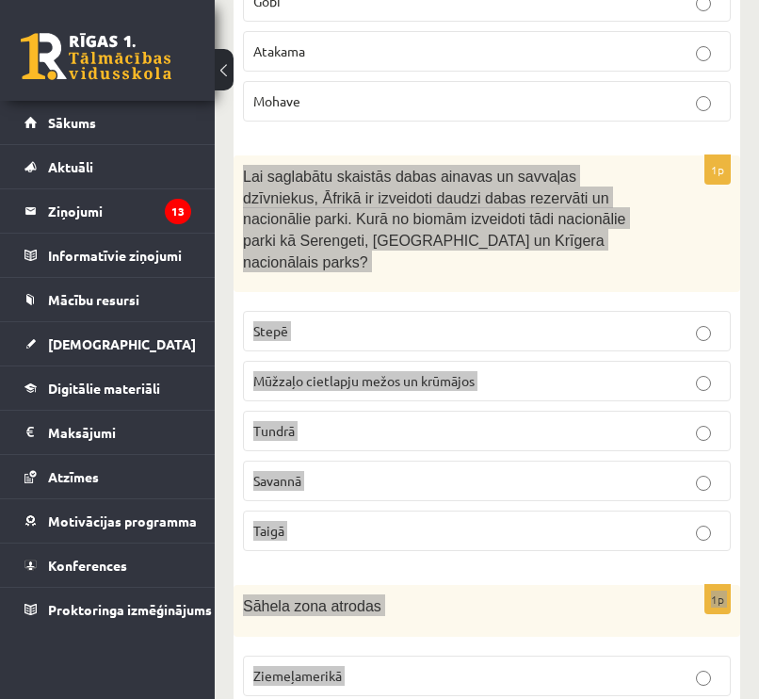
drag, startPoint x: 753, startPoint y: 394, endPoint x: 396, endPoint y: 518, distance: 378.8
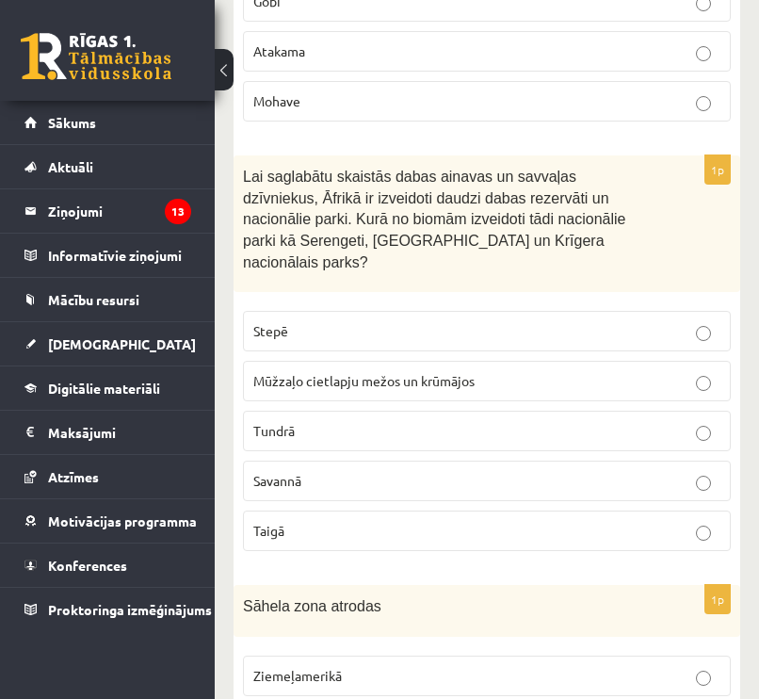
click at [440, 460] on label "Savannā" at bounding box center [487, 480] width 488 height 40
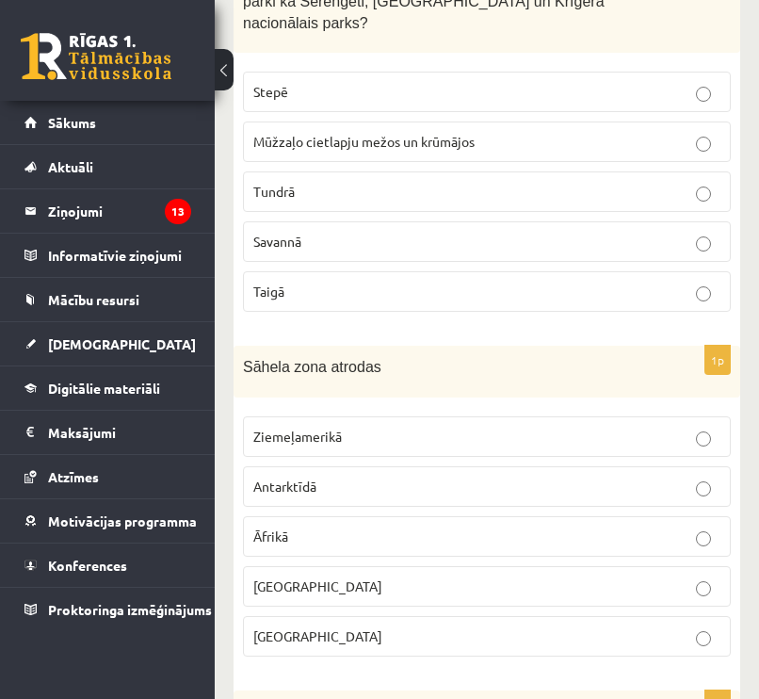
scroll to position [8318, 0]
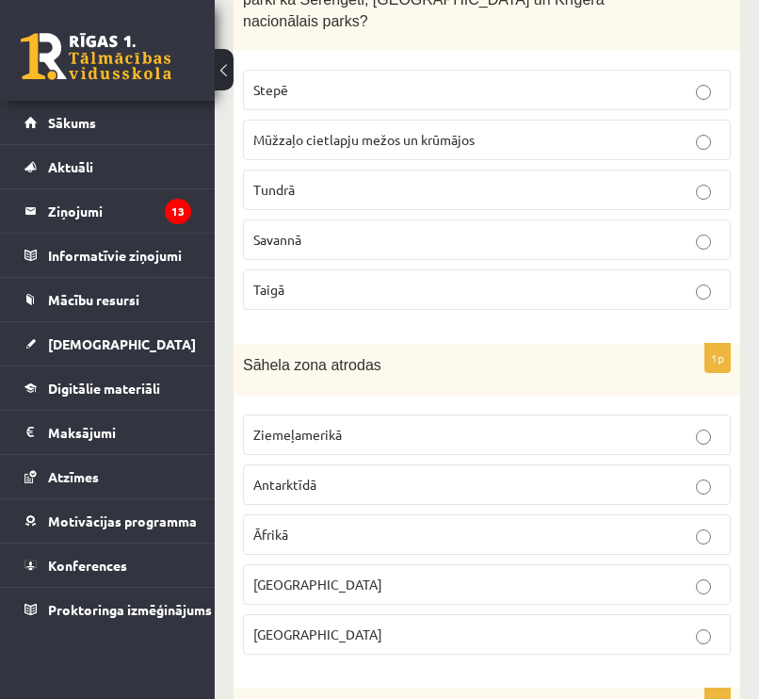
click at [423, 525] on p "Āfrikā" at bounding box center [486, 535] width 467 height 20
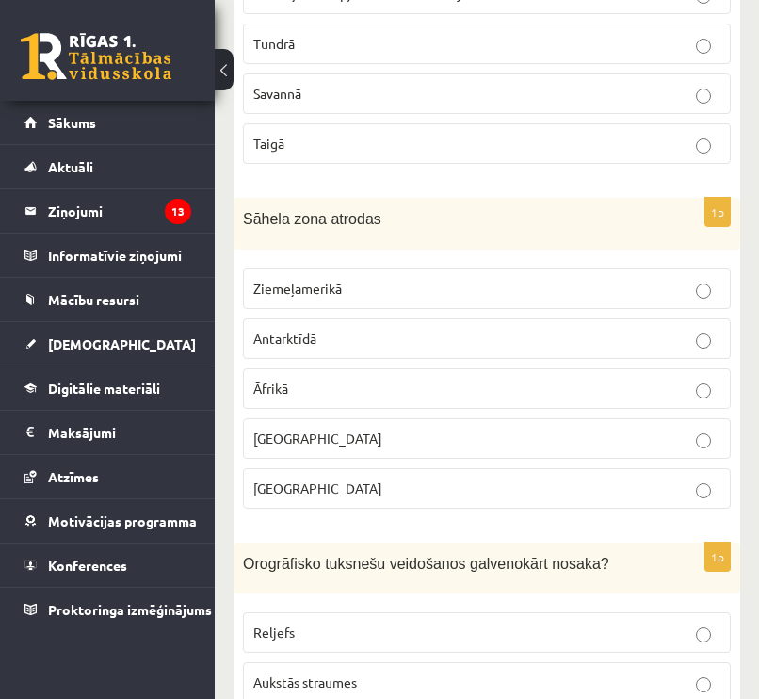
scroll to position [8745, 0]
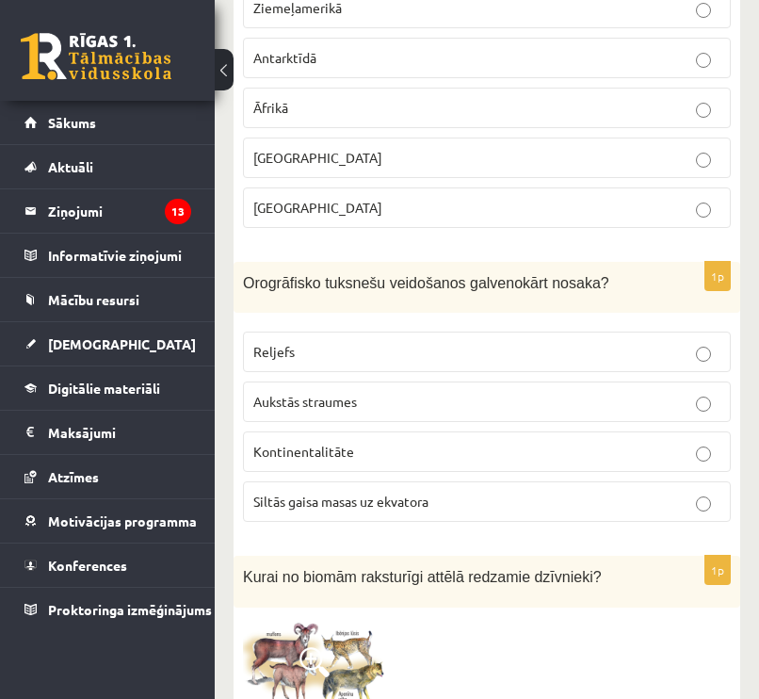
click at [414, 342] on p "Reljefs" at bounding box center [486, 352] width 467 height 20
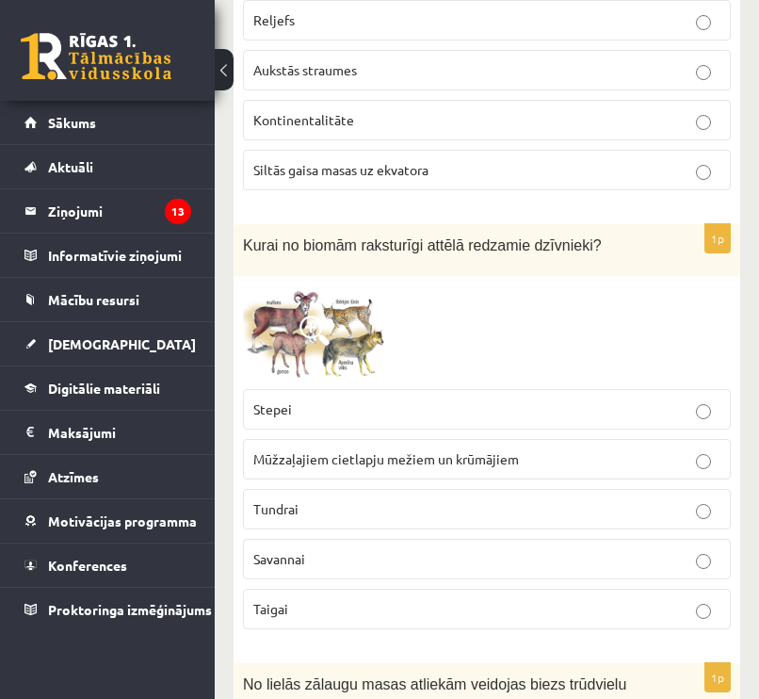
scroll to position [9077, 0]
click at [425, 449] on span "Mūžzaļajiem cietlapju mežiem un krūmājiem" at bounding box center [386, 457] width 266 height 17
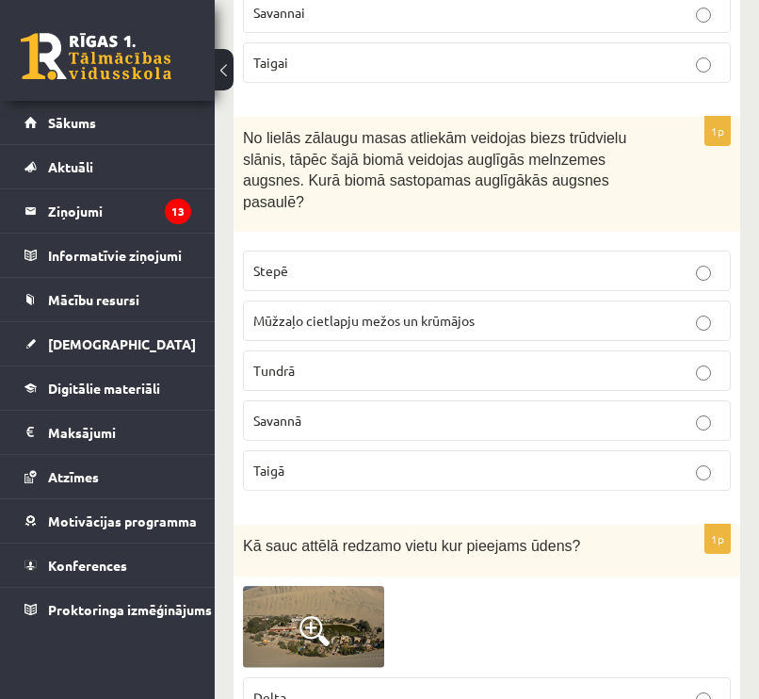
scroll to position [9659, 0]
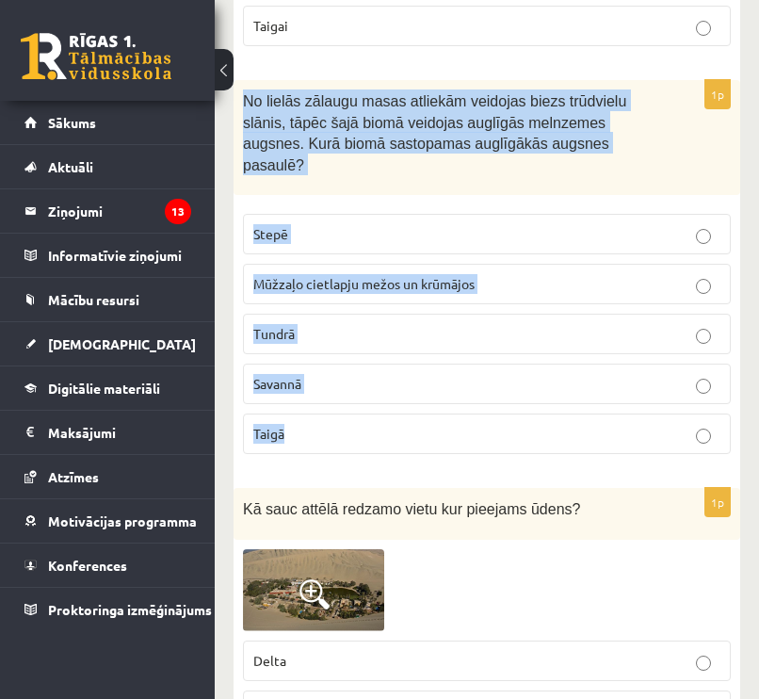
drag, startPoint x: 247, startPoint y: 34, endPoint x: 429, endPoint y: 376, distance: 387.6
click at [429, 376] on div "1p No lielās zālaugu masas atliekām veidojas biezs trūdvielu slānis, tāpēc šajā…" at bounding box center [487, 274] width 507 height 389
copy div "No lielās zālaugu masas atliekām veidojas biezs trūdvielu slānis, tāpēc šajā bi…"
click at [381, 224] on p "Stepē" at bounding box center [486, 234] width 467 height 20
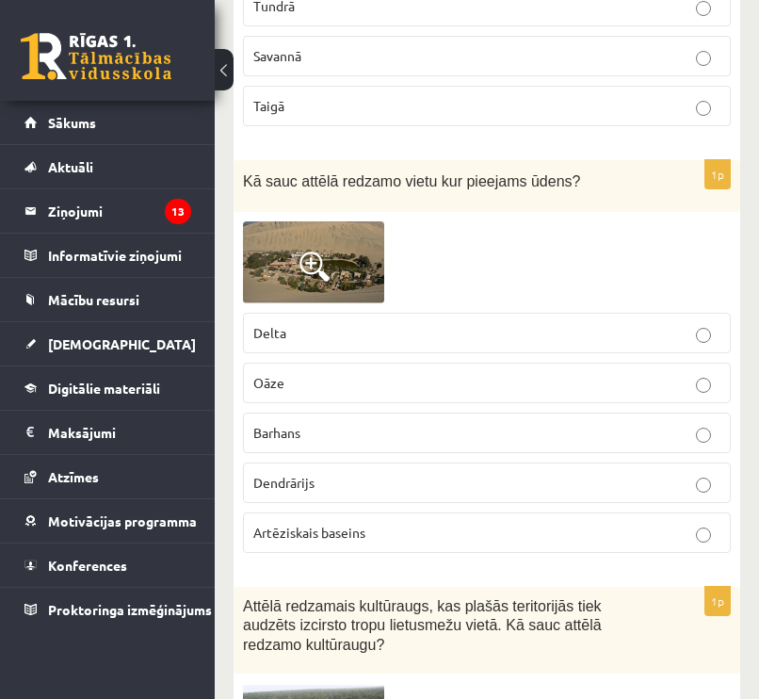
scroll to position [9988, 0]
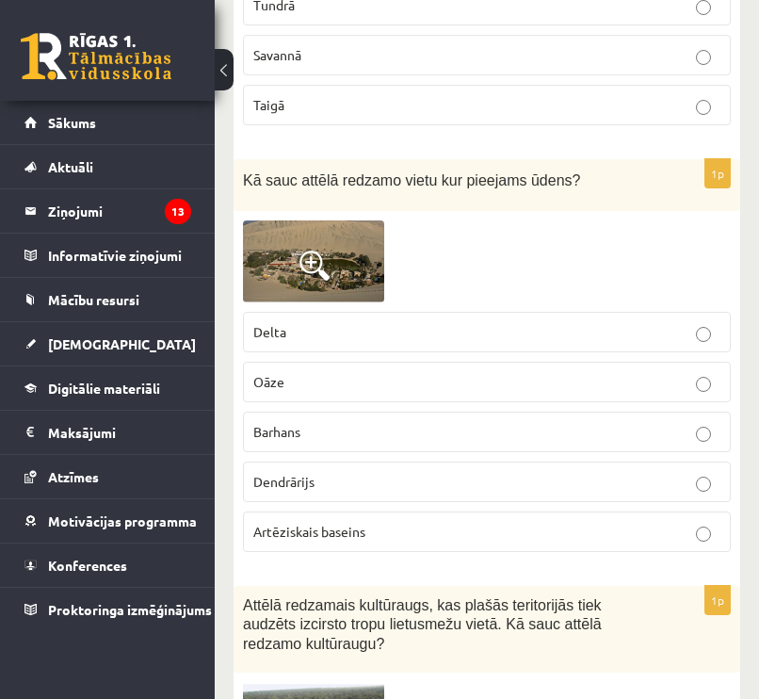
click at [400, 372] on p "Oāze" at bounding box center [486, 382] width 467 height 20
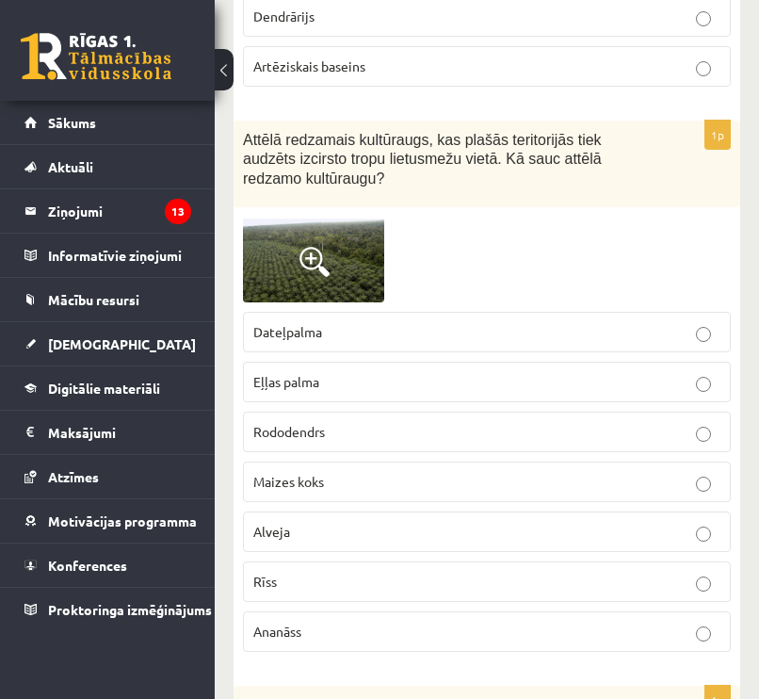
scroll to position [10458, 0]
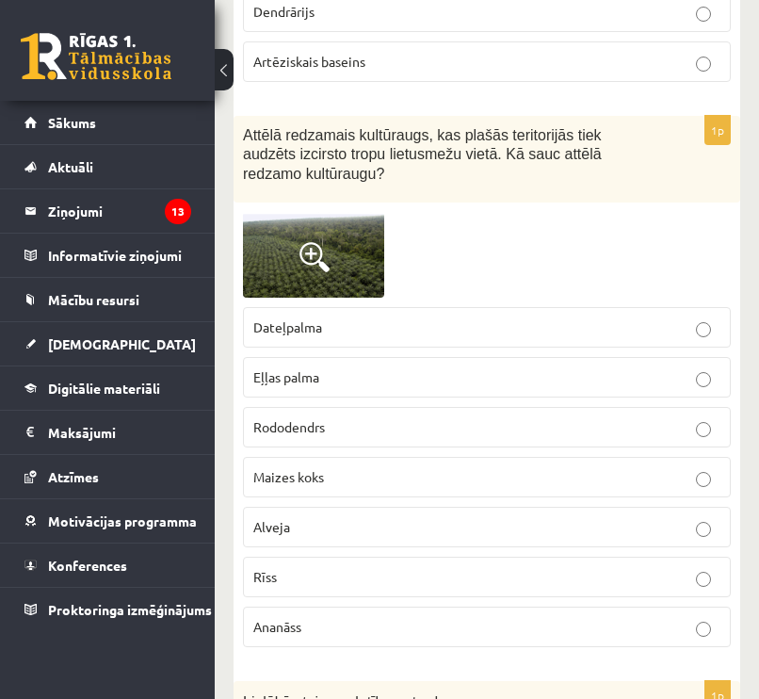
click at [506, 367] on p "Eļļas palma" at bounding box center [486, 377] width 467 height 20
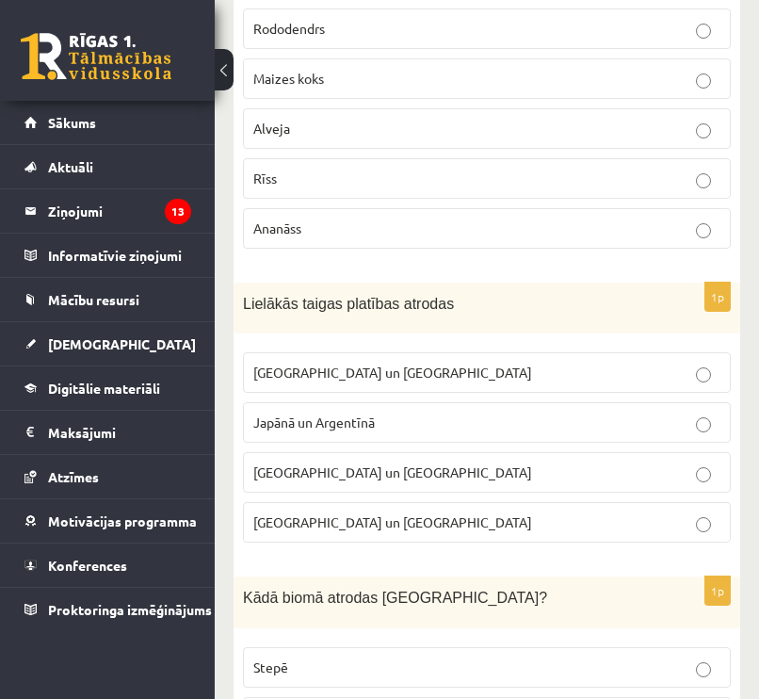
scroll to position [10873, 0]
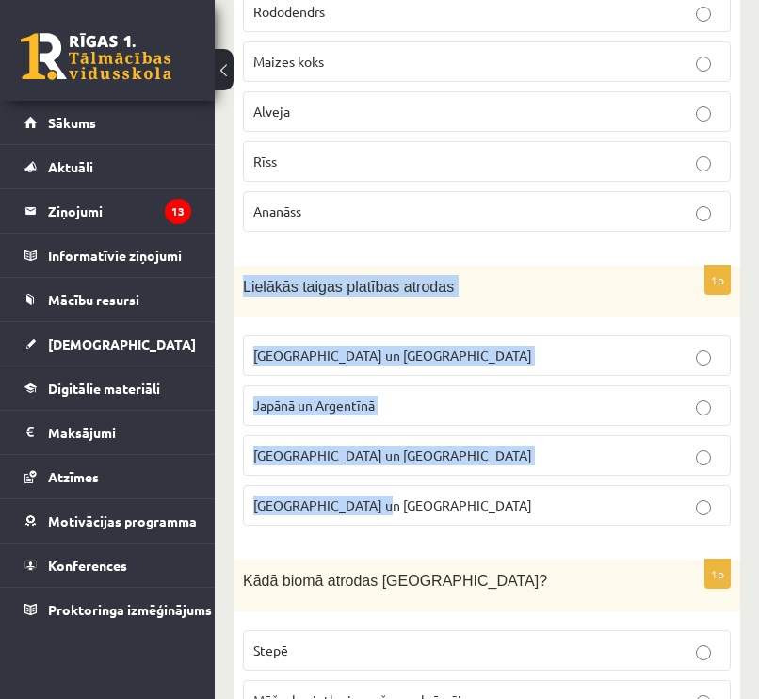
drag, startPoint x: 241, startPoint y: 216, endPoint x: 649, endPoint y: 468, distance: 479.5
click at [649, 468] on div "1p Lielākās taigas platības atrodas Krievijā un Kanādā Japānā un Argentīnā Aust…" at bounding box center [487, 404] width 507 height 276
copy div "Lielākās taigas platības atrodas Krievijā un Kanādā Japānā un Argentīnā Austrāl…"
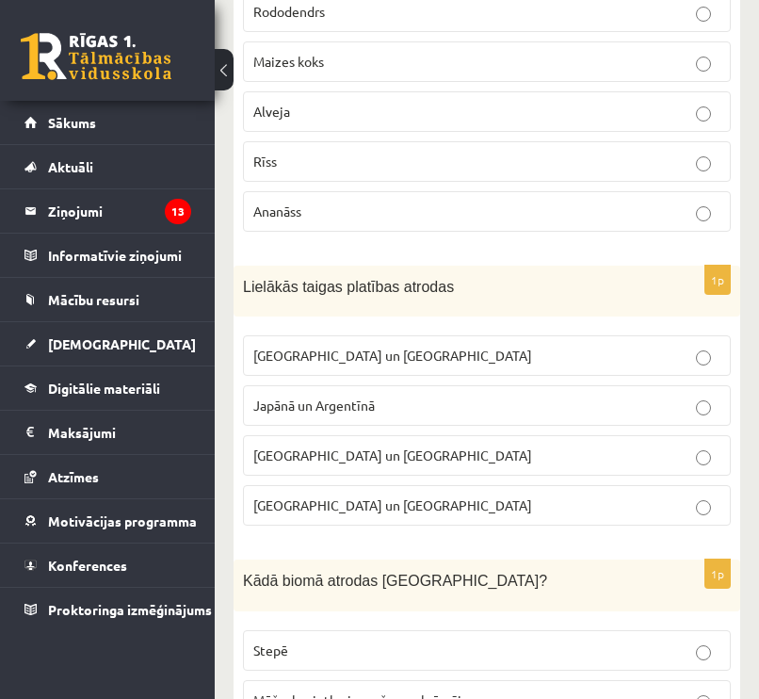
click at [574, 346] on p "Krievijā un Kanādā" at bounding box center [486, 356] width 467 height 20
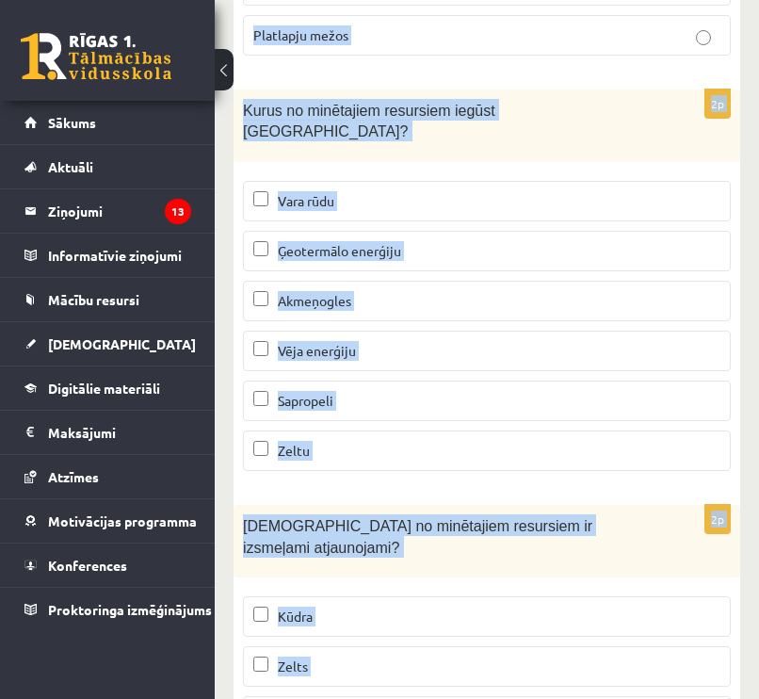
scroll to position [11874, 0]
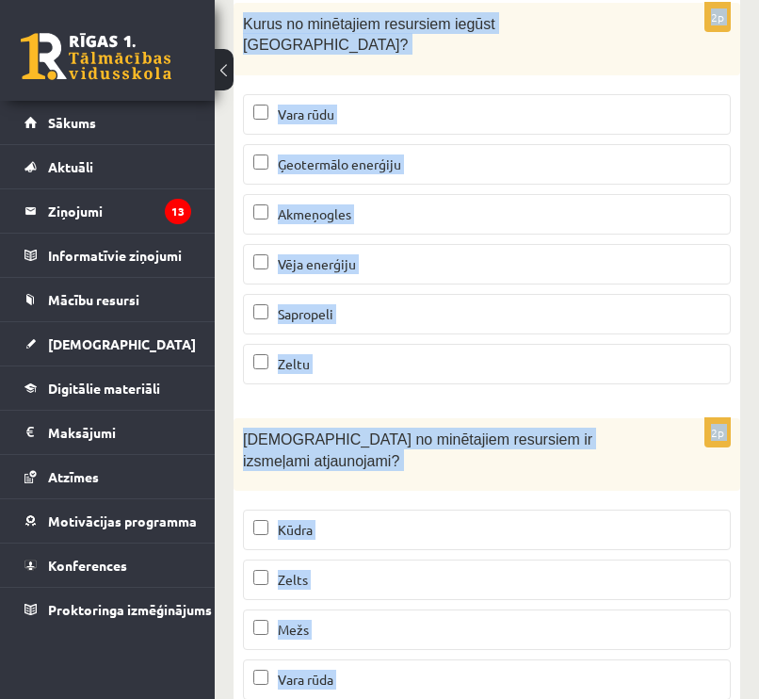
drag, startPoint x: 241, startPoint y: 47, endPoint x: 448, endPoint y: 717, distance: 700.9
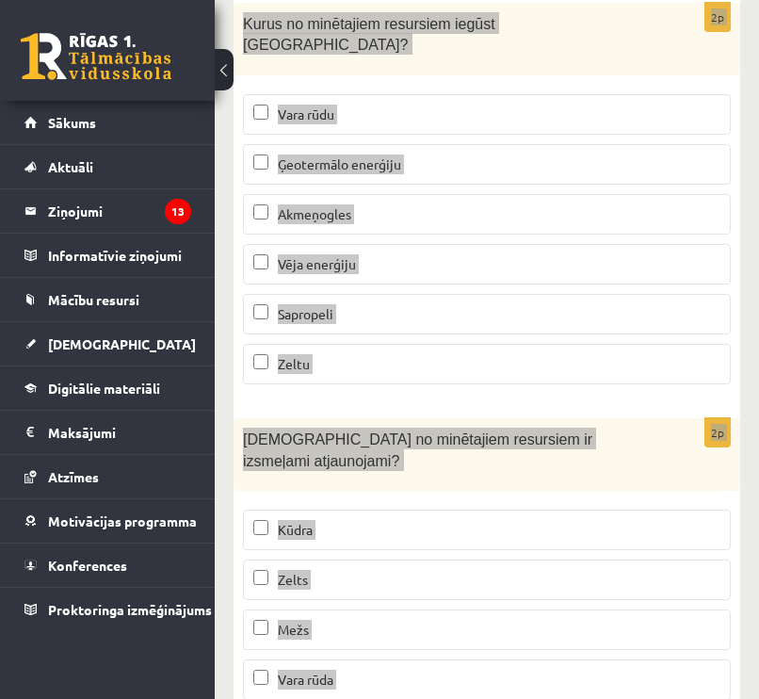
drag, startPoint x: 448, startPoint y: 717, endPoint x: 695, endPoint y: 301, distance: 483.1
click at [695, 301] on div "2p Kurus no minētajiem resursiem iegūst Latvijā? Vara rūdu Ģeotermālo enerģiju …" at bounding box center [487, 201] width 507 height 396
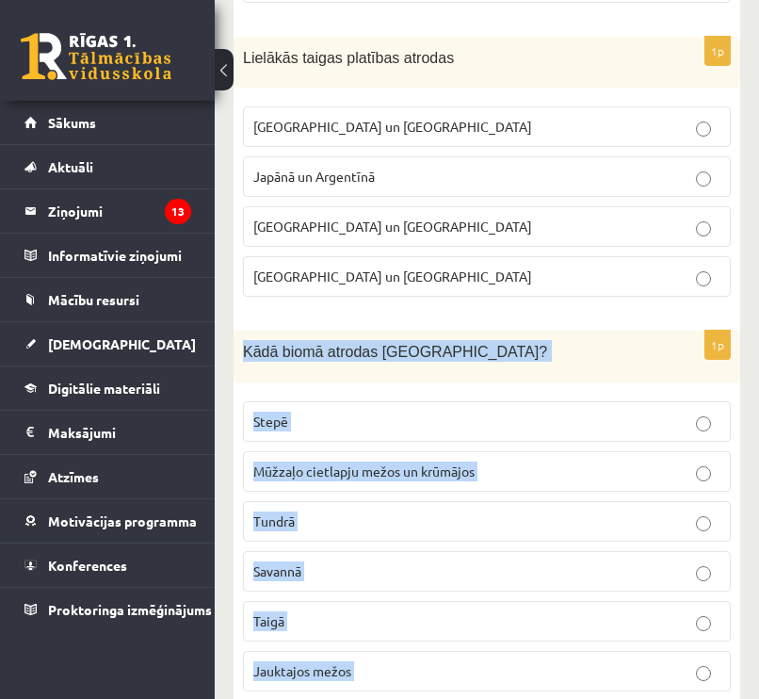
scroll to position [10932, 0]
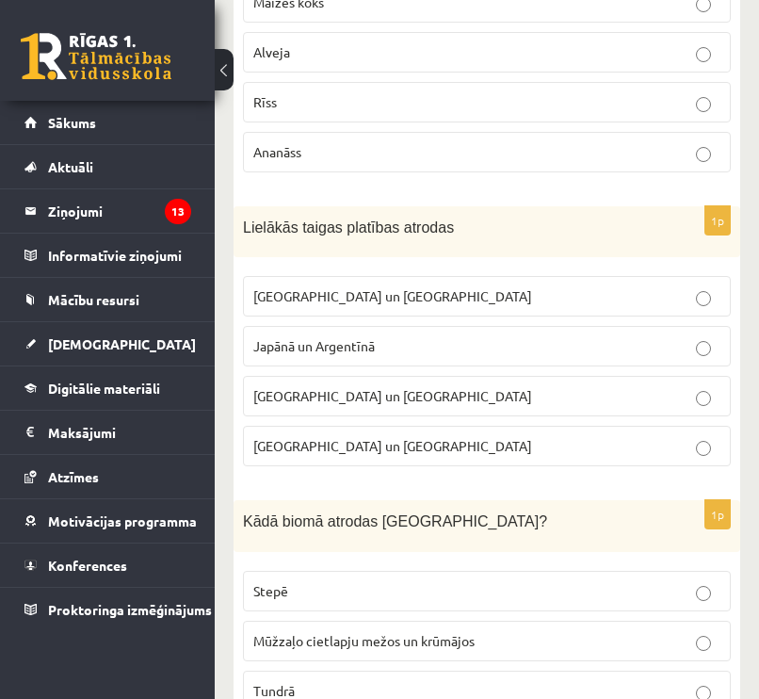
click at [560, 509] on p "Kādā biomā atrodas Latvija?" at bounding box center [440, 520] width 394 height 22
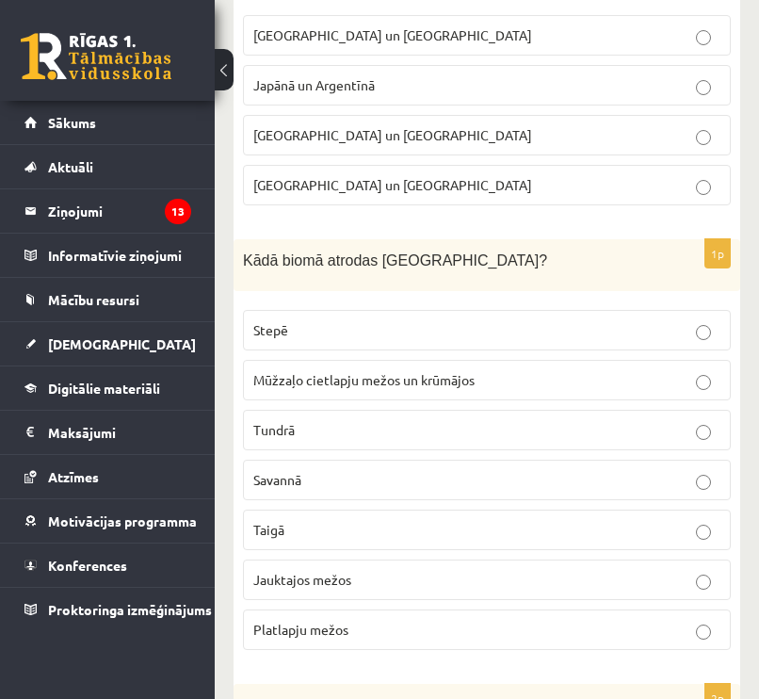
click at [448, 570] on p "Jauktajos mežos" at bounding box center [486, 580] width 467 height 20
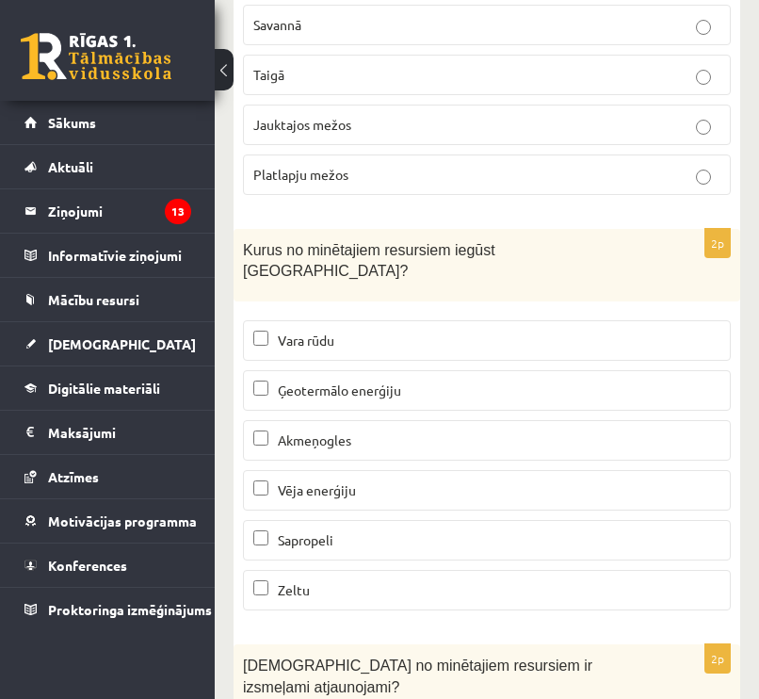
scroll to position [11649, 0]
click at [475, 479] on p "Vēja enerģiju" at bounding box center [486, 489] width 467 height 20
click at [469, 519] on label "Sapropeli" at bounding box center [487, 539] width 488 height 40
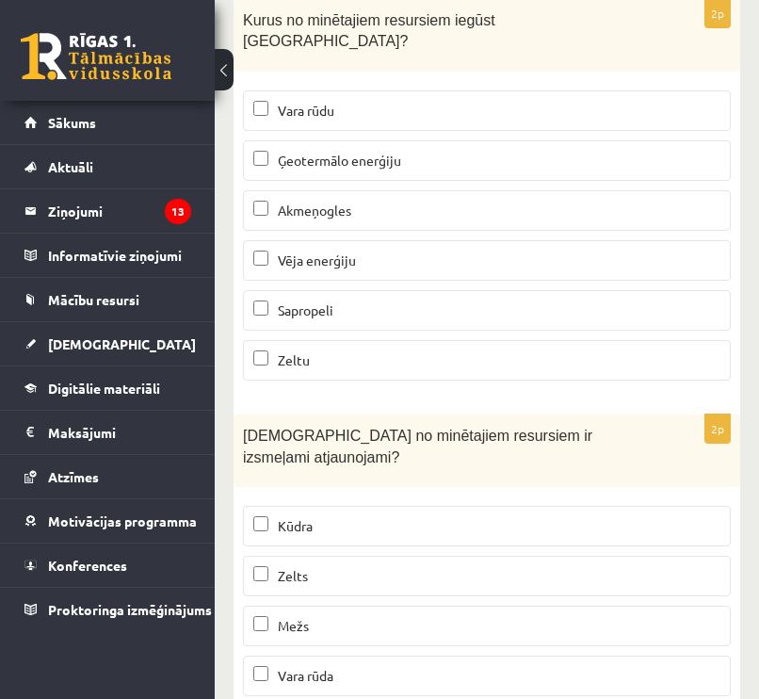
scroll to position [11874, 0]
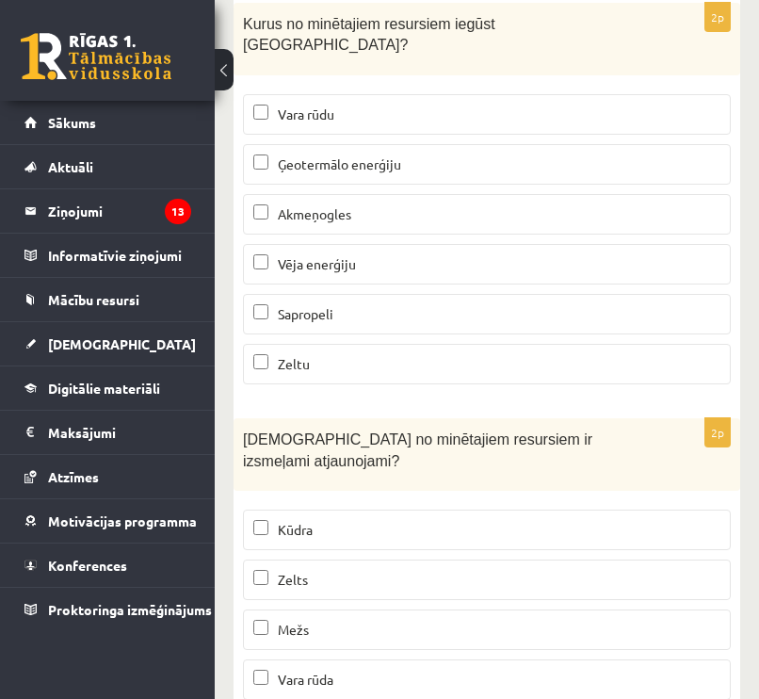
click at [406, 520] on p "Kūdra" at bounding box center [486, 530] width 467 height 20
click at [399, 620] on p "Mežs" at bounding box center [486, 630] width 467 height 20
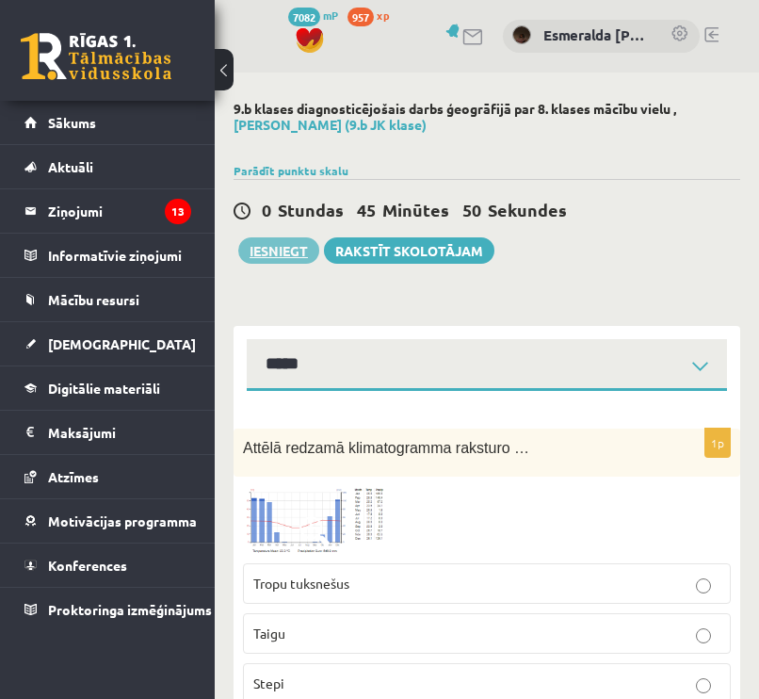
scroll to position [0, 0]
click at [283, 251] on button "Iesniegt" at bounding box center [278, 250] width 81 height 26
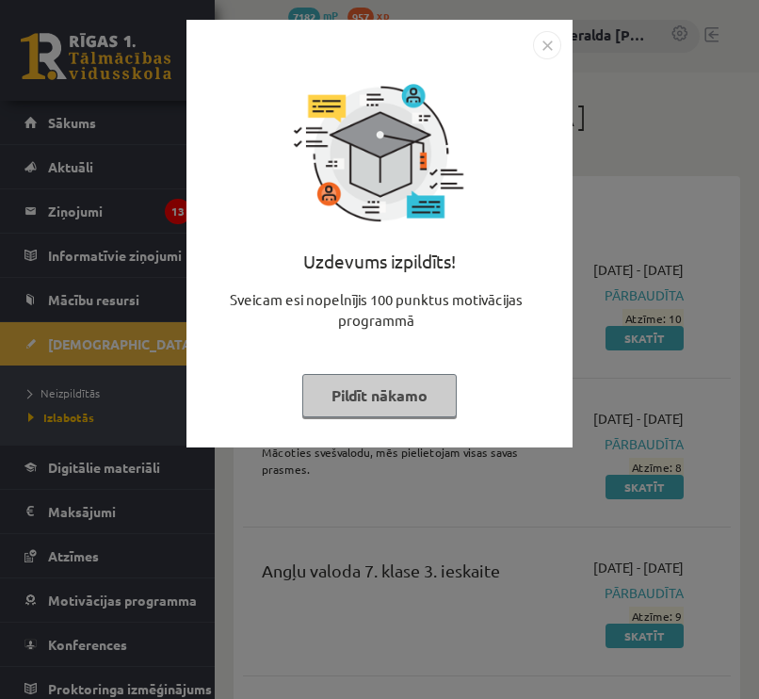
click at [425, 399] on button "Pildīt nākamo" at bounding box center [379, 395] width 154 height 43
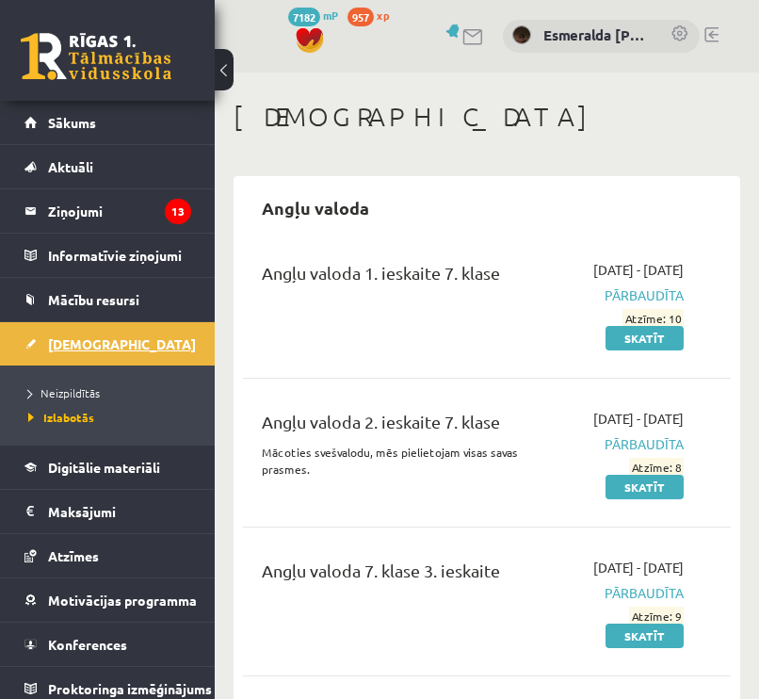
click at [82, 344] on span "[DEMOGRAPHIC_DATA]" at bounding box center [122, 343] width 148 height 17
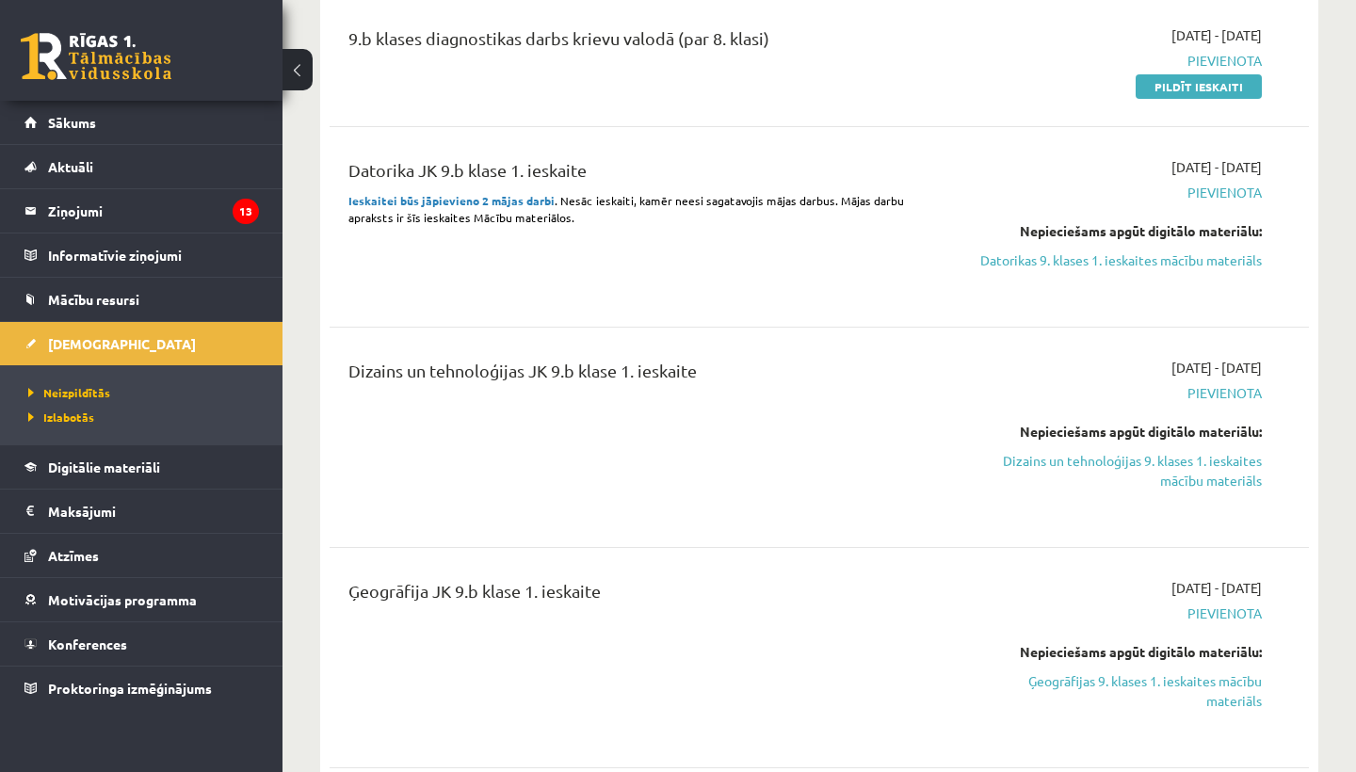
scroll to position [1268, 0]
